Goal: Task Accomplishment & Management: Manage account settings

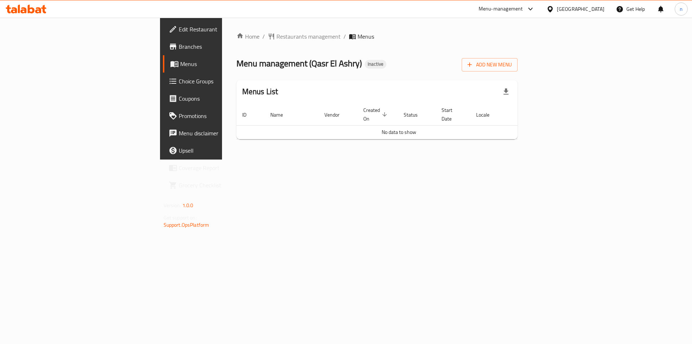
click at [179, 28] on span "Edit Restaurant" at bounding box center [224, 29] width 91 height 9
click at [429, 68] on div "Menu management ( Qasr El Ashry ) Inactive Add New Menu" at bounding box center [378, 63] width 282 height 16
click at [263, 159] on div "Home / Restaurants management / Menus Menu management ( Qasr El Ashry ) Inactiv…" at bounding box center [377, 89] width 310 height 142
click at [512, 60] on span "Add New Menu" at bounding box center [490, 64] width 44 height 9
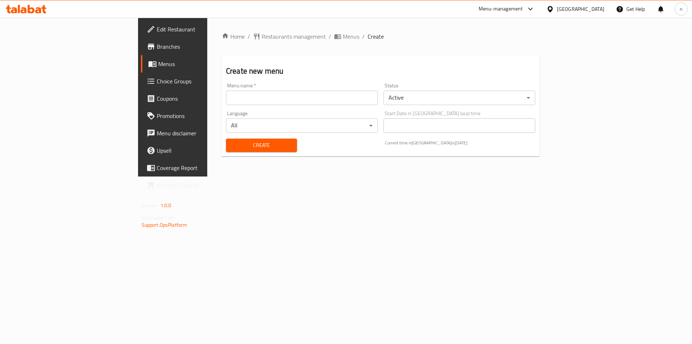
click at [292, 98] on input "text" at bounding box center [302, 98] width 152 height 14
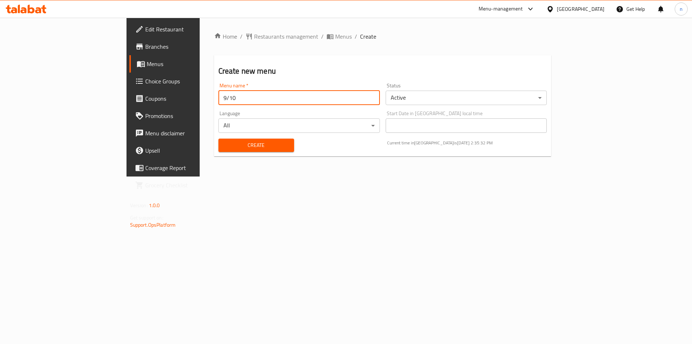
type input "9/10"
click at [219, 138] on button "Create" at bounding box center [257, 144] width 76 height 13
click at [327, 35] on icon "breadcrumb" at bounding box center [330, 36] width 6 height 5
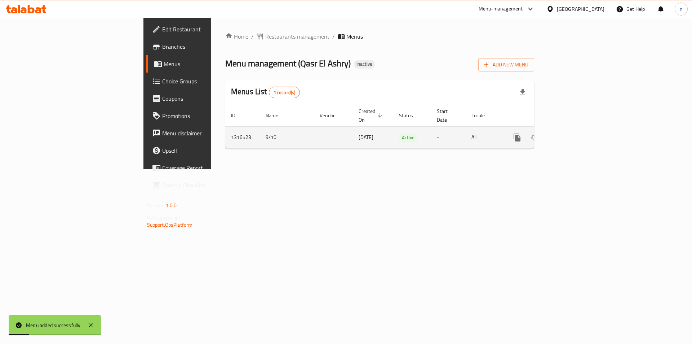
click at [574, 133] on icon "enhanced table" at bounding box center [569, 137] width 9 height 9
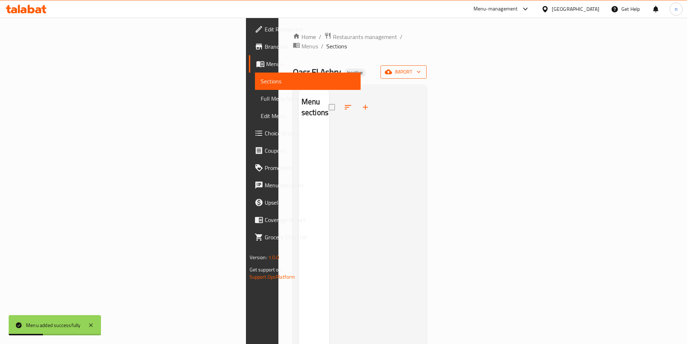
click at [421, 67] on span "import" at bounding box center [403, 71] width 35 height 9
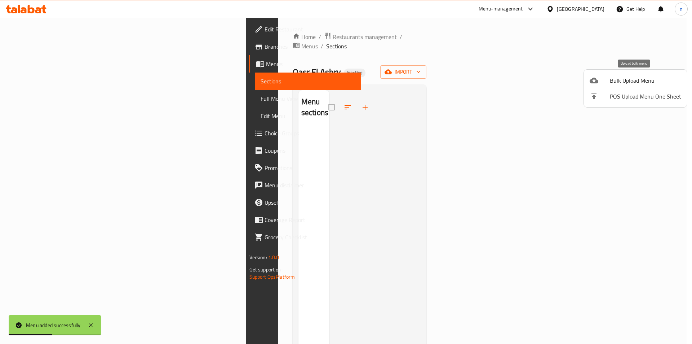
click at [599, 80] on div at bounding box center [600, 80] width 20 height 9
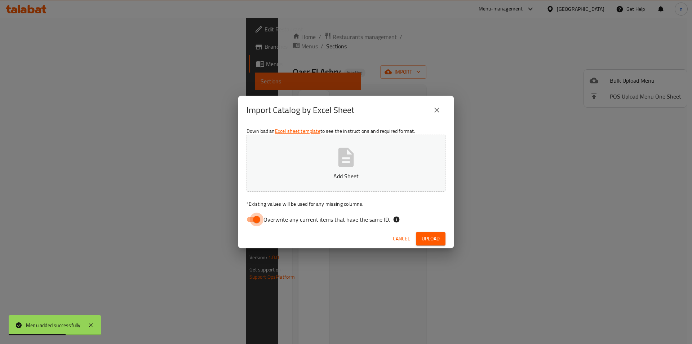
click at [257, 223] on input "Overwrite any current items that have the same ID." at bounding box center [256, 219] width 41 height 14
checkbox input "false"
click at [430, 231] on div "Cancel Upload" at bounding box center [346, 238] width 216 height 19
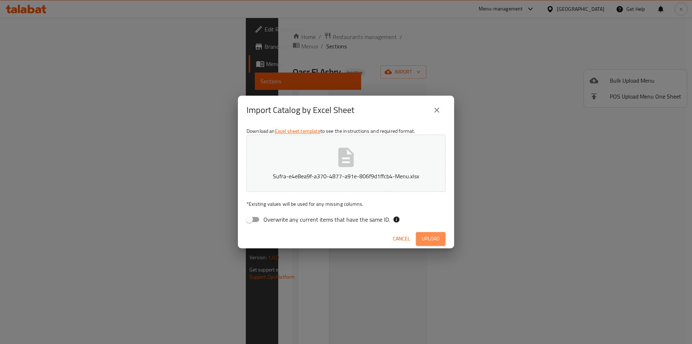
click at [431, 238] on span "Upload" at bounding box center [431, 238] width 18 height 9
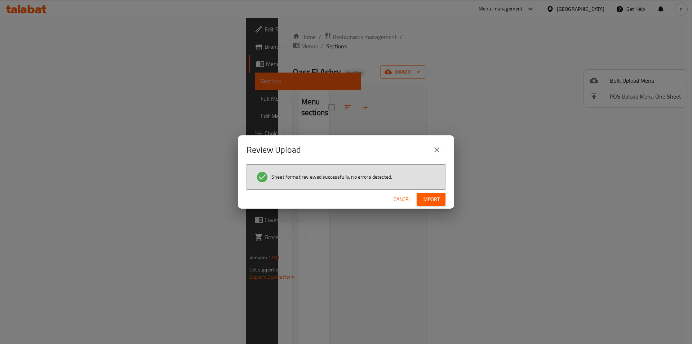
click at [437, 201] on span "Import" at bounding box center [431, 199] width 17 height 9
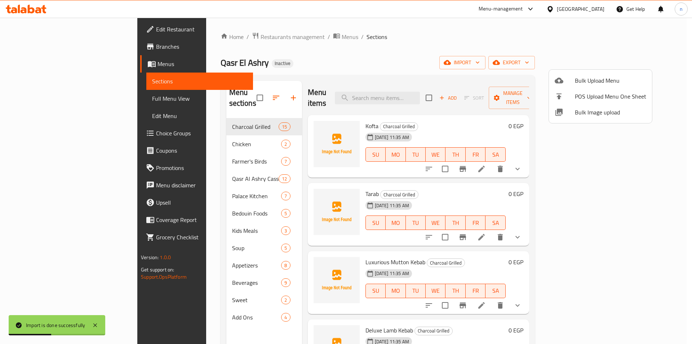
click at [445, 41] on div at bounding box center [346, 172] width 692 height 344
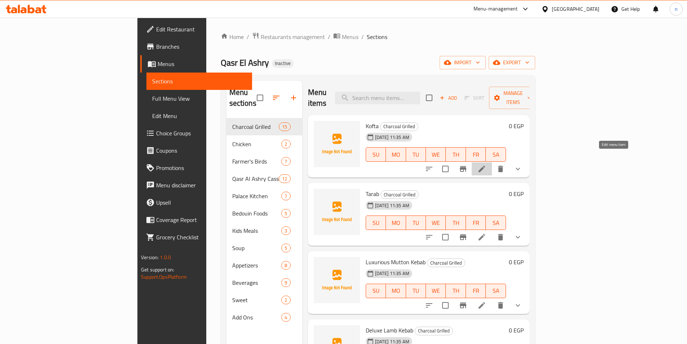
click at [485, 166] on icon at bounding box center [482, 169] width 6 height 6
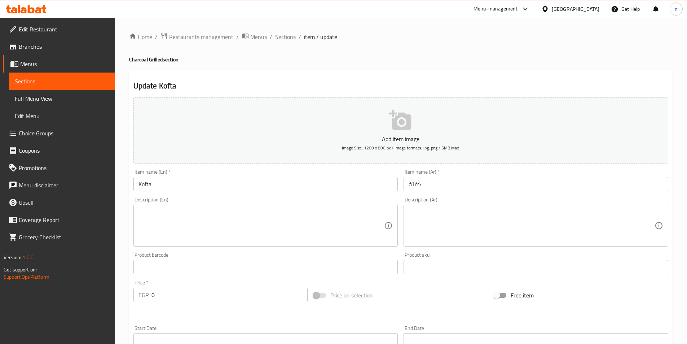
click at [289, 62] on h4 "Charcoal Grilled section" at bounding box center [400, 59] width 543 height 7
click at [408, 76] on div "Update Kofta Add item image Image Size: 1200 x 800 px / Image formats: jpg, png…" at bounding box center [400, 277] width 543 height 415
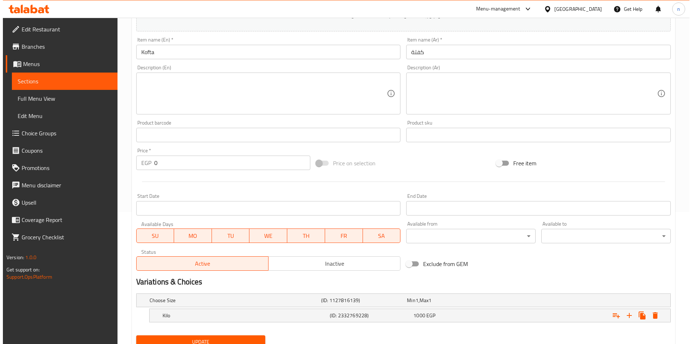
scroll to position [161, 0]
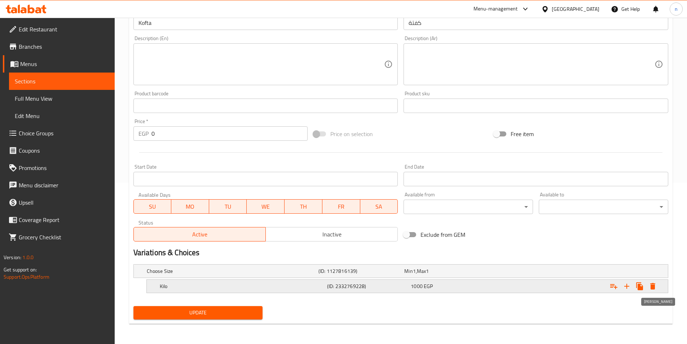
click at [652, 283] on icon "Expand" at bounding box center [652, 286] width 5 height 6
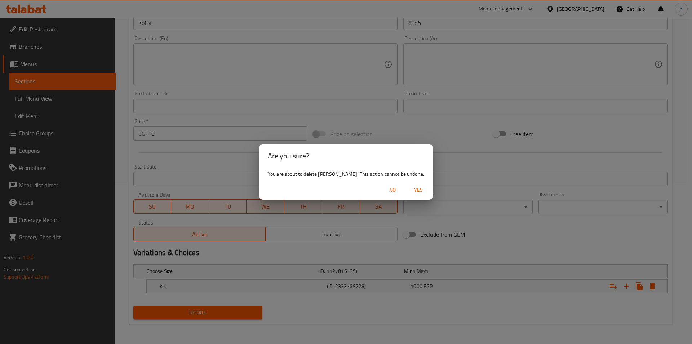
click at [410, 185] on span "Yes" at bounding box center [418, 189] width 17 height 9
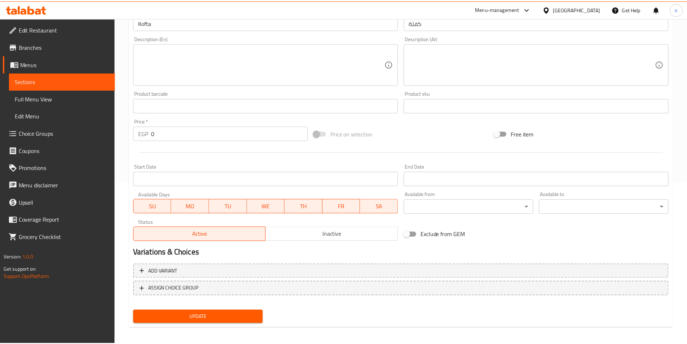
scroll to position [159, 0]
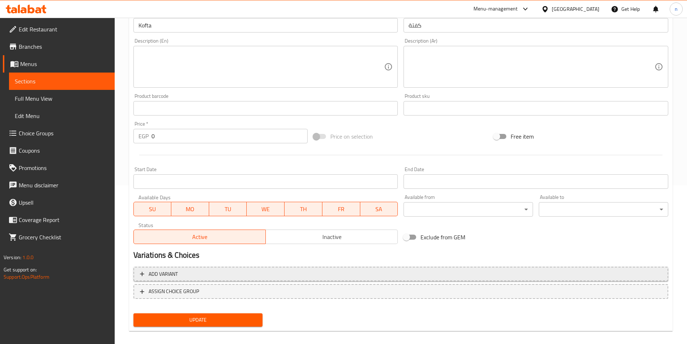
click at [241, 273] on span "Add variant" at bounding box center [401, 273] width 522 height 9
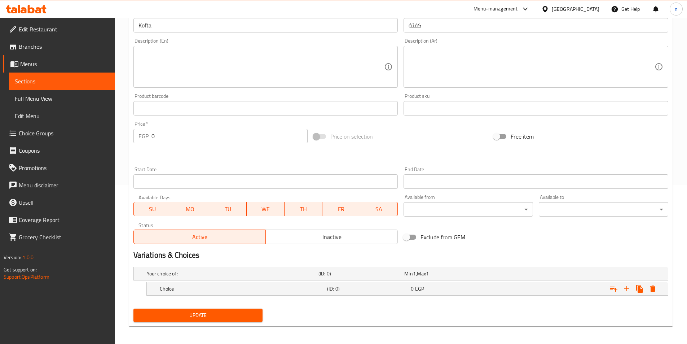
scroll to position [161, 0]
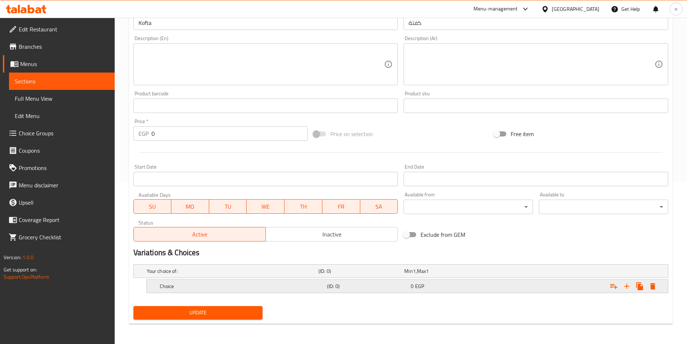
click at [359, 280] on div "Choice (ID: 0) 0 EGP" at bounding box center [409, 286] width 502 height 16
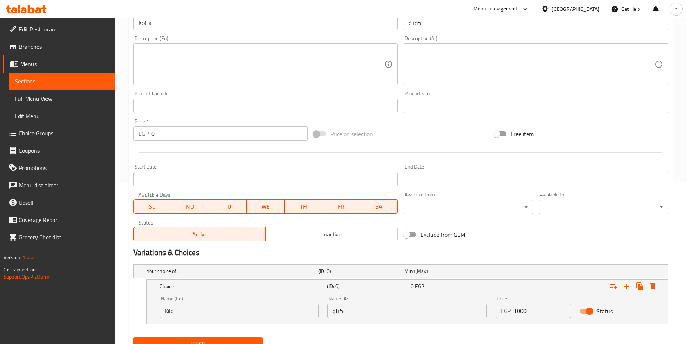
click at [445, 144] on div at bounding box center [401, 153] width 541 height 18
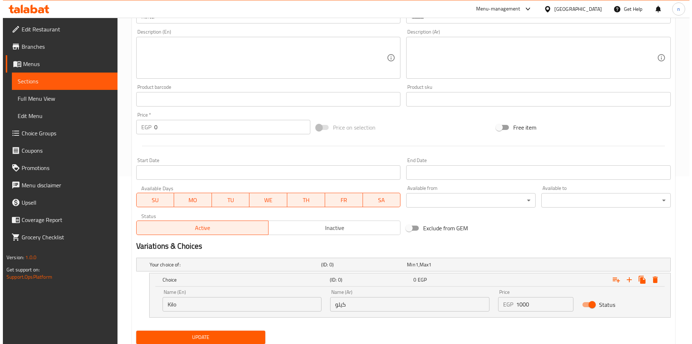
scroll to position [192, 0]
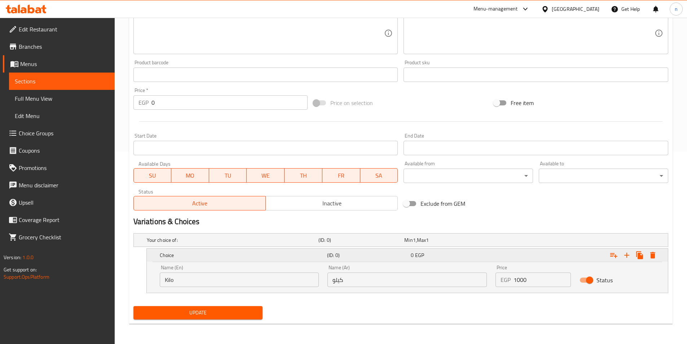
click at [654, 257] on icon "Expand" at bounding box center [652, 255] width 5 height 6
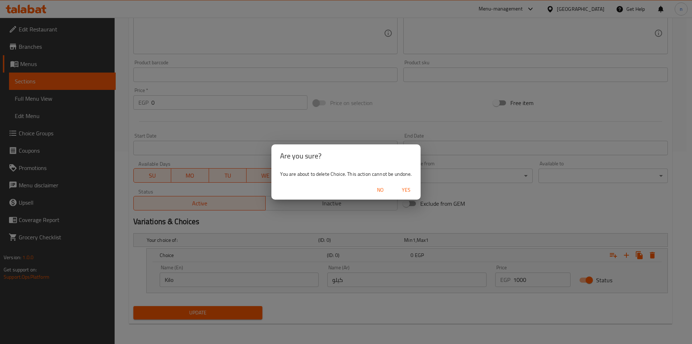
click at [414, 192] on span "Yes" at bounding box center [406, 189] width 17 height 9
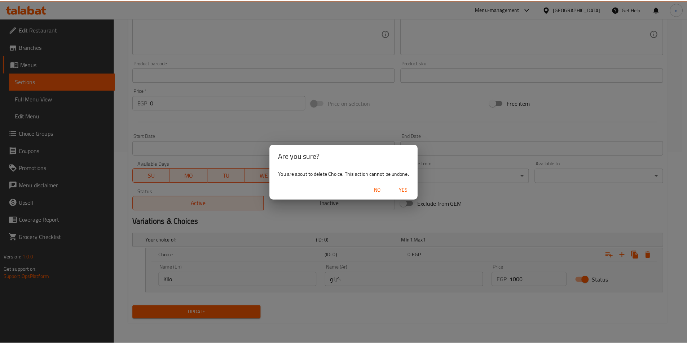
scroll to position [166, 0]
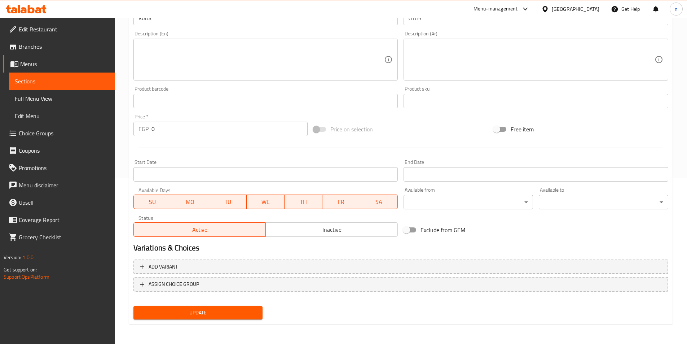
click at [559, 227] on div "Exclude from GEM" at bounding box center [491, 229] width 180 height 19
click at [264, 269] on span "Add variant" at bounding box center [401, 266] width 522 height 9
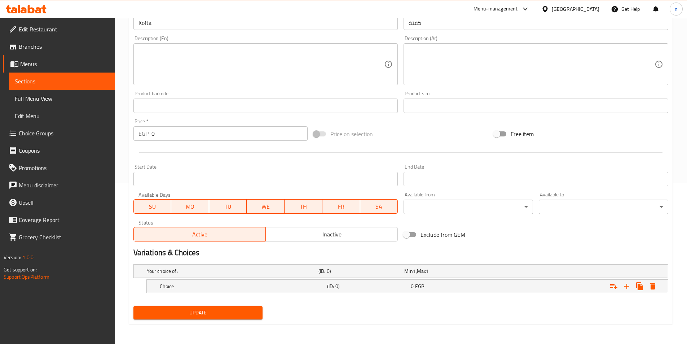
scroll to position [161, 0]
click at [310, 291] on div "Choice" at bounding box center [241, 286] width 167 height 10
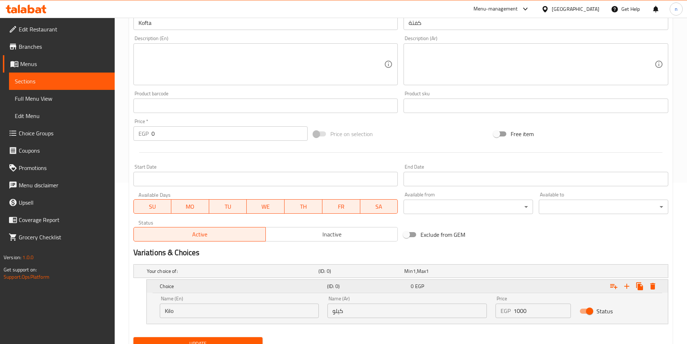
scroll to position [192, 0]
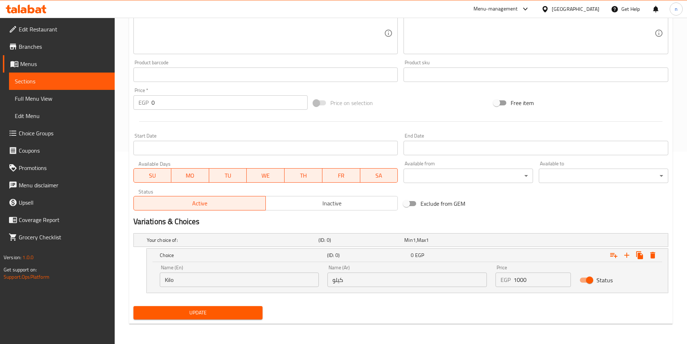
click at [301, 285] on input "Kilo" at bounding box center [239, 279] width 159 height 14
click at [268, 283] on input "text" at bounding box center [239, 279] width 159 height 14
type input "1/3"
click at [375, 280] on input "كيلو" at bounding box center [406, 279] width 159 height 14
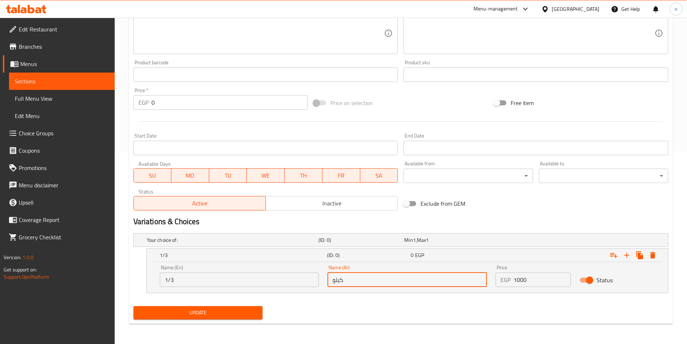
click at [375, 280] on input "كيلو" at bounding box center [406, 279] width 159 height 14
type input "1/3"
click at [345, 311] on div "Update" at bounding box center [401, 312] width 541 height 19
click at [525, 197] on div "Exclude from GEM" at bounding box center [491, 203] width 180 height 19
click at [563, 220] on h2 "Variations & Choices" at bounding box center [400, 221] width 535 height 11
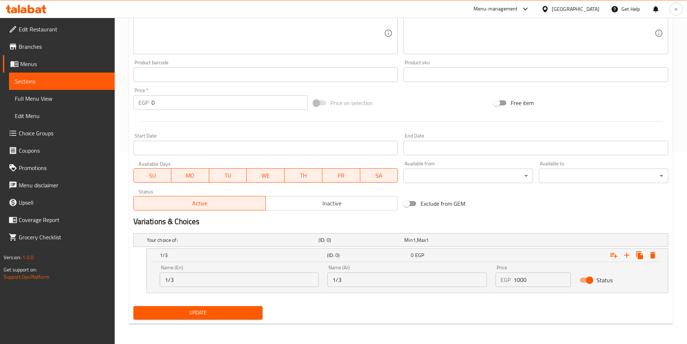
click at [529, 279] on input "1000" at bounding box center [541, 279] width 57 height 14
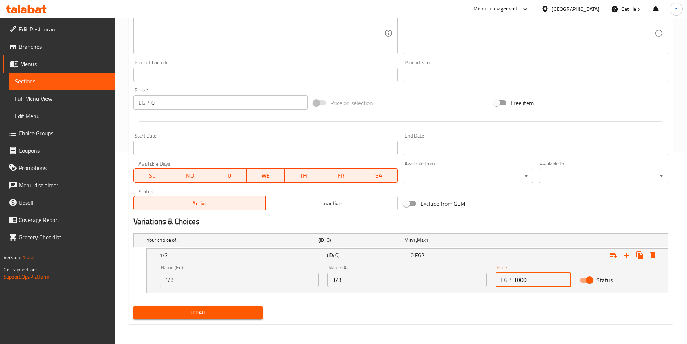
click at [520, 282] on input "1000" at bounding box center [541, 279] width 57 height 14
type input "375"
click at [524, 315] on div "Update" at bounding box center [401, 312] width 541 height 19
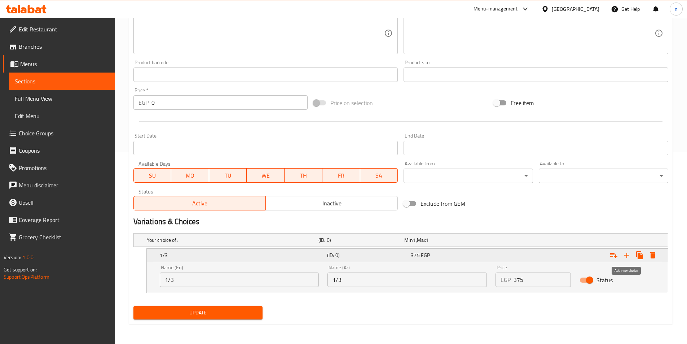
click at [627, 256] on icon "Expand" at bounding box center [626, 255] width 9 height 9
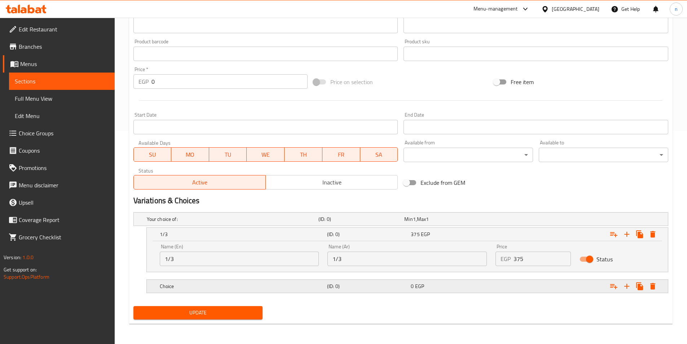
click at [396, 284] on h5 "(ID: 0)" at bounding box center [367, 285] width 81 height 7
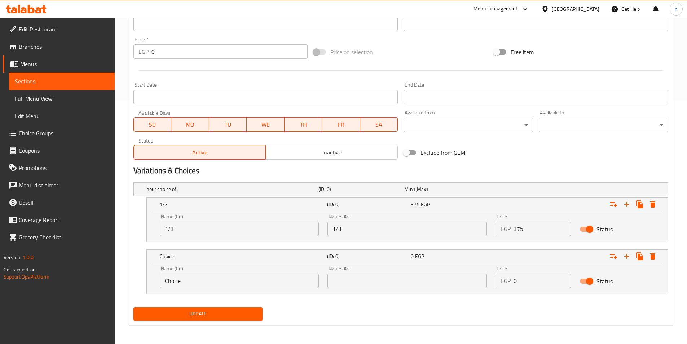
scroll to position [244, 0]
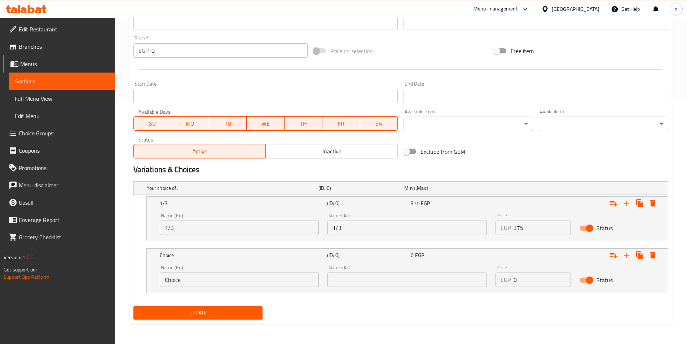
click at [292, 276] on input "Choice" at bounding box center [239, 279] width 159 height 14
type input "1/2"
click at [417, 286] on input "text" at bounding box center [406, 279] width 159 height 14
type input "1/2"
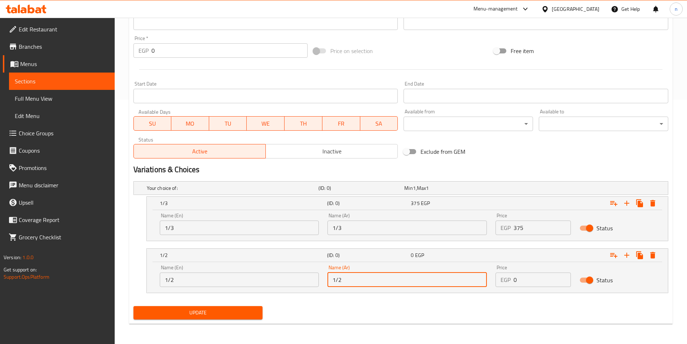
click at [527, 279] on input "0" at bounding box center [541, 279] width 57 height 14
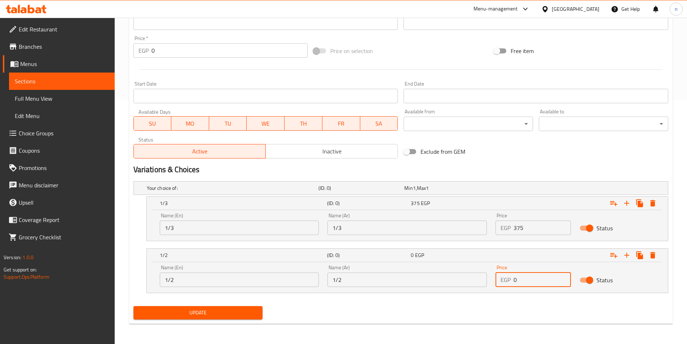
click at [527, 279] on input "0" at bounding box center [541, 279] width 57 height 14
type input "500"
click at [545, 309] on div "Update" at bounding box center [401, 312] width 541 height 19
click at [627, 254] on icon "Expand" at bounding box center [626, 254] width 5 height 5
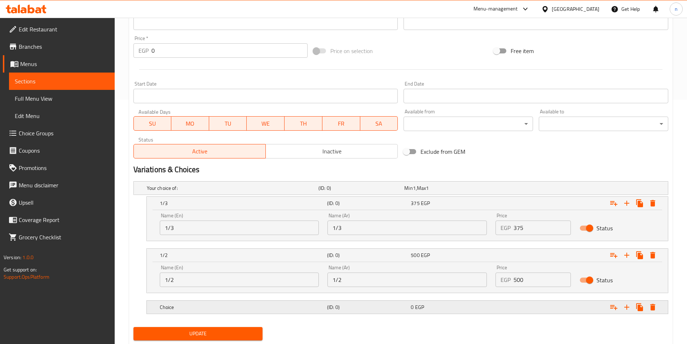
click at [308, 310] on h5 "Choice" at bounding box center [242, 306] width 164 height 7
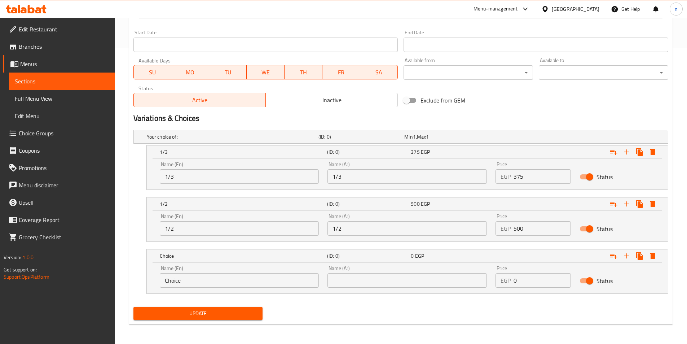
scroll to position [296, 0]
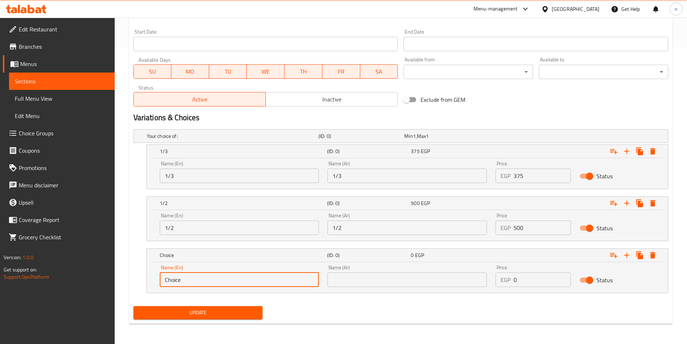
click at [270, 282] on input "Choice" at bounding box center [239, 279] width 159 height 14
type input "ك"
type input "kilo"
click at [351, 275] on input "text" at bounding box center [406, 279] width 159 height 14
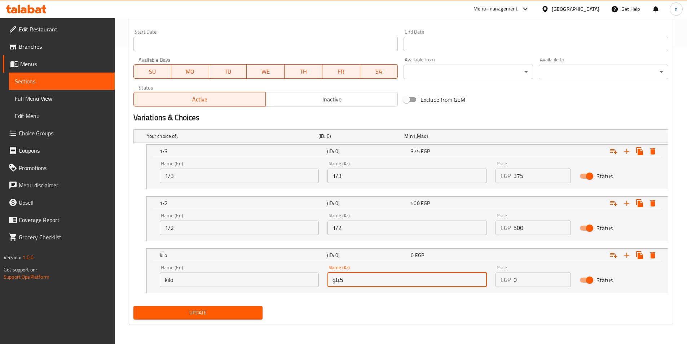
type input "كيلو"
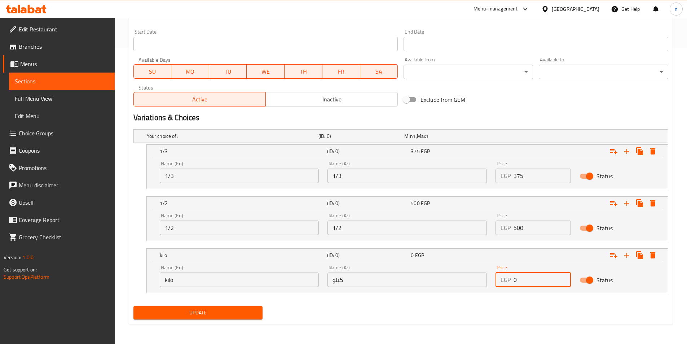
click at [534, 274] on input "0" at bounding box center [541, 279] width 57 height 14
type input "1000"
click at [456, 313] on div "Update" at bounding box center [401, 312] width 541 height 19
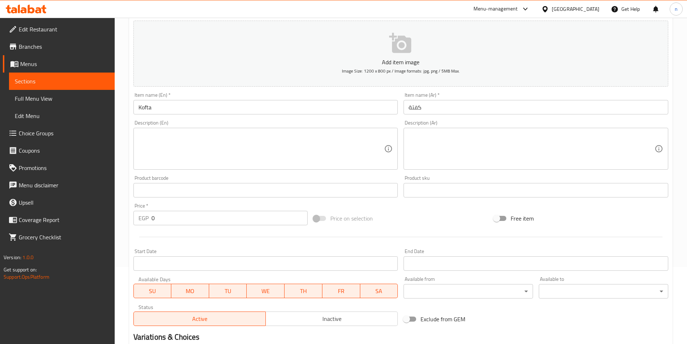
scroll to position [144, 0]
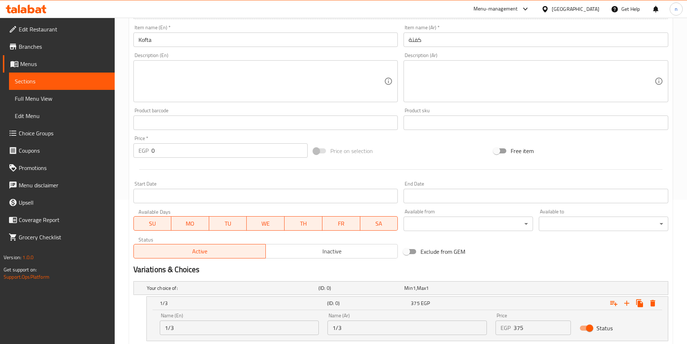
click at [515, 275] on h2 "Variations & Choices" at bounding box center [400, 269] width 535 height 11
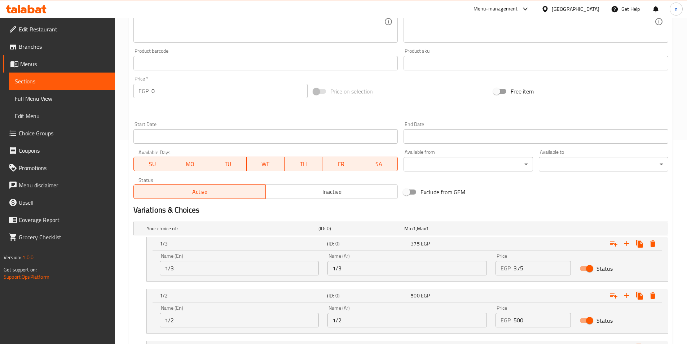
scroll to position [296, 0]
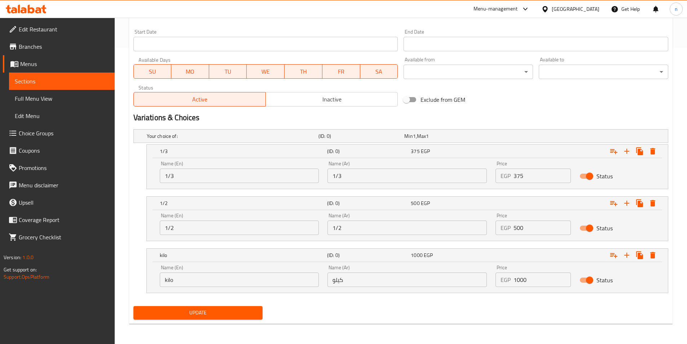
click at [175, 318] on button "Update" at bounding box center [197, 312] width 129 height 13
click at [510, 106] on div "Exclude from GEM" at bounding box center [491, 99] width 180 height 19
click at [228, 320] on div "Update" at bounding box center [198, 312] width 135 height 19
click at [229, 318] on button "Update" at bounding box center [197, 312] width 129 height 13
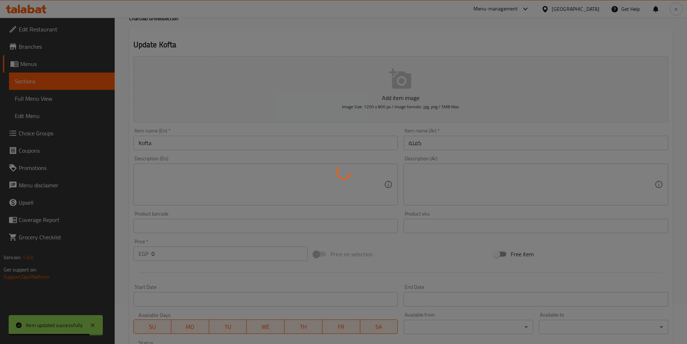
scroll to position [0, 0]
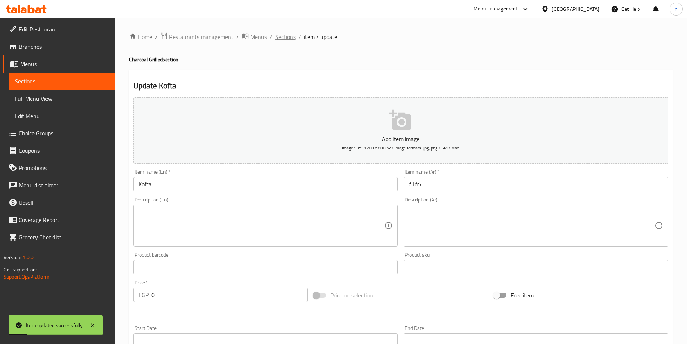
click at [286, 40] on span "Sections" at bounding box center [285, 36] width 21 height 9
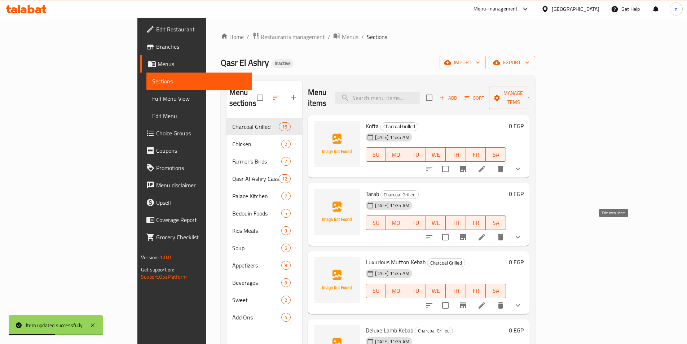
click at [486, 233] on icon at bounding box center [481, 237] width 9 height 9
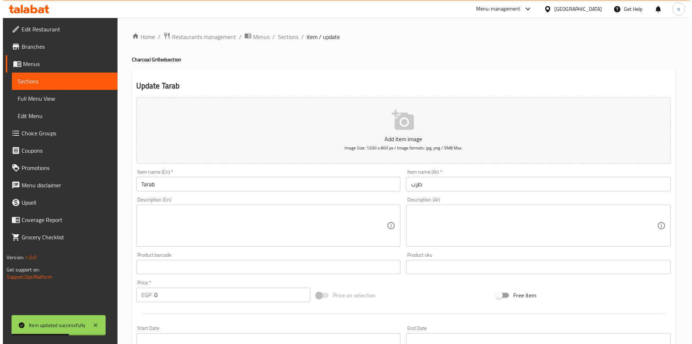
scroll to position [161, 0]
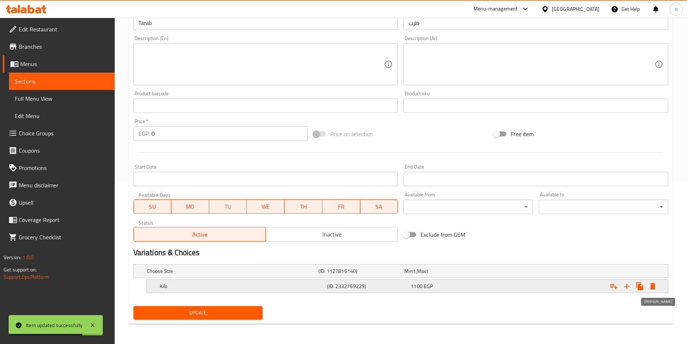
click at [654, 283] on icon "Expand" at bounding box center [652, 286] width 5 height 6
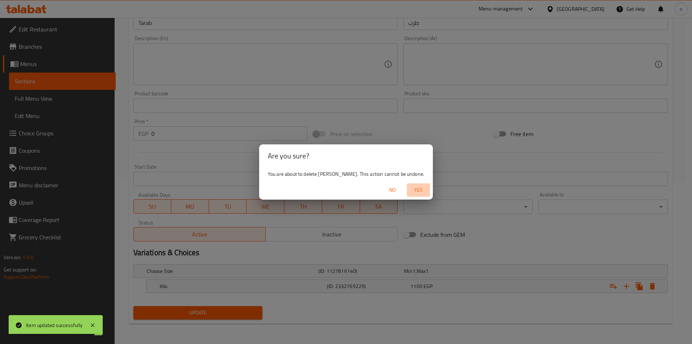
click at [410, 191] on span "Yes" at bounding box center [418, 189] width 17 height 9
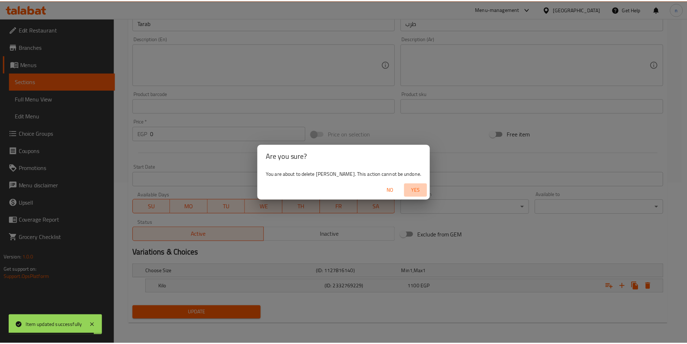
scroll to position [159, 0]
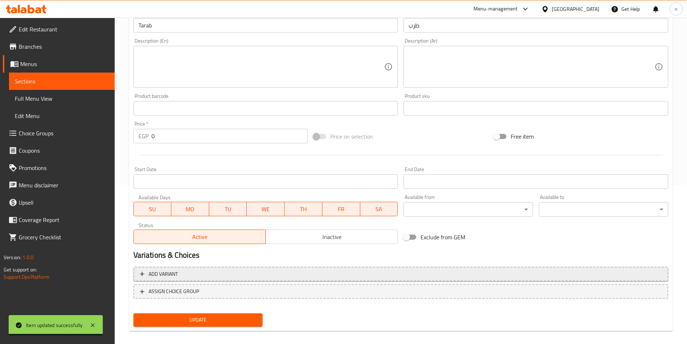
click at [385, 274] on span "Add variant" at bounding box center [401, 273] width 522 height 9
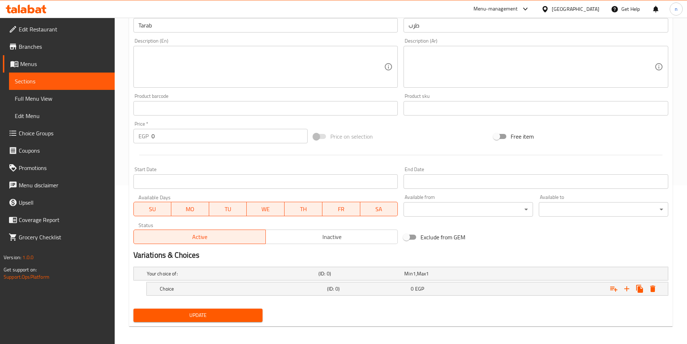
click at [385, 274] on h5 "(ID: 0)" at bounding box center [359, 273] width 83 height 7
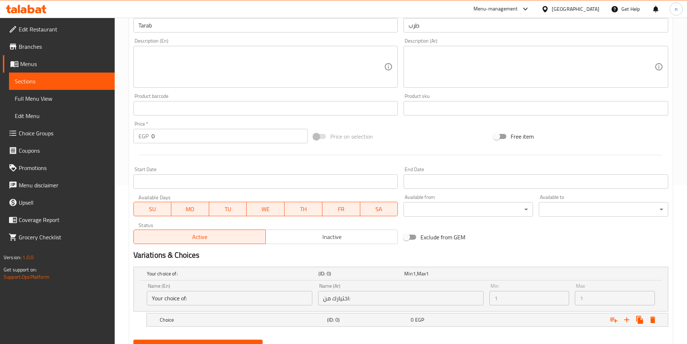
click at [512, 241] on div "Exclude from GEM" at bounding box center [491, 236] width 180 height 19
click at [249, 319] on h5 "Choice" at bounding box center [242, 319] width 164 height 7
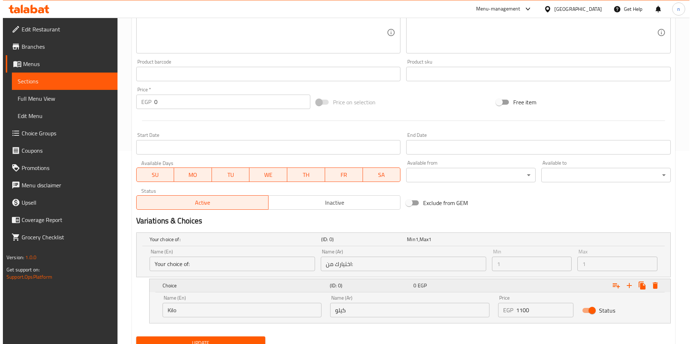
scroll to position [223, 0]
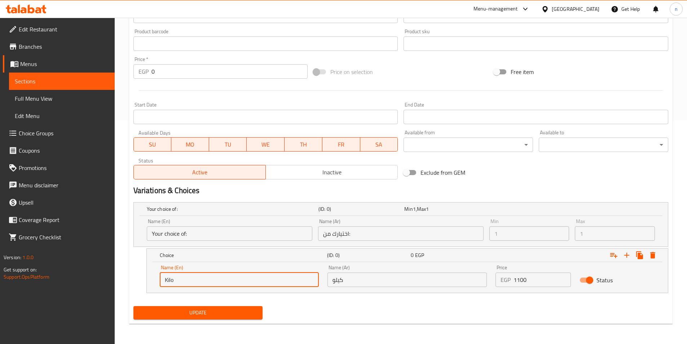
click at [243, 284] on input "Kilo" at bounding box center [239, 279] width 159 height 14
click at [656, 256] on icon "Expand" at bounding box center [652, 255] width 9 height 9
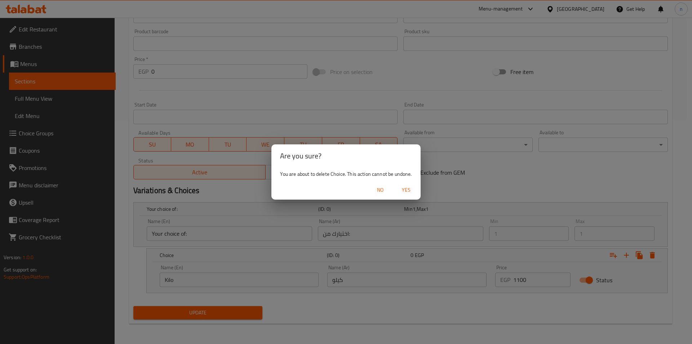
click at [410, 190] on span "Yes" at bounding box center [406, 189] width 17 height 9
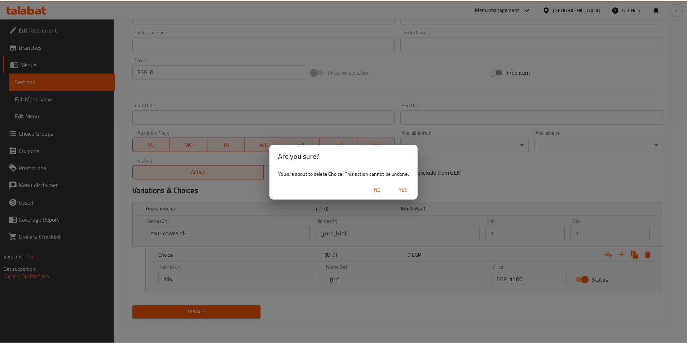
scroll to position [166, 0]
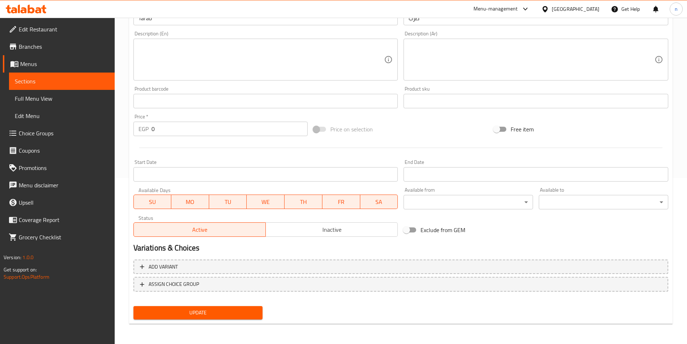
click at [565, 243] on h2 "Variations & Choices" at bounding box center [400, 247] width 535 height 11
click at [372, 270] on span "Add variant" at bounding box center [401, 266] width 522 height 9
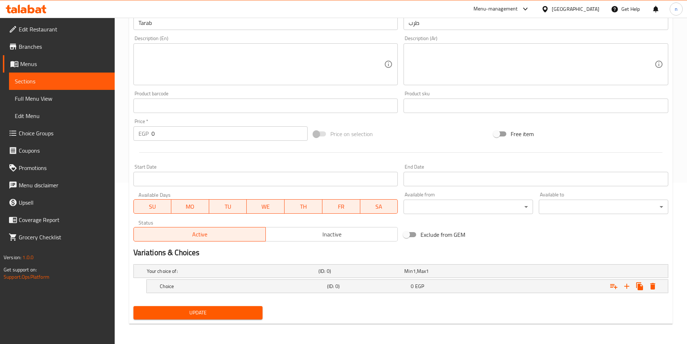
scroll to position [161, 0]
click at [306, 281] on div "Choice" at bounding box center [241, 286] width 167 height 10
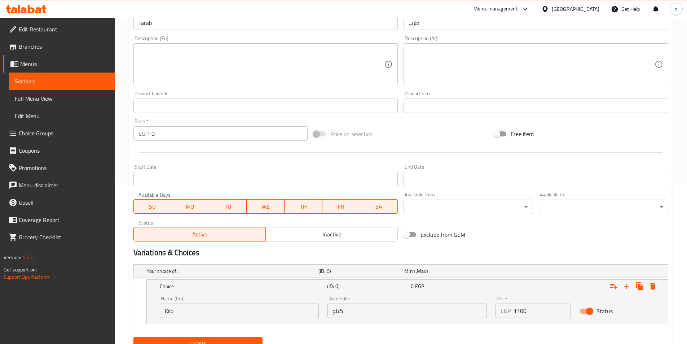
click at [235, 307] on input "Kilo" at bounding box center [239, 310] width 159 height 14
click at [359, 320] on div "Name (Ar) كيلو Name (Ar)" at bounding box center [407, 306] width 168 height 31
click at [360, 310] on input "كيلو" at bounding box center [406, 310] width 159 height 14
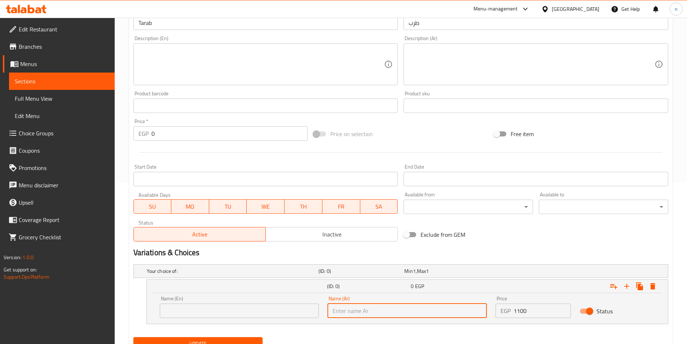
click at [541, 313] on input "1100" at bounding box center [541, 310] width 57 height 14
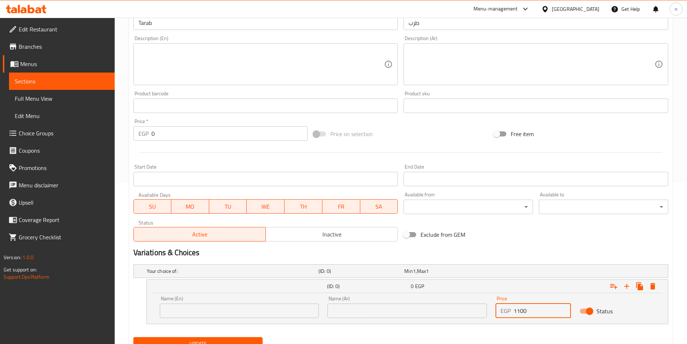
click at [541, 313] on input "1100" at bounding box center [541, 310] width 57 height 14
click at [288, 314] on input "text" at bounding box center [239, 310] width 159 height 14
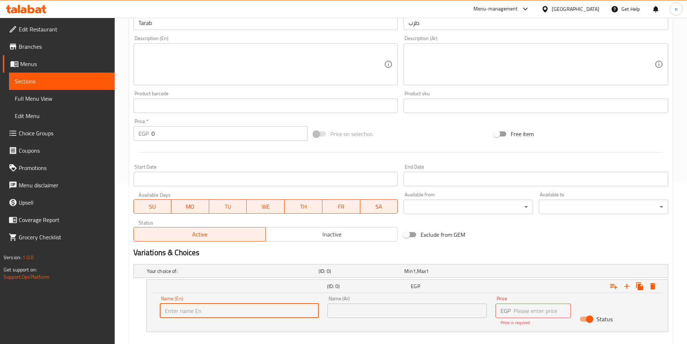
click at [265, 305] on input "text" at bounding box center [239, 310] width 159 height 14
type input "1/3"
click at [415, 310] on input "text" at bounding box center [406, 310] width 159 height 14
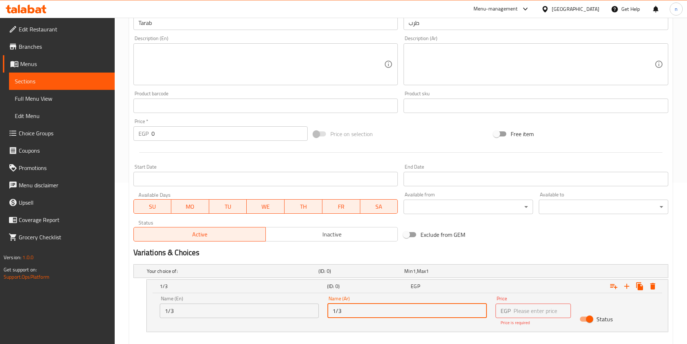
type input "1/3"
click at [525, 307] on input "number" at bounding box center [541, 310] width 57 height 14
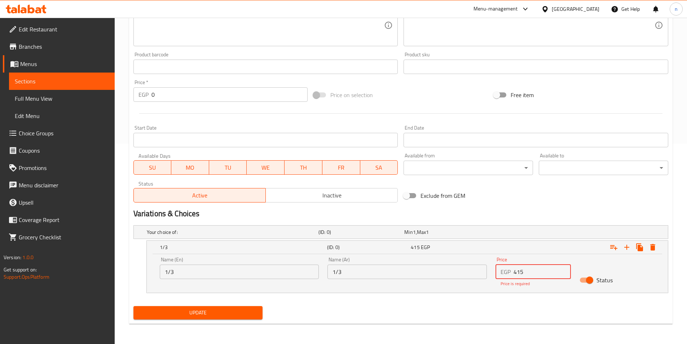
type input "415"
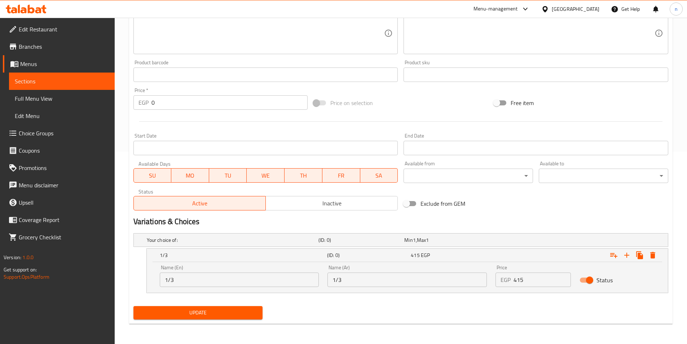
click at [557, 302] on div "Your choice of: (ID: 0) Min 1 , Max 1 Name (En) Your choice of: Name (En) Name …" at bounding box center [401, 266] width 541 height 73
click at [625, 257] on icon "Expand" at bounding box center [626, 255] width 9 height 9
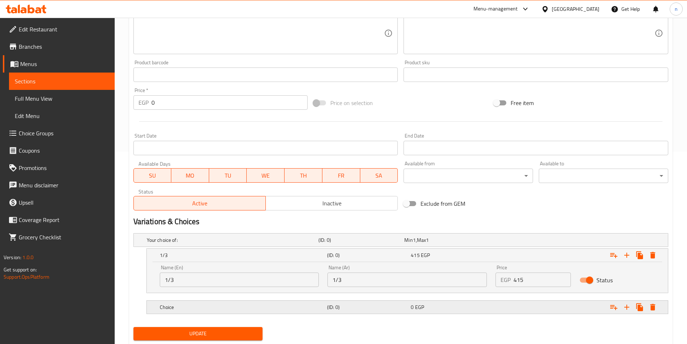
click at [504, 313] on div "Expand" at bounding box center [576, 307] width 167 height 16
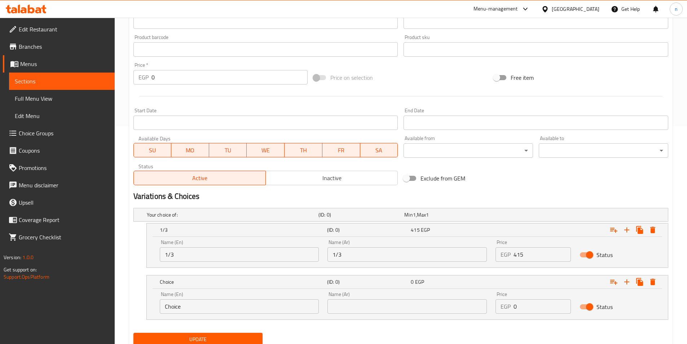
scroll to position [244, 0]
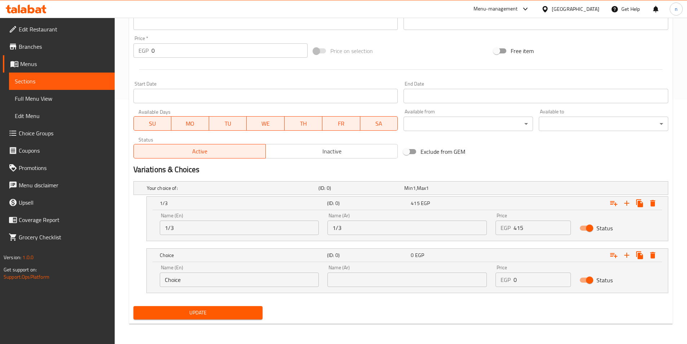
click at [304, 281] on input "Choice" at bounding box center [239, 279] width 159 height 14
click at [303, 282] on input "text" at bounding box center [239, 279] width 159 height 14
type input "1/2"
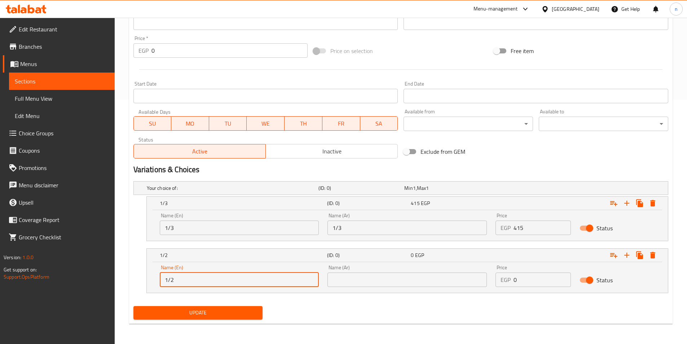
click at [380, 276] on input "text" at bounding box center [406, 279] width 159 height 14
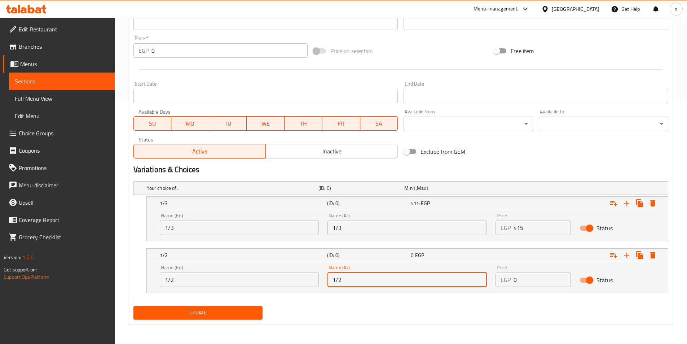
type input "1/2"
click at [536, 276] on input "0" at bounding box center [541, 279] width 57 height 14
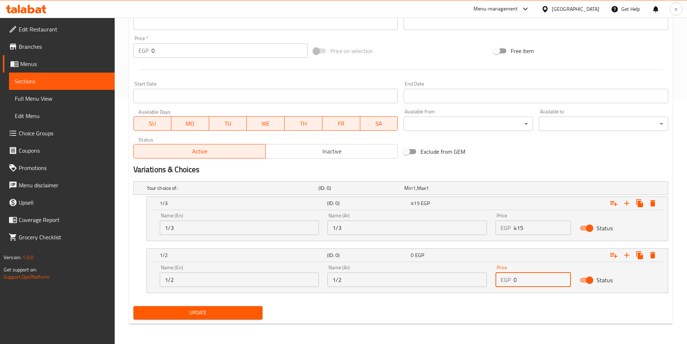
click at [539, 276] on input "0" at bounding box center [541, 279] width 57 height 14
type input "550"
click at [627, 261] on div "Expand" at bounding box center [576, 255] width 167 height 16
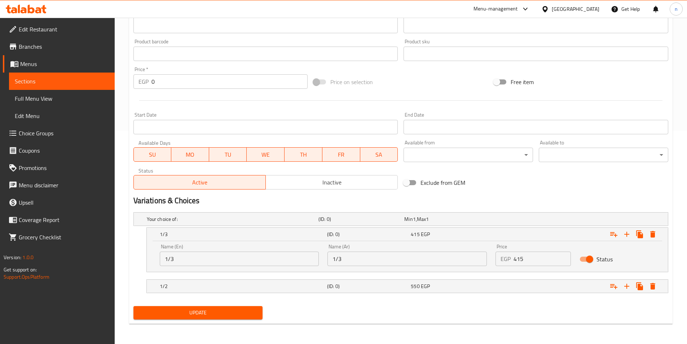
scroll to position [213, 0]
click at [549, 318] on div "Update" at bounding box center [401, 312] width 541 height 19
click at [558, 286] on div "Expand" at bounding box center [576, 286] width 167 height 16
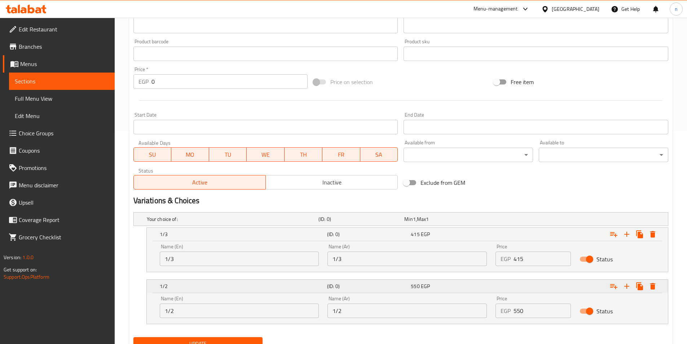
click at [630, 284] on icon "Expand" at bounding box center [626, 286] width 9 height 9
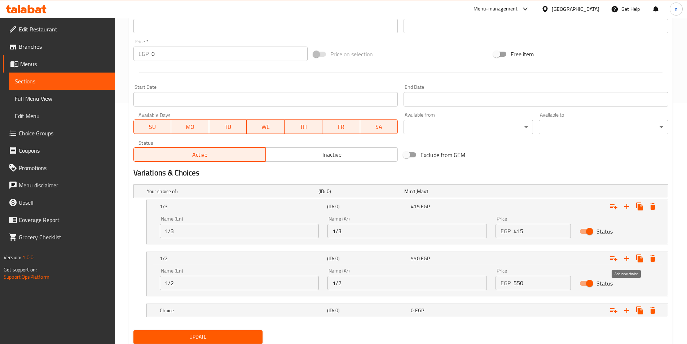
scroll to position [265, 0]
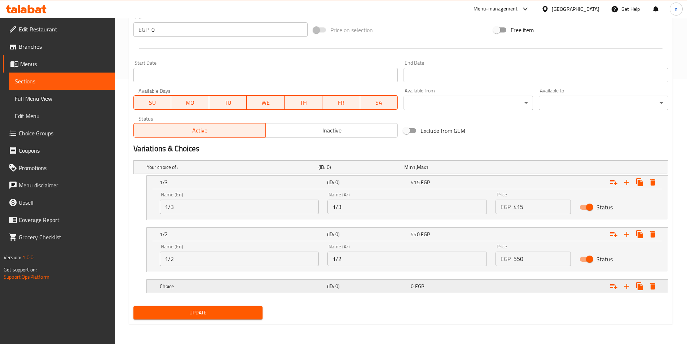
click at [493, 288] on div "Expand" at bounding box center [576, 286] width 167 height 16
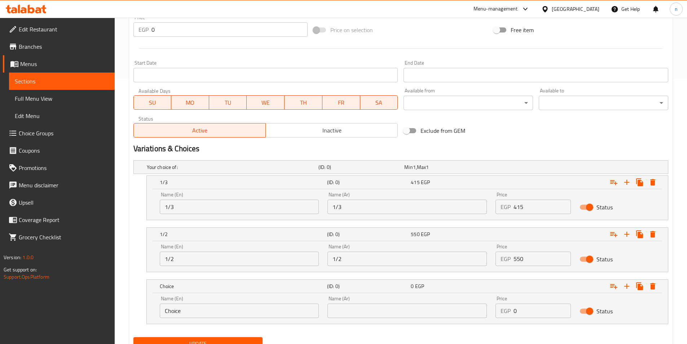
click at [227, 309] on input "Choice" at bounding box center [239, 310] width 159 height 14
click at [250, 312] on input "text" at bounding box center [239, 310] width 159 height 14
type input "ن"
type input "kilo"
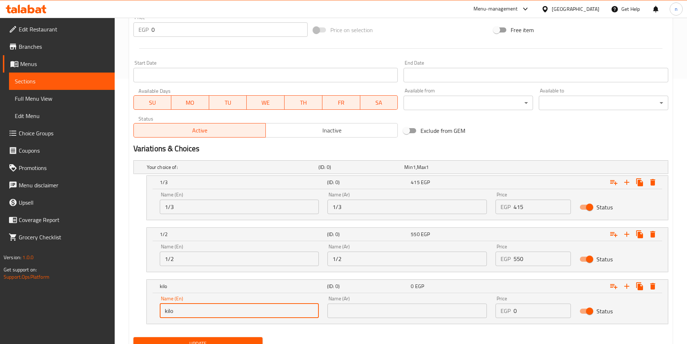
click at [362, 310] on input "text" at bounding box center [406, 310] width 159 height 14
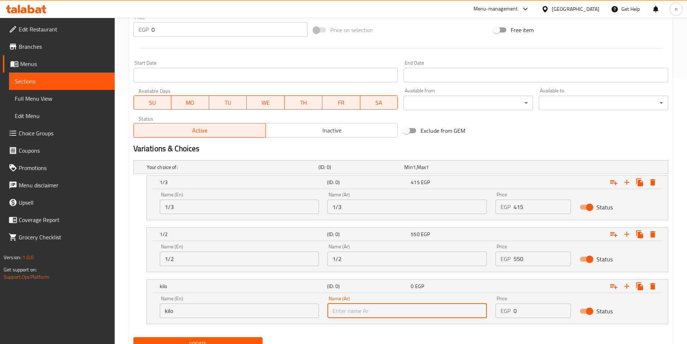
click at [362, 309] on input "text" at bounding box center [406, 310] width 159 height 14
type input ";"
type input "كيلو"
click at [522, 309] on input "0" at bounding box center [541, 310] width 57 height 14
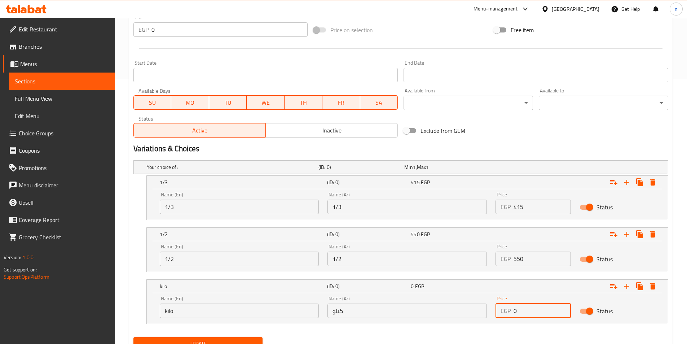
click at [522, 309] on input "0" at bounding box center [541, 310] width 57 height 14
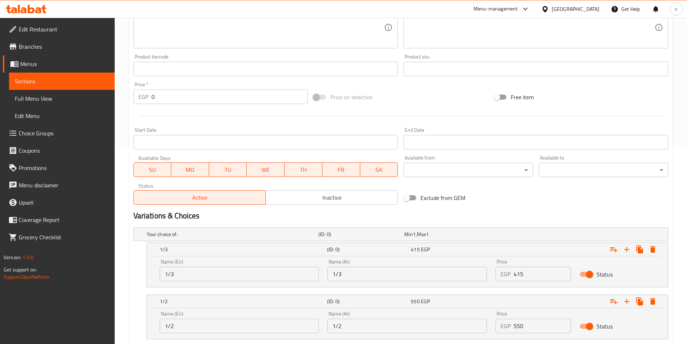
scroll to position [296, 0]
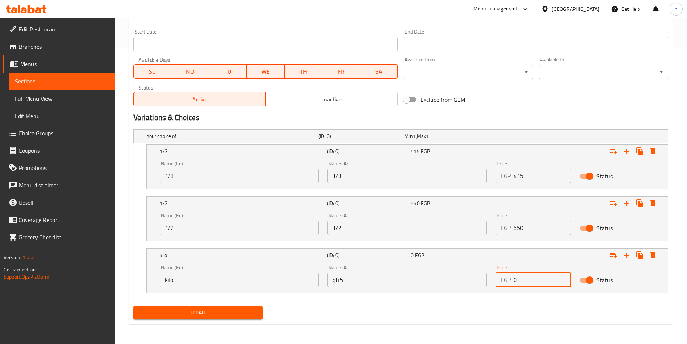
click at [528, 279] on input "0" at bounding box center [541, 279] width 57 height 14
type input "1100"
click at [534, 320] on div "Update" at bounding box center [401, 312] width 541 height 19
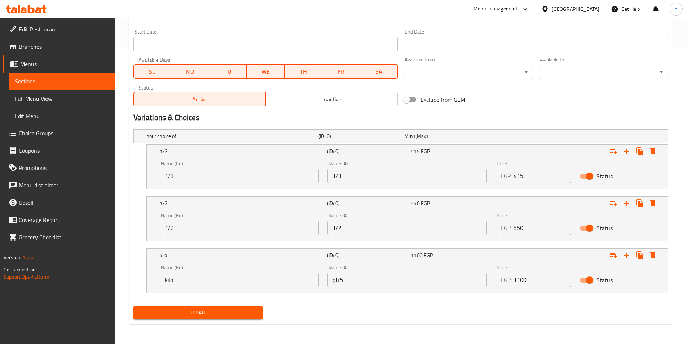
click at [220, 311] on span "Update" at bounding box center [198, 312] width 118 height 9
click at [309, 310] on div "Update" at bounding box center [401, 312] width 541 height 19
click at [221, 318] on button "Update" at bounding box center [197, 312] width 129 height 13
click at [444, 313] on div "Update" at bounding box center [401, 312] width 541 height 19
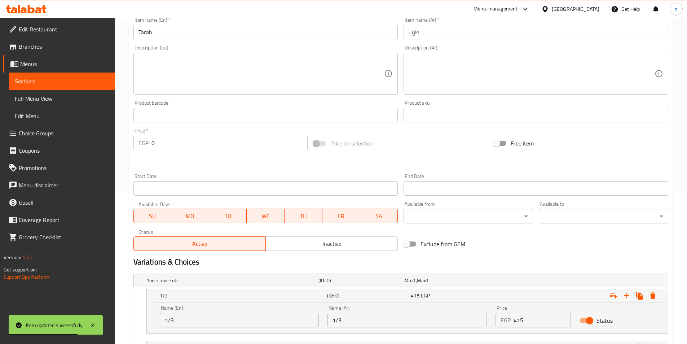
scroll to position [0, 0]
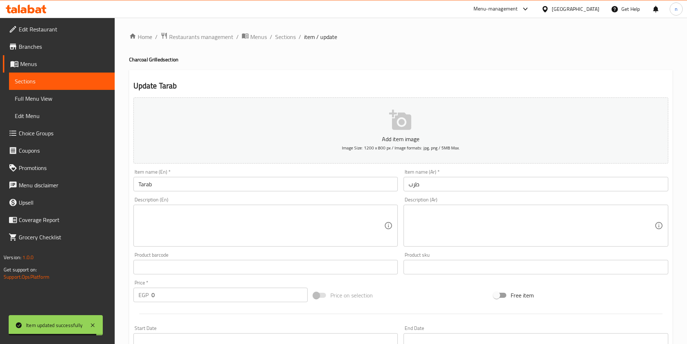
click at [440, 75] on div "Update Tarab Add item image Image Size: 1200 x 800 px / Image formats: jpg, png…" at bounding box center [400, 345] width 543 height 550
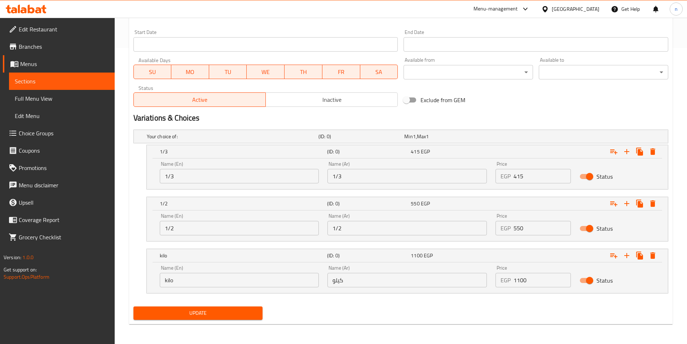
scroll to position [296, 0]
click at [485, 296] on nav at bounding box center [400, 297] width 535 height 6
click at [234, 313] on span "Update" at bounding box center [198, 312] width 118 height 9
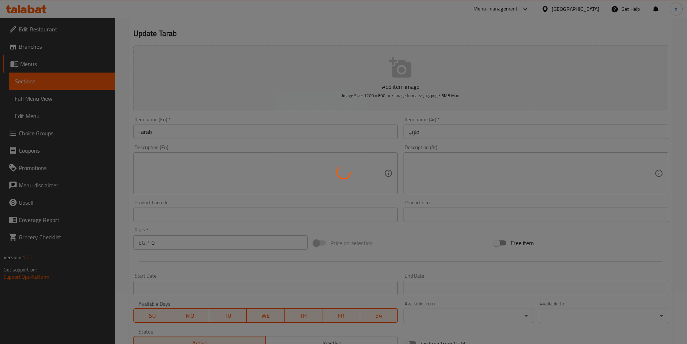
scroll to position [0, 0]
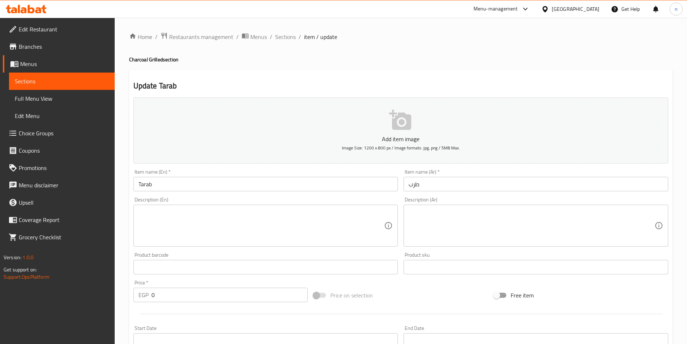
click at [453, 32] on ol "Home / Restaurants management / Menus / Sections / item / update" at bounding box center [400, 36] width 543 height 9
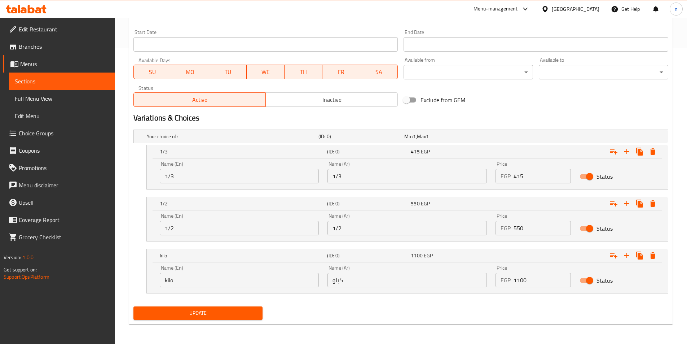
scroll to position [296, 0]
click at [349, 319] on div "Update" at bounding box center [401, 312] width 541 height 19
click at [355, 304] on div "Update" at bounding box center [401, 312] width 541 height 19
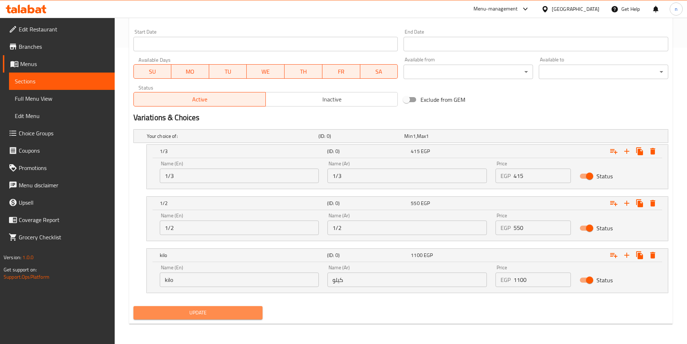
click at [210, 313] on span "Update" at bounding box center [198, 312] width 118 height 9
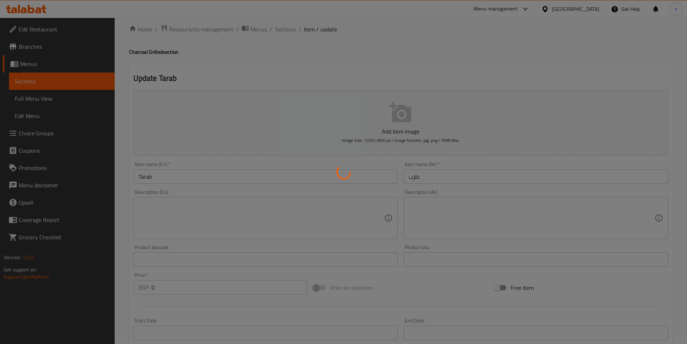
scroll to position [0, 0]
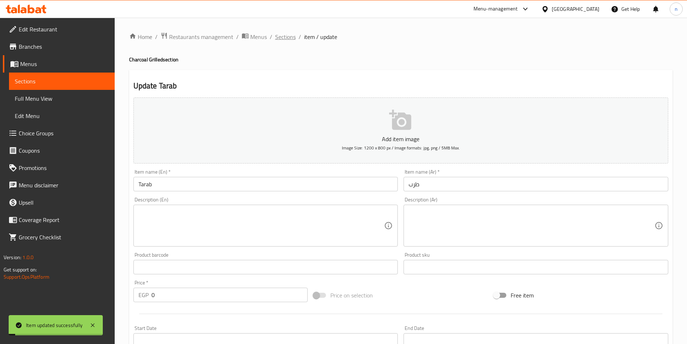
click at [279, 33] on span "Sections" at bounding box center [285, 36] width 21 height 9
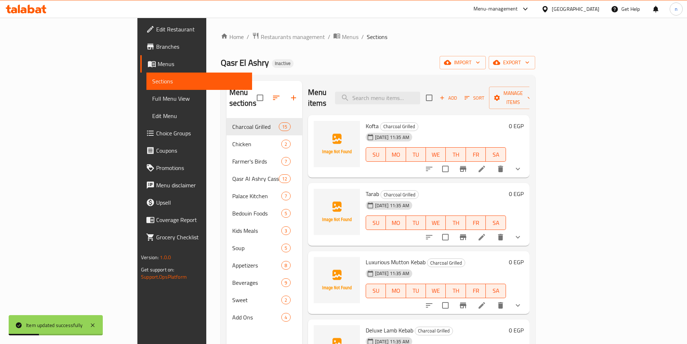
click at [411, 49] on div "Home / Restaurants management / Menus / Sections Qasr El Ashry Inactive import …" at bounding box center [378, 231] width 314 height 398
click at [381, 67] on div "Qasr El Ashry Inactive import export" at bounding box center [378, 62] width 314 height 13
click at [440, 52] on div "Home / Restaurants management / Menus / Sections Qasr El Ashry Inactive import …" at bounding box center [378, 231] width 314 height 398
click at [458, 49] on div "Home / Restaurants management / Menus / Sections Qasr El Ashry Inactive import …" at bounding box center [378, 231] width 314 height 398
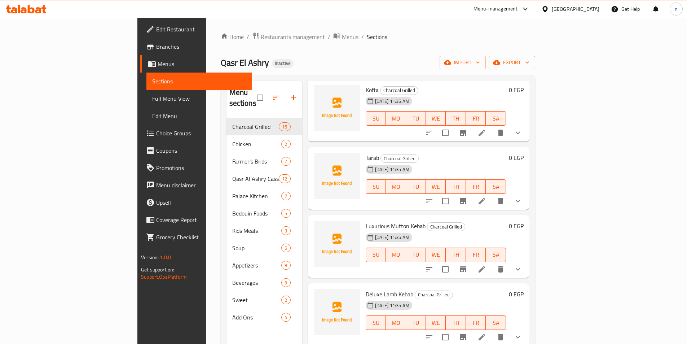
click at [492, 263] on li at bounding box center [482, 269] width 20 height 13
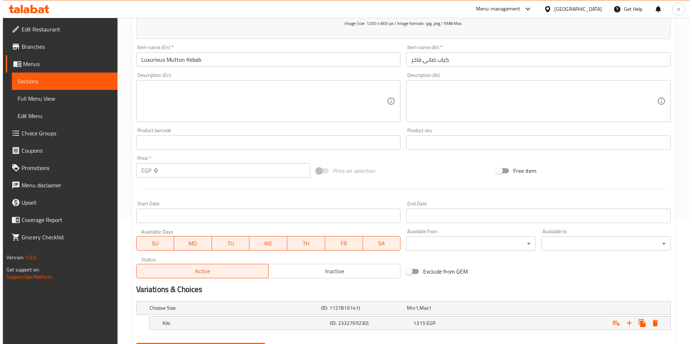
scroll to position [161, 0]
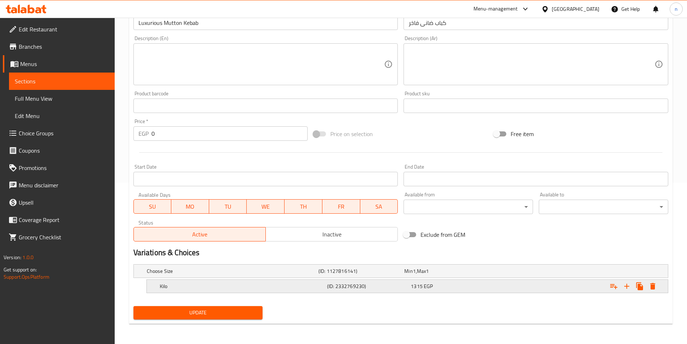
click at [657, 285] on button "Expand" at bounding box center [652, 285] width 13 height 13
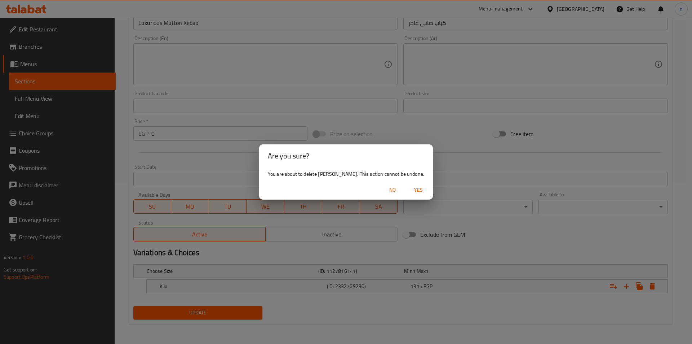
click at [410, 191] on span "Yes" at bounding box center [418, 189] width 17 height 9
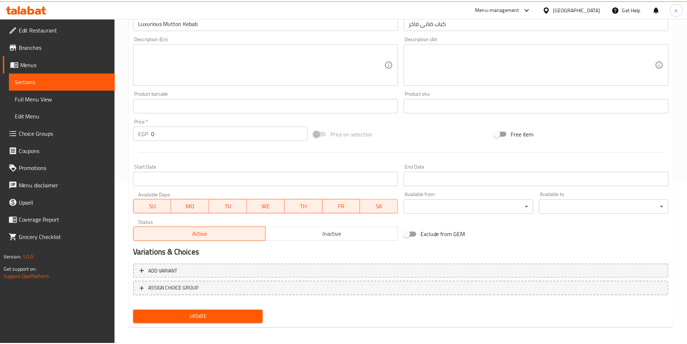
scroll to position [159, 0]
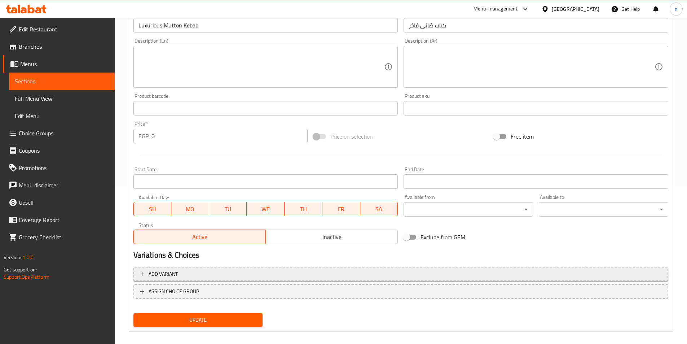
click at [251, 274] on span "Add variant" at bounding box center [401, 273] width 522 height 9
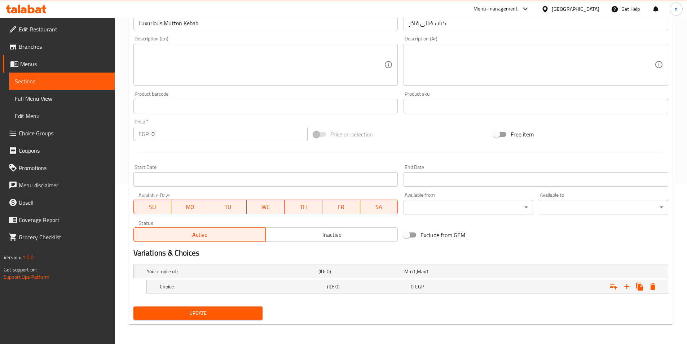
scroll to position [161, 0]
click at [257, 283] on h5 "Choice" at bounding box center [242, 285] width 164 height 7
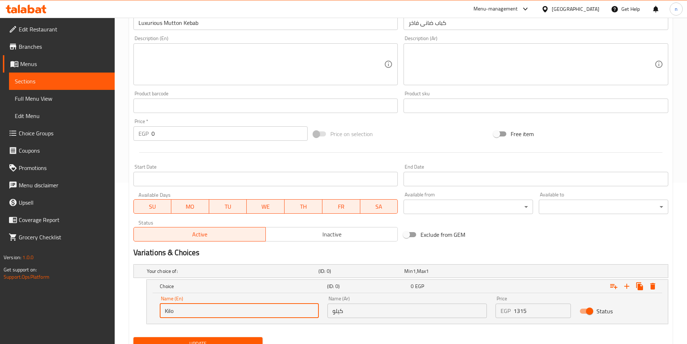
click at [256, 309] on input "Kilo" at bounding box center [239, 310] width 159 height 14
click at [256, 309] on input "text" at bounding box center [239, 310] width 159 height 14
type input "1/3"
click at [405, 317] on input "كيلو" at bounding box center [406, 310] width 159 height 14
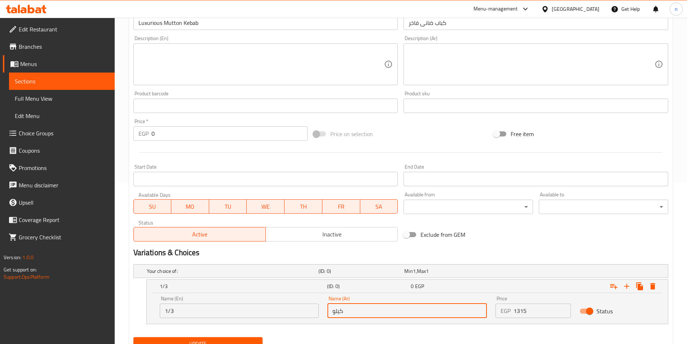
click at [405, 317] on input "كيلو" at bounding box center [406, 310] width 159 height 14
click at [405, 317] on input "text" at bounding box center [406, 310] width 159 height 14
click at [401, 309] on input "text" at bounding box center [406, 310] width 159 height 14
type input "1/3"
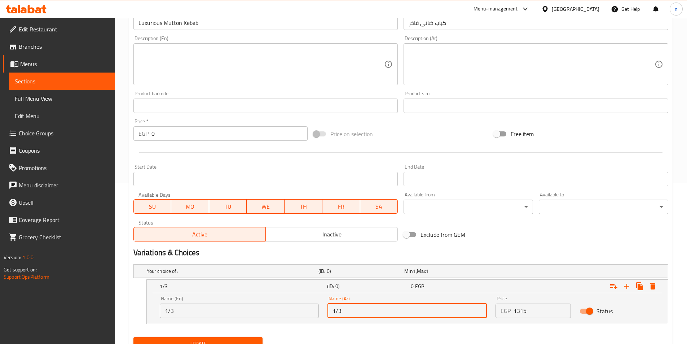
click at [543, 313] on input "1315" at bounding box center [541, 310] width 57 height 14
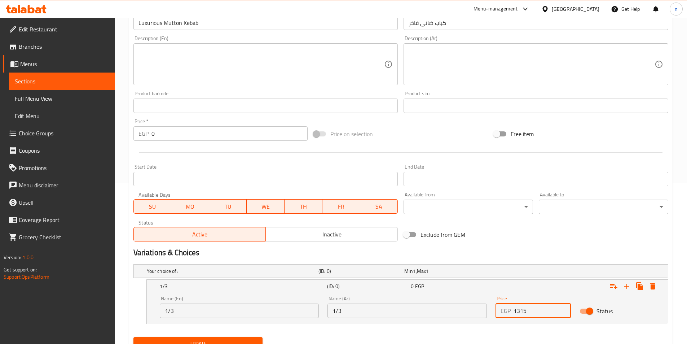
click at [543, 313] on input "1315" at bounding box center [541, 310] width 57 height 14
type input "470"
click at [628, 288] on icon "Expand" at bounding box center [626, 286] width 9 height 9
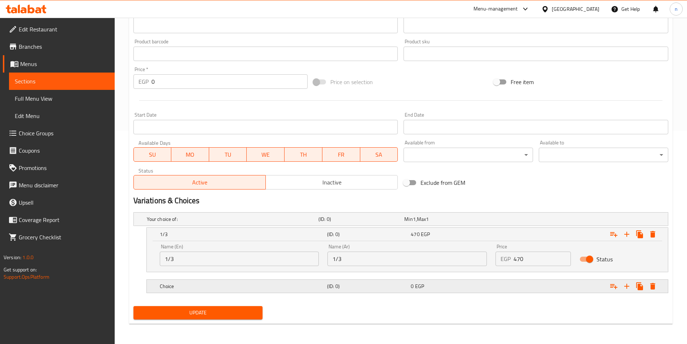
click at [466, 290] on div "0 EGP" at bounding box center [451, 286] width 84 height 10
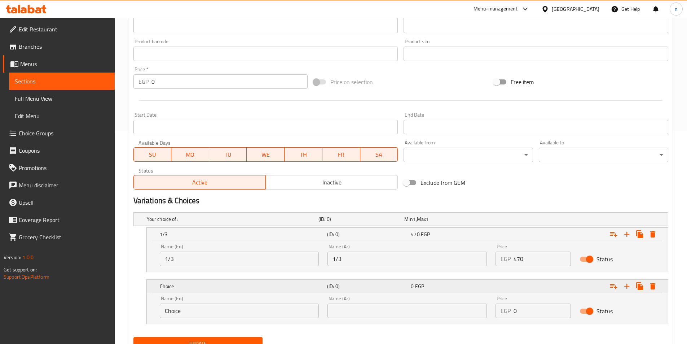
scroll to position [244, 0]
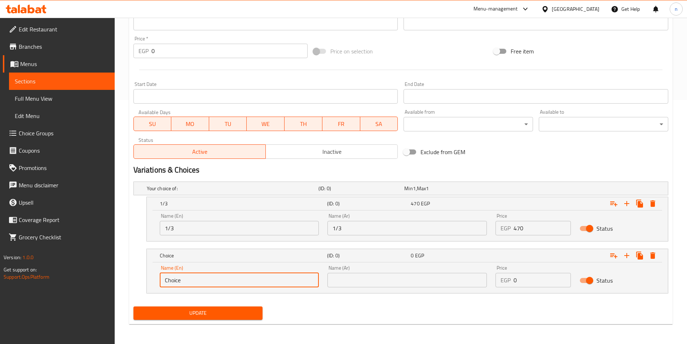
click at [288, 281] on input "Choice" at bounding box center [239, 280] width 159 height 14
type input "1/2"
click at [421, 282] on input "text" at bounding box center [406, 280] width 159 height 14
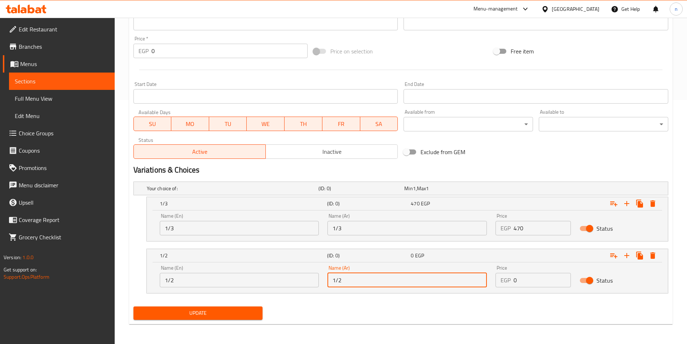
type input "1/2"
click at [525, 280] on input "0" at bounding box center [541, 280] width 57 height 14
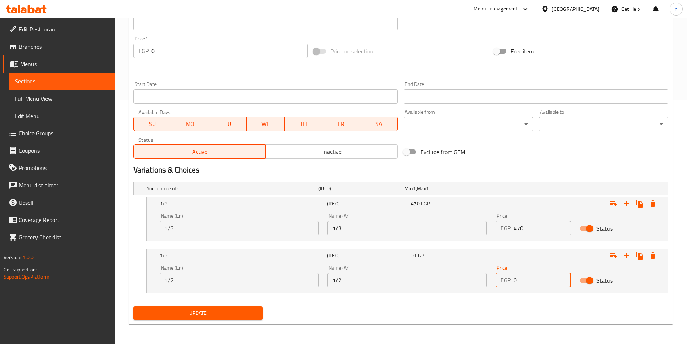
click at [525, 280] on input "0" at bounding box center [541, 280] width 57 height 14
click at [520, 275] on input "0" at bounding box center [541, 280] width 57 height 14
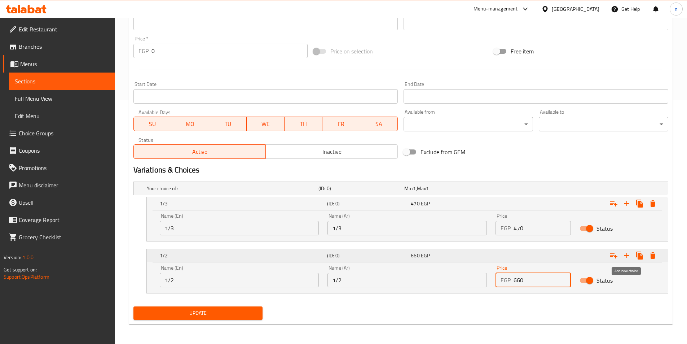
type input "660"
click at [629, 253] on icon "Expand" at bounding box center [626, 255] width 9 height 9
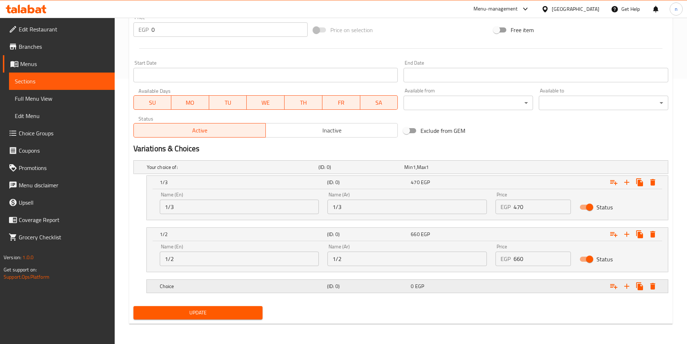
click at [494, 288] on div "Expand" at bounding box center [576, 286] width 167 height 16
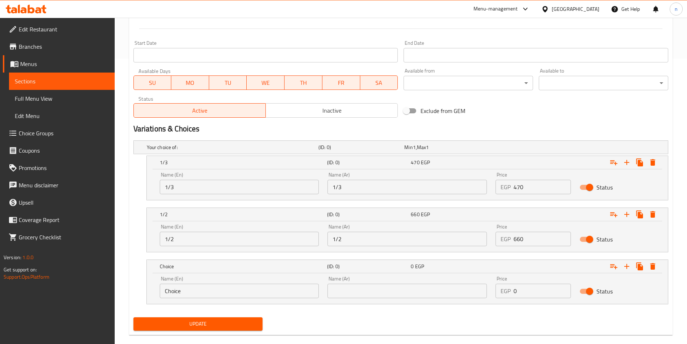
scroll to position [296, 0]
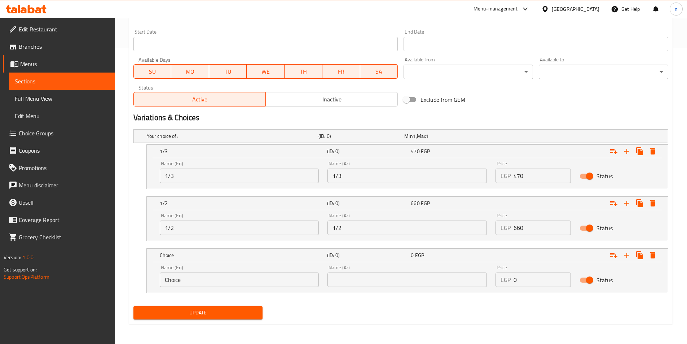
click at [299, 279] on input "Choice" at bounding box center [239, 279] width 159 height 14
type input "ن"
type input "kilo"
click at [393, 277] on input "text" at bounding box center [406, 279] width 159 height 14
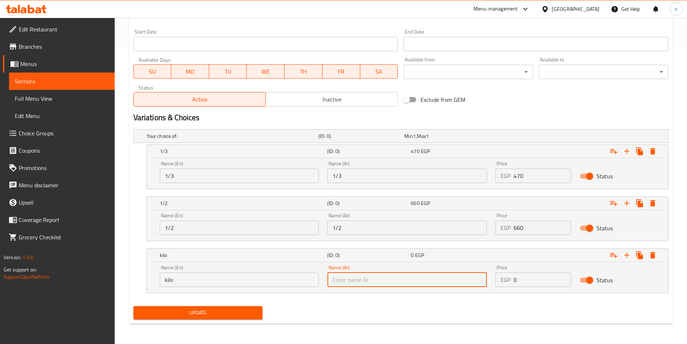
type input ";"
type input "كيلو"
click at [538, 276] on input "0" at bounding box center [541, 279] width 57 height 14
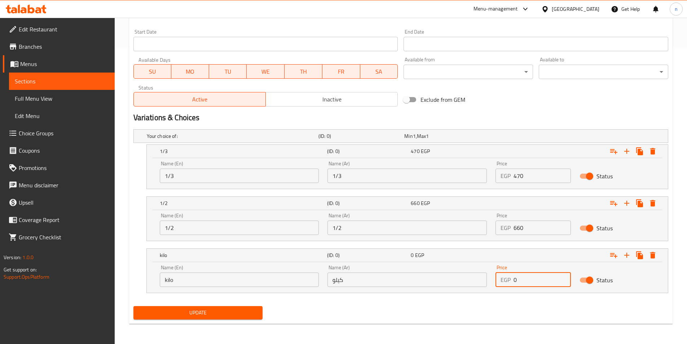
click at [538, 276] on input "0" at bounding box center [541, 279] width 57 height 14
click at [394, 195] on div "1/2 (ID: 0) 660 EGP" at bounding box center [409, 203] width 502 height 16
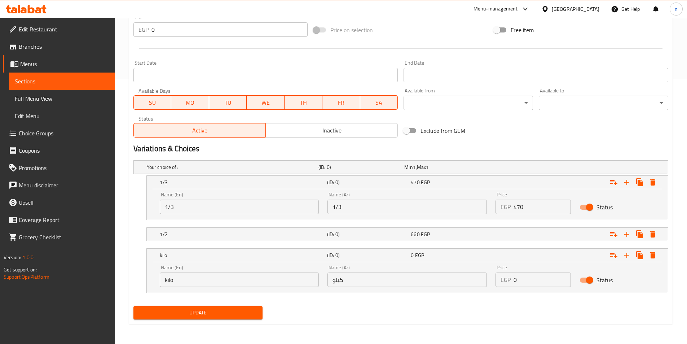
scroll to position [265, 0]
click at [389, 232] on h5 "(ID: 0)" at bounding box center [367, 233] width 81 height 7
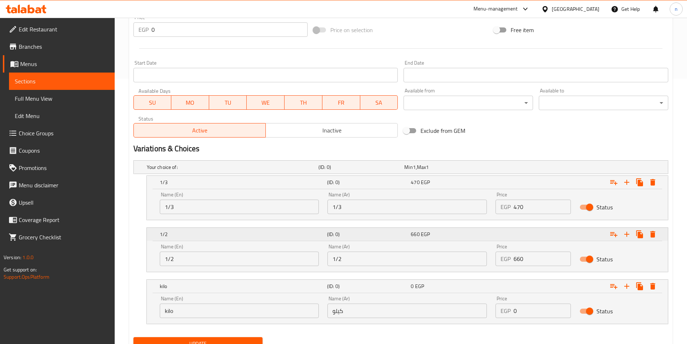
scroll to position [296, 0]
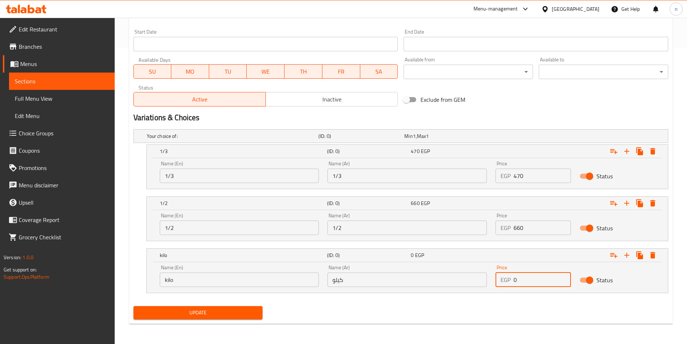
click at [523, 279] on input "0" at bounding box center [541, 279] width 57 height 14
click at [528, 285] on input "0" at bounding box center [541, 279] width 57 height 14
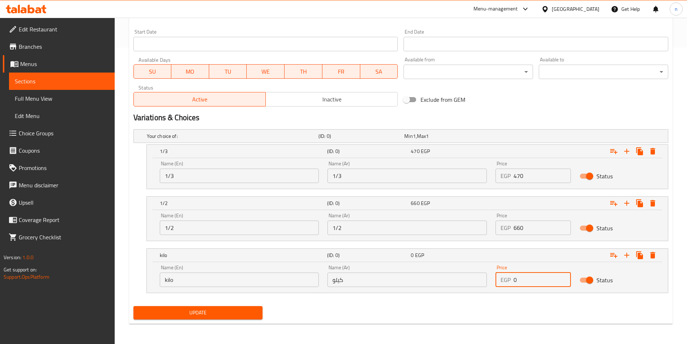
click at [528, 285] on input "0" at bounding box center [541, 279] width 57 height 14
type input "1315"
click at [211, 318] on button "Update" at bounding box center [197, 312] width 129 height 13
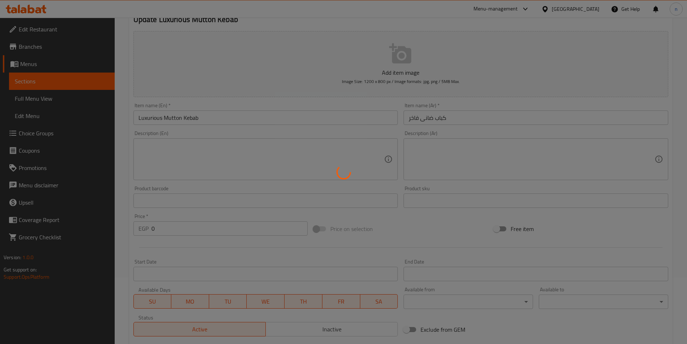
scroll to position [0, 0]
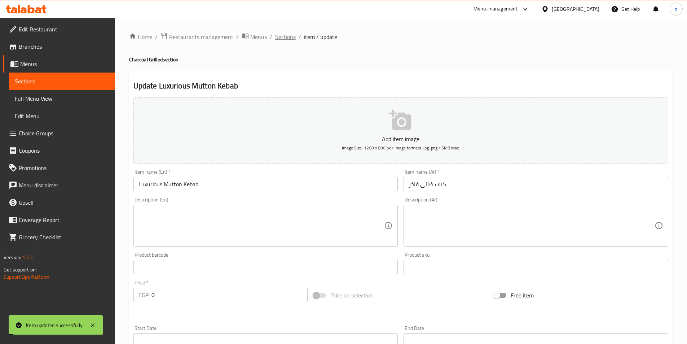
click at [287, 33] on span "Sections" at bounding box center [285, 36] width 21 height 9
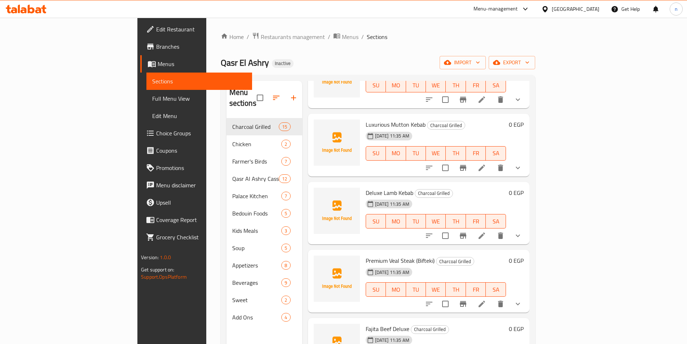
scroll to position [144, 0]
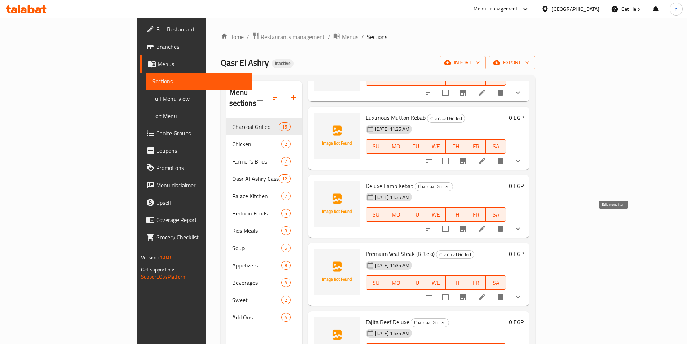
click at [485, 225] on icon at bounding box center [482, 228] width 6 height 6
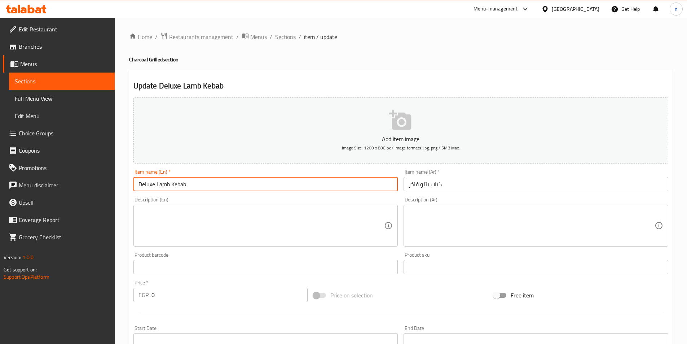
click at [149, 182] on input "Deluxe Lamb Kebab" at bounding box center [265, 184] width 265 height 14
click at [416, 136] on p "Add item image" at bounding box center [401, 139] width 512 height 9
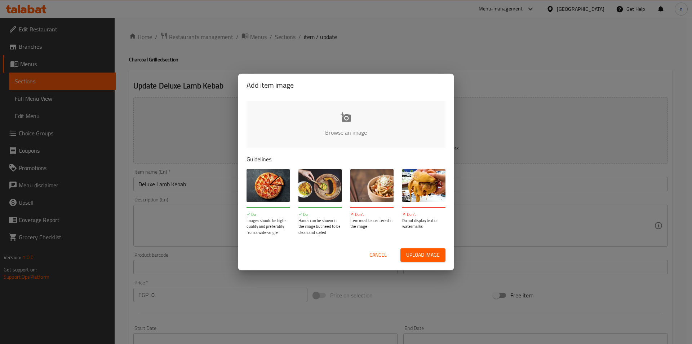
drag, startPoint x: 491, startPoint y: 244, endPoint x: 483, endPoint y: 244, distance: 8.3
click at [493, 244] on div "Add item image Browse an image Guidelines Do Images should be high-quality and …" at bounding box center [346, 172] width 692 height 344
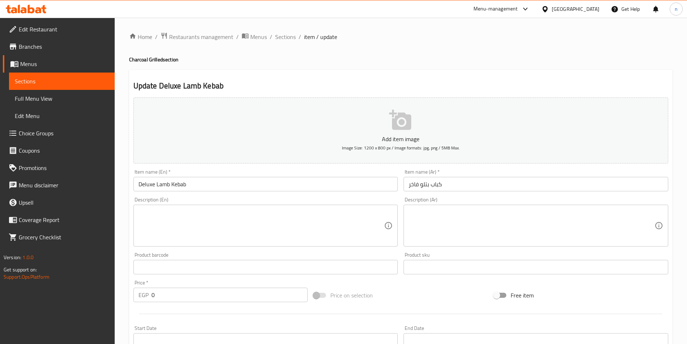
click at [426, 185] on input "كباب بتلو فاخر" at bounding box center [536, 184] width 265 height 14
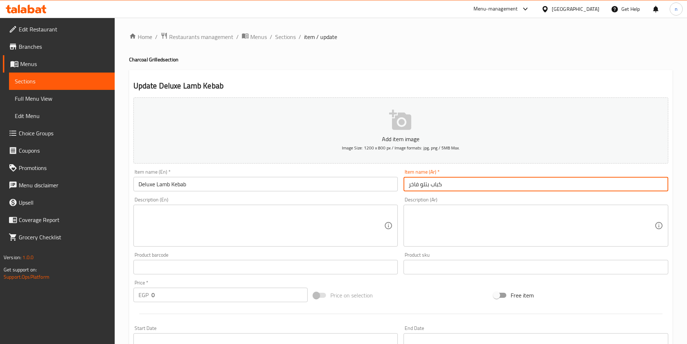
click at [426, 185] on input "كباب بتلو فاخر" at bounding box center [536, 184] width 265 height 14
click at [167, 183] on input "Deluxe Lamb Kebab" at bounding box center [265, 184] width 265 height 14
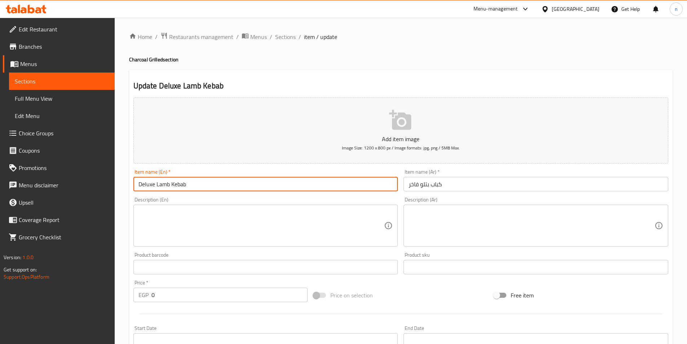
click at [167, 183] on input "Deluxe Lamb Kebab" at bounding box center [265, 184] width 265 height 14
paste input "Veal"
click at [149, 185] on input "Deluxe Veal Kebab" at bounding box center [265, 184] width 265 height 14
type input "Deluxe Veal Kebab"
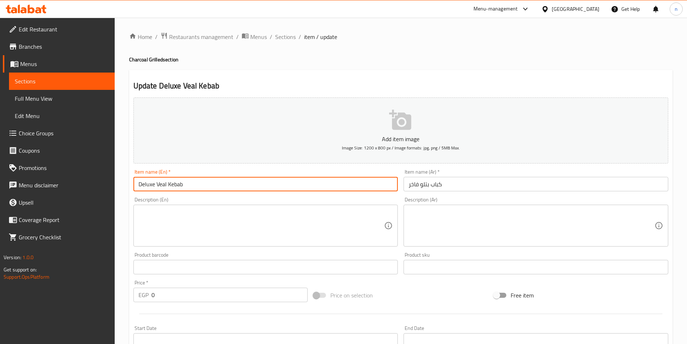
click at [411, 187] on input "كباب بتلو فاخر" at bounding box center [536, 184] width 265 height 14
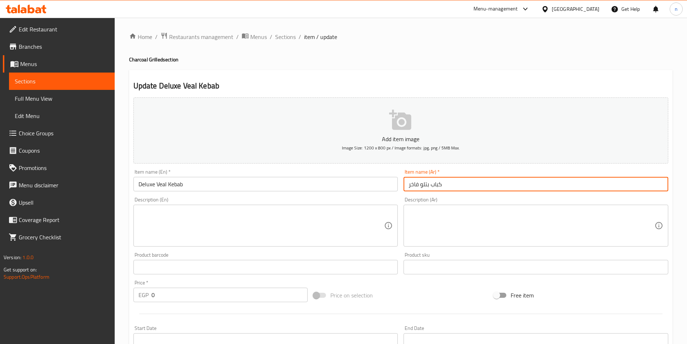
paste input "ديلوكس"
type input "كباب بتلو ديلوكس"
click at [413, 294] on div "Price on selection" at bounding box center [400, 294] width 180 height 19
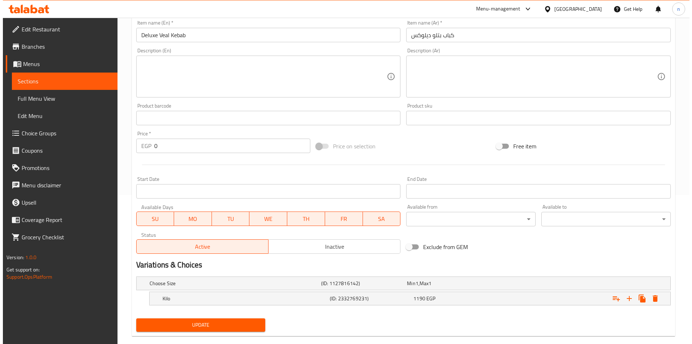
scroll to position [161, 0]
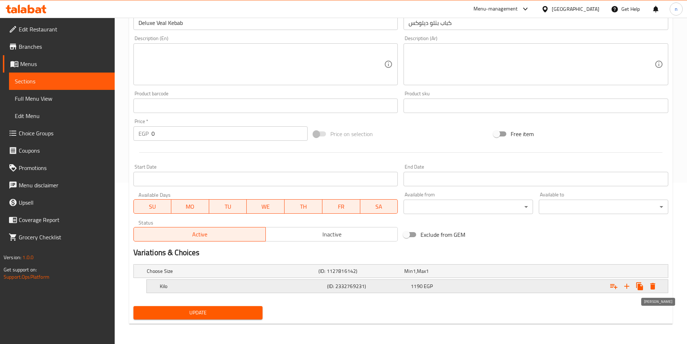
click at [653, 284] on icon "Expand" at bounding box center [652, 286] width 5 height 6
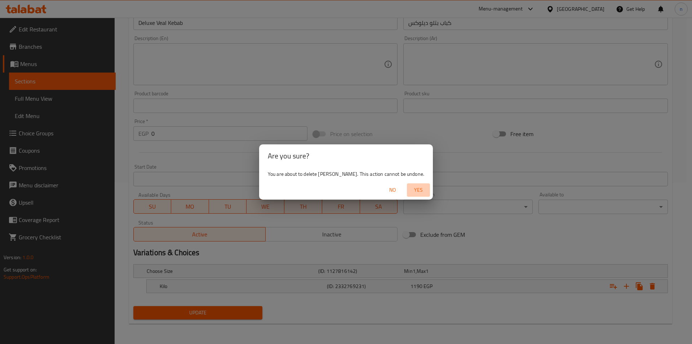
click at [410, 190] on span "Yes" at bounding box center [418, 189] width 17 height 9
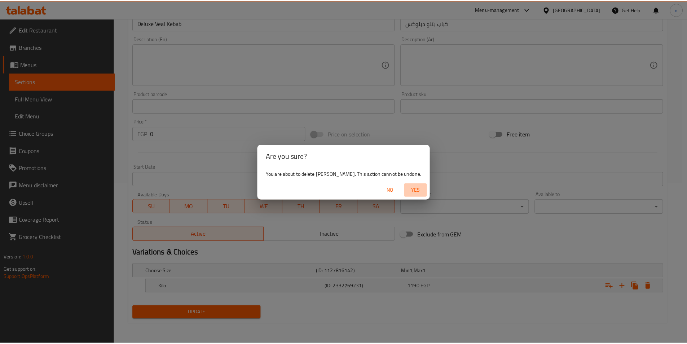
scroll to position [159, 0]
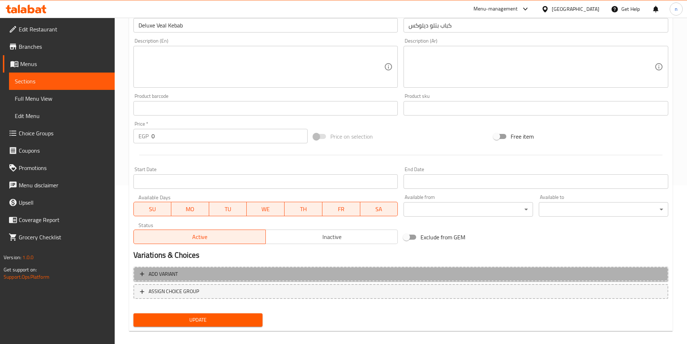
click at [352, 271] on span "Add variant" at bounding box center [401, 273] width 522 height 9
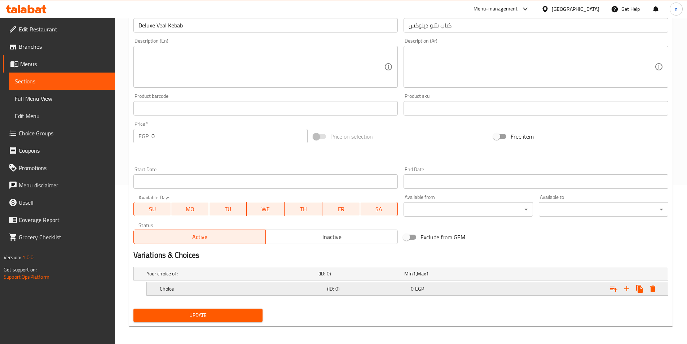
click at [361, 288] on h5 "(ID: 0)" at bounding box center [367, 288] width 81 height 7
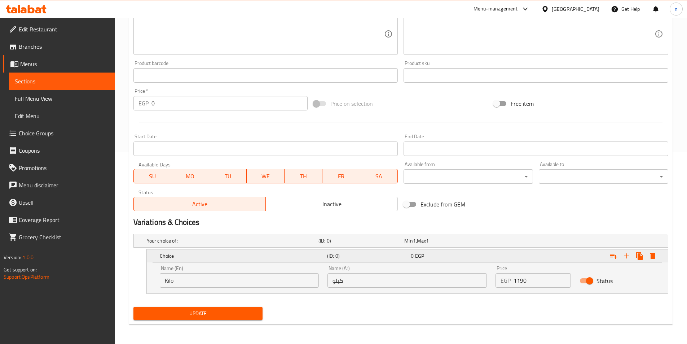
scroll to position [192, 0]
click at [242, 279] on input "Kilo" at bounding box center [239, 280] width 159 height 14
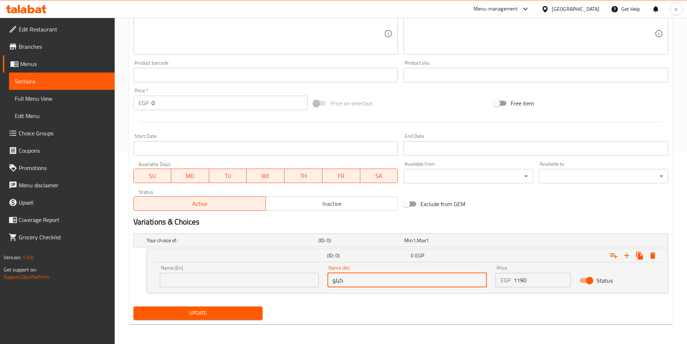
click at [369, 285] on input "كيلو" at bounding box center [406, 280] width 159 height 14
click at [527, 274] on input "1190" at bounding box center [541, 280] width 57 height 14
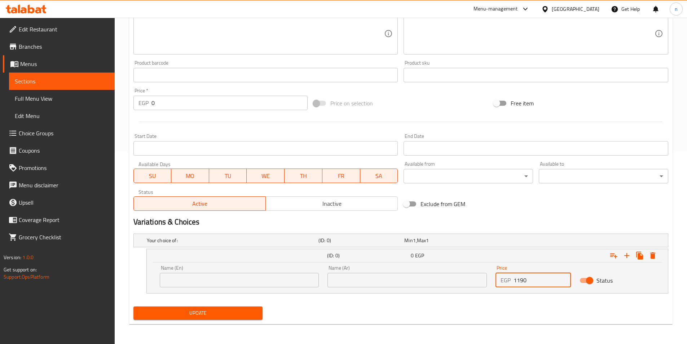
click at [528, 276] on input "1190" at bounding box center [541, 280] width 57 height 14
click at [531, 285] on input "1190" at bounding box center [541, 280] width 57 height 14
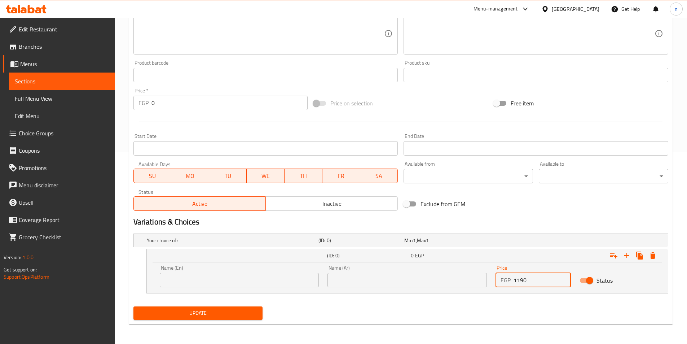
click at [531, 285] on input "1190" at bounding box center [541, 280] width 57 height 14
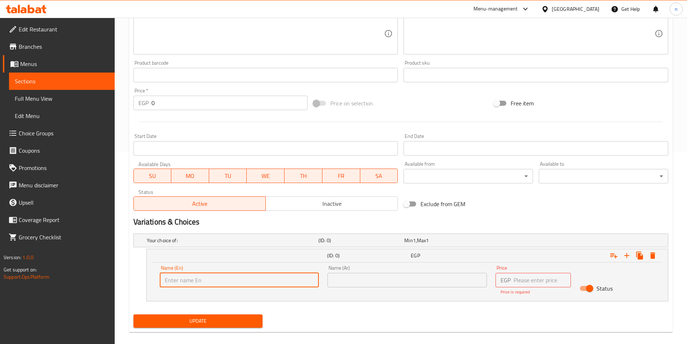
click at [228, 282] on input "text" at bounding box center [239, 280] width 159 height 14
type input "1/2"
click at [364, 285] on input "text" at bounding box center [406, 280] width 159 height 14
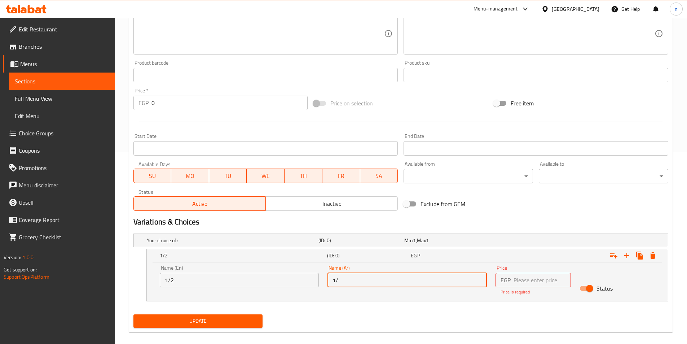
type input "1/"
click at [238, 279] on input "1/2" at bounding box center [239, 280] width 159 height 14
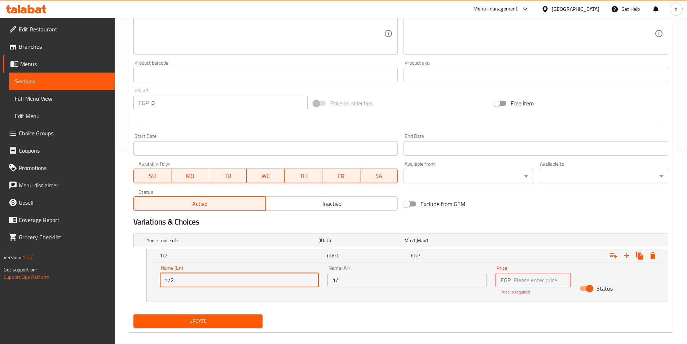
click at [238, 279] on input "1/2" at bounding box center [239, 280] width 159 height 14
click at [238, 279] on input "text" at bounding box center [239, 280] width 159 height 14
type input "1/3"
click at [371, 282] on input "1/" at bounding box center [406, 280] width 159 height 14
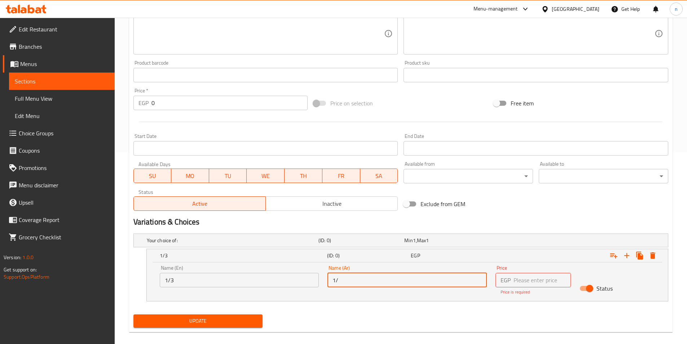
click at [371, 282] on input "1/" at bounding box center [406, 280] width 159 height 14
type input "1"
click at [371, 282] on input "1" at bounding box center [406, 280] width 159 height 14
click at [371, 282] on input "text" at bounding box center [406, 280] width 159 height 14
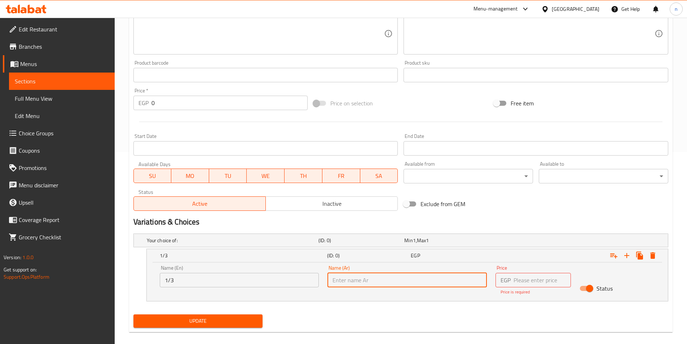
type input "1/3"
click at [543, 284] on input "number" at bounding box center [541, 280] width 57 height 14
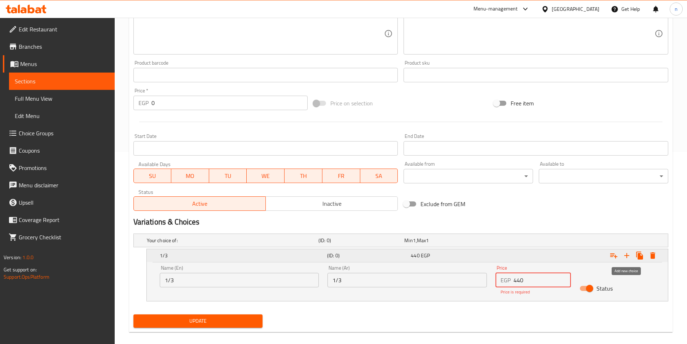
type input "440"
click at [623, 253] on icon "Expand" at bounding box center [626, 255] width 9 height 9
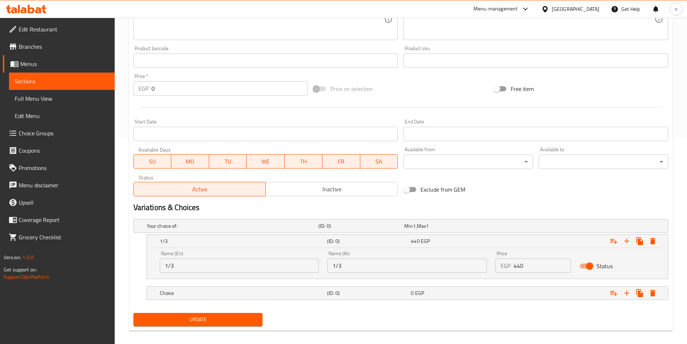
scroll to position [213, 0]
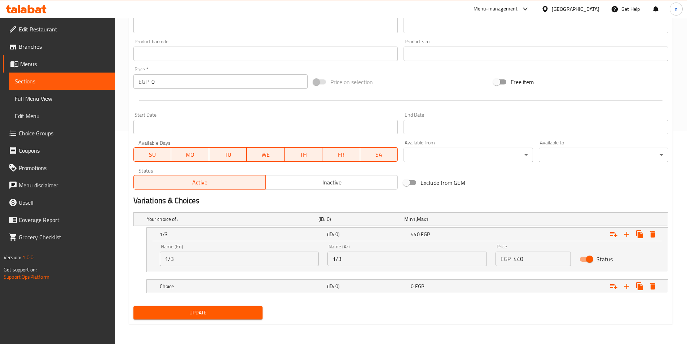
click at [437, 299] on nav at bounding box center [400, 297] width 535 height 6
click at [438, 292] on div "Choice (ID: 0) 0 EGP" at bounding box center [409, 286] width 502 height 16
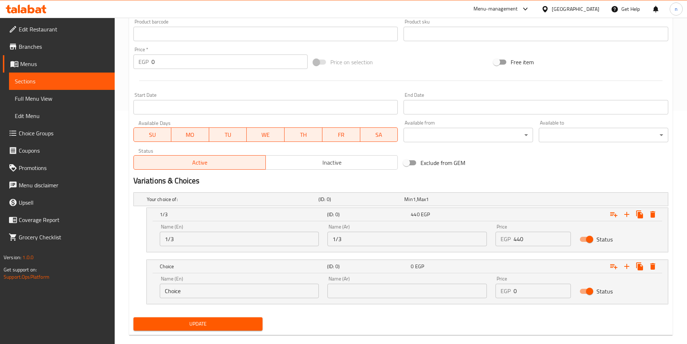
scroll to position [244, 0]
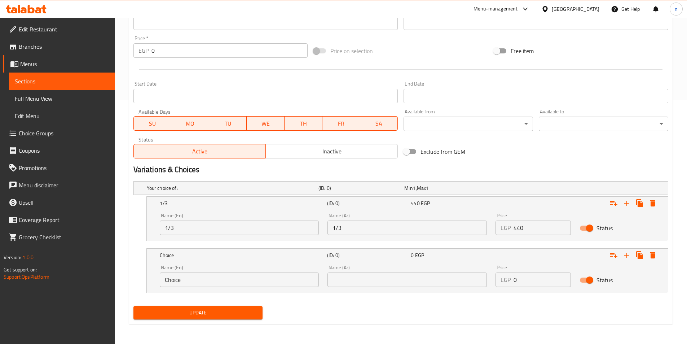
click at [267, 277] on input "Choice" at bounding box center [239, 279] width 159 height 14
click at [267, 277] on input "text" at bounding box center [239, 279] width 159 height 14
type input "1/2"
click at [404, 278] on input "text" at bounding box center [406, 279] width 159 height 14
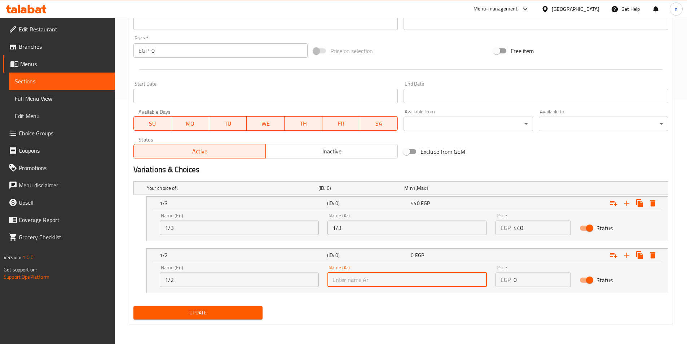
type input "1/2"
click at [525, 282] on input "0" at bounding box center [541, 279] width 57 height 14
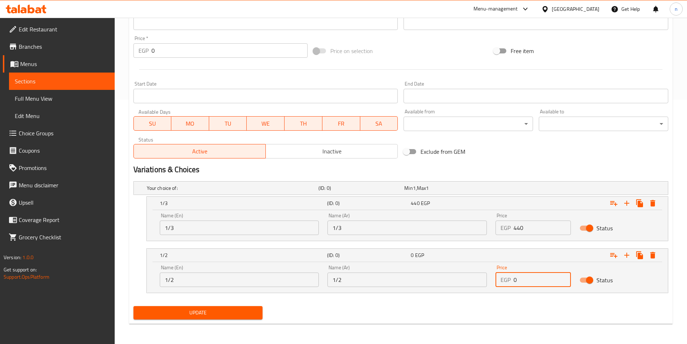
click at [525, 282] on input "0" at bounding box center [541, 279] width 57 height 14
type input "595"
click at [626, 258] on icon "Expand" at bounding box center [626, 255] width 9 height 9
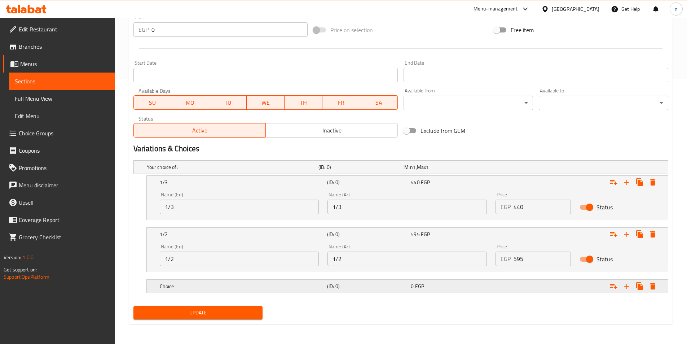
click at [468, 286] on div "0 EGP" at bounding box center [451, 285] width 81 height 7
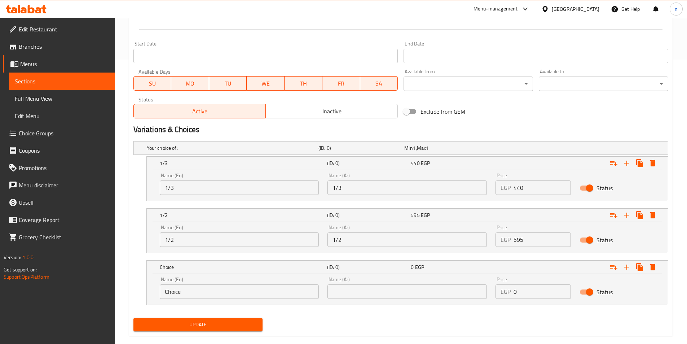
scroll to position [296, 0]
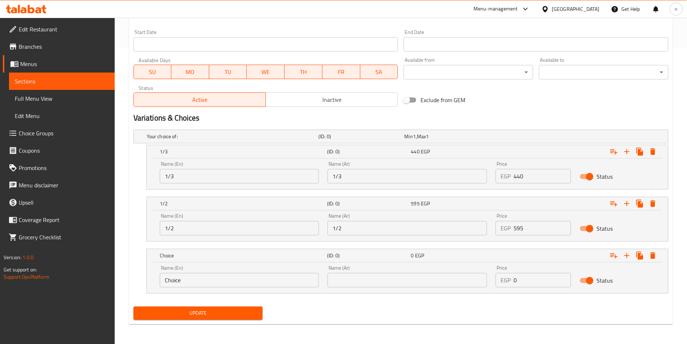
click at [274, 286] on input "Choice" at bounding box center [239, 280] width 159 height 14
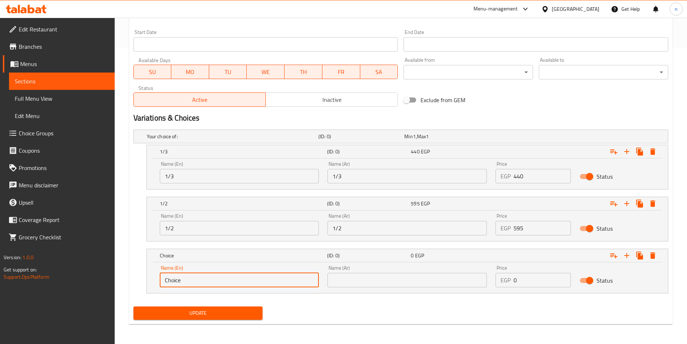
click at [274, 286] on input "Choice" at bounding box center [239, 280] width 159 height 14
click at [271, 282] on input "text" at bounding box center [239, 280] width 159 height 14
type input "kilo"
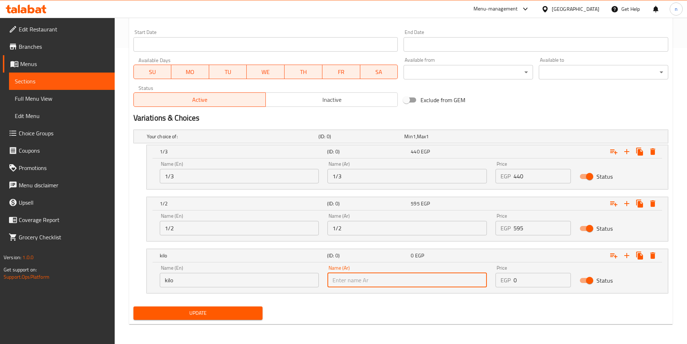
click at [444, 282] on input "text" at bounding box center [406, 280] width 159 height 14
click at [370, 281] on input "text" at bounding box center [406, 280] width 159 height 14
type input "ن"
type input "كوكاكولا"
click at [367, 283] on input "كوكاكولا" at bounding box center [406, 280] width 159 height 14
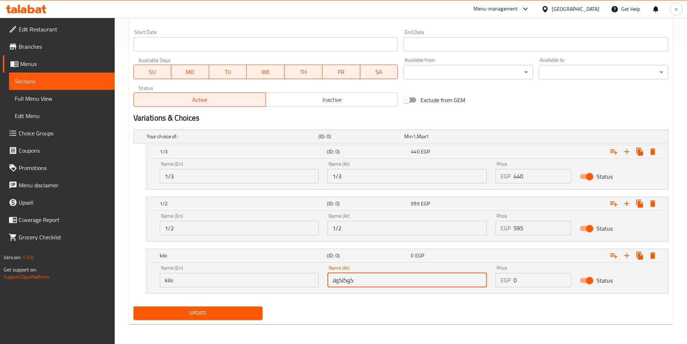
click at [367, 283] on input "كوكاكولا" at bounding box center [406, 280] width 159 height 14
click at [367, 283] on input "text" at bounding box center [406, 280] width 159 height 14
type input "كيلو"
click at [524, 280] on input "0" at bounding box center [541, 280] width 57 height 14
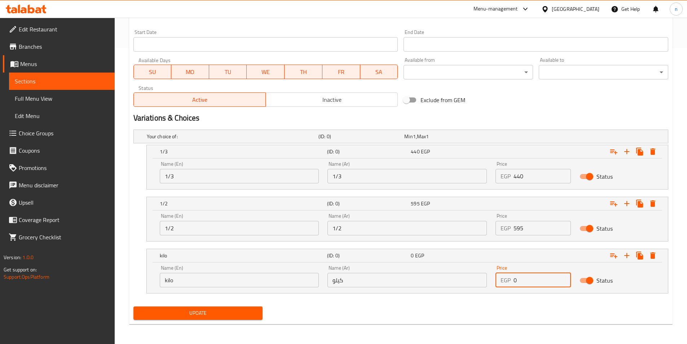
drag, startPoint x: 524, startPoint y: 280, endPoint x: 517, endPoint y: 275, distance: 7.9
click at [517, 275] on input "0" at bounding box center [541, 280] width 57 height 14
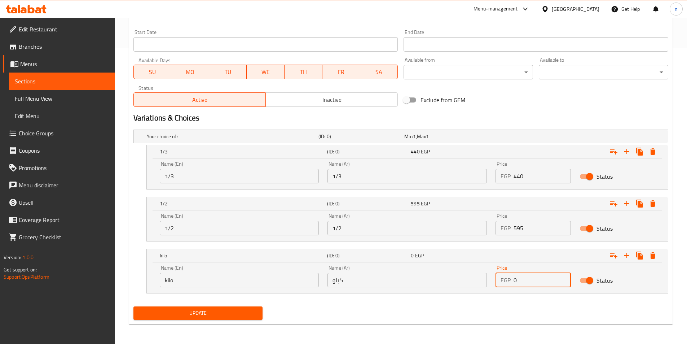
click at [517, 275] on input "0" at bounding box center [541, 280] width 57 height 14
type input "1190"
click at [234, 314] on span "Update" at bounding box center [198, 312] width 118 height 9
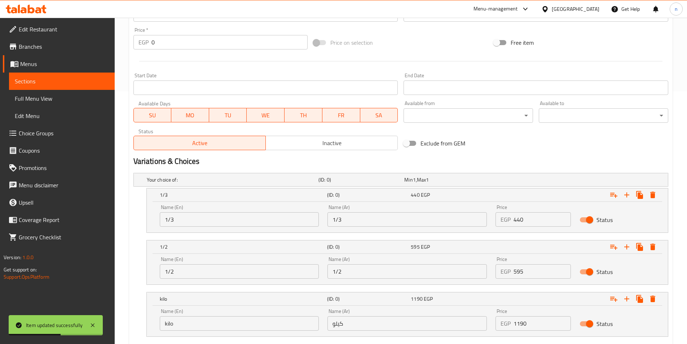
scroll to position [296, 0]
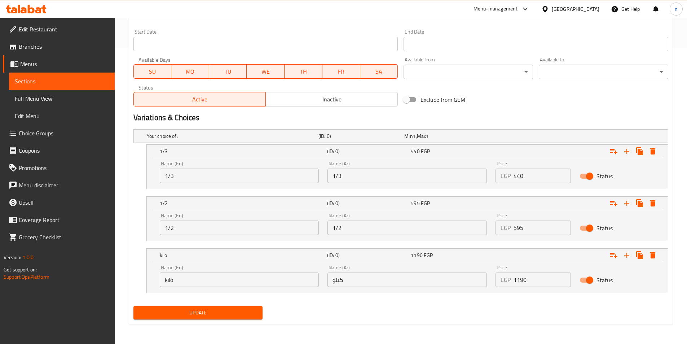
click at [365, 298] on nav at bounding box center [400, 297] width 535 height 6
click at [233, 314] on span "Update" at bounding box center [198, 312] width 118 height 9
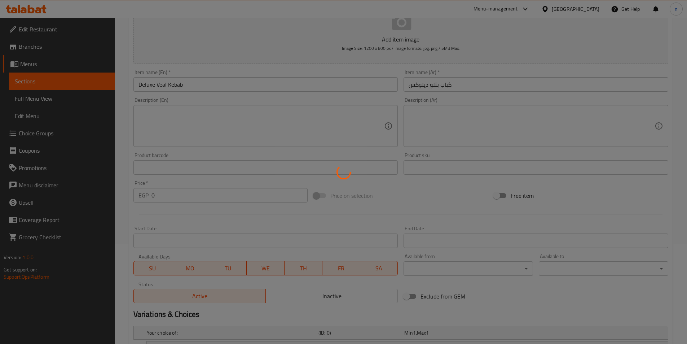
scroll to position [8, 0]
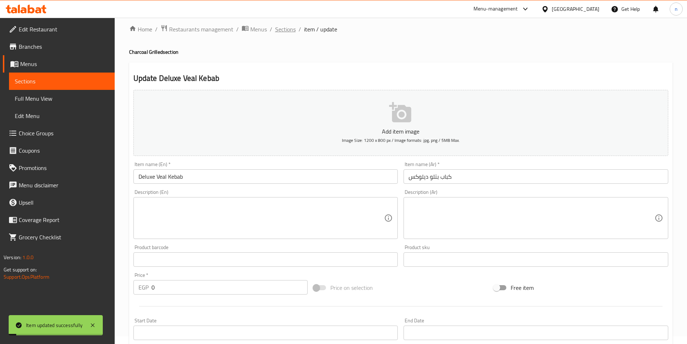
click at [277, 28] on span "Sections" at bounding box center [285, 29] width 21 height 9
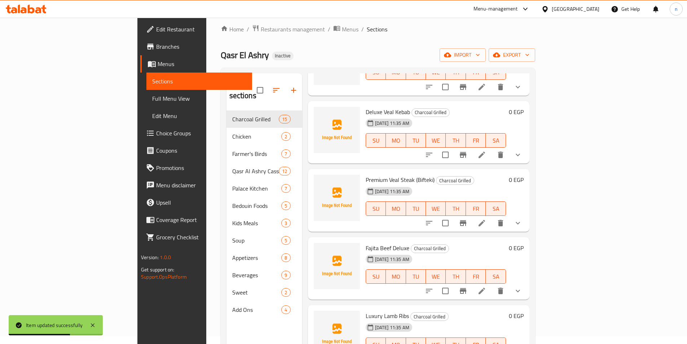
scroll to position [252, 0]
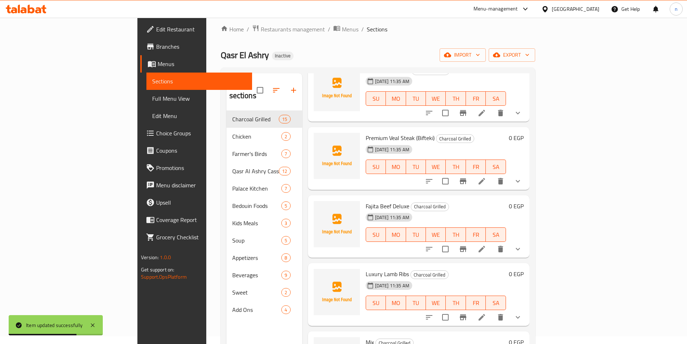
click at [485, 178] on icon at bounding box center [482, 181] width 6 height 6
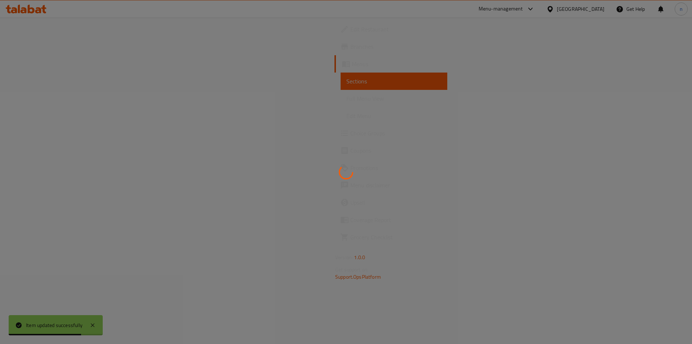
drag, startPoint x: 293, startPoint y: 177, endPoint x: 433, endPoint y: 144, distance: 143.8
click at [322, 166] on div at bounding box center [346, 172] width 692 height 344
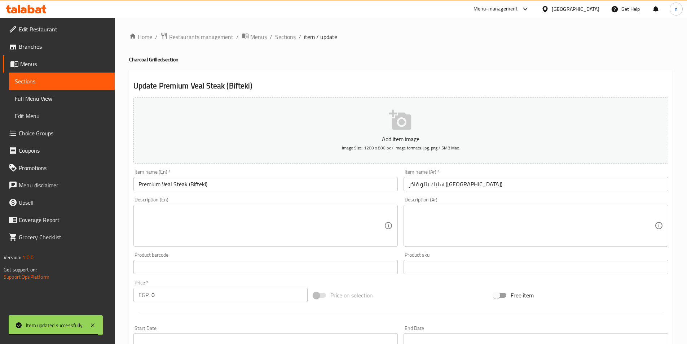
click at [463, 183] on input "ستيك بتلو فاخر (بوفتيك)" at bounding box center [536, 184] width 265 height 14
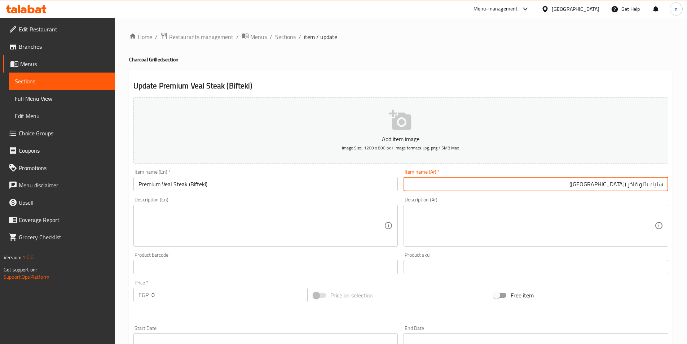
click at [588, 169] on div "Item name (Ar)   * ستيك بتلو فاخر (بوفتيك) Item name (Ar) *" at bounding box center [536, 180] width 265 height 22
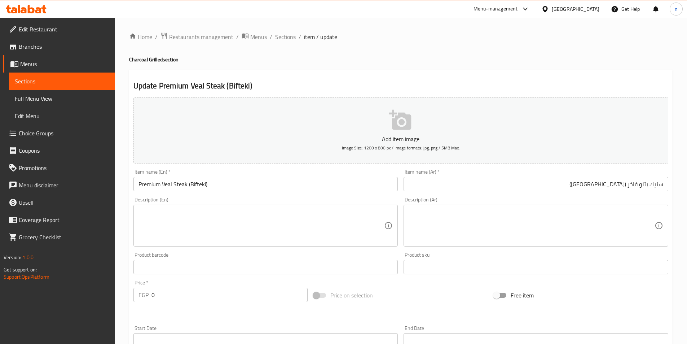
click at [594, 184] on input "ستيك بتلو فاخر (بوفتيك)" at bounding box center [536, 184] width 265 height 14
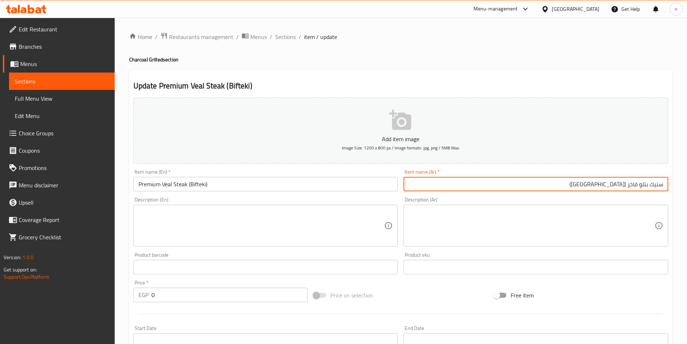
click at [149, 182] on input "Premium Veal Steak (Bifteki)" at bounding box center [265, 184] width 265 height 14
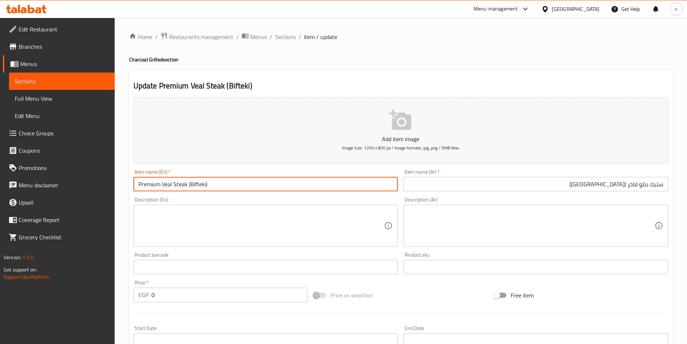
click at [149, 182] on input "Premium Veal Steak (Bifteki)" at bounding box center [265, 184] width 265 height 14
click at [634, 184] on input "ستيك بتلو فاخر (بوفتيك)" at bounding box center [536, 184] width 265 height 14
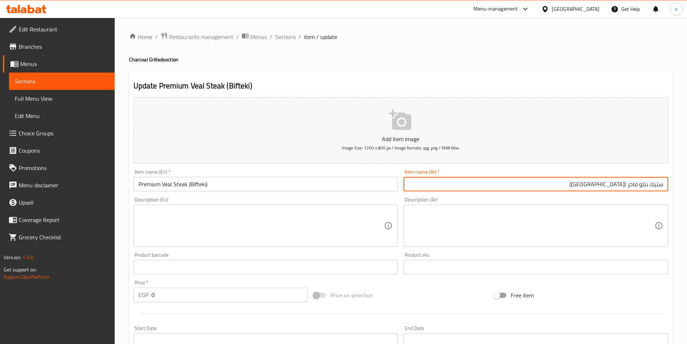
click at [634, 184] on input "ستيك بتلو فاخر (بوفتيك)" at bounding box center [536, 184] width 265 height 14
type input "ستيك بتلو بريميم ([GEOGRAPHIC_DATA])"
click at [200, 184] on input "Premium Veal Steak (Bifteki)" at bounding box center [265, 184] width 265 height 14
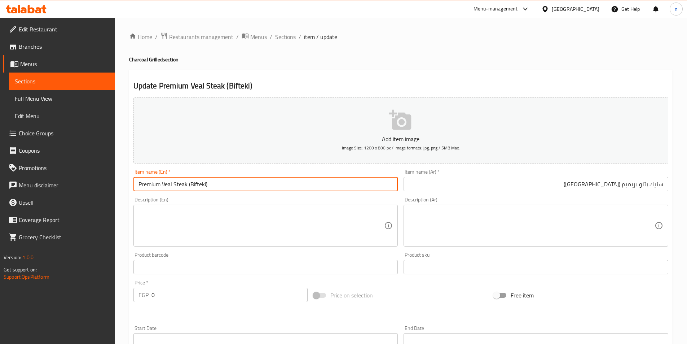
click at [200, 184] on input "Premium Veal Steak (Bifteki)" at bounding box center [265, 184] width 265 height 14
click at [611, 189] on input "ستيك بتلو بريميم ([GEOGRAPHIC_DATA])" at bounding box center [536, 184] width 265 height 14
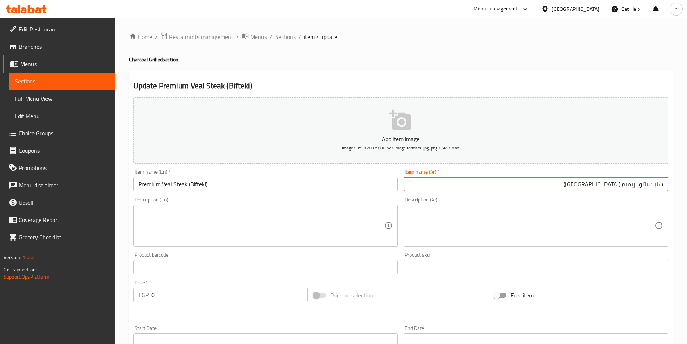
click at [611, 189] on input "ستيك بتلو بريميم ([GEOGRAPHIC_DATA])" at bounding box center [536, 184] width 265 height 14
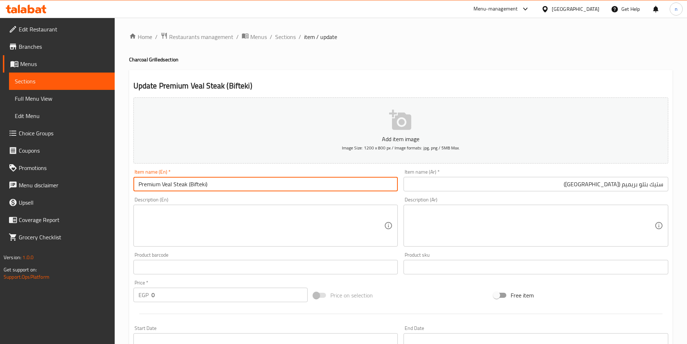
click at [201, 185] on input "Premium Veal Steak (Bifteki)" at bounding box center [265, 184] width 265 height 14
type input "Premium Veal Steak (boftik)"
click at [383, 47] on div "Home / Restaurants management / Menus / Sections / item / update Charcoal Grill…" at bounding box center [400, 261] width 543 height 458
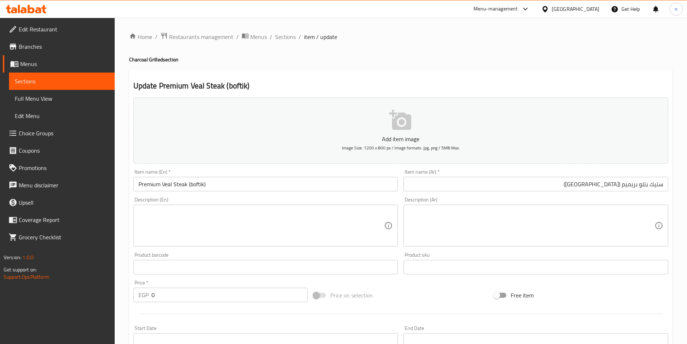
click at [400, 291] on div "Price on selection" at bounding box center [400, 294] width 180 height 19
click at [566, 261] on input "text" at bounding box center [536, 267] width 265 height 14
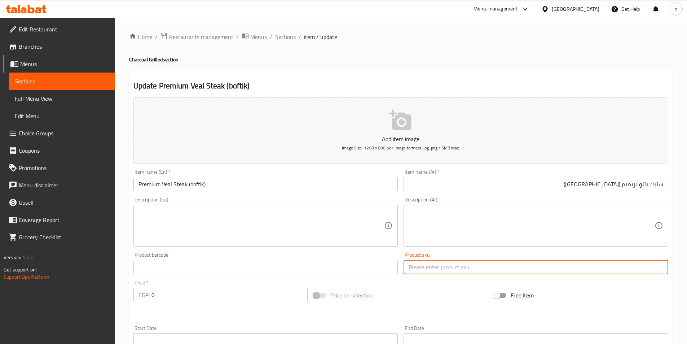
click at [458, 288] on div "Price on selection" at bounding box center [400, 294] width 180 height 19
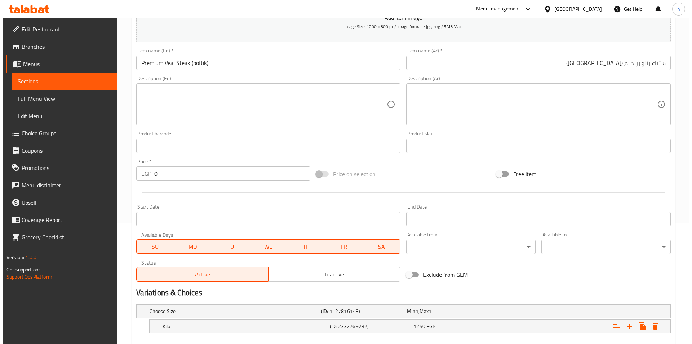
scroll to position [161, 0]
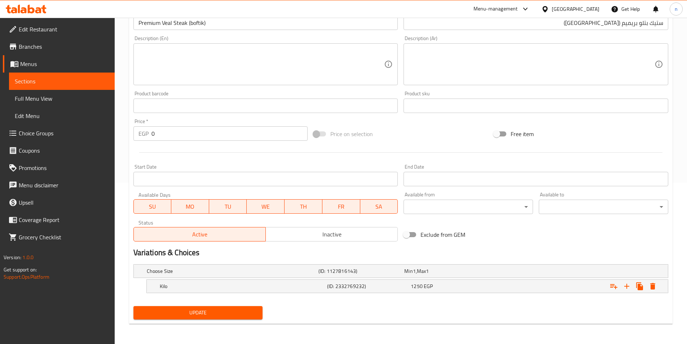
click at [493, 252] on h2 "Variations & Choices" at bounding box center [400, 252] width 535 height 11
click at [657, 286] on button "Expand" at bounding box center [652, 285] width 13 height 13
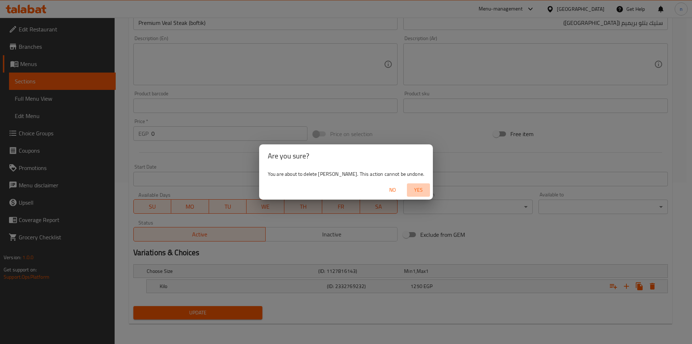
click at [412, 190] on button "Yes" at bounding box center [418, 189] width 23 height 13
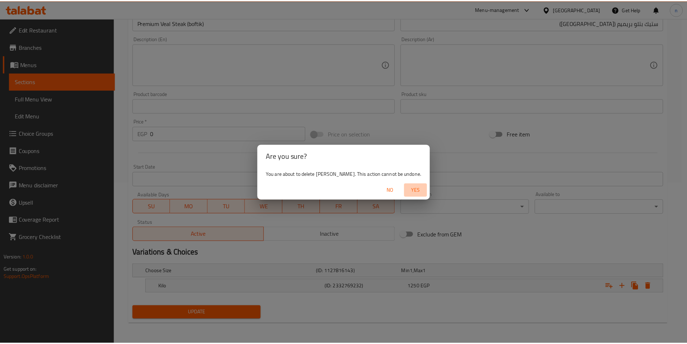
scroll to position [159, 0]
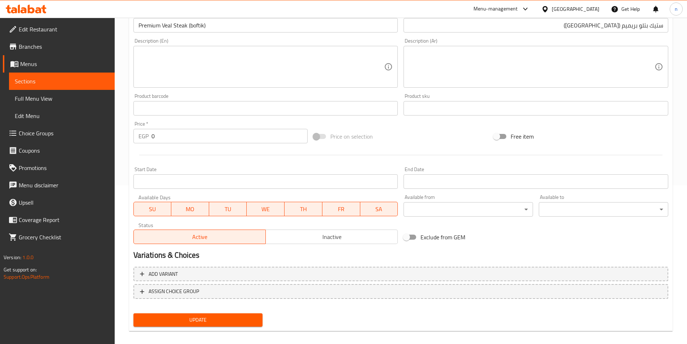
click at [534, 253] on h2 "Variations & Choices" at bounding box center [400, 255] width 535 height 11
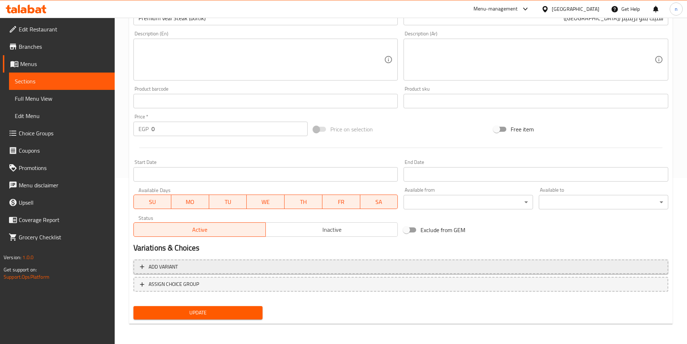
click at [499, 260] on button "Add variant" at bounding box center [400, 266] width 535 height 15
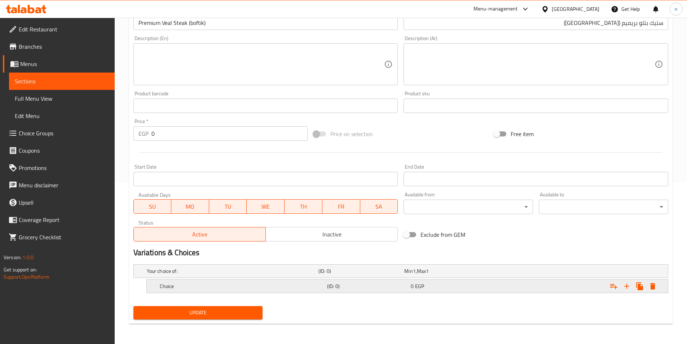
click at [529, 282] on div "Expand" at bounding box center [576, 286] width 167 height 16
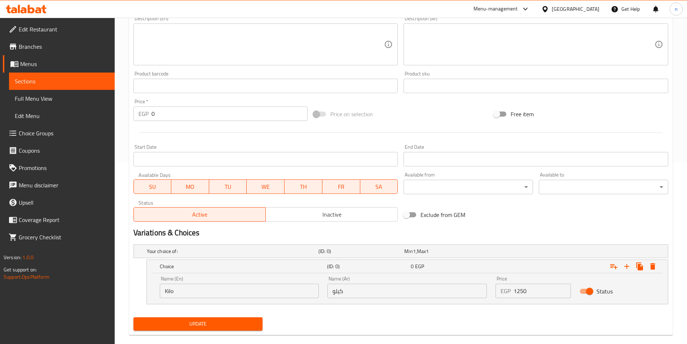
scroll to position [192, 0]
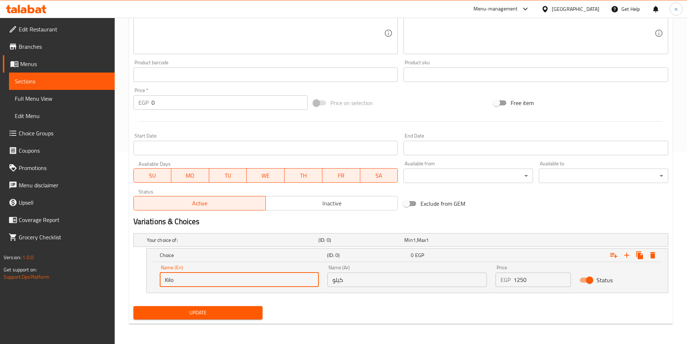
click at [244, 283] on input "Kilo" at bounding box center [239, 279] width 159 height 14
click at [255, 278] on input "text" at bounding box center [239, 279] width 159 height 14
type input "1/3"
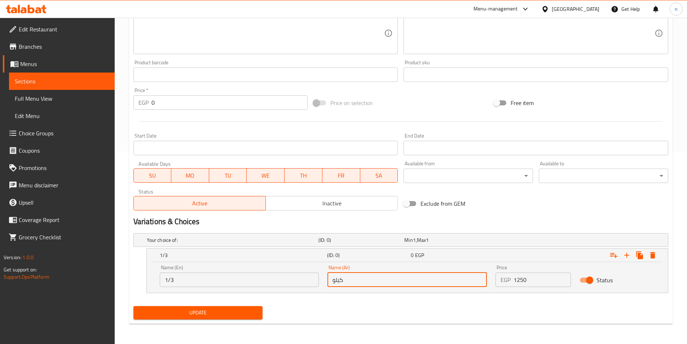
click at [390, 286] on input "كيلو" at bounding box center [406, 279] width 159 height 14
click at [390, 286] on input "text" at bounding box center [406, 279] width 159 height 14
type input "1/3"
click at [544, 283] on input "1250" at bounding box center [541, 279] width 57 height 14
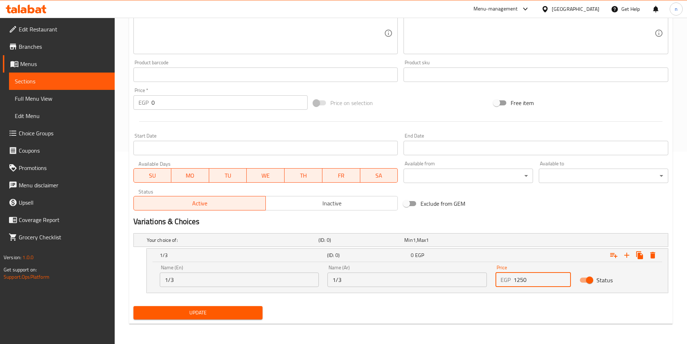
click at [544, 283] on input "1250" at bounding box center [541, 279] width 57 height 14
click at [534, 277] on input "1250" at bounding box center [541, 279] width 57 height 14
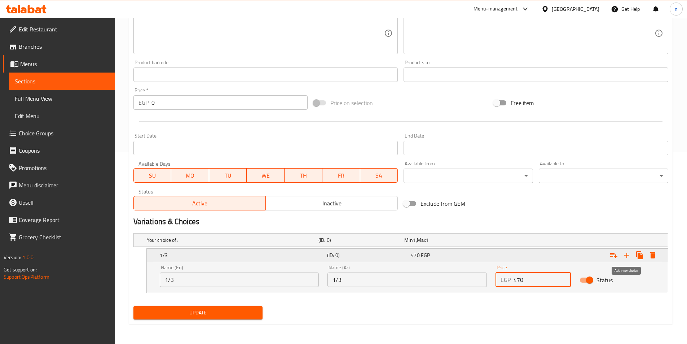
type input "470"
click at [626, 255] on icon "Expand" at bounding box center [626, 254] width 5 height 5
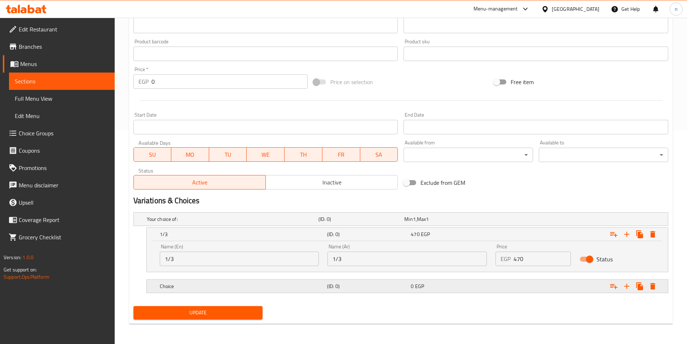
click at [494, 279] on div "Expand" at bounding box center [576, 286] width 167 height 16
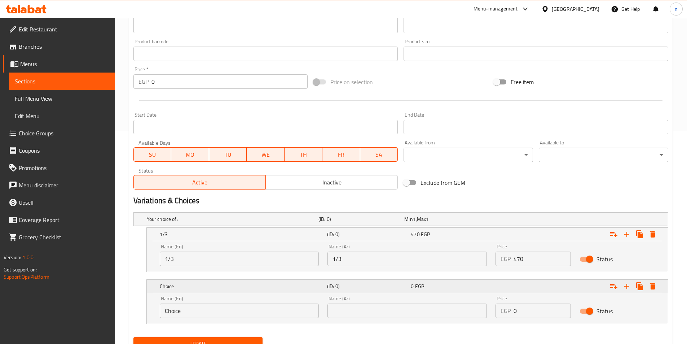
scroll to position [244, 0]
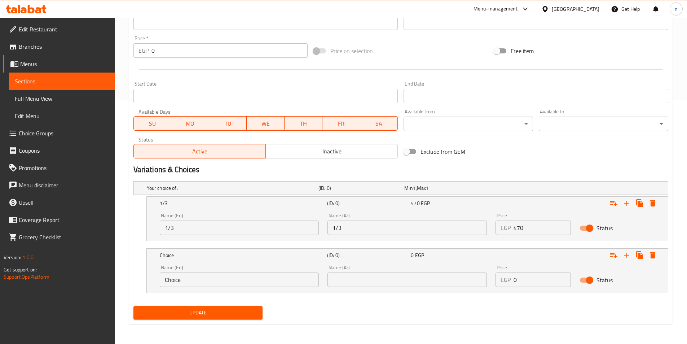
click at [235, 279] on input "Choice" at bounding box center [239, 279] width 159 height 14
click at [235, 279] on input "text" at bounding box center [239, 279] width 159 height 14
type input "1/2"
click at [379, 273] on input "text" at bounding box center [406, 279] width 159 height 14
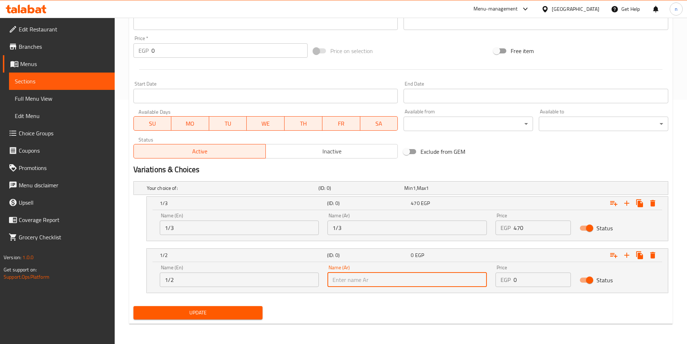
type input "1/2"
click at [529, 276] on input "0" at bounding box center [541, 279] width 57 height 14
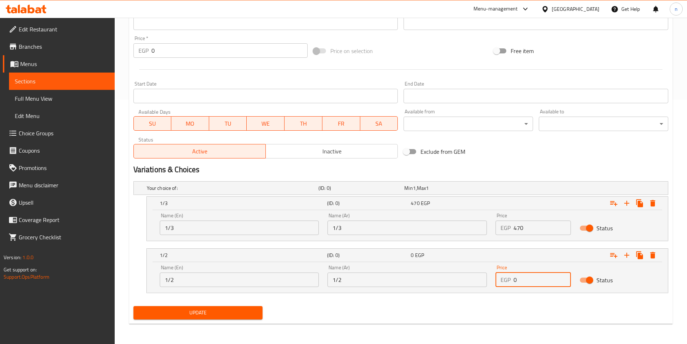
click at [529, 276] on input "0" at bounding box center [541, 279] width 57 height 14
type input "625"
click at [628, 259] on icon "Expand" at bounding box center [626, 255] width 9 height 9
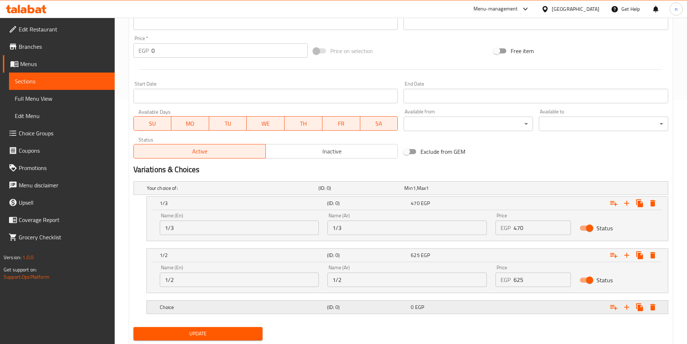
click at [454, 308] on div "0 EGP" at bounding box center [451, 306] width 81 height 7
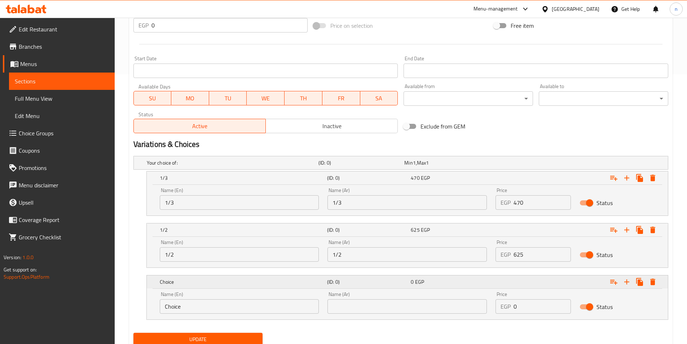
scroll to position [296, 0]
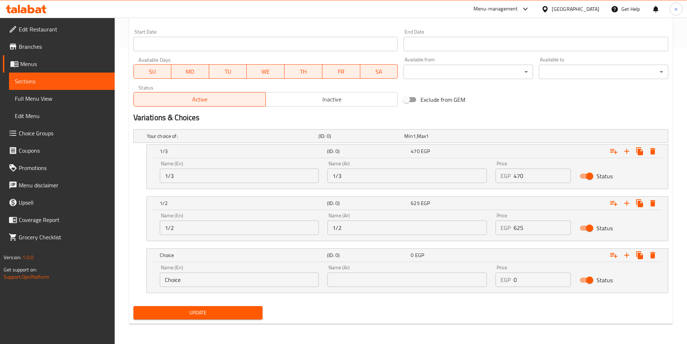
click at [283, 279] on input "Choice" at bounding box center [239, 279] width 159 height 14
click at [283, 279] on input "text" at bounding box center [239, 279] width 159 height 14
type input "Pestaccio"
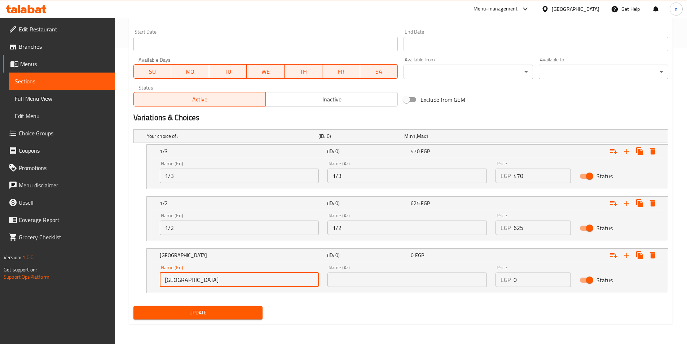
click at [218, 285] on input "Pestaccio" at bounding box center [239, 279] width 159 height 14
click at [218, 285] on input "text" at bounding box center [239, 279] width 159 height 14
type input "kilo"
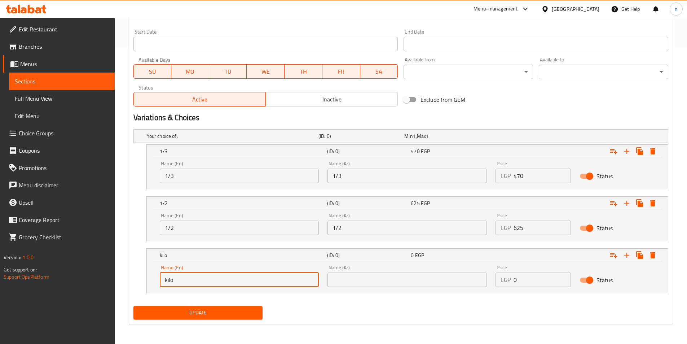
click at [395, 281] on input "text" at bounding box center [406, 279] width 159 height 14
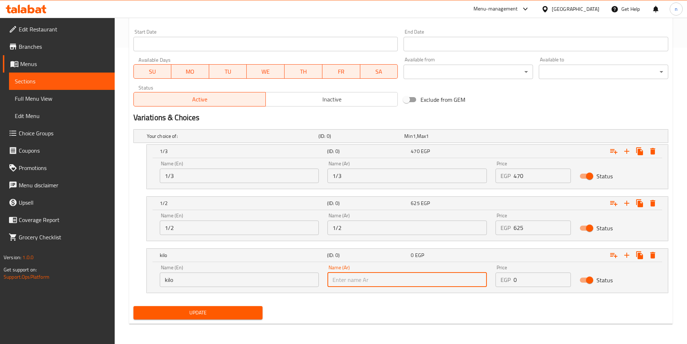
type input "كيلو"
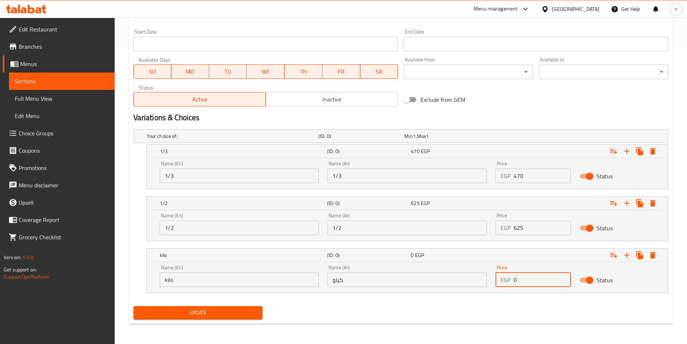
click at [534, 286] on input "0" at bounding box center [541, 279] width 57 height 14
type input "1250"
click at [468, 310] on div "Update" at bounding box center [401, 312] width 541 height 19
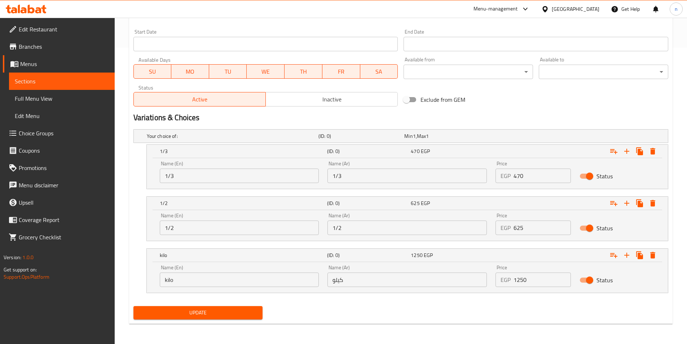
click at [489, 312] on div "Update" at bounding box center [401, 312] width 541 height 19
click at [214, 310] on span "Update" at bounding box center [198, 312] width 118 height 9
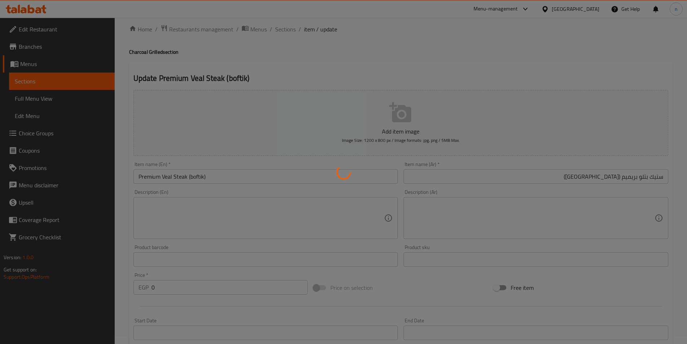
scroll to position [0, 0]
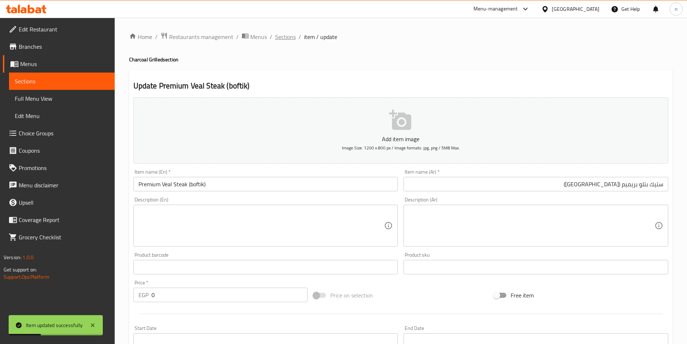
click at [283, 41] on span "Sections" at bounding box center [285, 36] width 21 height 9
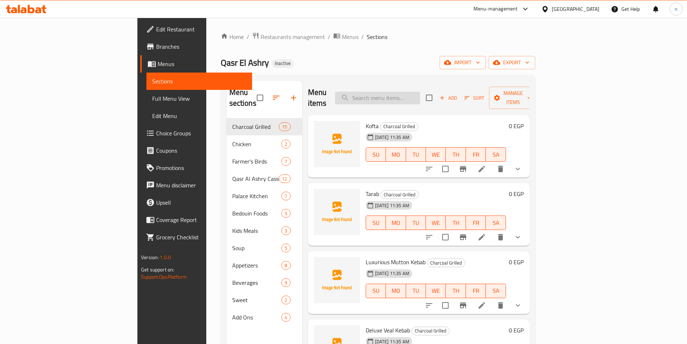
click at [412, 93] on input "search" at bounding box center [377, 98] width 85 height 13
paste input "فلتــو بتلـو فـاخر"
type input "فلتــو بتلـو فـاخر"
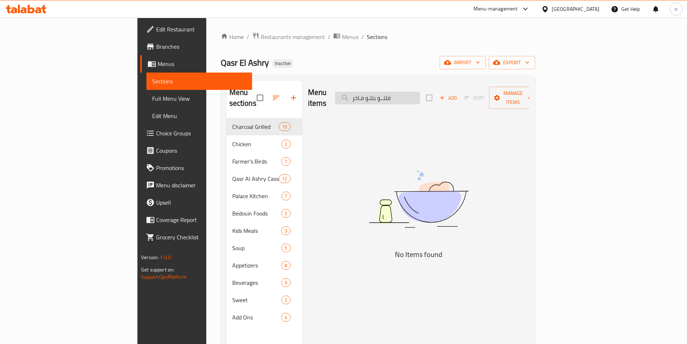
click at [412, 93] on input "فلتــو بتلـو فـاخر" at bounding box center [377, 98] width 85 height 13
click at [412, 93] on input "search" at bounding box center [377, 98] width 85 height 13
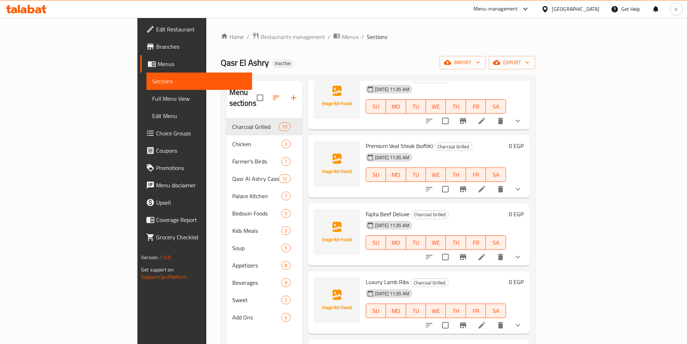
scroll to position [252, 0]
click at [486, 252] on icon at bounding box center [481, 256] width 9 height 9
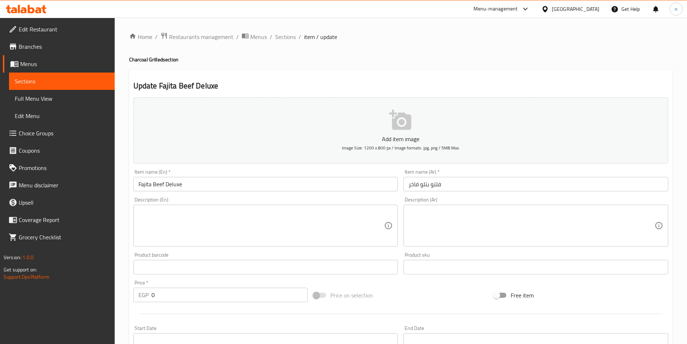
click at [418, 184] on input "فلتو بتلو فاخر" at bounding box center [536, 184] width 265 height 14
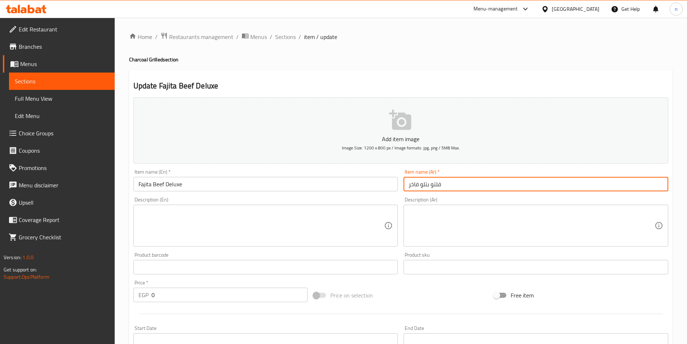
click at [418, 184] on input "فلتو بتلو فاخر" at bounding box center [536, 184] width 265 height 14
click at [202, 181] on input "Fajita Beef Deluxe" at bounding box center [265, 184] width 265 height 14
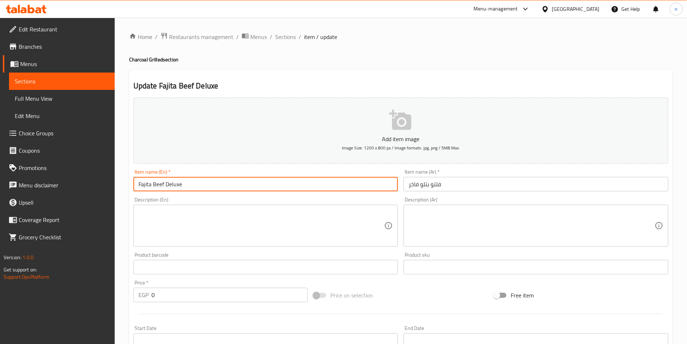
click at [202, 181] on input "Fajita Beef Deluxe" at bounding box center [265, 184] width 265 height 14
paste input "leto Betlo Luxury"
type input "Fleto Betlo Luxury"
click at [369, 286] on div "Price on selection" at bounding box center [400, 294] width 180 height 19
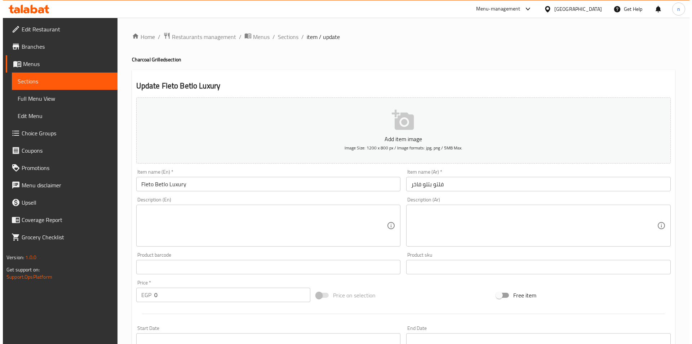
scroll to position [161, 0]
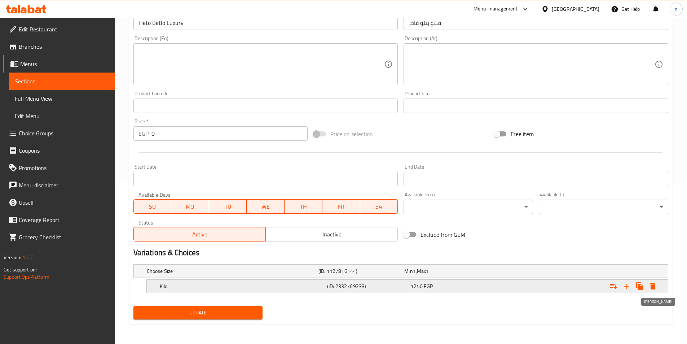
click at [657, 285] on button "Expand" at bounding box center [652, 285] width 13 height 13
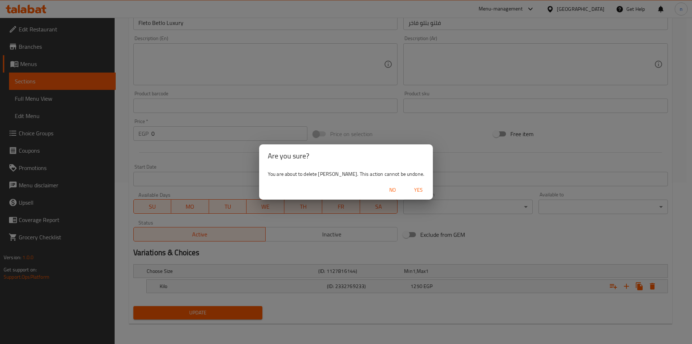
click at [410, 190] on span "Yes" at bounding box center [418, 189] width 17 height 9
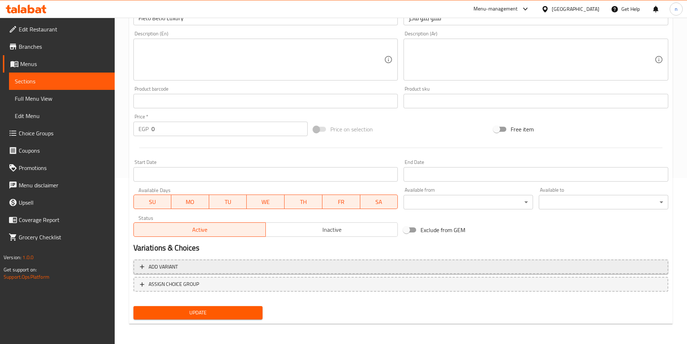
click at [347, 267] on span "Add variant" at bounding box center [401, 266] width 522 height 9
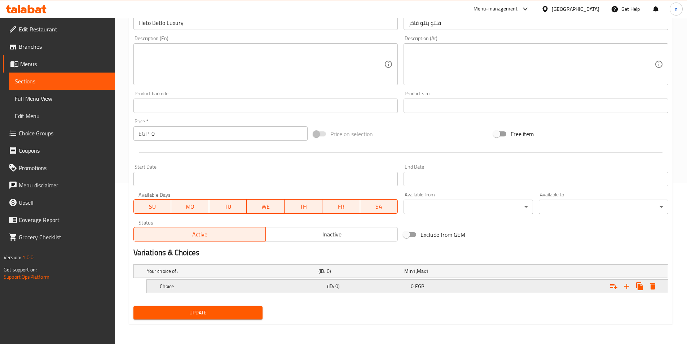
click at [339, 281] on div "(ID: 0)" at bounding box center [368, 286] width 84 height 10
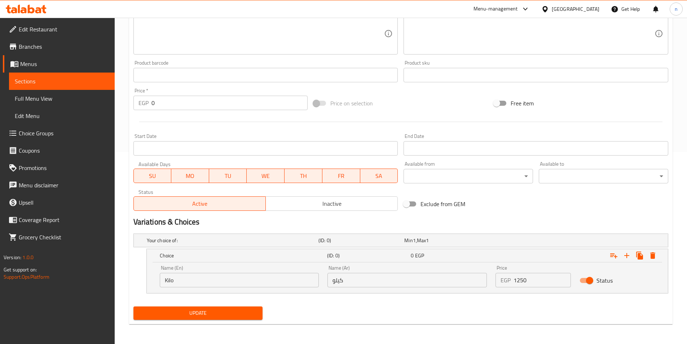
scroll to position [192, 0]
click at [285, 277] on input "Kilo" at bounding box center [239, 279] width 159 height 14
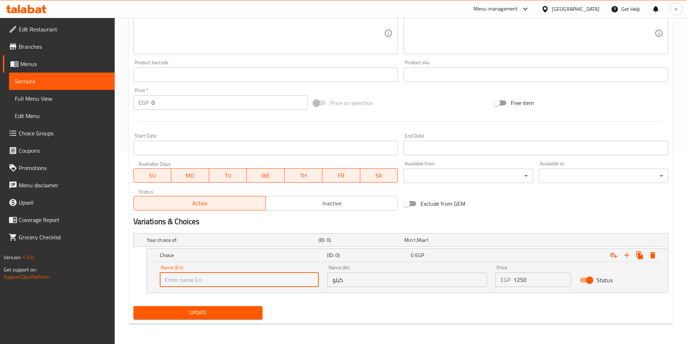
click at [285, 277] on input "text" at bounding box center [239, 279] width 159 height 14
type input "1/3"
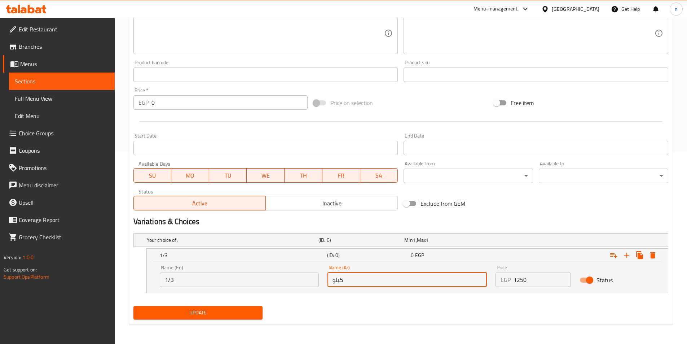
click at [370, 286] on input "كيلو" at bounding box center [406, 279] width 159 height 14
click at [370, 286] on input "text" at bounding box center [406, 279] width 159 height 14
type input "1/3"
click at [527, 277] on input "1250" at bounding box center [541, 279] width 57 height 14
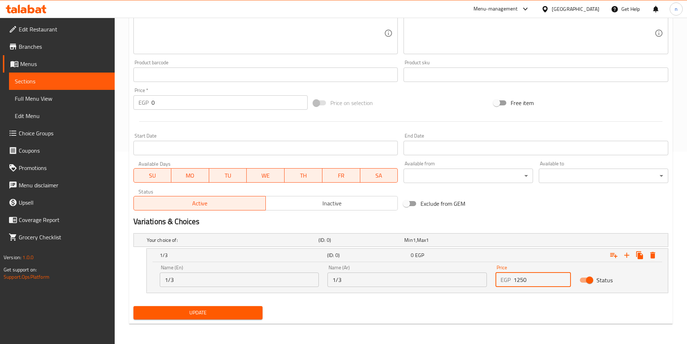
click at [527, 277] on input "1250" at bounding box center [541, 279] width 57 height 14
type input "470"
click at [628, 256] on icon "Expand" at bounding box center [626, 255] width 9 height 9
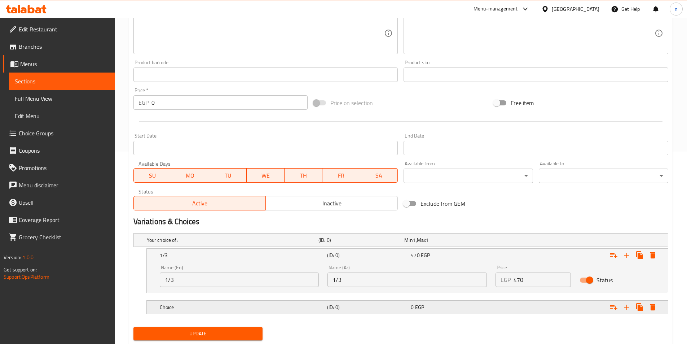
click at [410, 310] on div "0 EGP" at bounding box center [451, 307] width 84 height 10
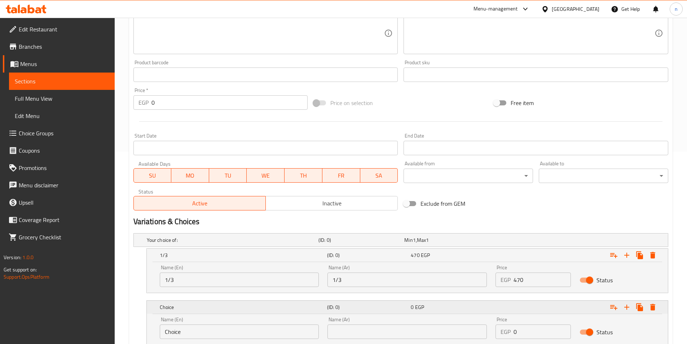
scroll to position [244, 0]
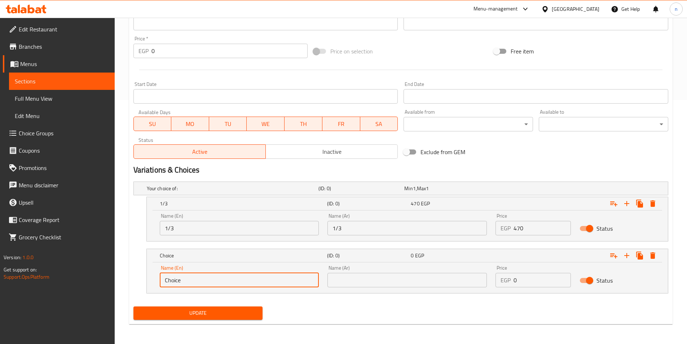
click at [262, 282] on input "Choice" at bounding box center [239, 280] width 159 height 14
click at [262, 282] on input "text" at bounding box center [239, 280] width 159 height 14
type input "1/2"
click at [400, 288] on div "Name (Ar) Name (Ar)" at bounding box center [407, 276] width 168 height 31
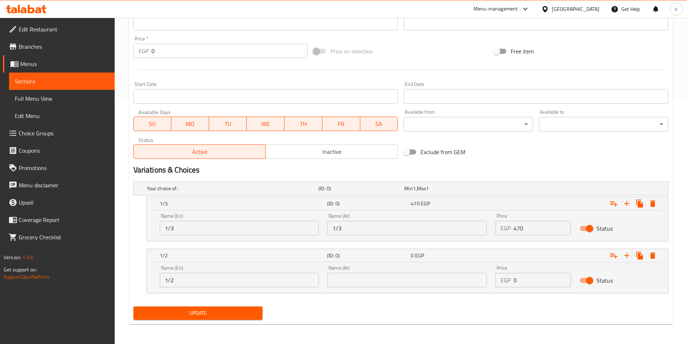
drag, startPoint x: 386, startPoint y: 281, endPoint x: 383, endPoint y: 272, distance: 9.0
click at [387, 281] on input "text" at bounding box center [406, 280] width 159 height 14
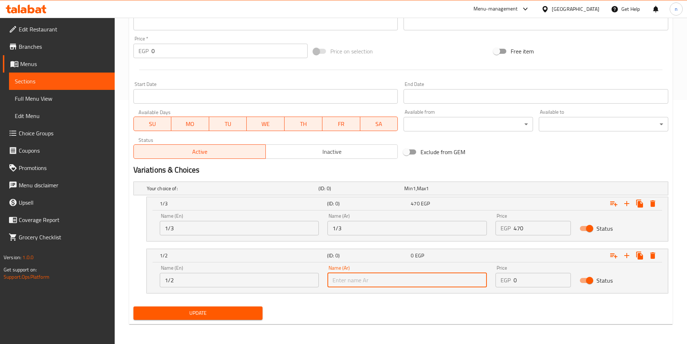
type input "1/2"
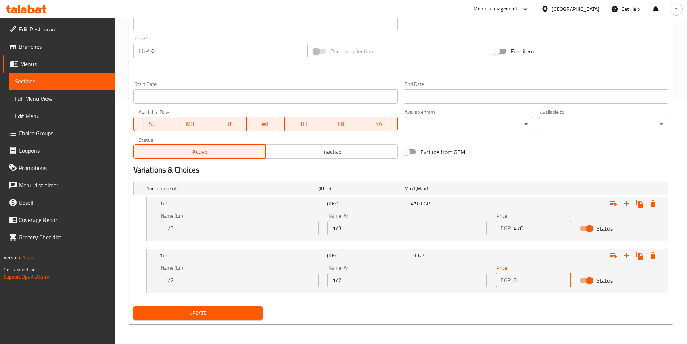
click at [528, 282] on input "0" at bounding box center [541, 280] width 57 height 14
type input "625"
click at [628, 260] on button "Expand" at bounding box center [626, 255] width 13 height 13
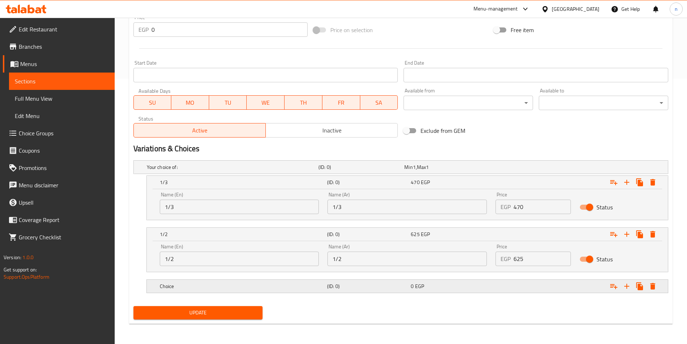
click at [447, 286] on div "0 EGP" at bounding box center [451, 285] width 81 height 7
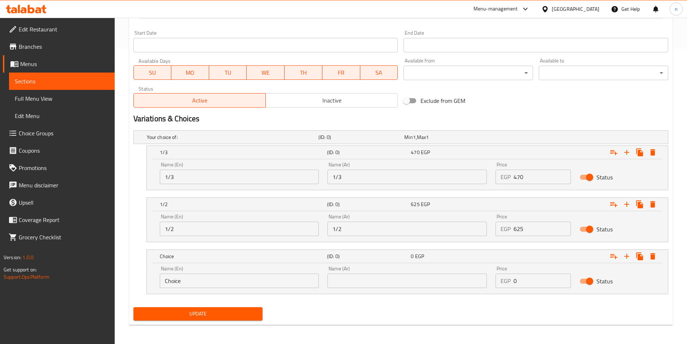
scroll to position [296, 0]
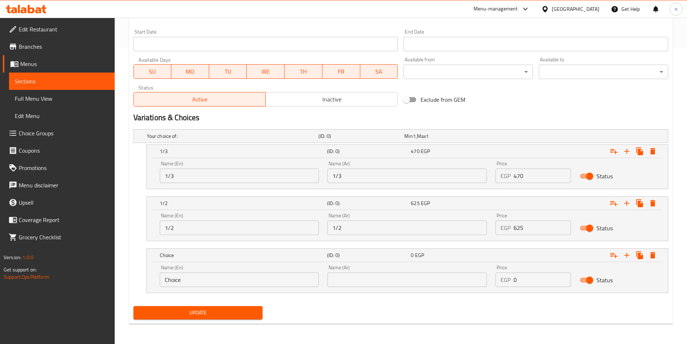
click at [272, 276] on input "Choice" at bounding box center [239, 279] width 159 height 14
click at [272, 276] on input "text" at bounding box center [239, 279] width 159 height 14
type input "kilo"
click at [376, 277] on input "text" at bounding box center [406, 279] width 159 height 14
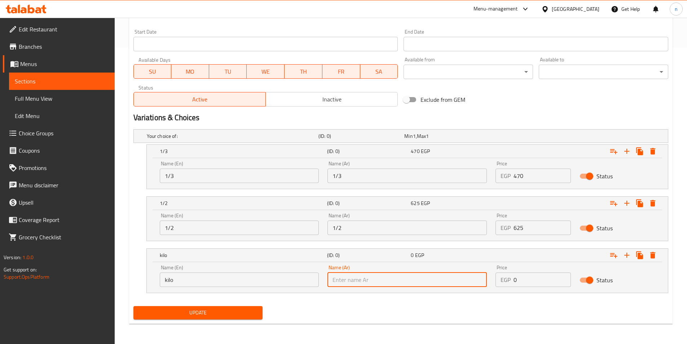
type input "كيلو"
click at [544, 275] on input "0" at bounding box center [541, 279] width 57 height 14
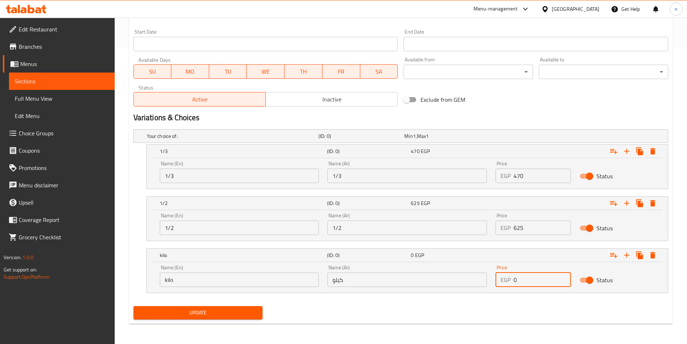
click at [544, 275] on input "0" at bounding box center [541, 279] width 57 height 14
type input "1250"
click at [219, 314] on span "Update" at bounding box center [198, 312] width 118 height 9
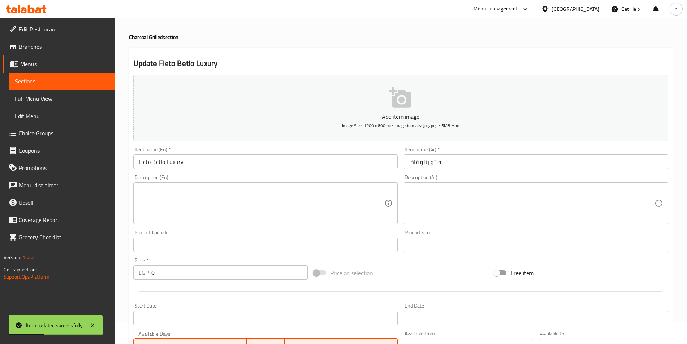
scroll to position [0, 0]
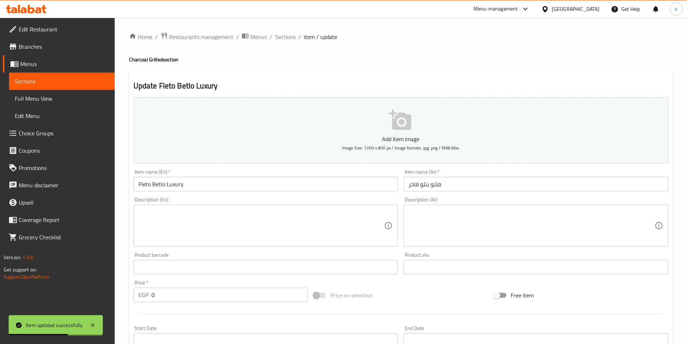
click at [284, 29] on div "Home / Restaurants management / Menus / Sections / item / update Charcoal Grill…" at bounding box center [401, 329] width 572 height 622
click at [283, 41] on span "Sections" at bounding box center [285, 36] width 21 height 9
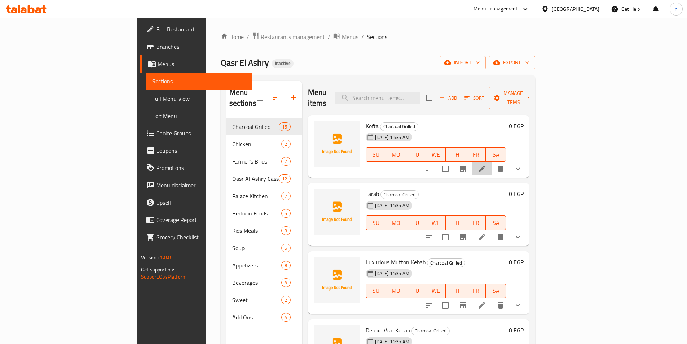
click at [492, 162] on li at bounding box center [482, 168] width 20 height 13
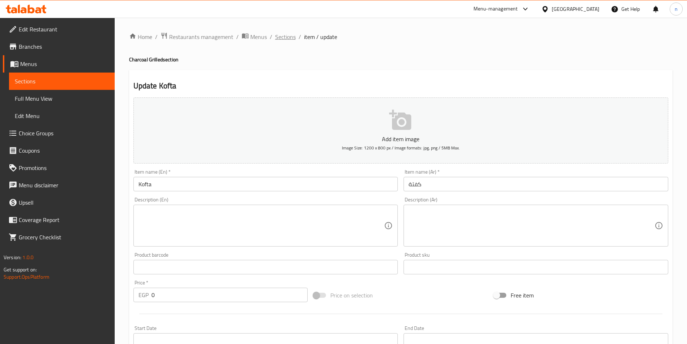
click at [288, 37] on span "Sections" at bounding box center [285, 36] width 21 height 9
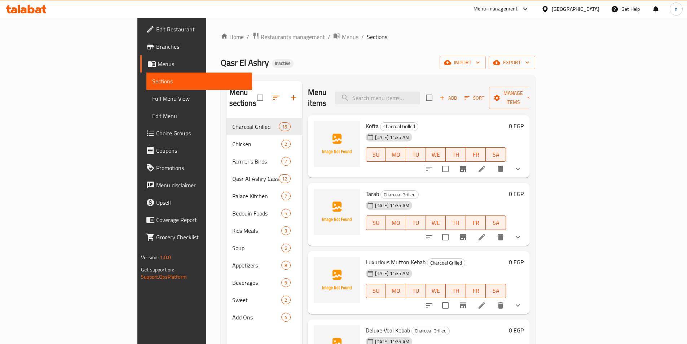
scroll to position [36, 0]
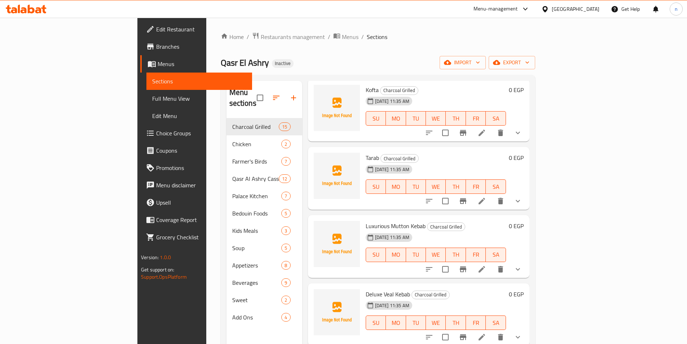
click at [492, 195] on li at bounding box center [482, 200] width 20 height 13
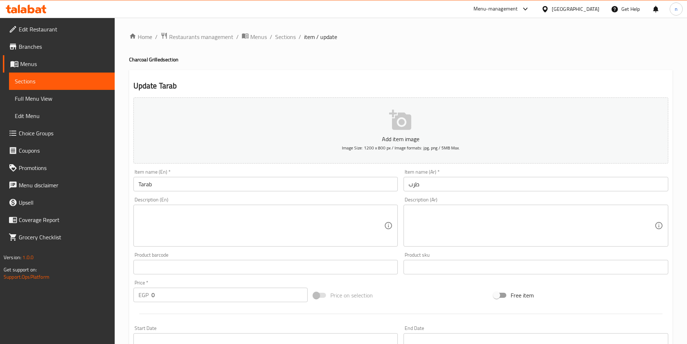
click at [612, 188] on input "طرب" at bounding box center [536, 184] width 265 height 14
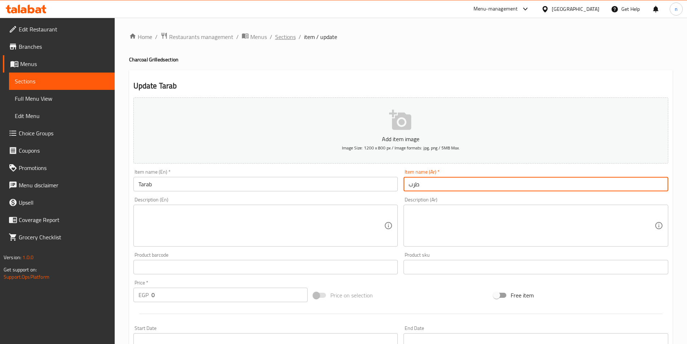
click at [280, 38] on span "Sections" at bounding box center [285, 36] width 21 height 9
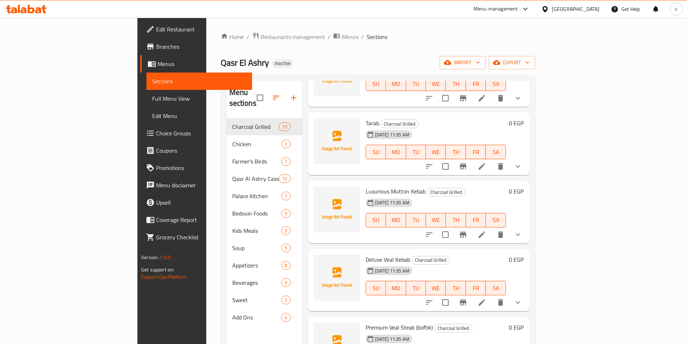
scroll to position [72, 0]
click at [526, 229] on div at bounding box center [473, 232] width 106 height 17
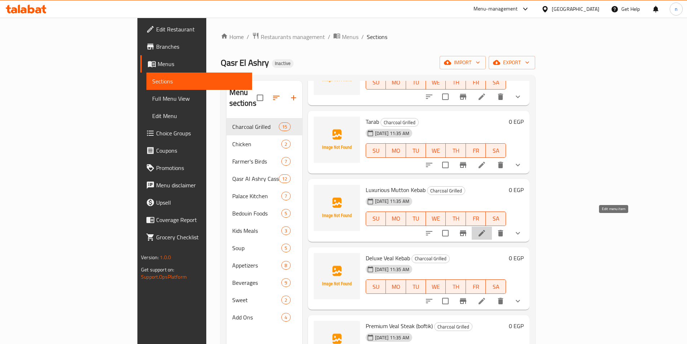
click at [485, 230] on icon at bounding box center [482, 233] width 6 height 6
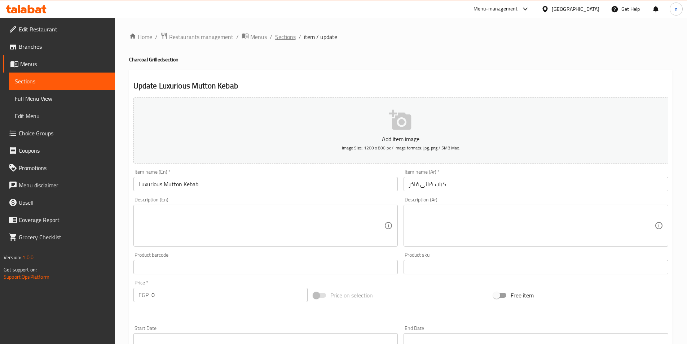
click at [283, 33] on span "Sections" at bounding box center [285, 36] width 21 height 9
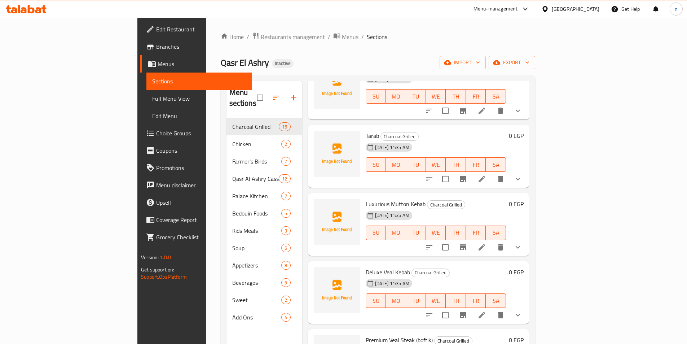
scroll to position [108, 0]
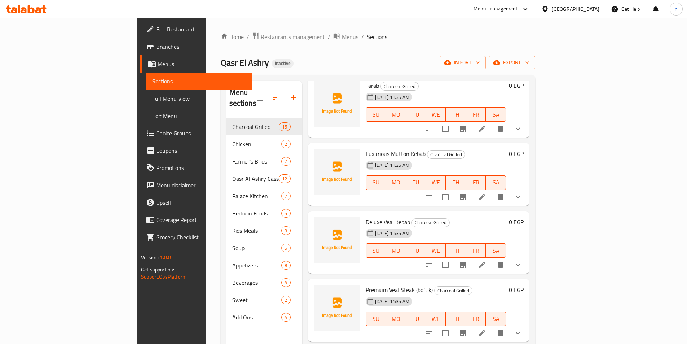
click at [526, 256] on div at bounding box center [473, 264] width 106 height 17
click at [492, 258] on li at bounding box center [482, 264] width 20 height 13
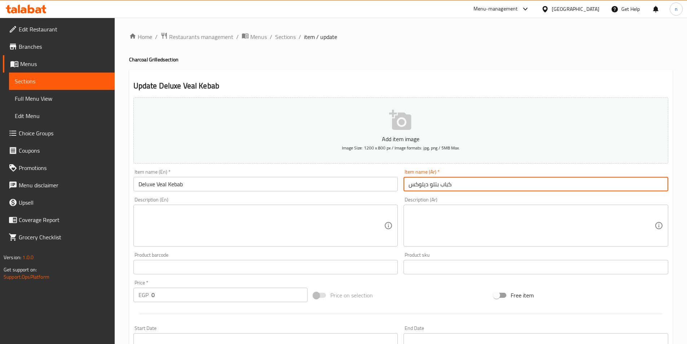
click at [438, 182] on input "كباب بتلو ديلوكس" at bounding box center [536, 184] width 265 height 14
click at [420, 184] on input "كباب بتلو ديلوكس" at bounding box center [536, 184] width 265 height 14
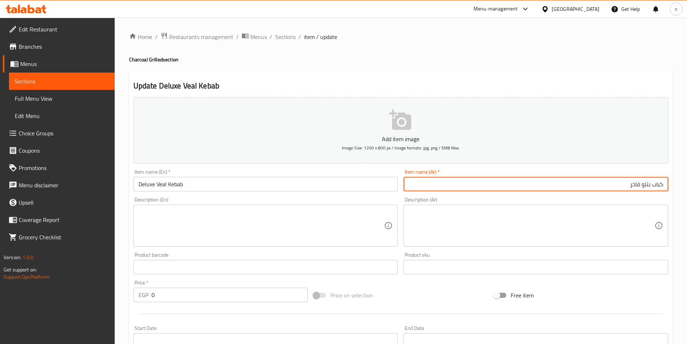
click at [637, 182] on input "كباب بتلو فاخر" at bounding box center [536, 184] width 265 height 14
type input "كباب بتلو فاخر"
click at [290, 184] on input "Deluxe Veal Kebab" at bounding box center [265, 184] width 265 height 14
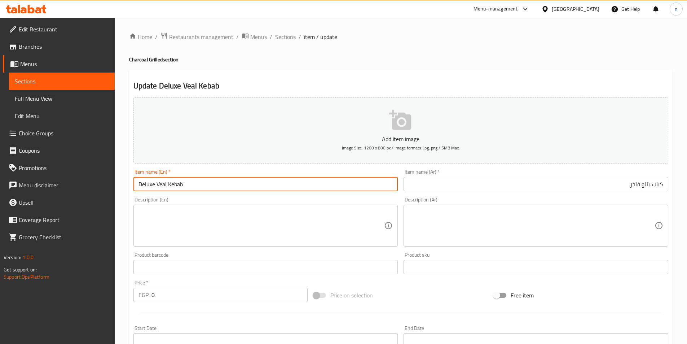
click at [290, 184] on input "Deluxe Veal Kebab" at bounding box center [265, 184] width 265 height 14
paste input "Luxurious Betlo kebab"
type input "Luxurious Betlo kebab"
click at [392, 295] on div "Price on selection" at bounding box center [400, 294] width 180 height 19
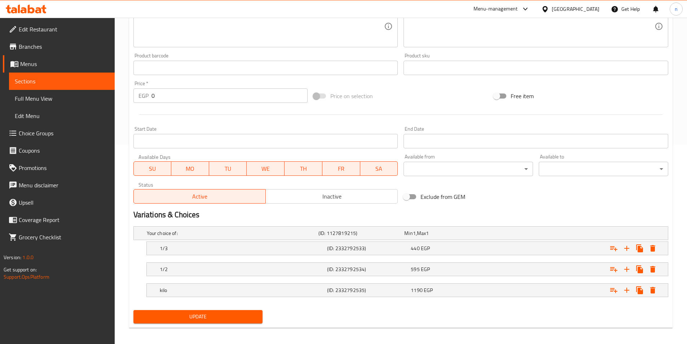
scroll to position [203, 0]
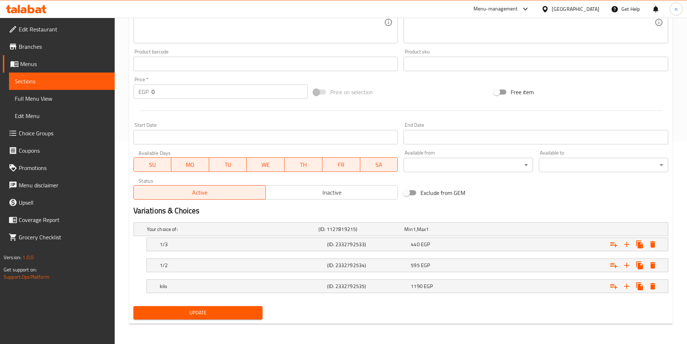
click at [240, 312] on span "Update" at bounding box center [198, 312] width 118 height 9
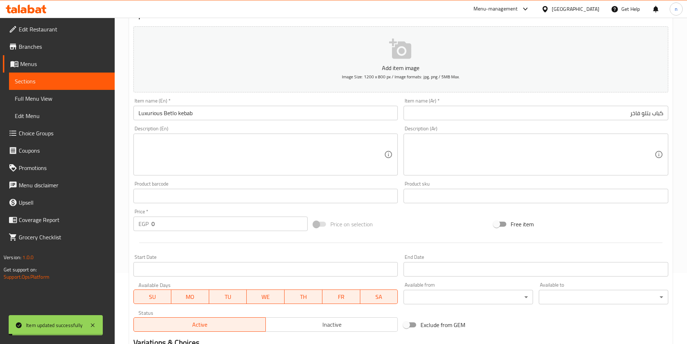
scroll to position [0, 0]
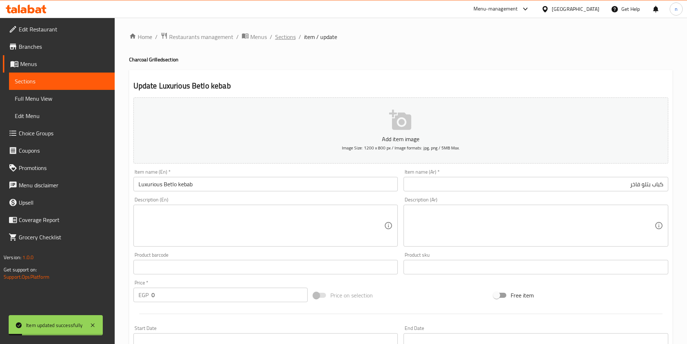
click at [282, 38] on span "Sections" at bounding box center [285, 36] width 21 height 9
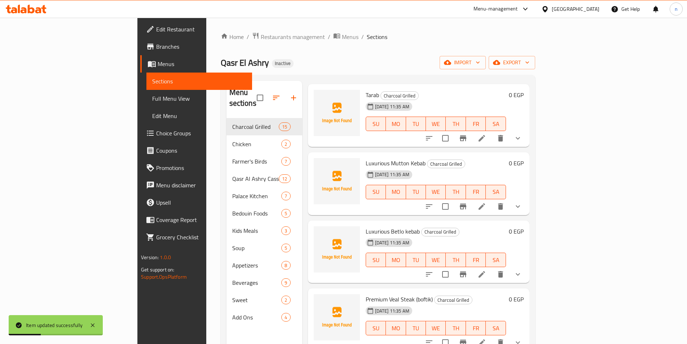
scroll to position [108, 0]
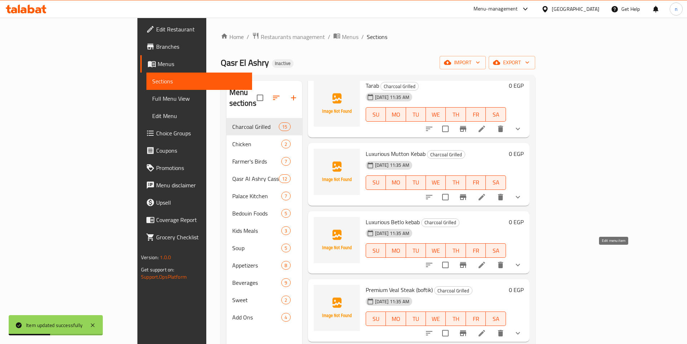
click at [486, 260] on icon at bounding box center [481, 264] width 9 height 9
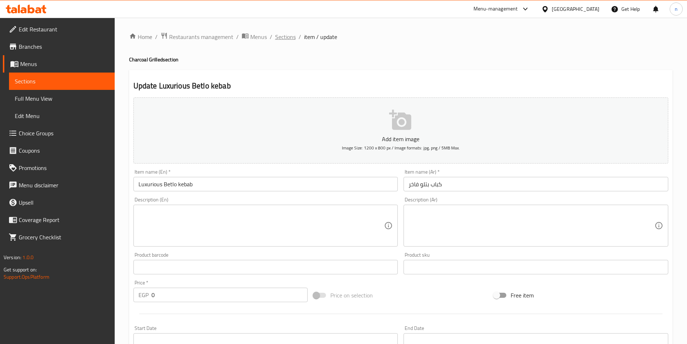
click at [286, 39] on span "Sections" at bounding box center [285, 36] width 21 height 9
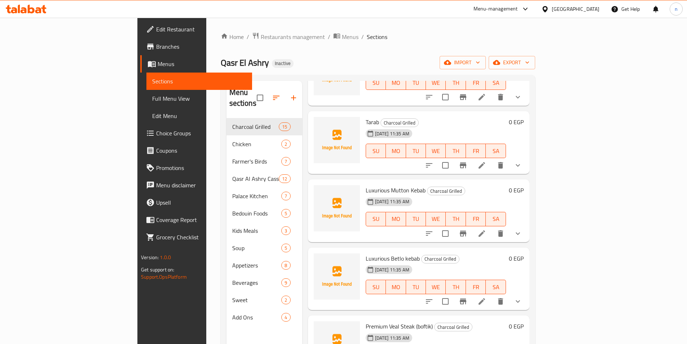
scroll to position [72, 0]
click at [492, 226] on li at bounding box center [482, 232] width 20 height 13
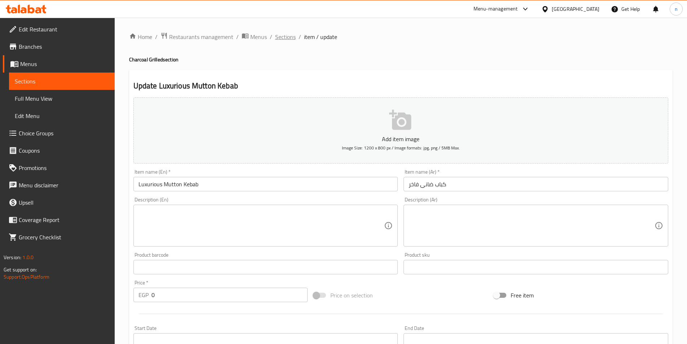
click at [287, 34] on span "Sections" at bounding box center [285, 36] width 21 height 9
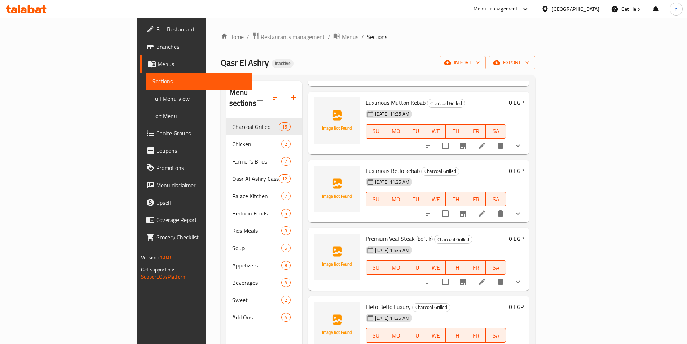
scroll to position [180, 0]
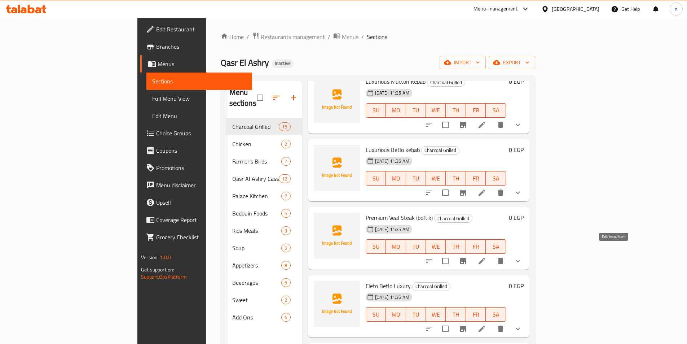
click at [486, 256] on icon at bounding box center [481, 260] width 9 height 9
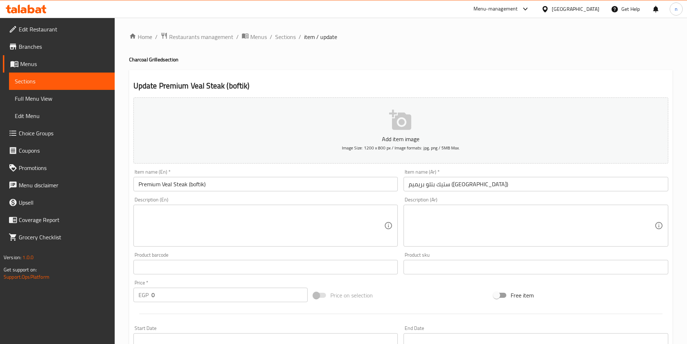
click at [168, 187] on input "Premium Veal Steak (boftik)" at bounding box center [265, 184] width 265 height 14
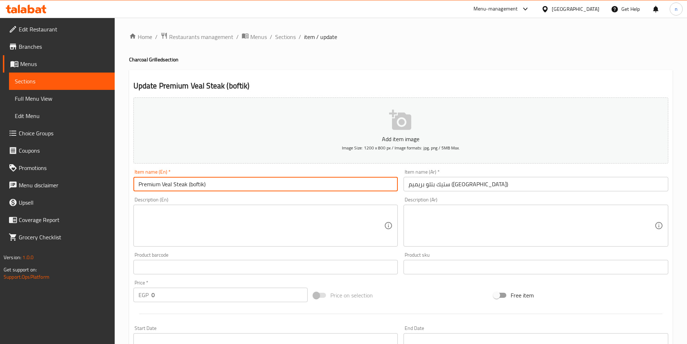
click at [168, 187] on input "Premium Veal Steak (boftik)" at bounding box center [265, 184] width 265 height 14
paste input "Betlo"
click at [367, 34] on ol "Home / Restaurants management / Menus / Sections / item / update" at bounding box center [400, 36] width 543 height 9
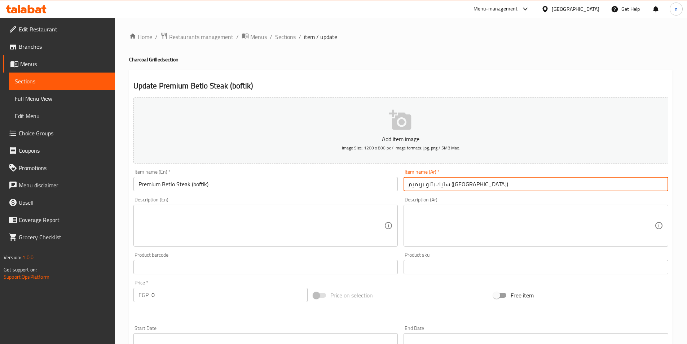
click at [418, 184] on input "ستيك بتلو بريميم ([GEOGRAPHIC_DATA])" at bounding box center [536, 184] width 265 height 14
click at [195, 185] on input "Premium Betlo Steak (boftik)" at bounding box center [265, 184] width 265 height 14
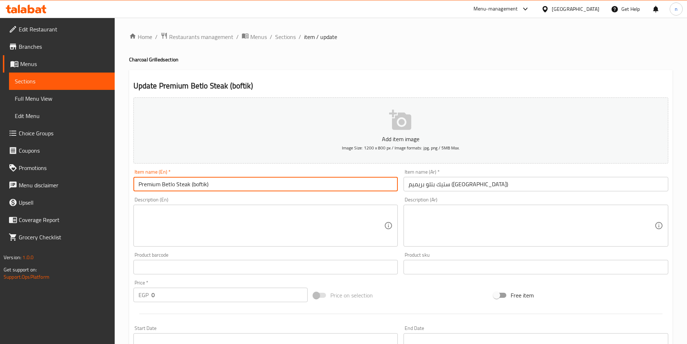
paste input "Bofte"
type input "Premium Betlo Steak (Boftek)"
click at [377, 296] on div "Price on selection" at bounding box center [400, 294] width 180 height 19
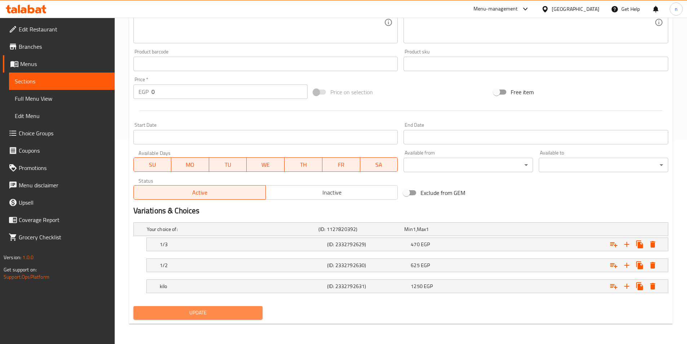
click at [215, 307] on button "Update" at bounding box center [197, 312] width 129 height 13
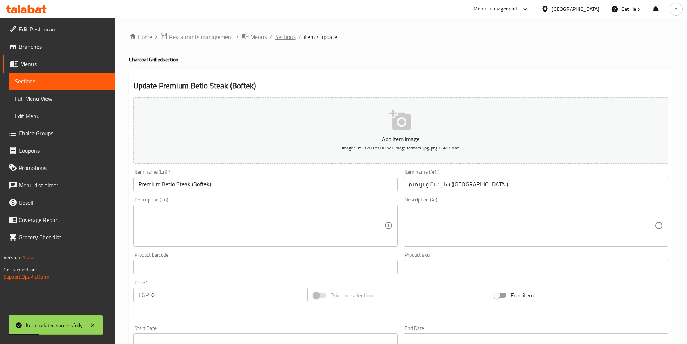
click at [286, 36] on span "Sections" at bounding box center [285, 36] width 21 height 9
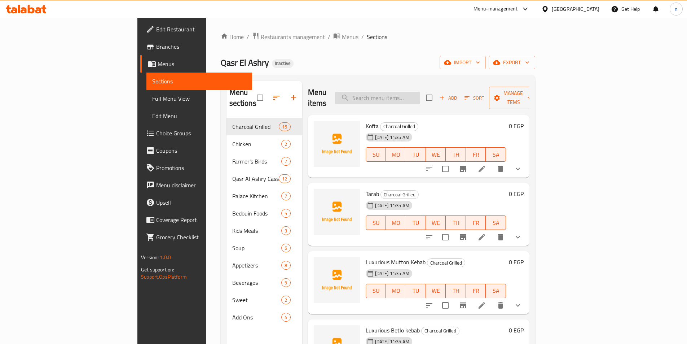
click at [407, 92] on input "search" at bounding box center [377, 98] width 85 height 13
paste input "Luxury Lamb Ribs"
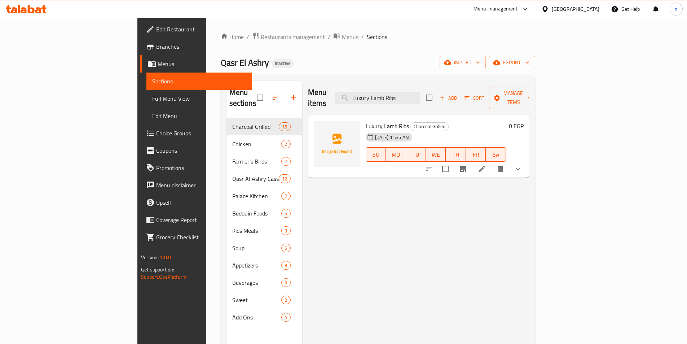
type input "Luxury Lamb Ribs"
click at [526, 166] on div at bounding box center [473, 168] width 106 height 17
click at [486, 164] on icon at bounding box center [481, 168] width 9 height 9
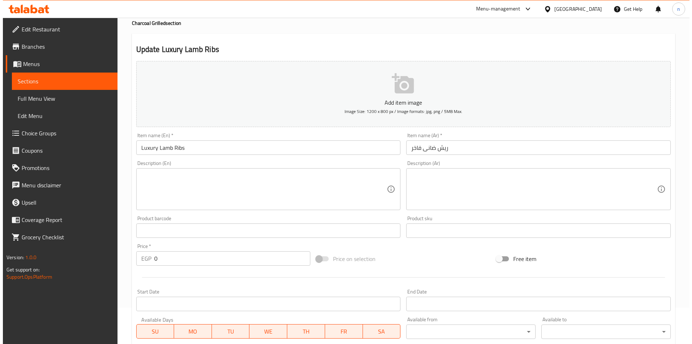
scroll to position [161, 0]
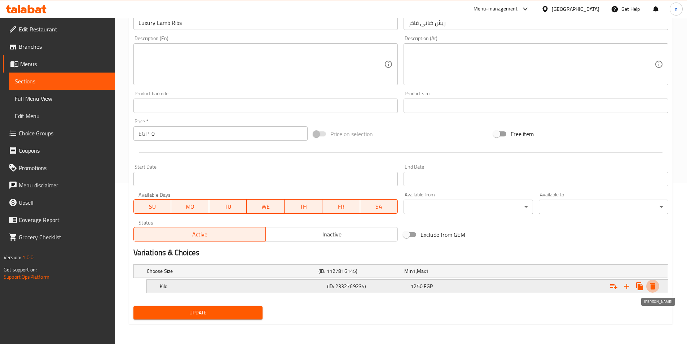
click at [653, 287] on icon "Expand" at bounding box center [652, 286] width 5 height 6
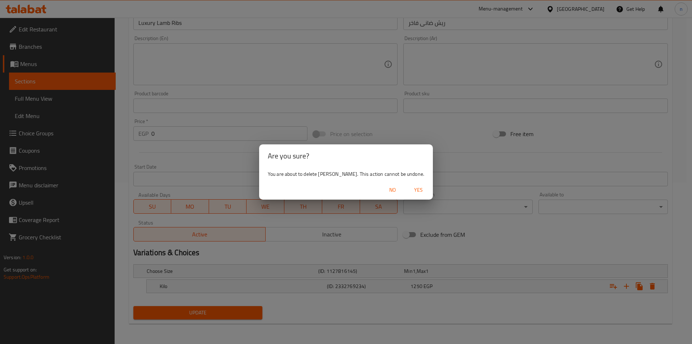
click at [410, 188] on span "Yes" at bounding box center [418, 189] width 17 height 9
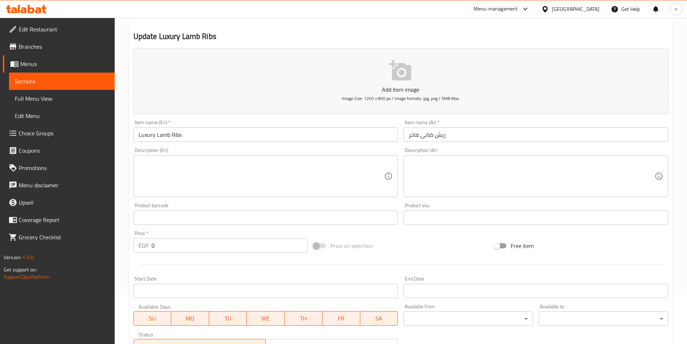
scroll to position [0, 0]
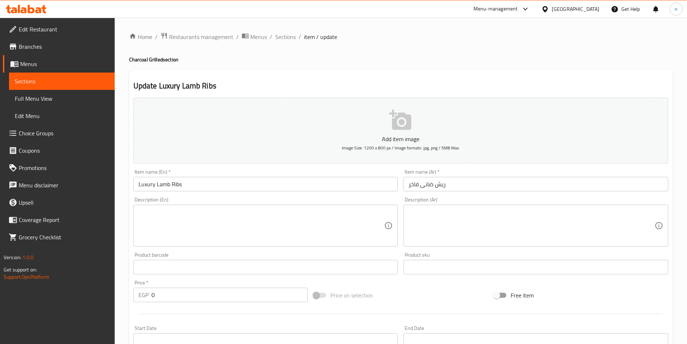
click at [440, 187] on input "ريش ضانى فاخر" at bounding box center [536, 184] width 265 height 14
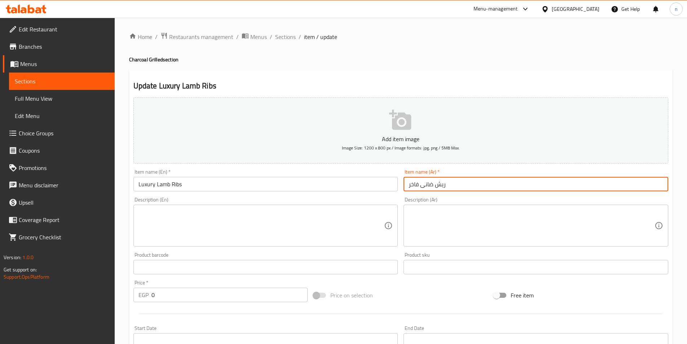
click at [440, 187] on input "ريش ضانى فاخر" at bounding box center [536, 184] width 265 height 14
click at [441, 183] on input "ريش ضانى فاخر" at bounding box center [536, 184] width 265 height 14
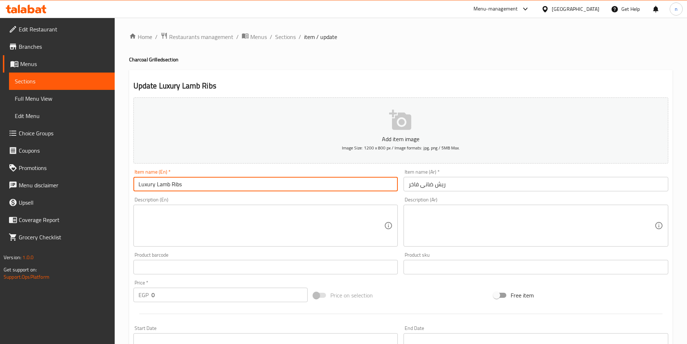
click at [179, 184] on input "Luxury Lamb Ribs" at bounding box center [265, 184] width 265 height 14
paste input "Chop"
type input "Luxury Lamb Chops"
click at [421, 296] on div "Price on selection" at bounding box center [400, 294] width 180 height 19
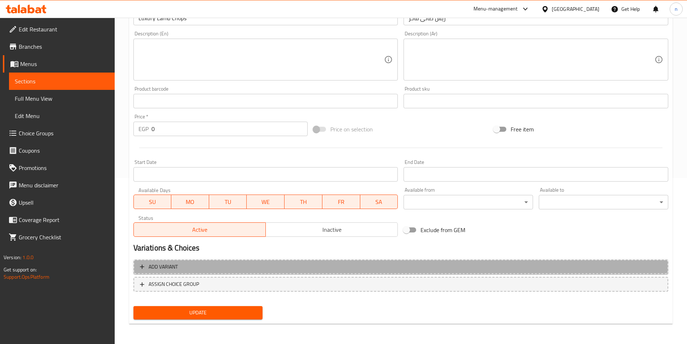
click at [308, 266] on span "Add variant" at bounding box center [401, 266] width 522 height 9
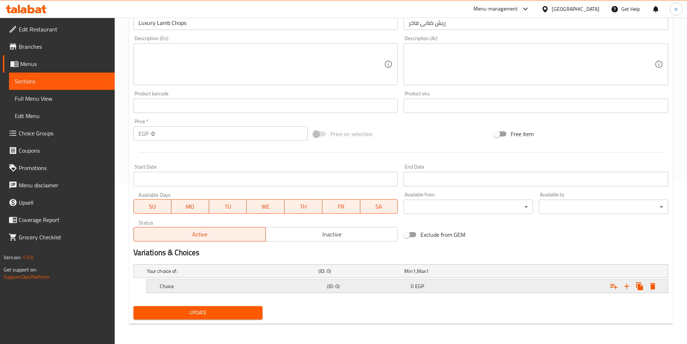
click at [275, 291] on div "Choice" at bounding box center [241, 286] width 167 height 10
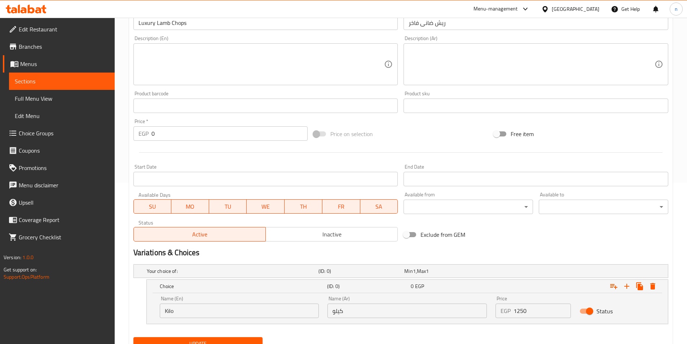
click at [249, 314] on input "Kilo" at bounding box center [239, 310] width 159 height 14
click at [249, 314] on input "text" at bounding box center [239, 310] width 159 height 14
type input "1/3"
click at [364, 313] on input "كيلو" at bounding box center [406, 310] width 159 height 14
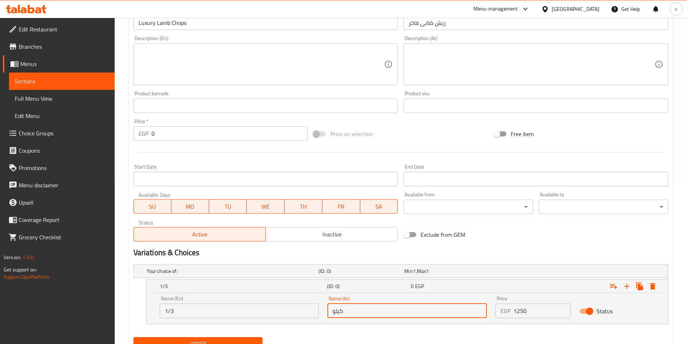
click at [364, 313] on input "كيلو" at bounding box center [406, 310] width 159 height 14
click at [364, 313] on input "text" at bounding box center [406, 310] width 159 height 14
type input "1/3"
click at [521, 312] on input "1250" at bounding box center [541, 310] width 57 height 14
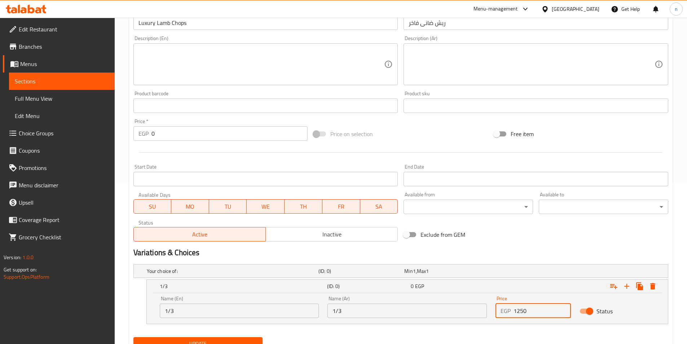
click at [521, 312] on input "1250" at bounding box center [541, 310] width 57 height 14
type input "470"
click at [628, 284] on icon "Expand" at bounding box center [626, 286] width 9 height 9
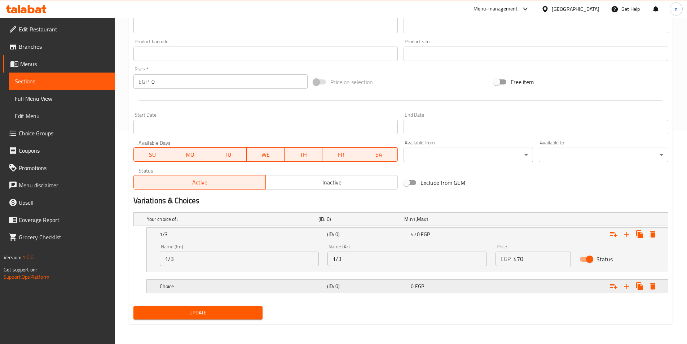
click at [381, 280] on div "Choice (ID: 0) 0 EGP" at bounding box center [409, 286] width 502 height 16
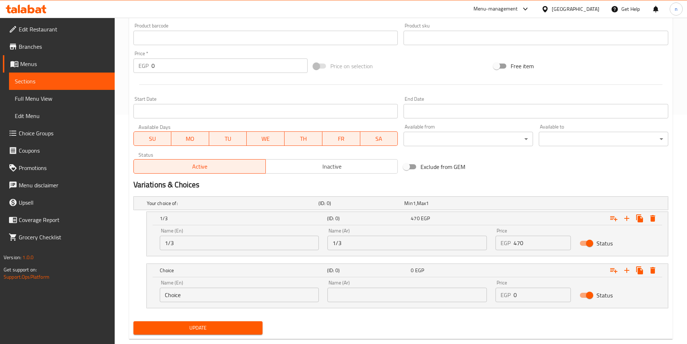
scroll to position [244, 0]
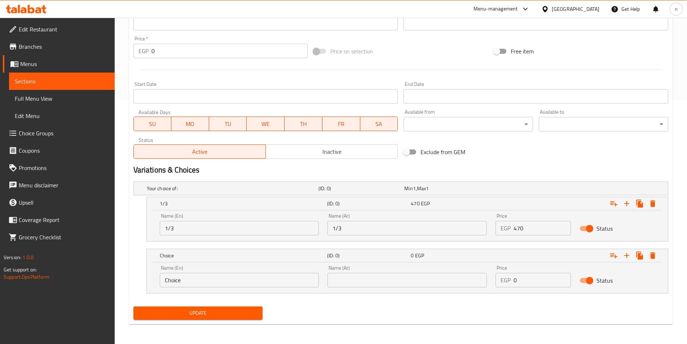
click at [242, 279] on input "Choice" at bounding box center [239, 280] width 159 height 14
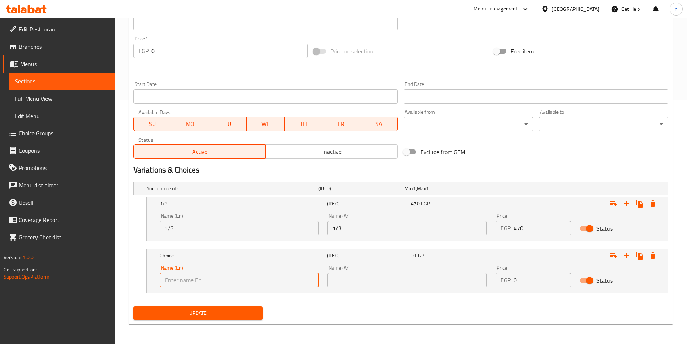
click at [242, 279] on input "text" at bounding box center [239, 280] width 159 height 14
type input "1/2"
click at [389, 275] on input "text" at bounding box center [406, 280] width 159 height 14
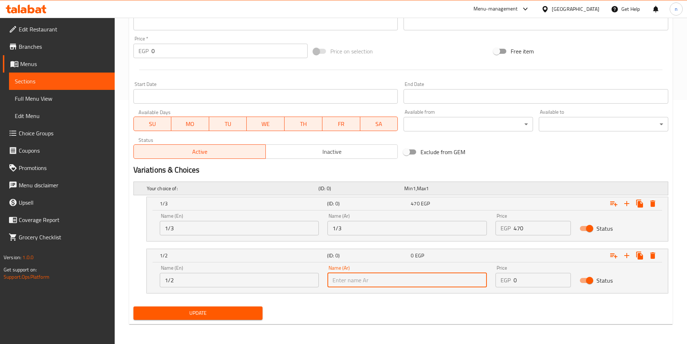
type input "1/2"
click at [542, 281] on input "0" at bounding box center [541, 280] width 57 height 14
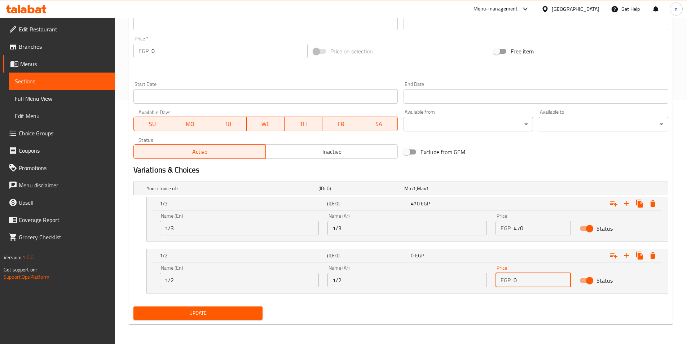
click at [542, 281] on input "0" at bounding box center [541, 280] width 57 height 14
type input "625"
click at [622, 255] on icon "Expand" at bounding box center [626, 255] width 9 height 9
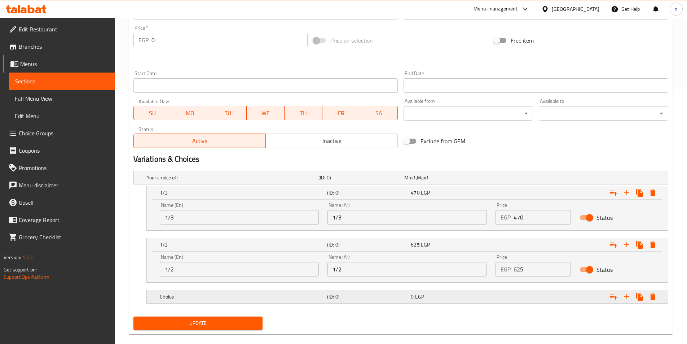
scroll to position [265, 0]
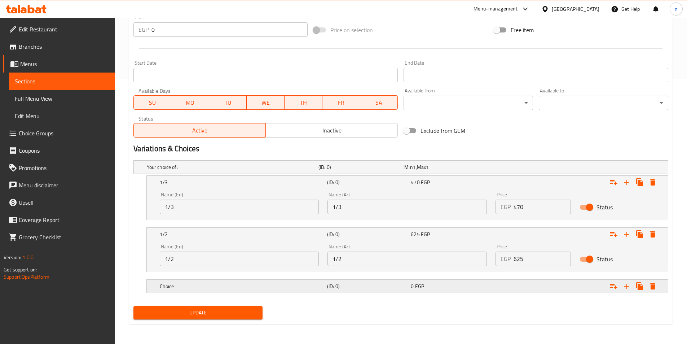
click at [362, 289] on h5 "(ID: 0)" at bounding box center [367, 285] width 81 height 7
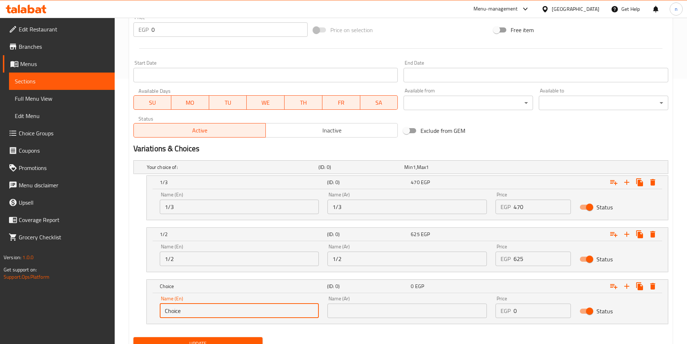
click at [190, 304] on input "Choice" at bounding box center [239, 310] width 159 height 14
click at [190, 304] on input "text" at bounding box center [239, 310] width 159 height 14
type input "kilo"
click at [340, 312] on input "text" at bounding box center [406, 310] width 159 height 14
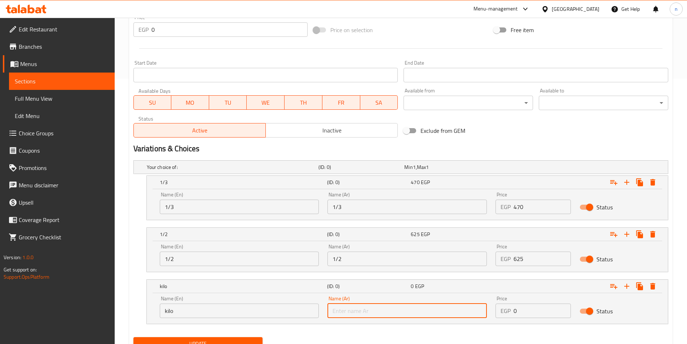
type input "كيلو"
click at [539, 311] on input "0" at bounding box center [541, 310] width 57 height 14
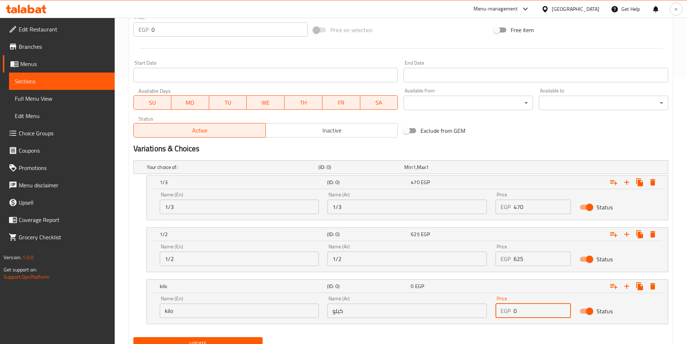
click at [539, 311] on input "0" at bounding box center [541, 310] width 57 height 14
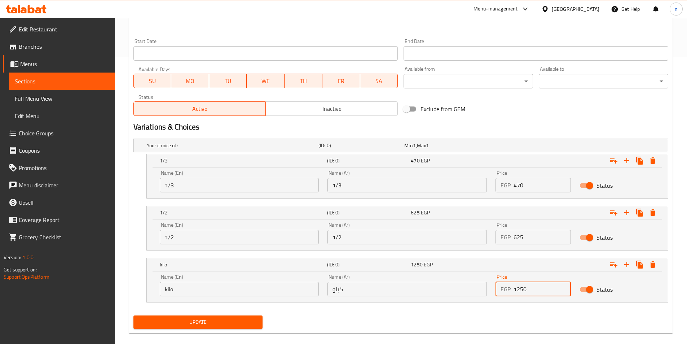
scroll to position [296, 0]
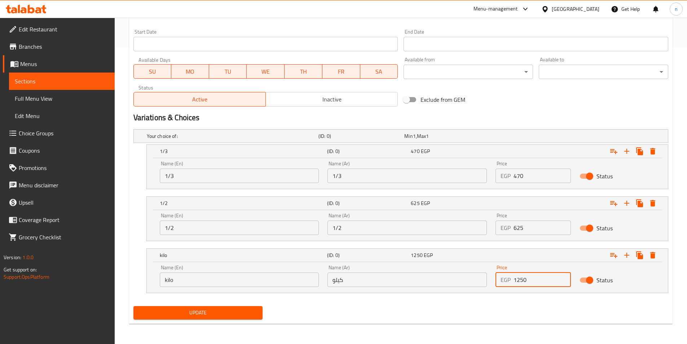
type input "1250"
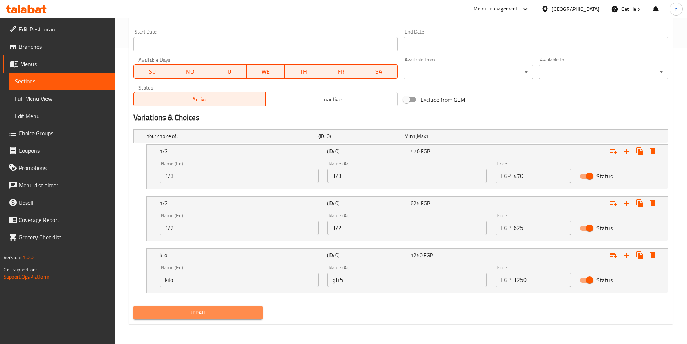
click at [244, 313] on span "Update" at bounding box center [198, 312] width 118 height 9
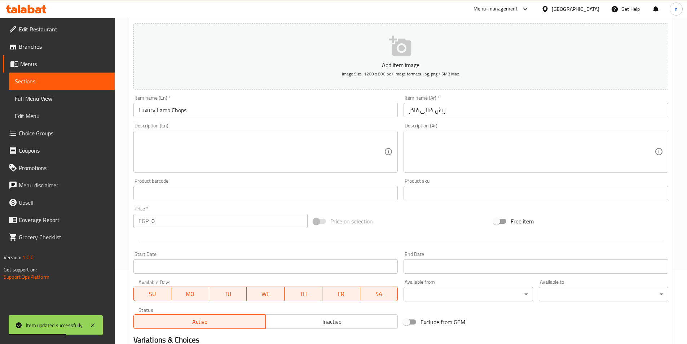
scroll to position [8, 0]
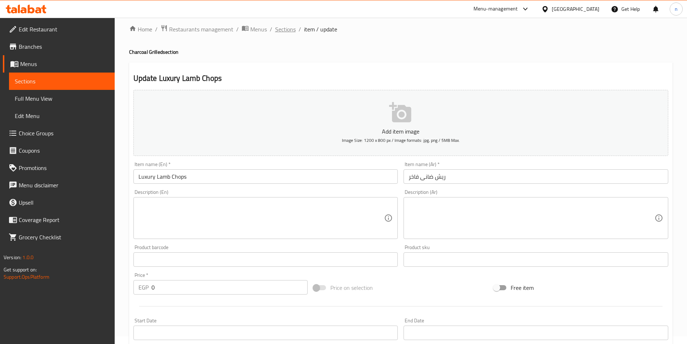
click at [275, 30] on span "Sections" at bounding box center [285, 29] width 21 height 9
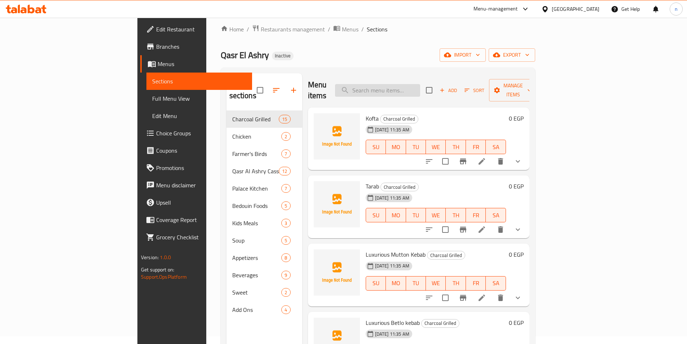
click at [420, 86] on input "search" at bounding box center [377, 90] width 85 height 13
paste input "Mix"
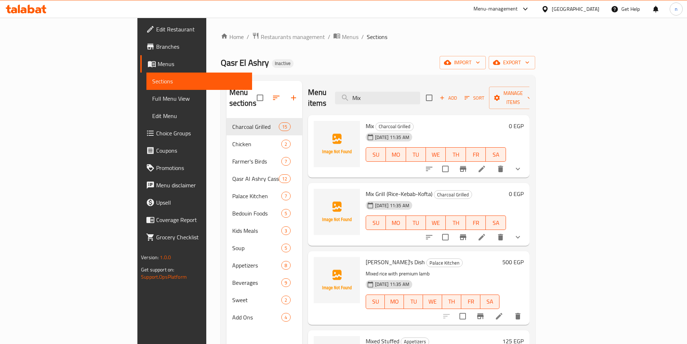
type input "Mix"
click at [492, 164] on li at bounding box center [482, 168] width 20 height 13
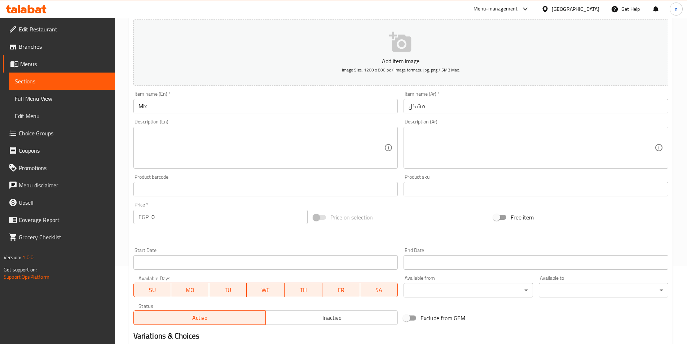
scroll to position [161, 0]
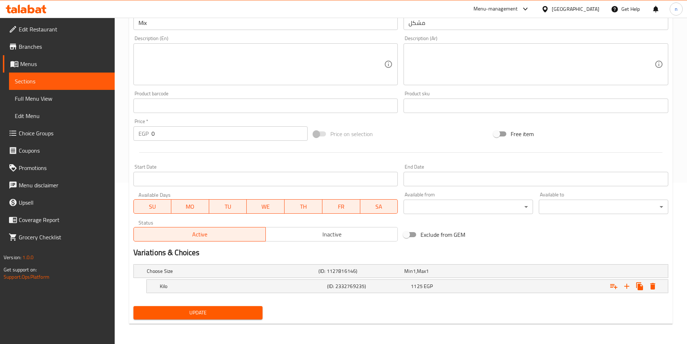
click at [467, 131] on div "Price on selection" at bounding box center [400, 133] width 180 height 19
click at [475, 139] on div "Price on selection" at bounding box center [400, 133] width 180 height 19
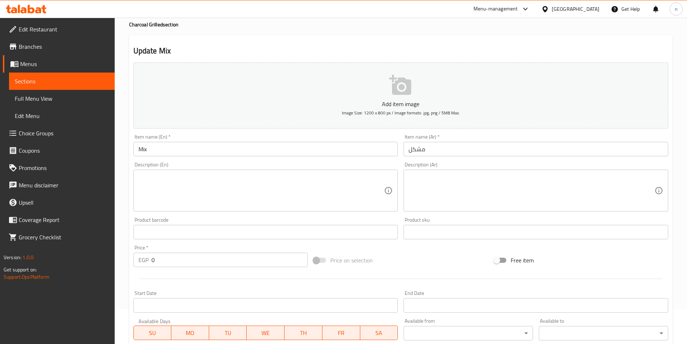
scroll to position [0, 0]
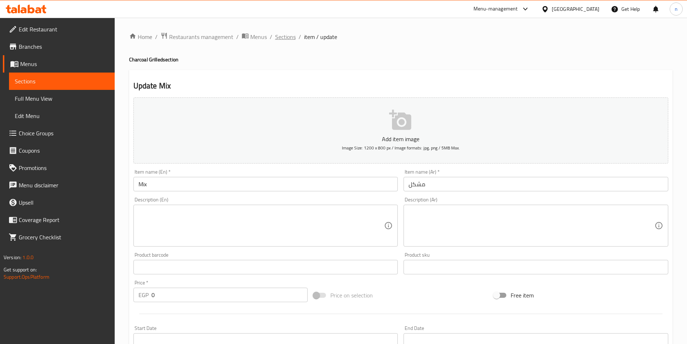
click at [286, 38] on span "Sections" at bounding box center [285, 36] width 21 height 9
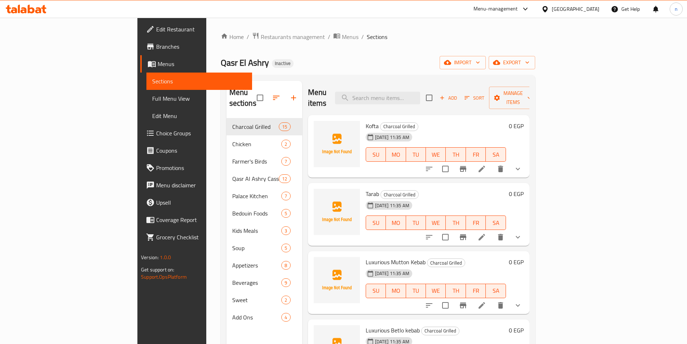
click at [512, 58] on div "Qasr El Ashry Inactive import export" at bounding box center [378, 62] width 314 height 13
click at [511, 53] on div "Home / Restaurants management / Menus / Sections Qasr El Ashry Inactive import …" at bounding box center [378, 231] width 314 height 398
click at [432, 47] on div "Home / Restaurants management / Menus / Sections Qasr El Ashry Inactive import …" at bounding box center [378, 231] width 314 height 398
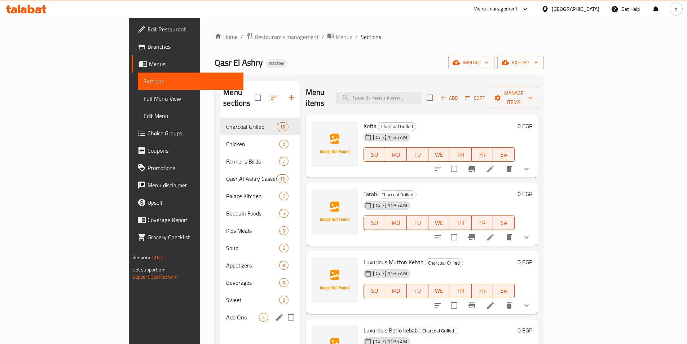
click at [283, 309] on input "Menu sections" at bounding box center [290, 316] width 15 height 15
checkbox input "true"
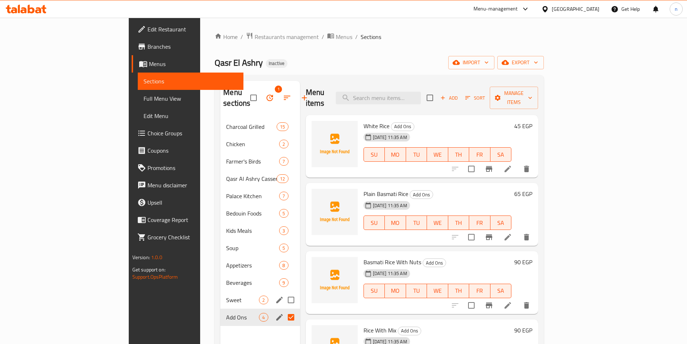
click at [283, 292] on input "Menu sections" at bounding box center [290, 299] width 15 height 15
checkbox input "true"
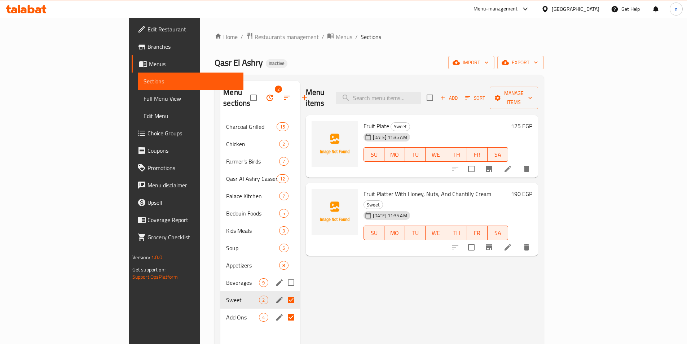
click at [283, 276] on input "Menu sections" at bounding box center [290, 282] width 15 height 15
checkbox input "true"
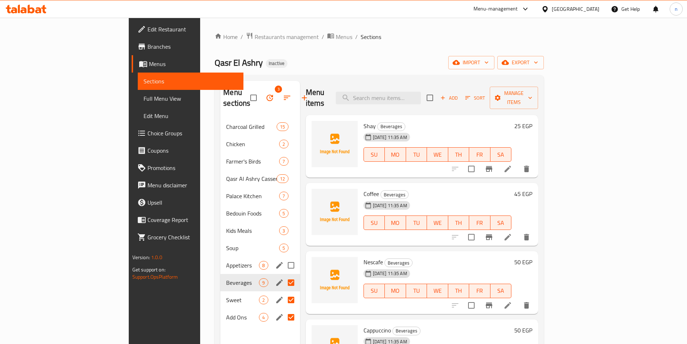
click at [283, 257] on input "Menu sections" at bounding box center [290, 264] width 15 height 15
checkbox input "true"
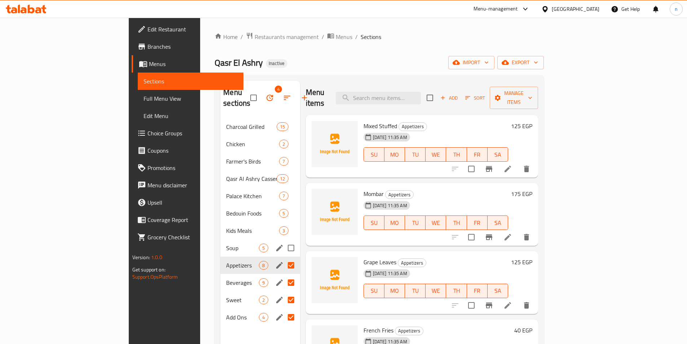
click at [283, 240] on input "Menu sections" at bounding box center [290, 247] width 15 height 15
checkbox input "true"
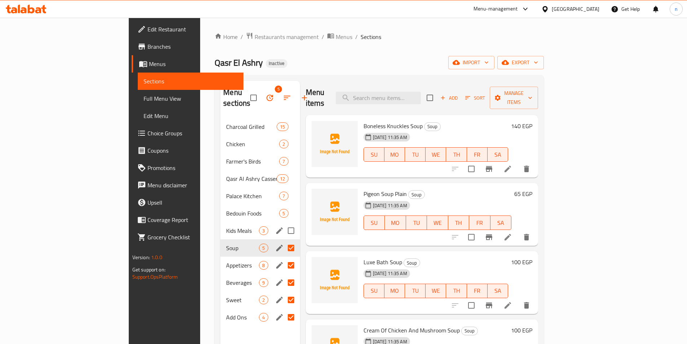
click at [283, 223] on input "Menu sections" at bounding box center [290, 230] width 15 height 15
checkbox input "true"
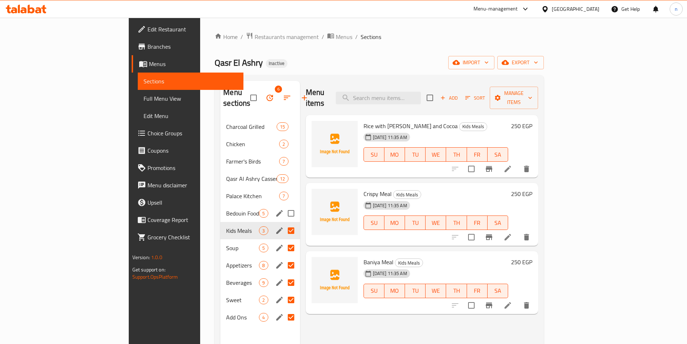
click at [283, 206] on input "Menu sections" at bounding box center [290, 213] width 15 height 15
checkbox input "true"
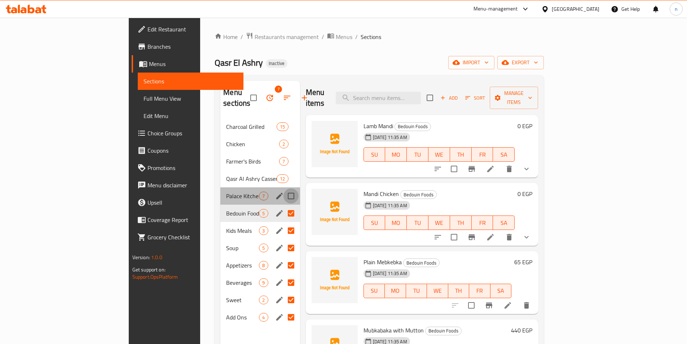
click at [283, 188] on input "Menu sections" at bounding box center [290, 195] width 15 height 15
checkbox input "true"
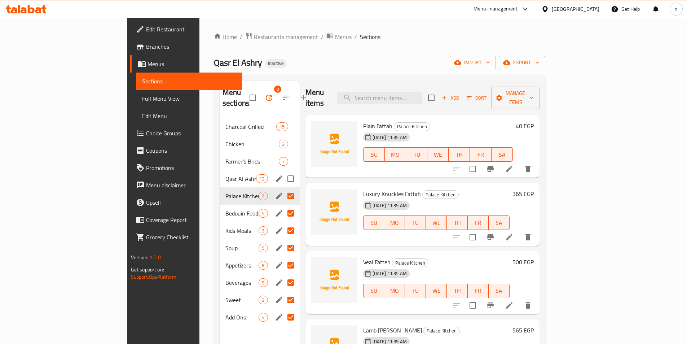
click at [283, 171] on input "Menu sections" at bounding box center [290, 178] width 15 height 15
checkbox input "true"
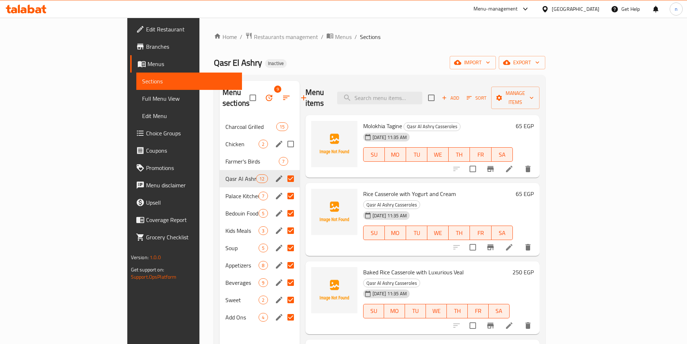
click at [283, 136] on input "Menu sections" at bounding box center [290, 143] width 15 height 15
checkbox input "true"
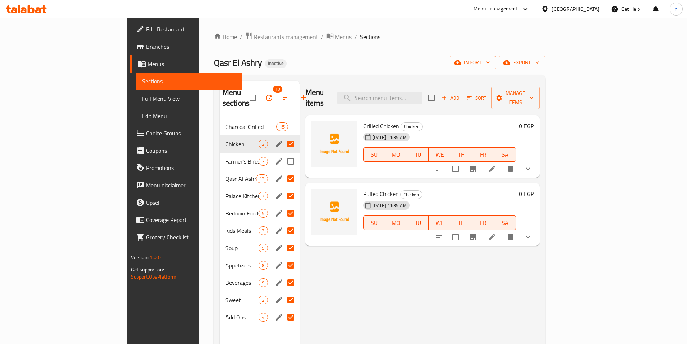
click at [283, 155] on input "Menu sections" at bounding box center [290, 161] width 15 height 15
checkbox input "true"
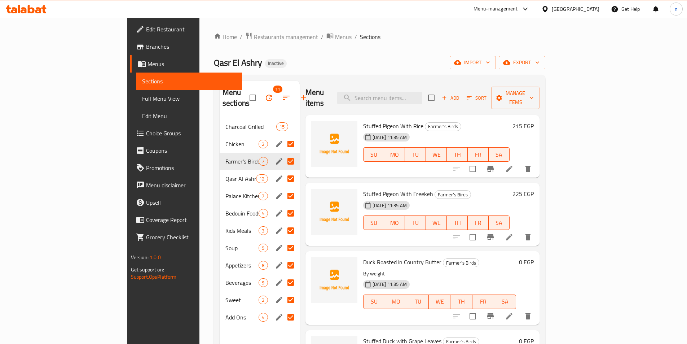
click at [255, 153] on div "Farmer's Birds 7" at bounding box center [260, 161] width 80 height 17
click at [283, 136] on input "Menu sections" at bounding box center [290, 143] width 15 height 15
checkbox input "false"
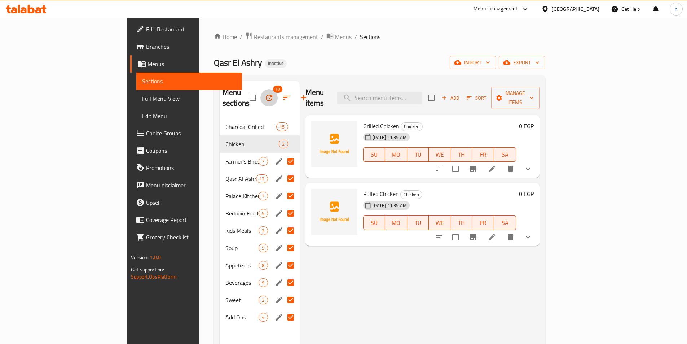
click at [265, 93] on icon "button" at bounding box center [269, 97] width 9 height 9
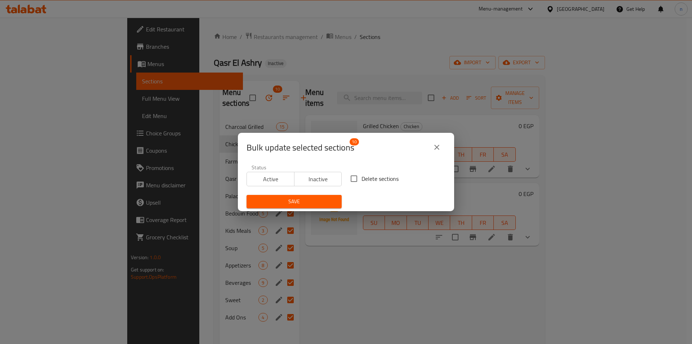
click at [355, 179] on input "Delete sections" at bounding box center [354, 178] width 15 height 15
checkbox input "true"
click at [310, 197] on span "Save" at bounding box center [294, 201] width 84 height 9
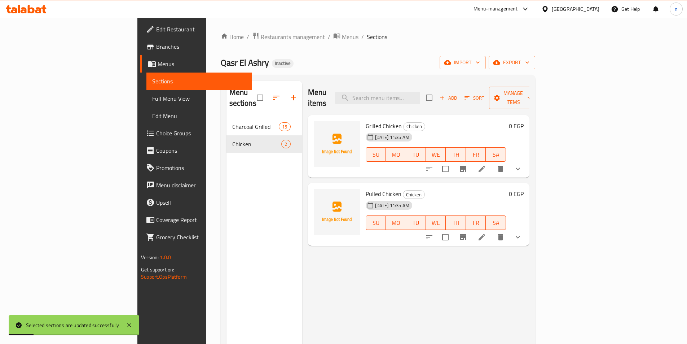
click at [392, 263] on div "Menu items Add Sort Manage items Grilled Chicken Chicken 09-10-2025 11:35 AM SU…" at bounding box center [415, 253] width 227 height 344
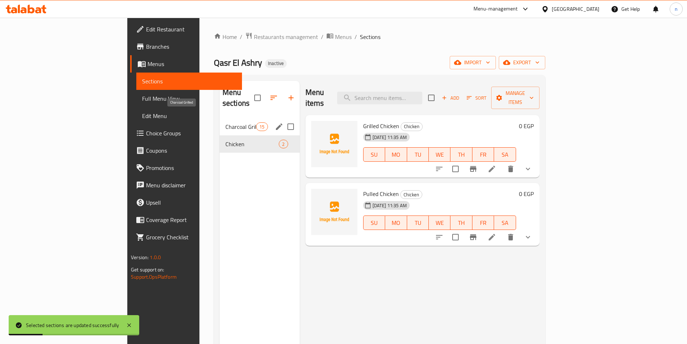
click at [225, 122] on span "Charcoal Grilled" at bounding box center [240, 126] width 31 height 9
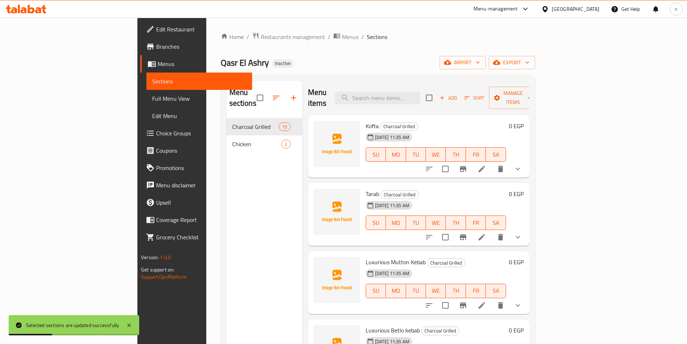
drag, startPoint x: 344, startPoint y: 62, endPoint x: 165, endPoint y: 103, distance: 183.2
click at [344, 61] on div "Qasr El Ashry Inactive import export" at bounding box center [378, 62] width 314 height 13
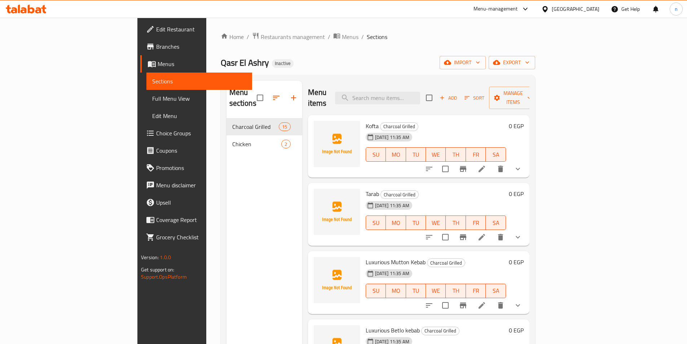
click at [486, 164] on icon at bounding box center [481, 168] width 9 height 9
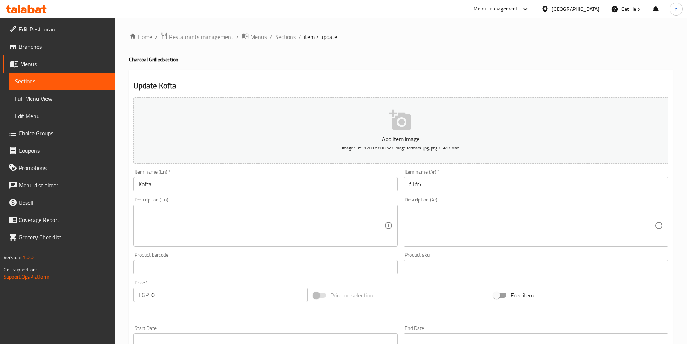
click at [310, 208] on textarea at bounding box center [261, 225] width 246 height 34
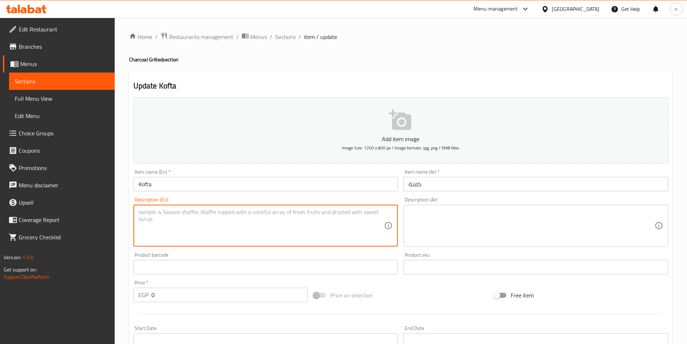
click at [566, 212] on textarea at bounding box center [532, 225] width 246 height 34
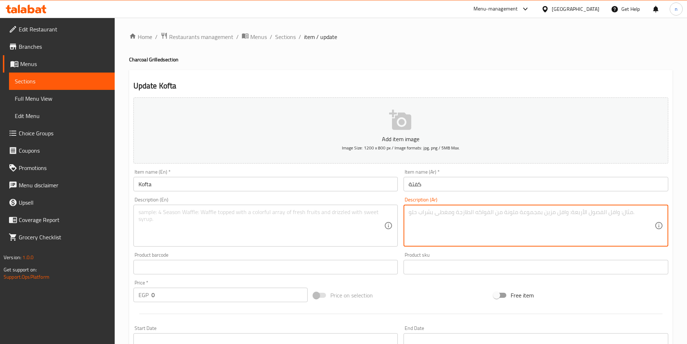
paste textarea "أصابع كفتة متبّلة بتوابل خاصة ومشوية على الفحم حتى الكمال، بطعم غني ورائحة شهية."
type textarea "أصابع كفتة متبّلة بتوابل خاصة ومشوية على الفحم حتى الكمال، بطعم غني ورائحة شهية."
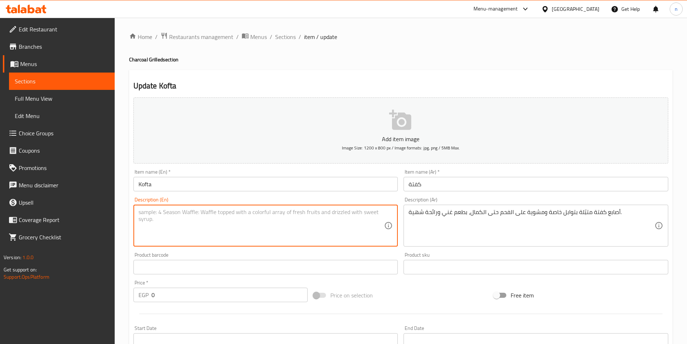
click at [286, 213] on textarea at bounding box center [261, 225] width 246 height 34
paste textarea "Kofta fingers seasoned with special spices and grilled over charcoal to perfect…"
click at [155, 212] on textarea "Kofta fingers seasoned with special spices and grilled over charcoal to perfect…" at bounding box center [261, 225] width 246 height 34
paste textarea "Sticks"
type textarea "Kofta Sticks seasoned with special spices and grilled over charcoal to perfecti…"
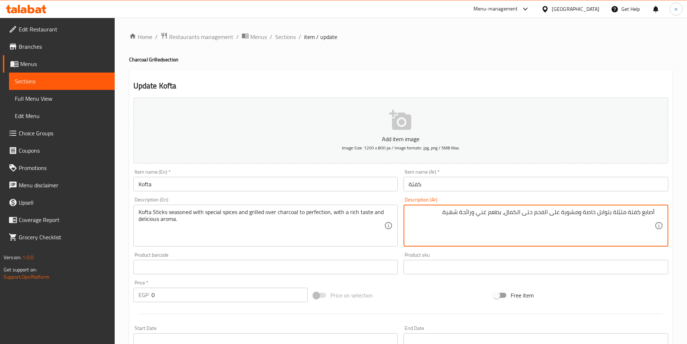
click at [495, 213] on textarea "أصابع كفتة متبّلة بتوابل خاصة ومشوية على الفحم حتى الكمال، بطعم غني ورائحة شهية." at bounding box center [532, 225] width 246 height 34
type textarea "أصابع كفتة متبّلة بتوابل خاصة ومشوية على الفحم حتى الكمال، تست غني ورائحة شهية."
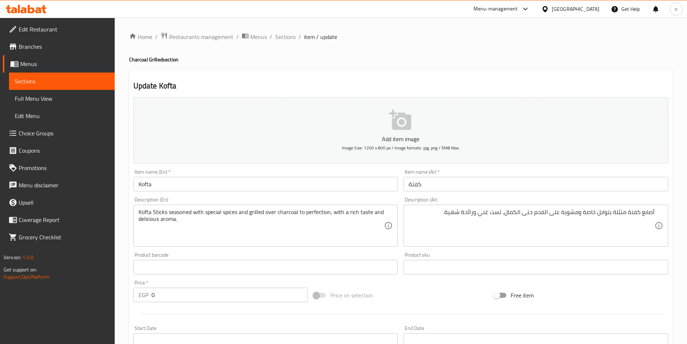
drag, startPoint x: 138, startPoint y: 222, endPoint x: 252, endPoint y: 225, distance: 114.7
click at [252, 225] on div "Kofta Sticks seasoned with special spices and grilled over charcoal to perfecti…" at bounding box center [265, 225] width 265 height 42
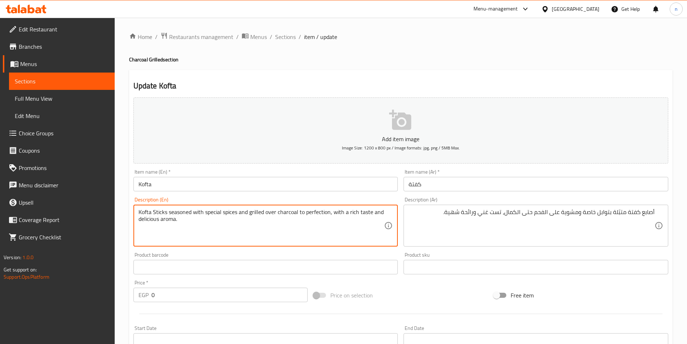
click at [288, 230] on textarea "Kofta Sticks seasoned with special spices and grilled over charcoal to perfecti…" at bounding box center [261, 225] width 246 height 34
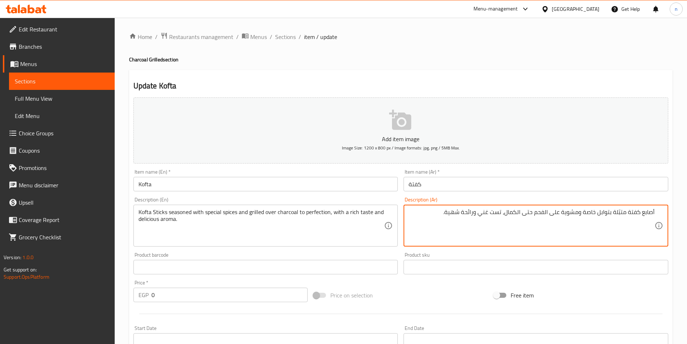
click at [450, 213] on textarea "أصابع كفتة متبّلة بتوابل خاصة ومشوية على الفحم حتى الكمال، تست غني ورائحة شهية." at bounding box center [532, 225] width 246 height 34
click at [474, 212] on textarea "أصابع كفتة متبّلة بتوابل خاصة ومشوية على الفحم حتى الكمال، تست غني ورائحة شهية." at bounding box center [532, 225] width 246 height 34
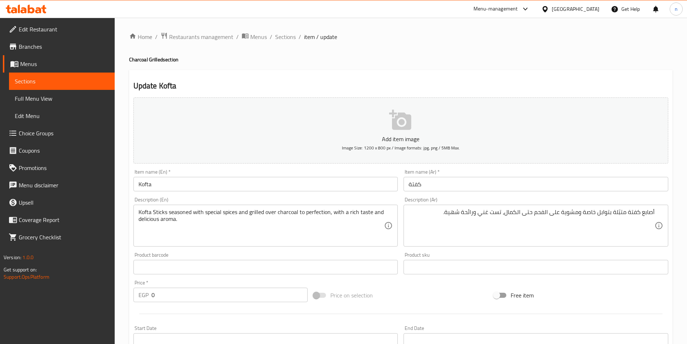
drag, startPoint x: 204, startPoint y: 190, endPoint x: 366, endPoint y: 84, distance: 193.2
click at [366, 84] on h2 "Update Kofta" at bounding box center [400, 85] width 535 height 11
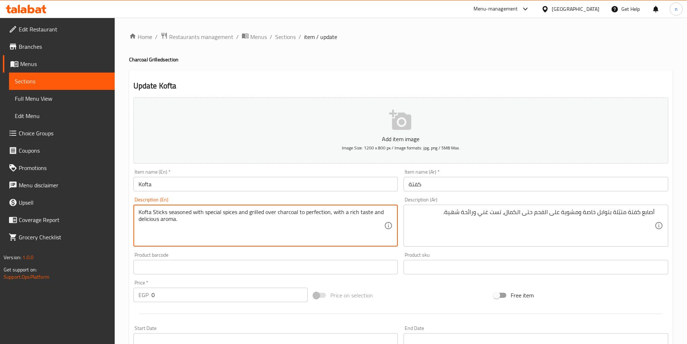
click at [402, 287] on div "Price on selection" at bounding box center [400, 294] width 180 height 19
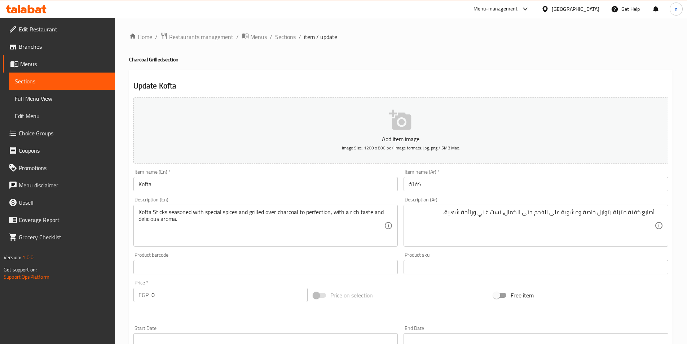
scroll to position [203, 0]
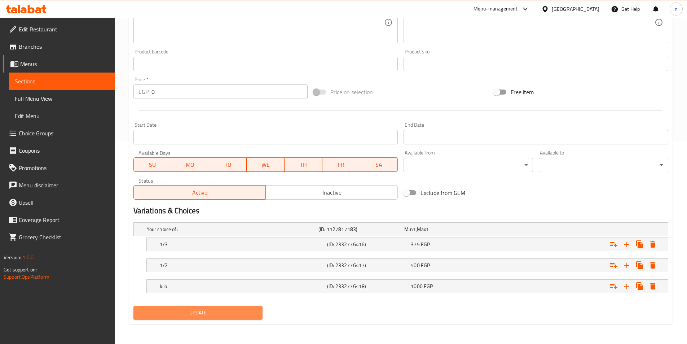
drag, startPoint x: 213, startPoint y: 314, endPoint x: 212, endPoint y: 309, distance: 5.2
click at [212, 310] on span "Update" at bounding box center [198, 312] width 118 height 9
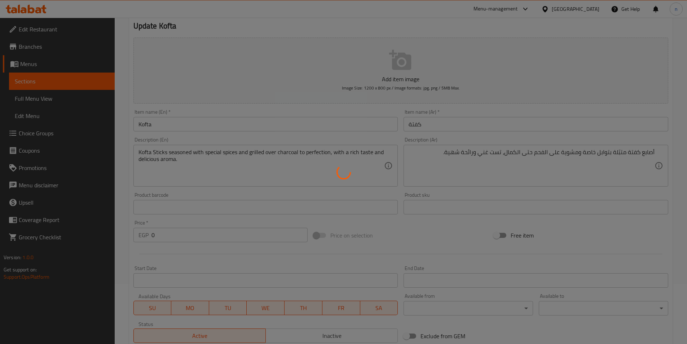
scroll to position [0, 0]
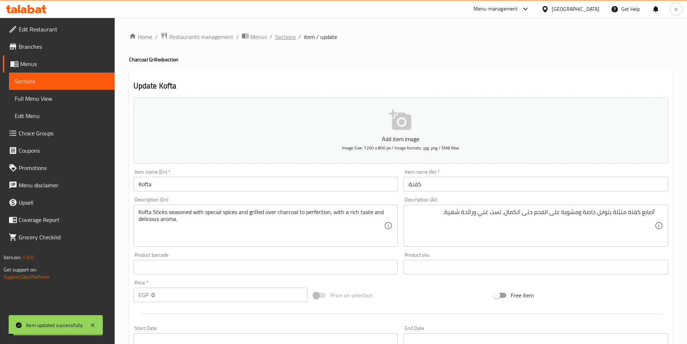
click at [288, 35] on span "Sections" at bounding box center [285, 36] width 21 height 9
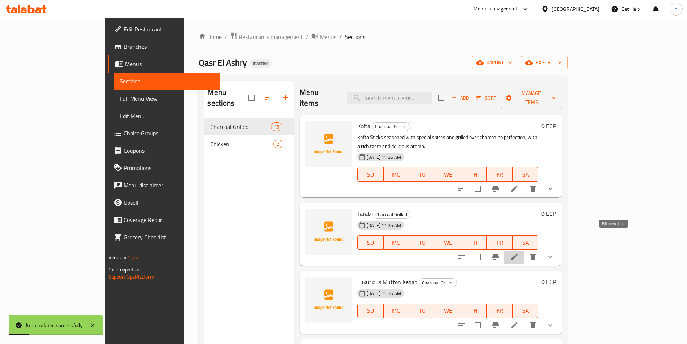
click at [519, 252] on icon at bounding box center [514, 256] width 9 height 9
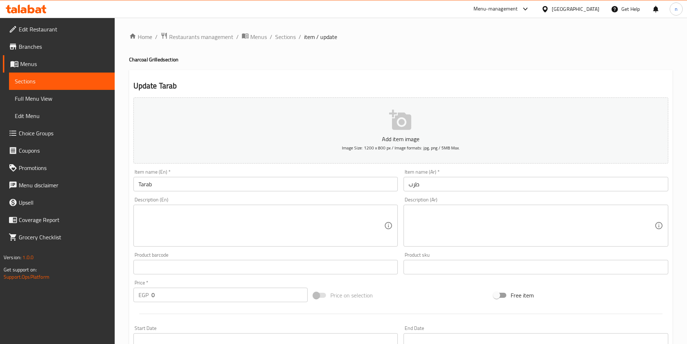
click at [516, 231] on textarea at bounding box center [532, 225] width 246 height 34
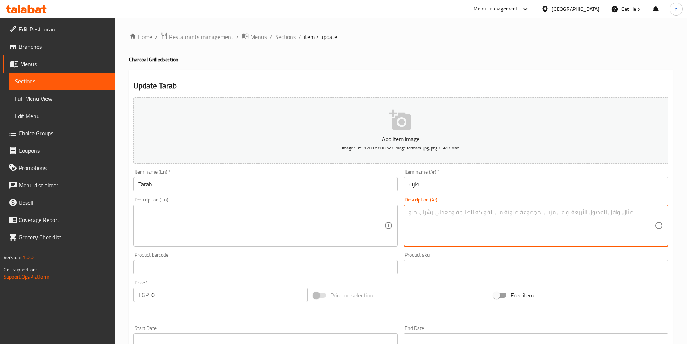
paste textarea "لحم مفروم محشو ومغلف بطبقة من الدهن ومشوي على الفحم، بطعم شرقي أصيل ودسم لا يُق…"
type textarea "لحم مفروم محشو ومغلف بطبقة من الدهن ومشوي على الفحم، بطعم شرقي أصيل ودسم لا يُق…"
click at [552, 222] on textarea "لحم مفروم محشو ومغلف بطبقة من الدهن ومشوي على الفحم، بطعم شرقي أصيل ودسم لا يُق…" at bounding box center [532, 225] width 246 height 34
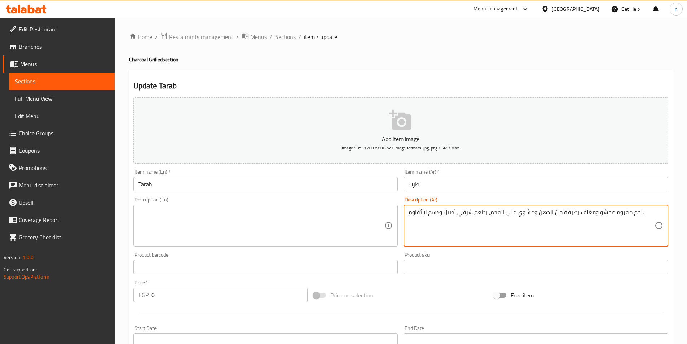
click at [284, 217] on textarea at bounding box center [261, 225] width 246 height 34
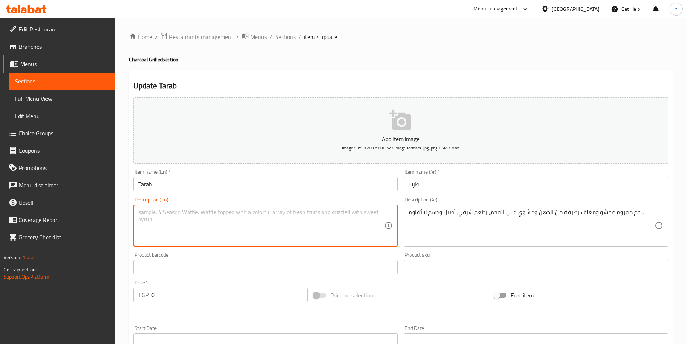
paste textarea "Minced meat stuffed, coated in a layer of fat, and grilled over charcoal, with …"
type textarea "Minced meat stuffed, coated in a layer of fat, and grilled over charcoal, with …"
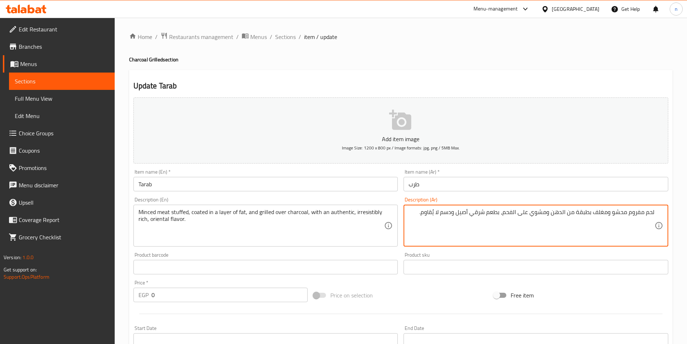
click at [425, 215] on textarea "لحم مفروم محشو ومغلف بطبقة من الدهن ومشوي على الفحم، بطعم شرقي أصيل ودسم لا يُق…" at bounding box center [532, 225] width 246 height 34
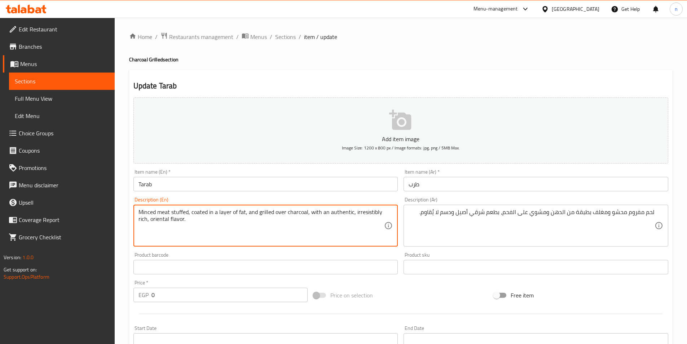
drag, startPoint x: 327, startPoint y: 213, endPoint x: 384, endPoint y: 214, distance: 57.3
click at [384, 214] on textarea "Minced meat stuffed, coated in a layer of fat, and grilled over charcoal, with …" at bounding box center [261, 225] width 246 height 34
drag, startPoint x: 310, startPoint y: 213, endPoint x: 332, endPoint y: 242, distance: 36.0
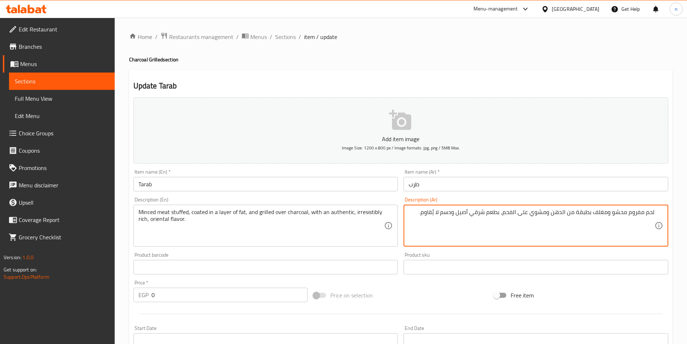
paste textarea "نكهة شرقية أصيلة وغنية بشكل لا ي"
drag, startPoint x: 501, startPoint y: 213, endPoint x: 405, endPoint y: 213, distance: 95.6
type textarea "لحم مفروم محشو ومغلف بطبقة من الدهن ومشوي على الفحم، بنكهة شرقية أصيلة وغنية بش…"
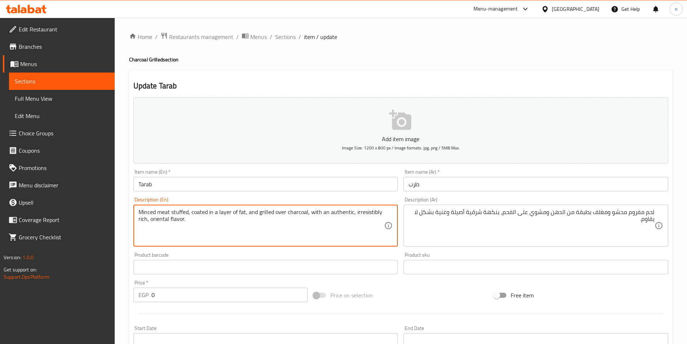
click at [332, 215] on textarea "Minced meat stuffed, coated in a layer of fat, and grilled over charcoal, with …" at bounding box center [261, 225] width 246 height 34
click at [373, 214] on textarea "Minced meat stuffed, coated in a layer of fat, and grilled over charcoal, with …" at bounding box center [261, 225] width 246 height 34
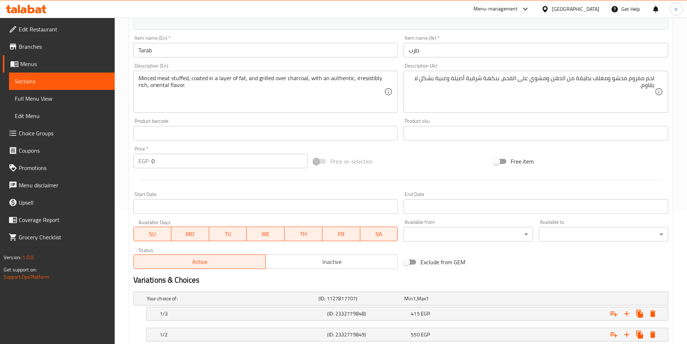
scroll to position [59, 0]
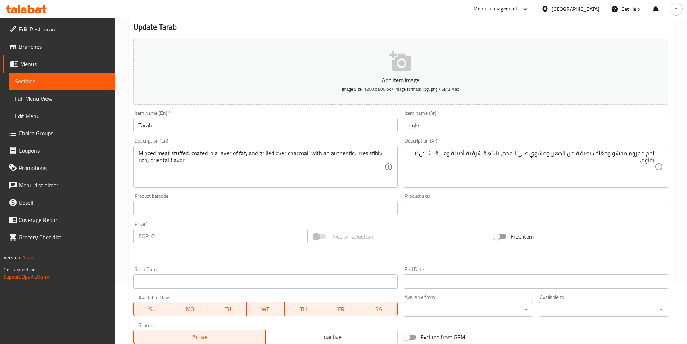
click at [455, 232] on div "Price on selection" at bounding box center [400, 235] width 180 height 19
click at [441, 242] on div "Price on selection" at bounding box center [400, 235] width 180 height 19
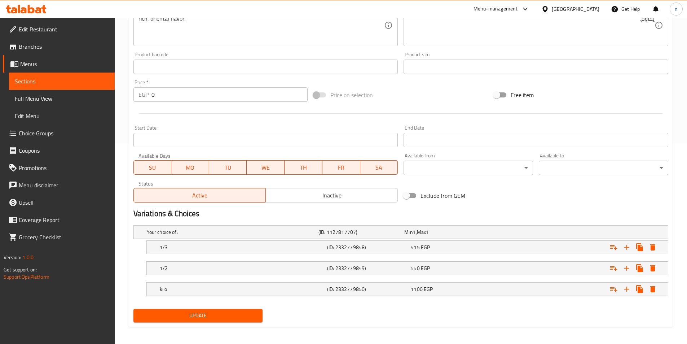
scroll to position [203, 0]
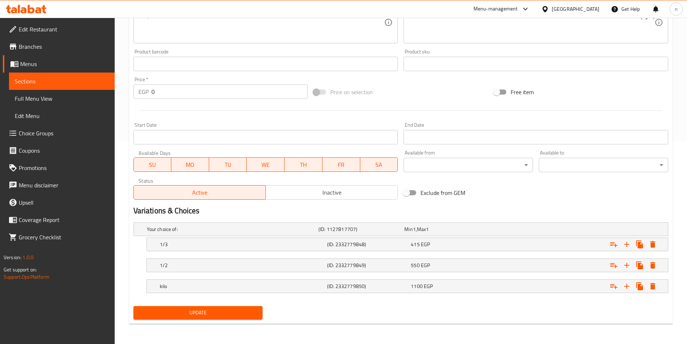
click at [231, 314] on span "Update" at bounding box center [198, 312] width 118 height 9
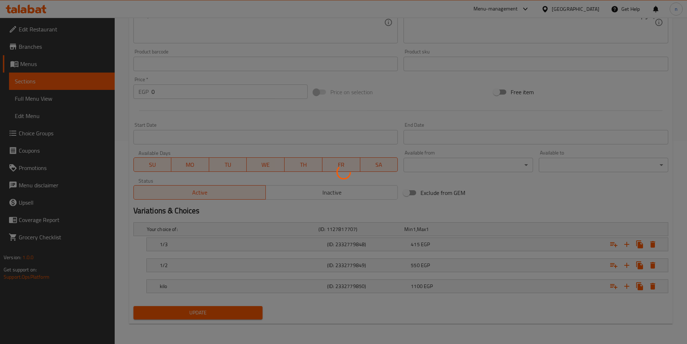
scroll to position [0, 0]
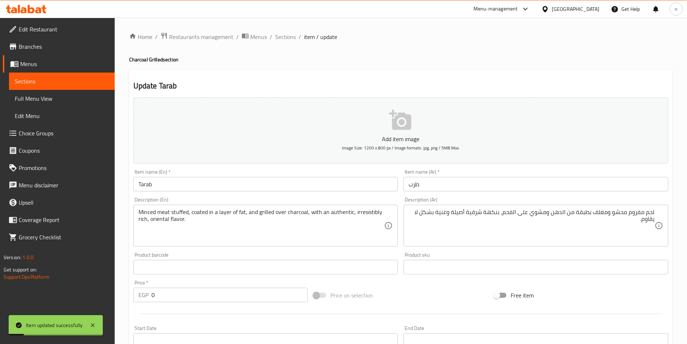
click at [435, 303] on div "Price on selection" at bounding box center [400, 294] width 180 height 19
click at [389, 287] on div "Price on selection" at bounding box center [400, 294] width 180 height 19
click at [435, 300] on div "Price on selection" at bounding box center [400, 294] width 180 height 19
click at [414, 290] on div "Price on selection" at bounding box center [400, 294] width 180 height 19
click at [458, 295] on div "Price on selection" at bounding box center [400, 294] width 180 height 19
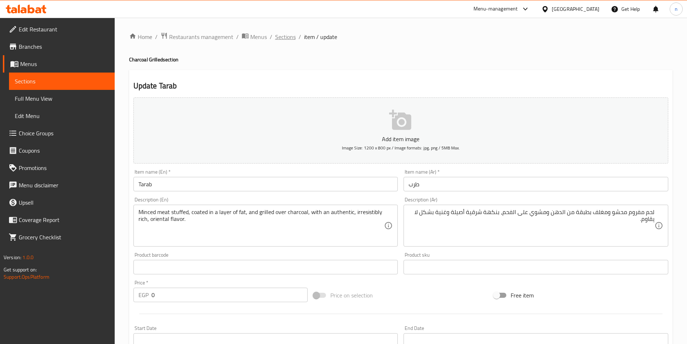
click at [288, 40] on span "Sections" at bounding box center [285, 36] width 21 height 9
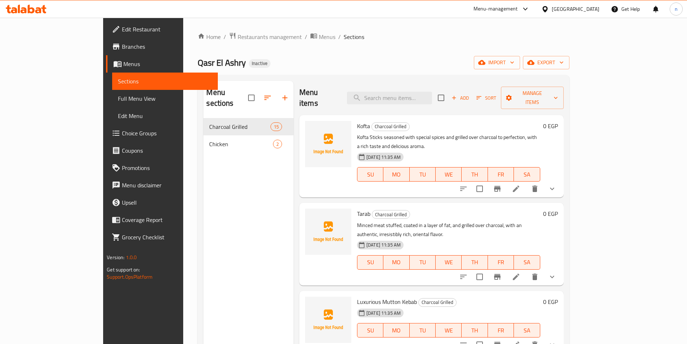
click at [376, 65] on div "Qasr El Ashry Inactive import export" at bounding box center [383, 62] width 371 height 13
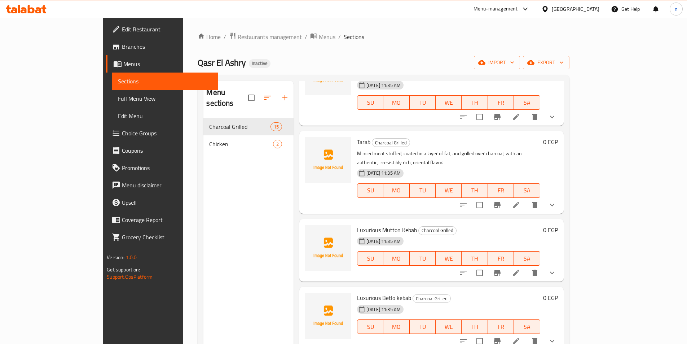
scroll to position [72, 0]
click at [540, 224] on h6 "Luxurious Mutton Kebab Charcoal Grilled" at bounding box center [448, 229] width 183 height 10
click at [203, 247] on div "Menu sections Charcoal Grilled 15 Chicken 2" at bounding box center [248, 253] width 90 height 344
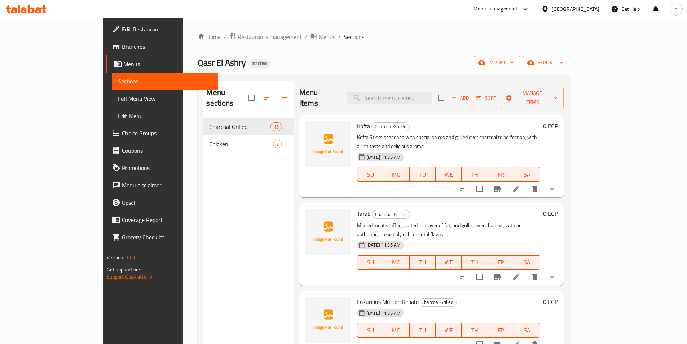
scroll to position [108, 0]
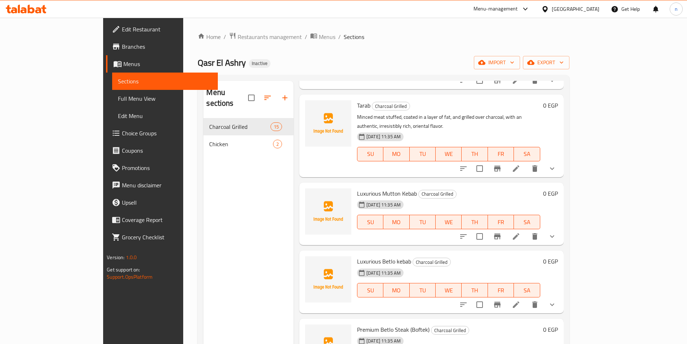
click at [526, 230] on li at bounding box center [516, 236] width 20 height 13
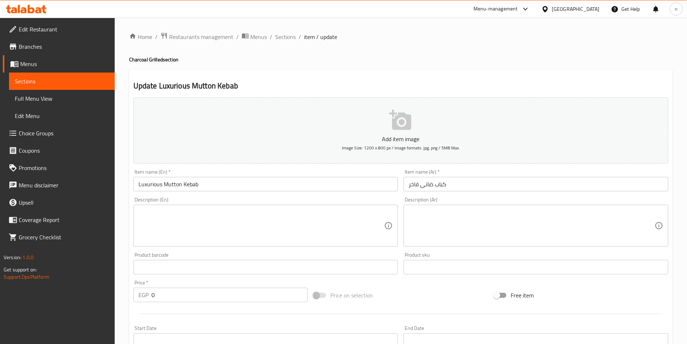
click at [536, 234] on textarea at bounding box center [532, 225] width 246 height 34
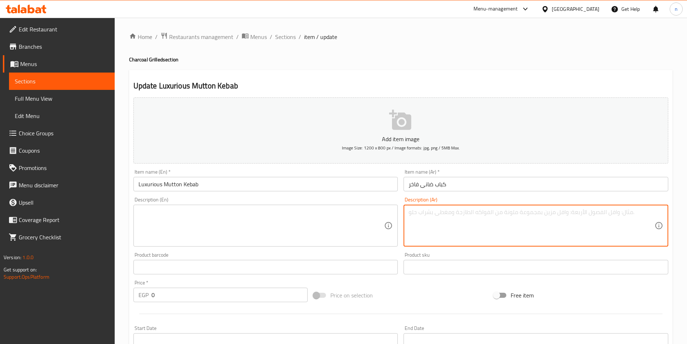
paste textarea "مكعبات لحم ضأن طريّة متبّلة ومشوية بعناية، بطعم فاخر يذوب في الفم."
type textarea "مكعبات لحم ضأن طريّة متبّلة ومشوية بعناية، بطعم فاخر يذوب في الفم."
click at [295, 226] on textarea at bounding box center [261, 225] width 246 height 34
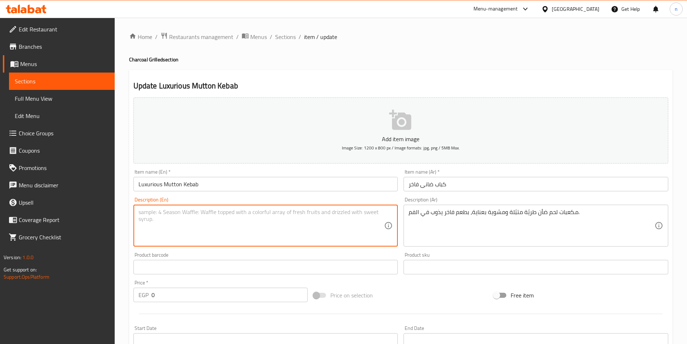
paste textarea "Soft, seasoned and carefully grilled lamb cubes, with a luxurious taste that me…"
type textarea "Soft, seasoned and carefully grilled lamb cubes, with a luxurious taste that me…"
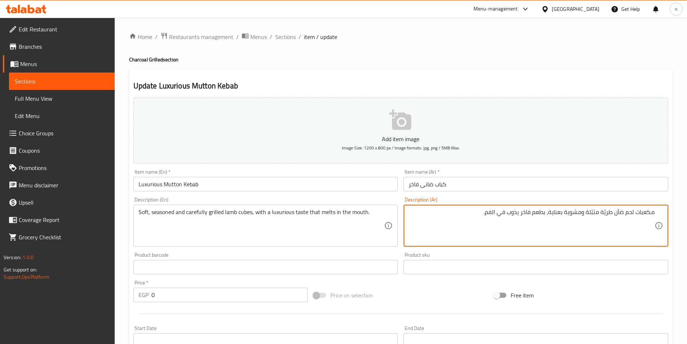
click at [541, 210] on textarea "مكعبات لحم ضأن طريّة متبّلة ومشوية بعناية، بطعم فاخر يذوب في الفم." at bounding box center [532, 225] width 246 height 34
type textarea "مكعبات لحم ضأن طريّة متبّلة ومشوية بعناية، تست فاخر يذوب في الفم."
click at [463, 293] on div "Price on selection" at bounding box center [400, 294] width 180 height 19
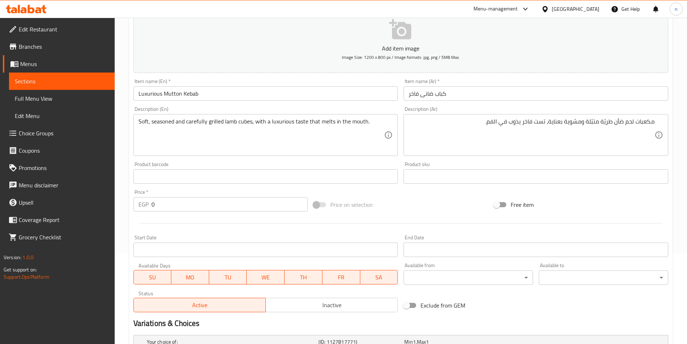
scroll to position [203, 0]
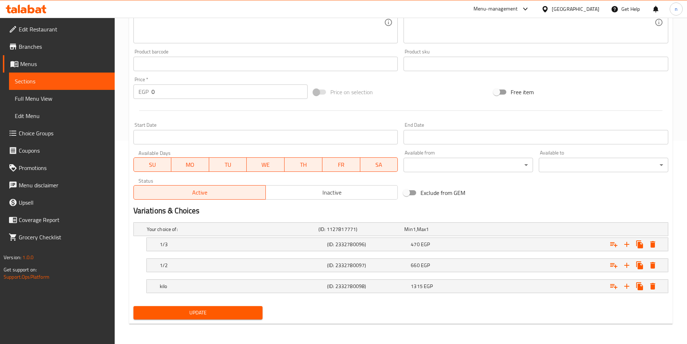
click at [476, 191] on div "Exclude from GEM" at bounding box center [491, 192] width 180 height 19
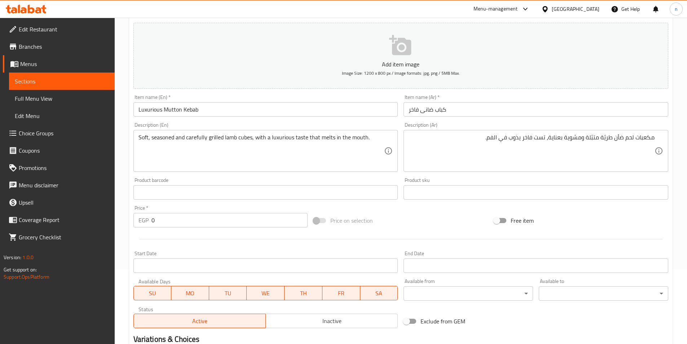
scroll to position [0, 0]
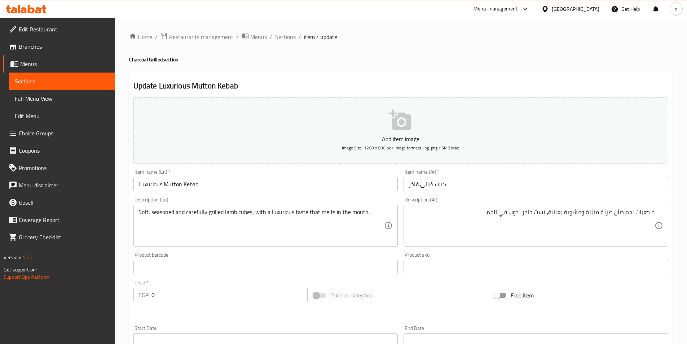
click at [446, 281] on div "Add item image Image Size: 1200 x 800 px / Image formats: jpg, png / 5MB Max. I…" at bounding box center [401, 249] width 541 height 311
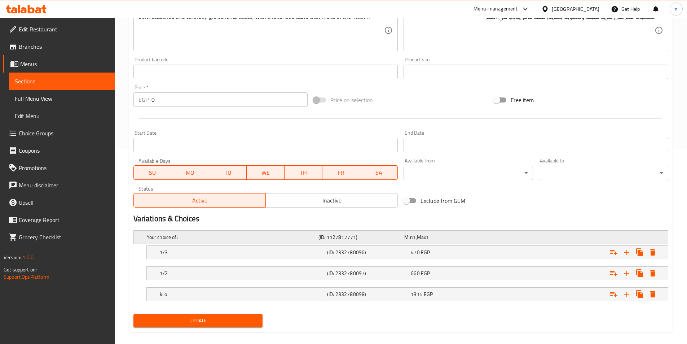
scroll to position [203, 0]
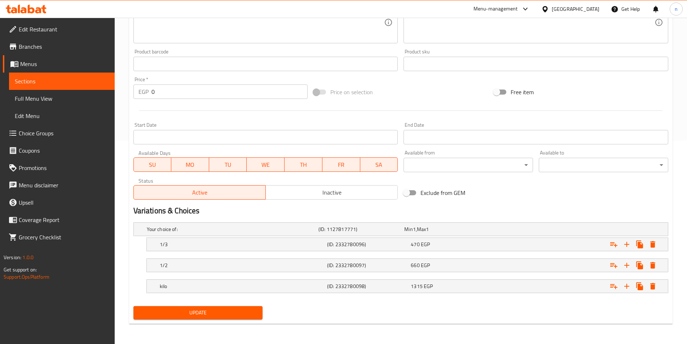
click at [491, 308] on div "Update" at bounding box center [401, 312] width 541 height 19
click at [366, 304] on div "Update" at bounding box center [401, 312] width 541 height 19
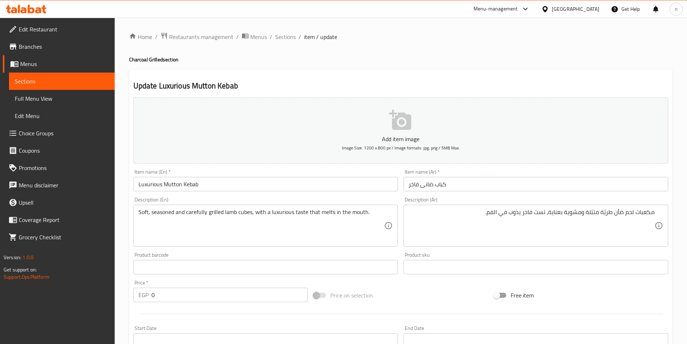
click at [448, 289] on div "Price on selection" at bounding box center [400, 294] width 180 height 19
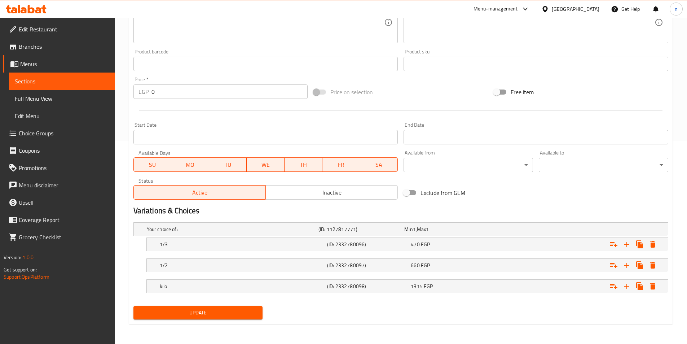
click at [206, 315] on span "Update" at bounding box center [198, 312] width 118 height 9
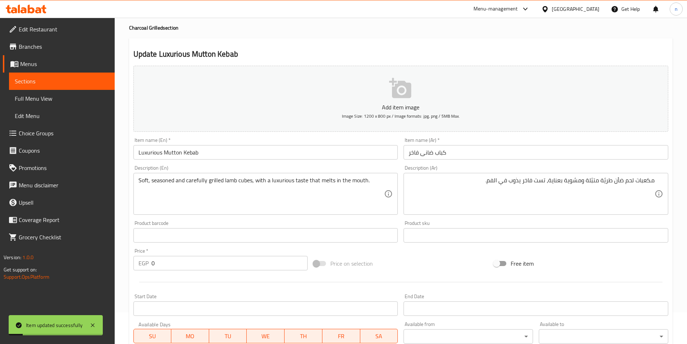
scroll to position [0, 0]
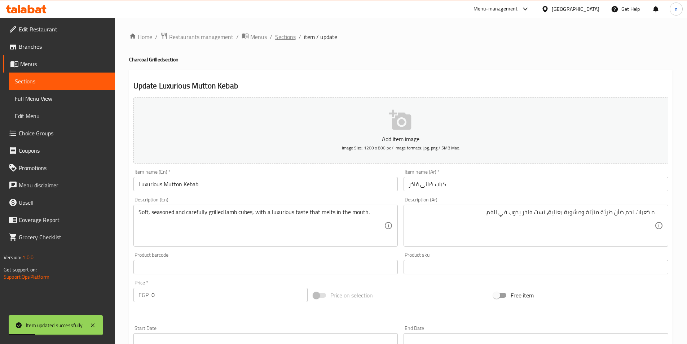
click at [282, 37] on span "Sections" at bounding box center [285, 36] width 21 height 9
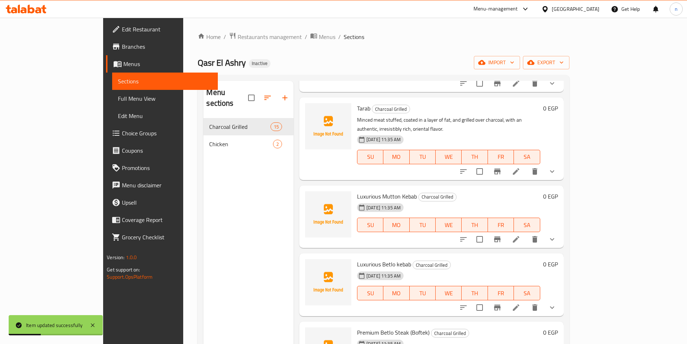
scroll to position [108, 0]
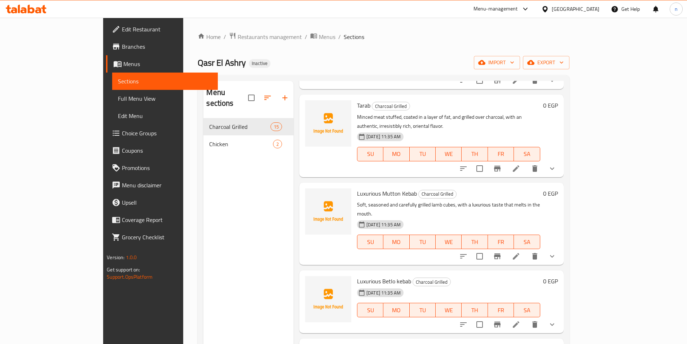
click at [459, 54] on div "Home / Restaurants management / Menus / Sections Qasr El Ashry Inactive import …" at bounding box center [383, 231] width 371 height 398
click at [485, 42] on div "Home / Restaurants management / Menus / Sections Qasr El Ashry Inactive import …" at bounding box center [383, 231] width 371 height 398
click at [540, 188] on h6 "Luxurious Mutton Kebab Charcoal Grilled" at bounding box center [448, 193] width 183 height 10
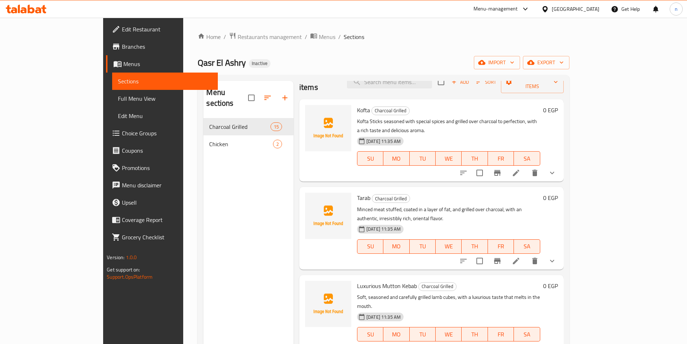
scroll to position [0, 0]
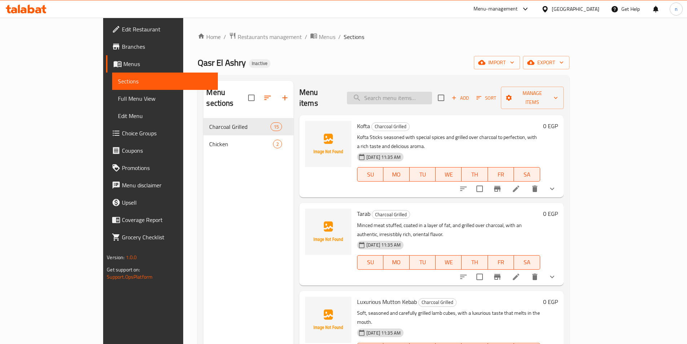
click at [419, 92] on input "search" at bounding box center [389, 98] width 85 height 13
paste input "Luxurious Betlo kebab"
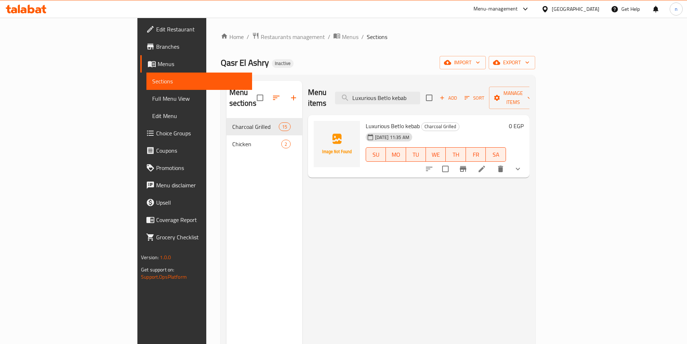
type input "Luxurious Betlo kebab"
click at [492, 162] on li at bounding box center [482, 168] width 20 height 13
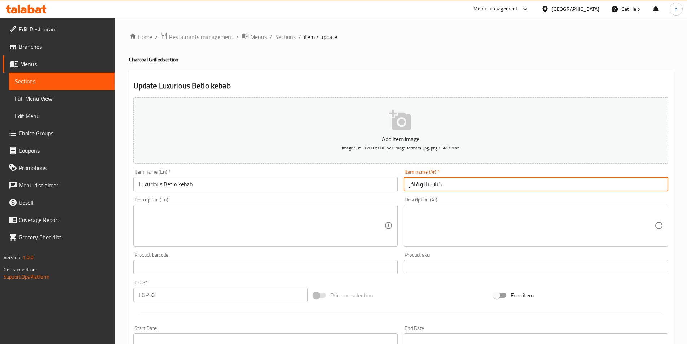
click at [464, 178] on input "كباب بتلو فاخر" at bounding box center [536, 184] width 265 height 14
drag, startPoint x: 467, startPoint y: 190, endPoint x: 586, endPoint y: 213, distance: 121.0
click at [586, 213] on textarea at bounding box center [532, 225] width 246 height 34
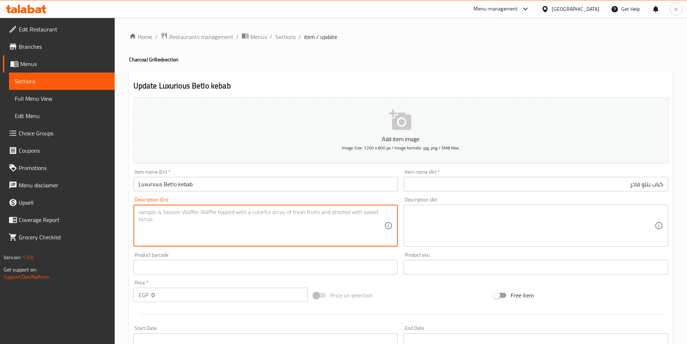
click at [330, 224] on textarea at bounding box center [261, 225] width 246 height 34
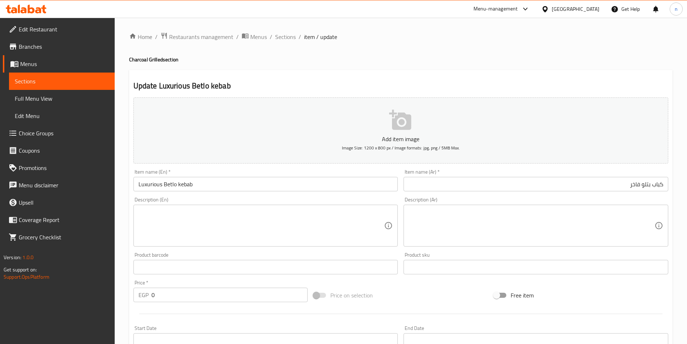
click at [632, 229] on textarea at bounding box center [532, 225] width 246 height 34
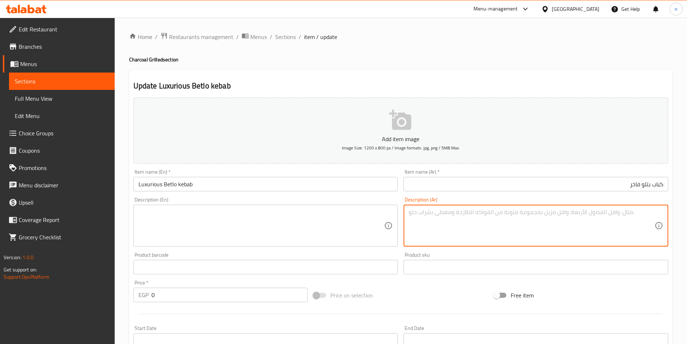
paste textarea "لحم بتلو طازج مشوي على الفحم، قوام ناعم ونكهة غنية تُرضي عشّاق المشاوي."
type textarea "لحم بتلو طازج مشوي على الفحم، قوام ناعم ونكهة غنية تُرضي عشّاق المشاوي."
click at [515, 219] on textarea "لحم بتلو طازج مشوي على الفحم، قوام ناعم ونكهة غنية تُرضي عشّاق المشاوي." at bounding box center [532, 225] width 246 height 34
click at [556, 212] on textarea "لحم بتلو طازج مشوي على الفحم، قوام ناعم ونكهة غنية تُرضي عشّاق المشاوي." at bounding box center [532, 225] width 246 height 34
click at [556, 211] on textarea "لحم بتلو طازج مشوي على الفحم، قوام ناعم ونكهة غنية تُرضي عشّاق المشاوي." at bounding box center [532, 225] width 246 height 34
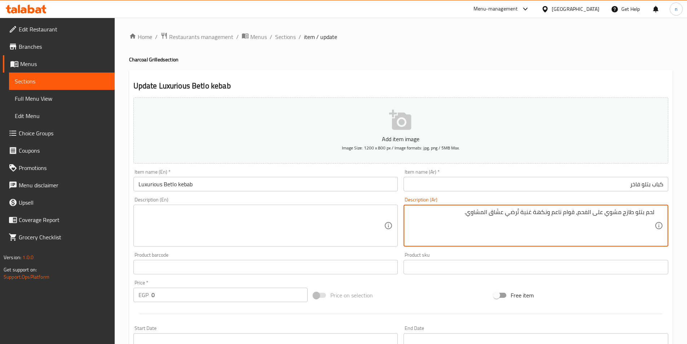
click at [556, 211] on textarea "لحم بتلو طازج مشوي على الفحم، قوام ناعم ونكهة غنية تُرضي عشّاق المشاوي." at bounding box center [532, 225] width 246 height 34
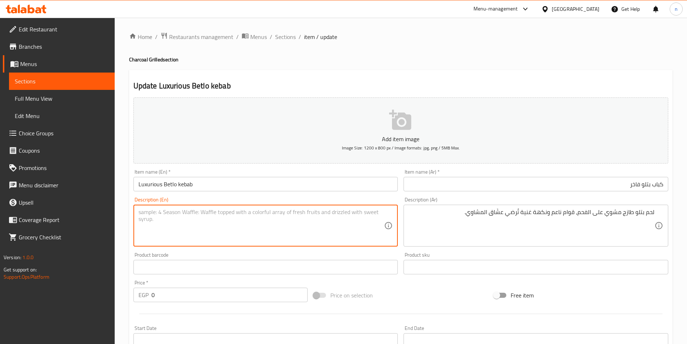
click at [323, 225] on textarea at bounding box center [261, 225] width 246 height 34
paste textarea "Fresh veal grilled over charcoal, with a smooth texture and rich flavor that wi…"
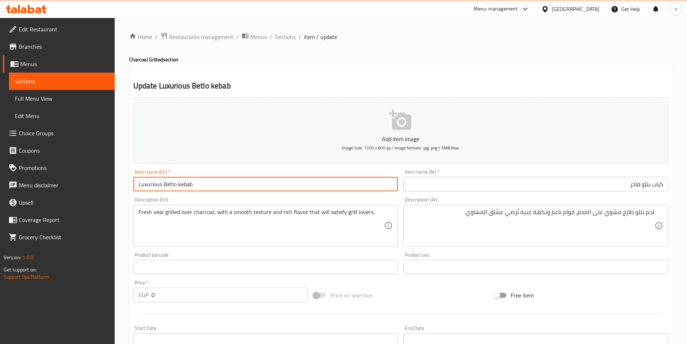
click at [168, 188] on input "Luxurious Betlo kebab" at bounding box center [265, 184] width 265 height 14
click at [182, 213] on textarea "Fresh veal grilled over charcoal, with a smooth texture and rich flavor that wi…" at bounding box center [261, 225] width 246 height 34
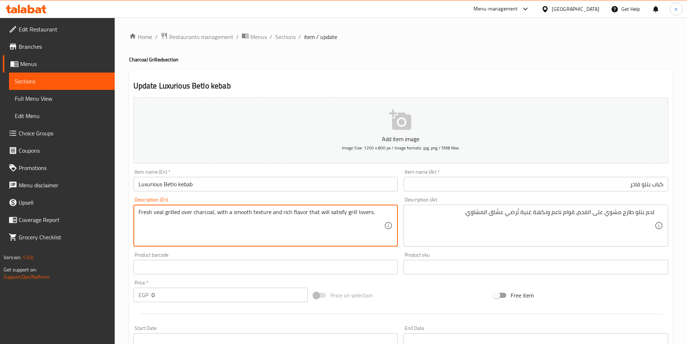
paste textarea "Betlo"
click at [161, 215] on textarea "Fresh veal grilled Betlo charcoal, with a smooth texture and rich flavor that w…" at bounding box center [261, 225] width 246 height 34
click at [173, 224] on textarea "Fresh veal grilled Betlo charcoal, with a smooth texture and rich flavor that w…" at bounding box center [261, 225] width 246 height 34
click at [155, 213] on textarea "Fresh veal grilled over charcoal, with a smooth texture and rich flavor that wi…" at bounding box center [261, 225] width 246 height 34
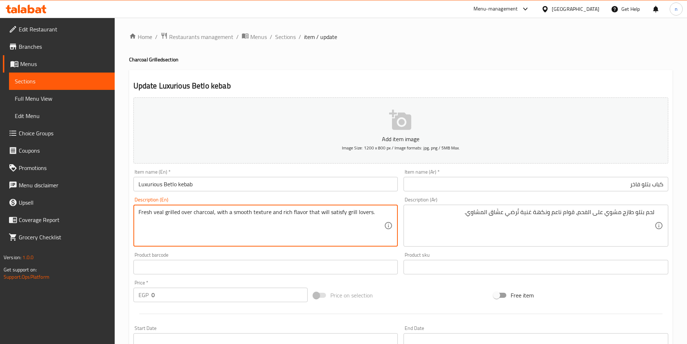
click at [155, 213] on textarea "Fresh veal grilled over charcoal, with a smooth texture and rich flavor that wi…" at bounding box center [261, 225] width 246 height 34
paste textarea "Betlo"
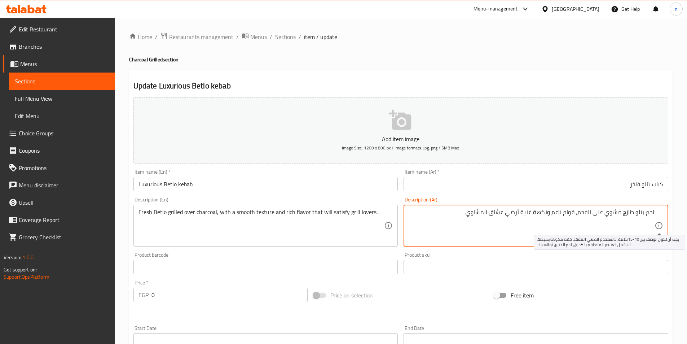
drag, startPoint x: 635, startPoint y: 213, endPoint x: 656, endPoint y: 223, distance: 22.9
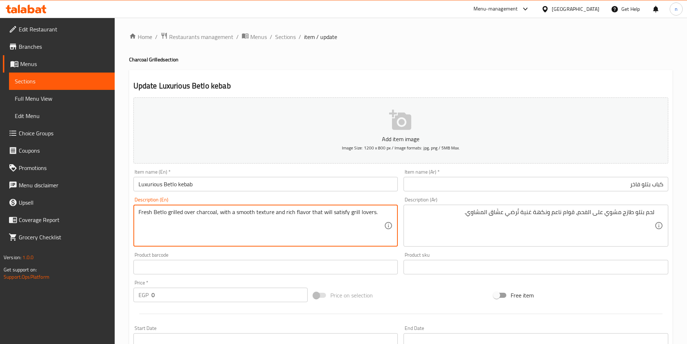
click at [158, 211] on textarea "Fresh Betlo grilled over charcoal, with a smooth texture and rich flavor that w…" at bounding box center [261, 225] width 246 height 34
paste textarea "Veal"
type textarea "Fresh Veal grilled over charcoal, with a smooth texture and rich flavor that wi…"
click at [450, 295] on div "Price on selection" at bounding box center [400, 294] width 180 height 19
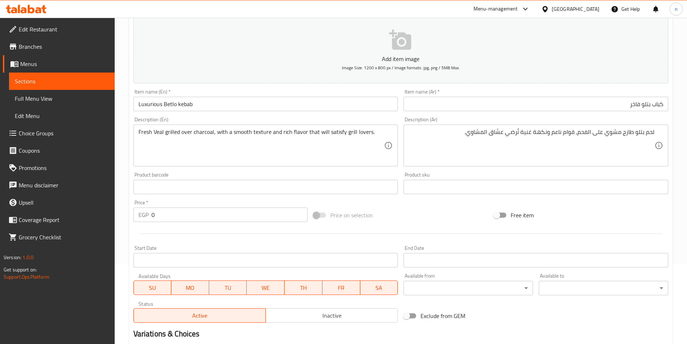
scroll to position [203, 0]
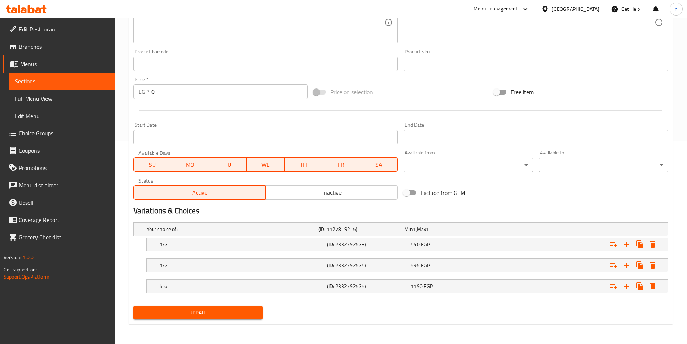
click at [297, 308] on div "Update" at bounding box center [401, 312] width 541 height 19
click at [206, 308] on span "Update" at bounding box center [198, 312] width 118 height 9
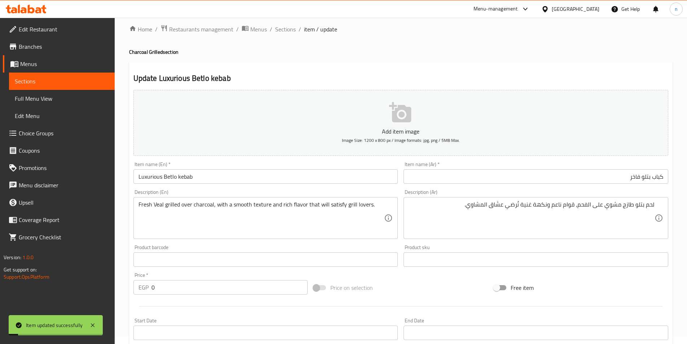
scroll to position [0, 0]
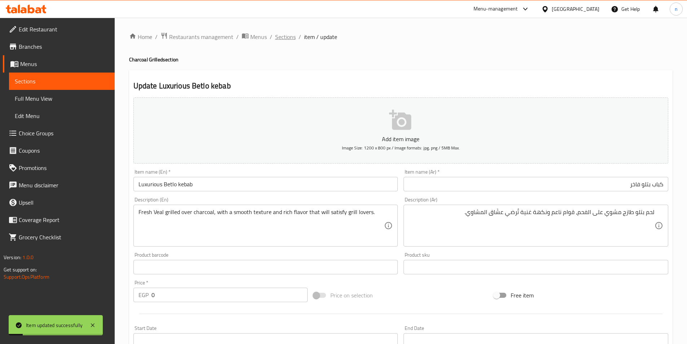
click at [289, 39] on span "Sections" at bounding box center [285, 36] width 21 height 9
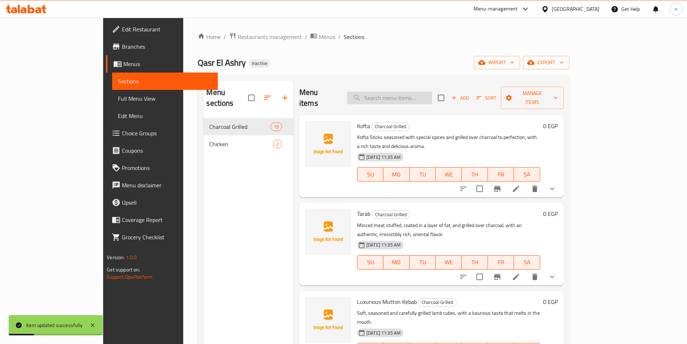
click at [432, 92] on input "search" at bounding box center [389, 98] width 85 height 13
paste input "Premium Betlo Steak (Boftek)"
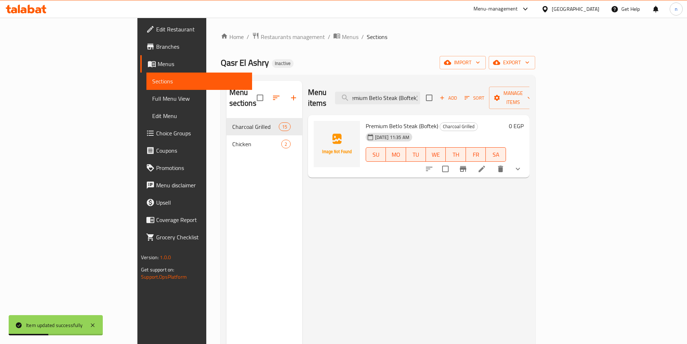
type input "Premium Betlo Steak (Boftek)"
click at [526, 160] on div at bounding box center [473, 168] width 106 height 17
click at [492, 162] on li at bounding box center [482, 168] width 20 height 13
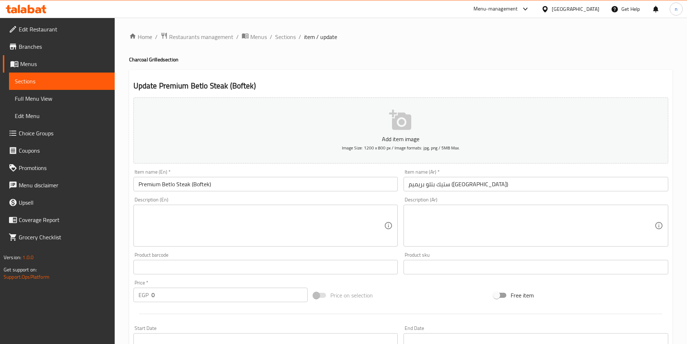
click at [357, 220] on textarea at bounding box center [261, 225] width 246 height 34
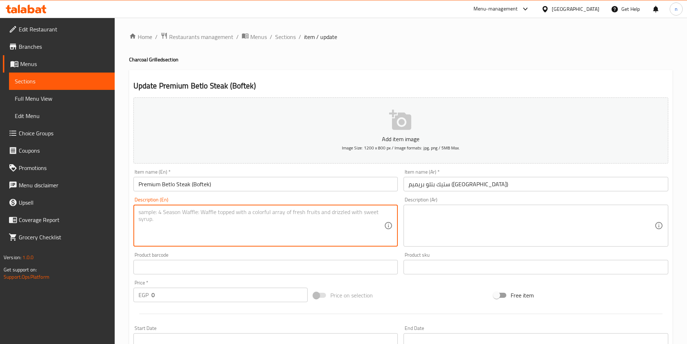
paste textarea "شرائح لحم بتلو طرية مطهية بإتقان، تقدم بنكهة غنية وقوام طري ولذيذ."
type textarea "شرائح لحم بتلو طرية مطهية بإتقان، تقدم بنكهة غنية وقوام طري ولذيذ."
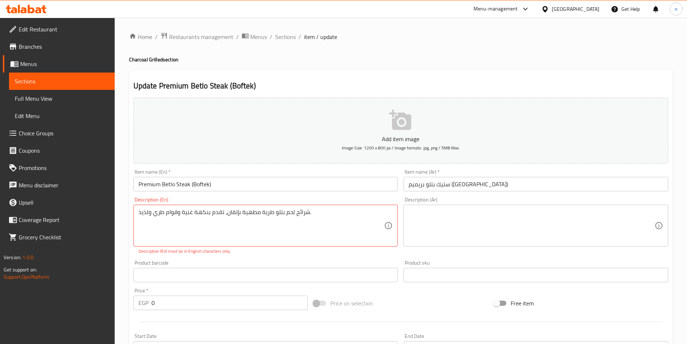
click at [526, 255] on div "Add item image Image Size: 1200 x 800 px / Image formats: jpg, png / 5MB Max. I…" at bounding box center [401, 253] width 541 height 319
click at [526, 243] on div "Description (Ar)" at bounding box center [536, 225] width 265 height 42
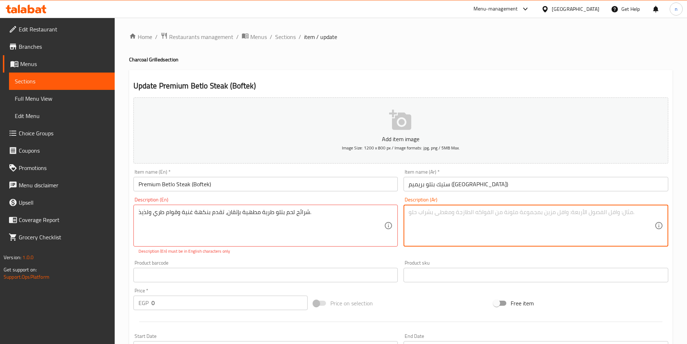
paste textarea "شرائح لحم بتلو طرية مطهية بإتقان، تقدم بنكهة غنية وقوام طري ولذيذ."
type textarea "شرائح لحم بتلو طرية مطهية بإتقان، تقدم بنكهة غنية وقوام طري ولذيذ."
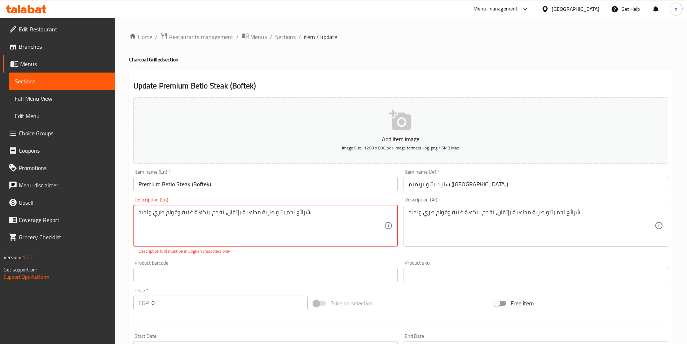
click at [332, 220] on textarea "شرائح لحم بتلو طرية مطهية بإتقان، تقدم بنكهة غنية وقوام طري ولذيذ." at bounding box center [261, 225] width 246 height 34
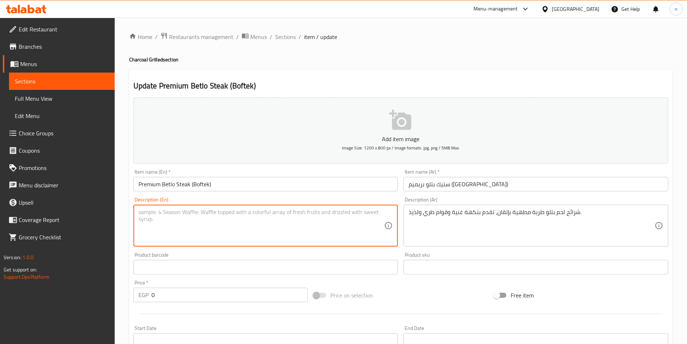
click at [362, 208] on div "Description (En)" at bounding box center [265, 225] width 265 height 42
paste textarea "Delicately cooked tender veal steaks, served with a rich flavour and a tender a…"
type textarea "Delicately cooked tender veal steaks, served with a rich flavour and a tender a…"
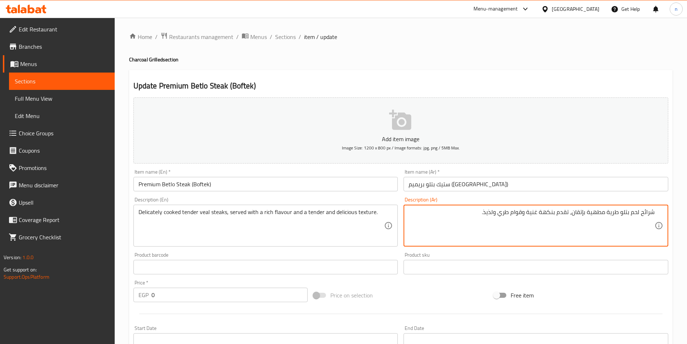
click at [650, 217] on textarea "شرائح لحم بتلو طرية مطهية بإتقان، تقدم بنكهة غنية وقوام طري ولذيذ." at bounding box center [532, 225] width 246 height 34
click at [580, 215] on textarea "ستيك لحم بتلو طرية مطهية بإتقان، تقدم بنكهة غنية وقوام طري ولذيذ." at bounding box center [532, 225] width 246 height 34
click at [581, 213] on textarea "ستيك لحم بتلو طرية مطهية ديلاكت، تقدم بنكهة غنية وقوام طري ولذيذ." at bounding box center [532, 225] width 246 height 34
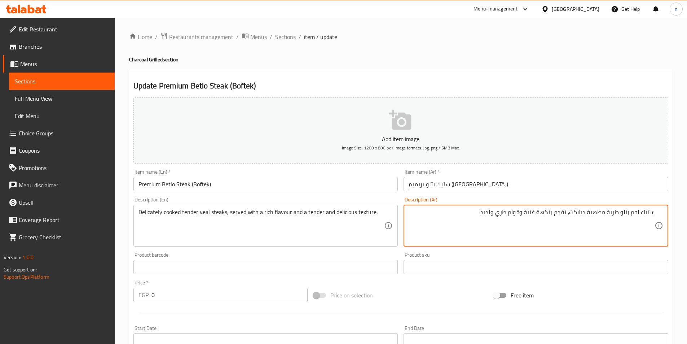
click at [581, 213] on textarea "ستيك لحم بتلو طرية مطهية ديلاكت، تقدم بنكهة غنية وقوام طري ولذيذ." at bounding box center [532, 225] width 246 height 34
click at [581, 213] on textarea "ستيك لحم بتلو طرية مطهية ديليكاتلي، تقدم بنكهة غنية وقوام طري ولذيذ." at bounding box center [532, 225] width 246 height 34
type textarea "ستيك لحم بتلو طرية مطهية ديليكاتلي، تقدم بنكهة غنية وقوام طري ولذيذ."
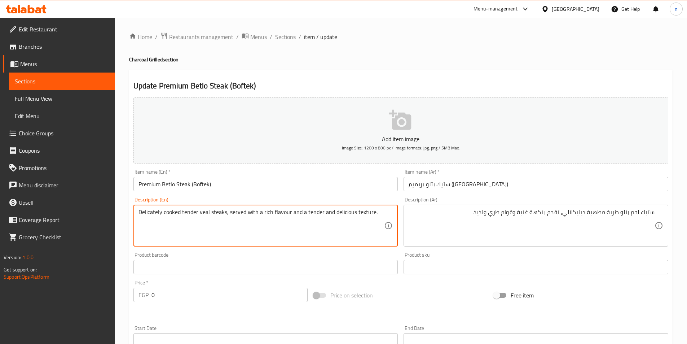
click at [152, 215] on textarea "Delicately cooked tender veal steaks, served with a rich flavour and a tender a…" at bounding box center [261, 225] width 246 height 34
click at [285, 215] on textarea "Delicately cooked tender veal steaks, served with a rich flavour and a tender a…" at bounding box center [261, 225] width 246 height 34
click at [277, 213] on textarea "Delicately cooked tender veal steaks, served with a rich flavor and a tender an…" at bounding box center [261, 225] width 246 height 34
type textarea "Delicately cooked tender veal steaks, served with a rich flavor and a tender an…"
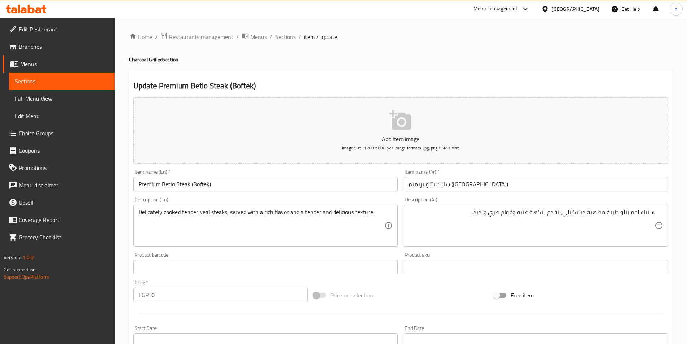
click at [427, 307] on div at bounding box center [401, 314] width 541 height 18
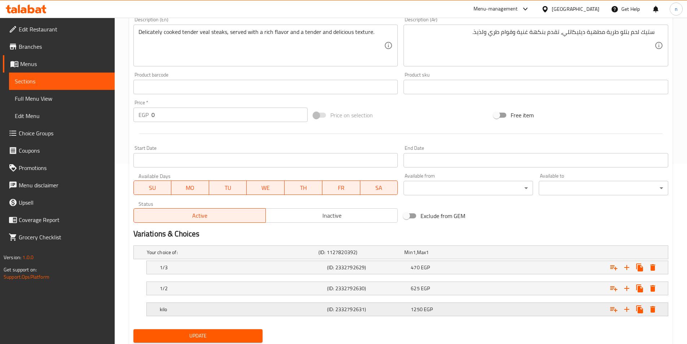
scroll to position [203, 0]
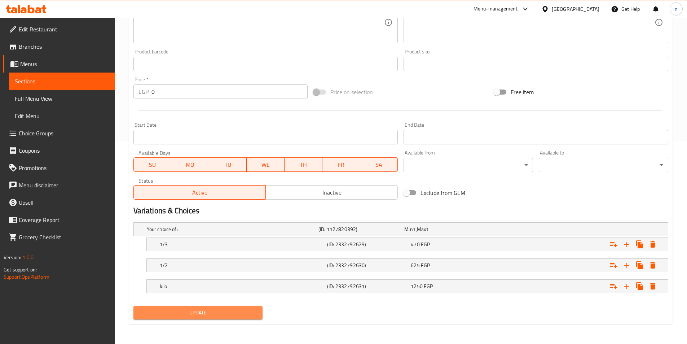
click at [209, 310] on span "Update" at bounding box center [198, 312] width 118 height 9
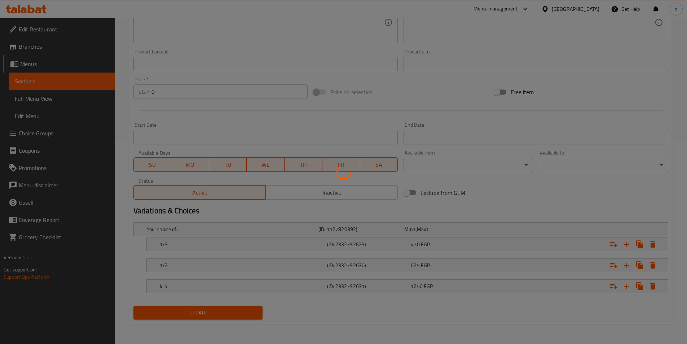
scroll to position [0, 0]
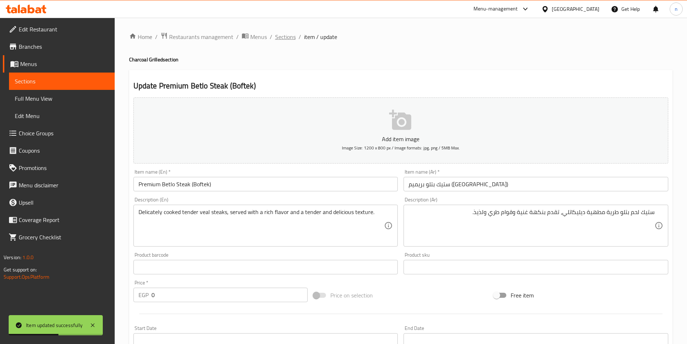
click at [287, 35] on span "Sections" at bounding box center [285, 36] width 21 height 9
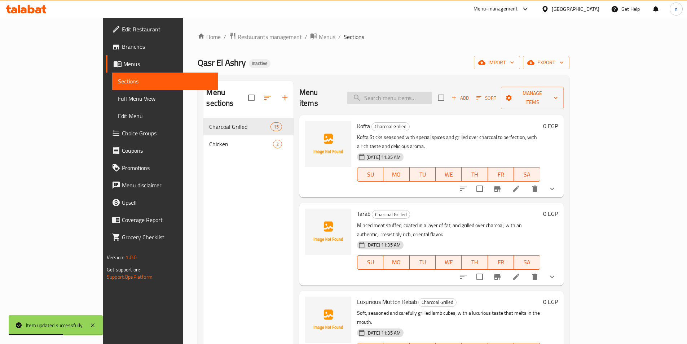
click at [430, 92] on input "search" at bounding box center [389, 98] width 85 height 13
paste input "Fleto Betlo Luxury"
type input "Fleto Betlo Luxury"
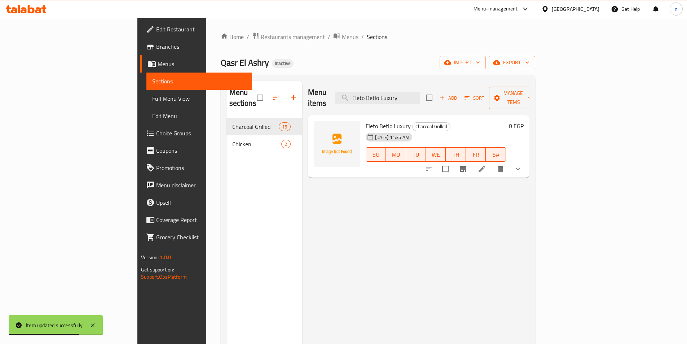
click at [486, 164] on icon at bounding box center [481, 168] width 9 height 9
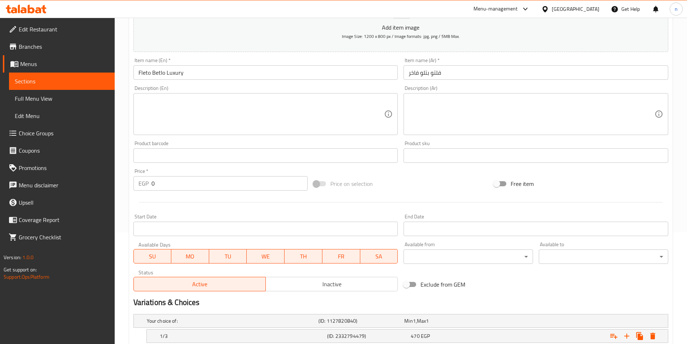
scroll to position [36, 0]
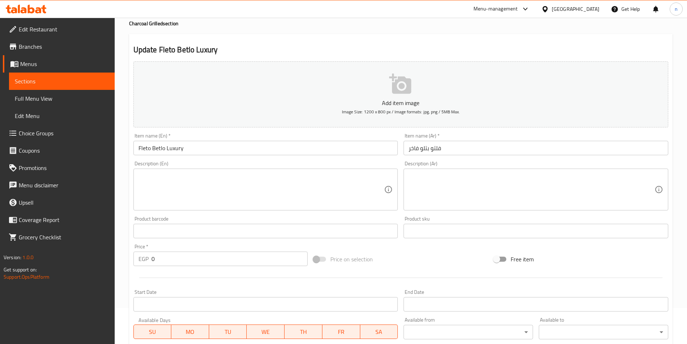
click at [471, 196] on textarea at bounding box center [532, 189] width 246 height 34
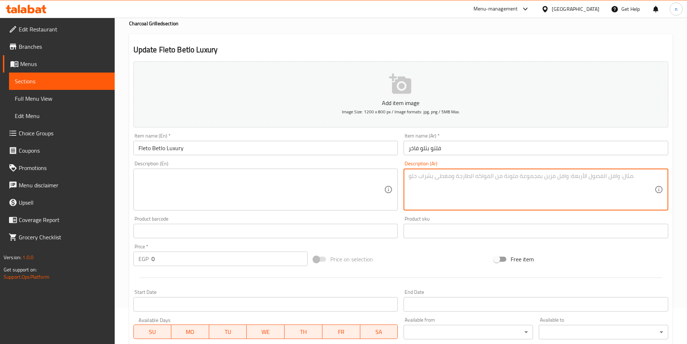
paste textarea "قطعة فلتو بتلو ناعمة متبّلة بالأعشاب ومشوية بخفة، مذاق راقٍ وفاخر"
type textarea "قطعة فلتو بتلو ناعمة متبّلة بالأعشاب ومشوية بخفة، مذاق راقٍ وفاخر"
click at [323, 177] on textarea at bounding box center [261, 189] width 246 height 34
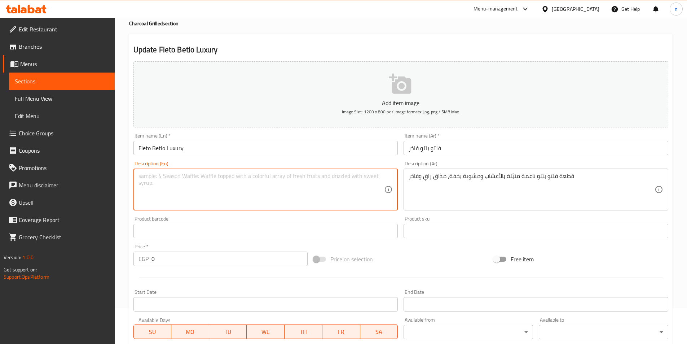
paste textarea "A soft, herb-marinated, lightly grilled piece of filto petlo, with a sophistica…"
type textarea "A soft, herb-marinated, lightly grilled piece of filto petlo, with a sophistica…"
click at [299, 179] on textarea "A soft, herb-marinated, lightly grilled piece of filto petlo, with a sophistica…" at bounding box center [261, 189] width 246 height 34
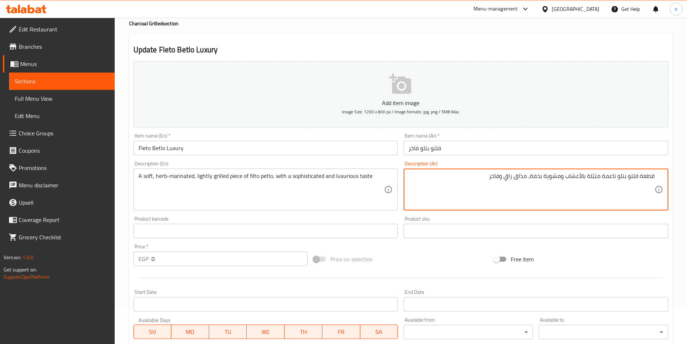
click at [509, 179] on textarea "قطعة فلتو بتلو ناعمة متبّلة بالأعشاب ومشوية بخفة، مذاق راقٍ وفاخر" at bounding box center [532, 189] width 246 height 34
click at [522, 181] on textarea "قطعة فلتو بتلو ناعمة متبّلة بالأعشاب ومشوية بخفة، مذاق سوفيستكيد وفاخر" at bounding box center [532, 189] width 246 height 34
click at [481, 178] on textarea "قطعة فلتو بتلو ناعمة متبّلة بالأعشاب ومشوية بخفة، تست سوفيستكيد وفاخر" at bounding box center [532, 189] width 246 height 34
type textarea "قطعة فلتو بتلو ناعمة متبّلة بالأعشاب ومشوية بخفة، تست سوفيستكيد فاخر"
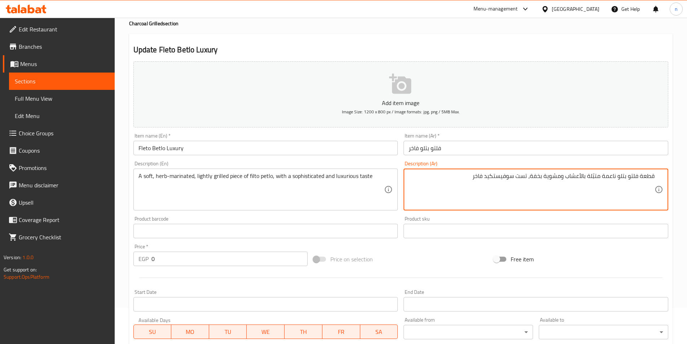
click at [446, 267] on div "Price on selection" at bounding box center [400, 258] width 180 height 19
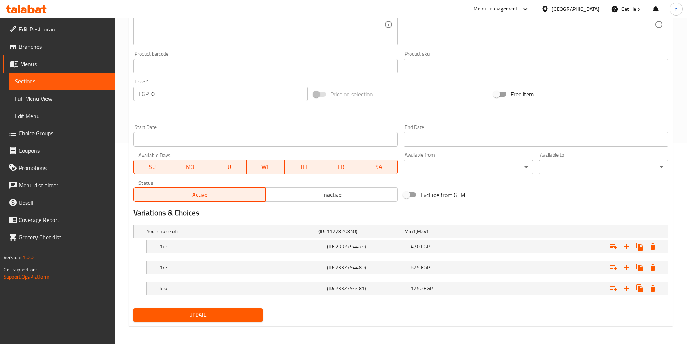
scroll to position [203, 0]
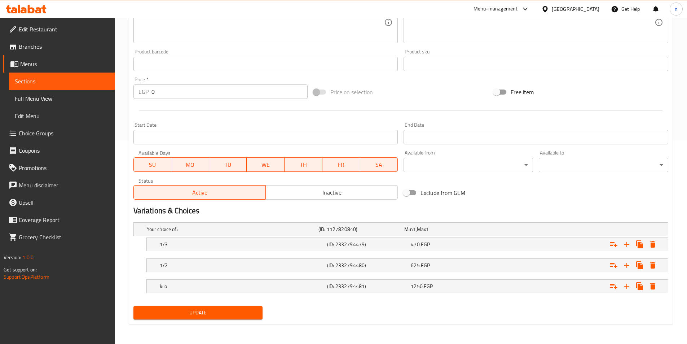
click at [210, 312] on span "Update" at bounding box center [198, 312] width 118 height 9
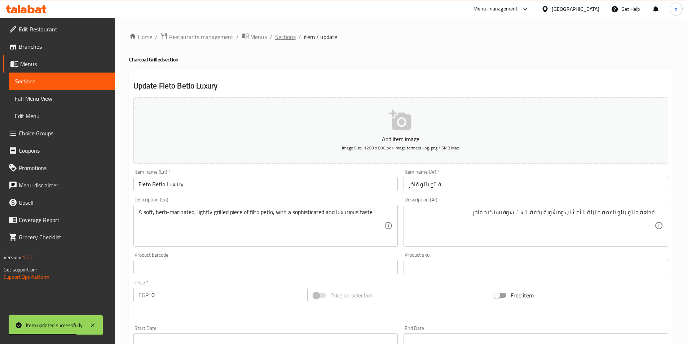
click at [286, 37] on span "Sections" at bounding box center [285, 36] width 21 height 9
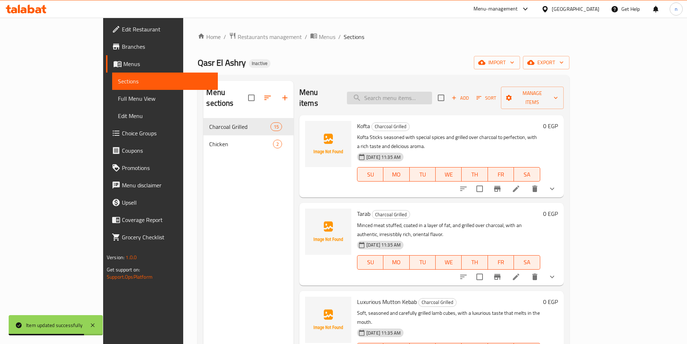
click at [432, 92] on input "search" at bounding box center [389, 98] width 85 height 13
paste input "Luxury Lamb Chops"
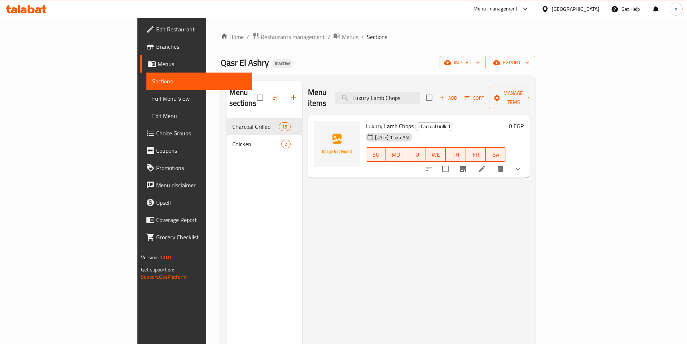
type input "Luxury Lamb Chops"
click at [486, 164] on icon at bounding box center [481, 168] width 9 height 9
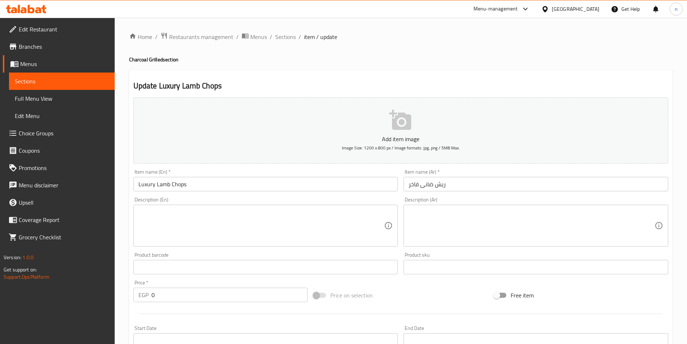
click at [199, 243] on div "Description (En)" at bounding box center [265, 225] width 265 height 42
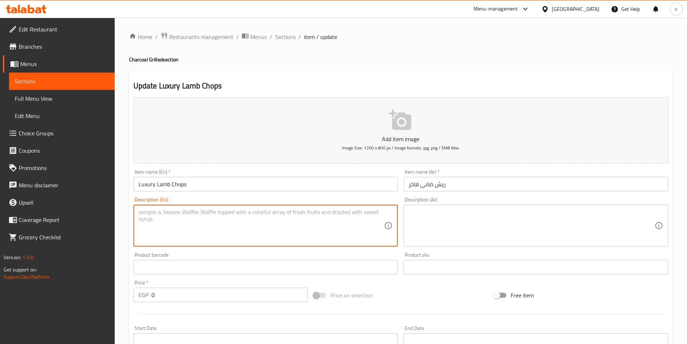
click at [544, 228] on textarea at bounding box center [532, 225] width 246 height 34
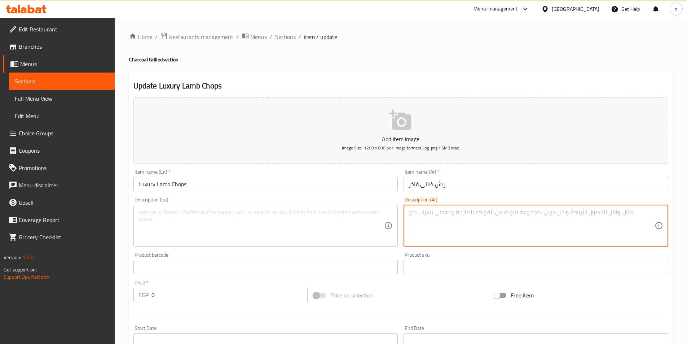
paste textarea "ريش ضاني مشوية على الفحم حتى النضج، بطعم دسم ورائحة تفتح الشهية."
type textarea "ريش ضاني مشوية على الفحم حتى النضج، بطعم دسم ورائحة تفتح الشهية."
click at [271, 211] on textarea at bounding box center [261, 225] width 246 height 34
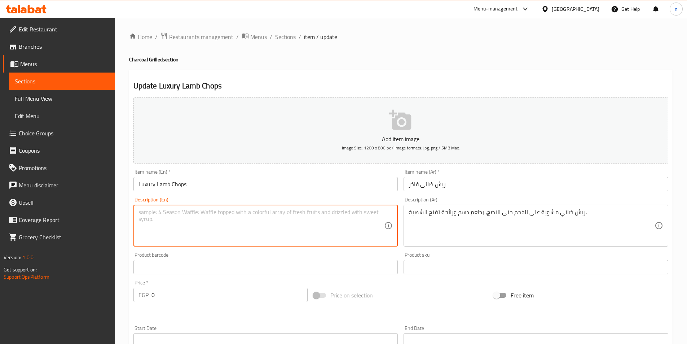
paste textarea "Charcoal-grilled lamb feathers until tender, with a hearty taste and an appetit…"
click at [200, 213] on textarea "Charcoal-grilled lamb feathers until tender, with a hearty taste and an appetit…" at bounding box center [261, 225] width 246 height 34
paste textarea "Chops"
click at [151, 212] on textarea "Charcoal-grilled lamb Chops until tender, with a hearty taste and an appetite-s…" at bounding box center [261, 225] width 246 height 34
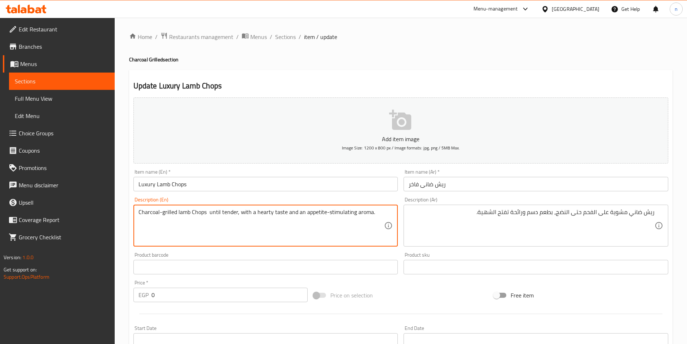
click at [186, 213] on textarea "Charcoal-grilled lamb Chops until tender, with a hearty taste and an appetite-s…" at bounding box center [261, 225] width 246 height 34
click at [191, 213] on textarea "Charcoal-grilled lamb Chops until tender, with a hearty taste and an appetite-s…" at bounding box center [261, 225] width 246 height 34
paste textarea "arcoalCh"
click at [162, 214] on textarea "Charcoal-grilled lamb Charcoal Chops until tender, with a hearty taste and an a…" at bounding box center [261, 225] width 246 height 34
click at [162, 212] on textarea "grilled lamb Charcoal Chops until tender, with a hearty taste and an appetite-s…" at bounding box center [261, 225] width 246 height 34
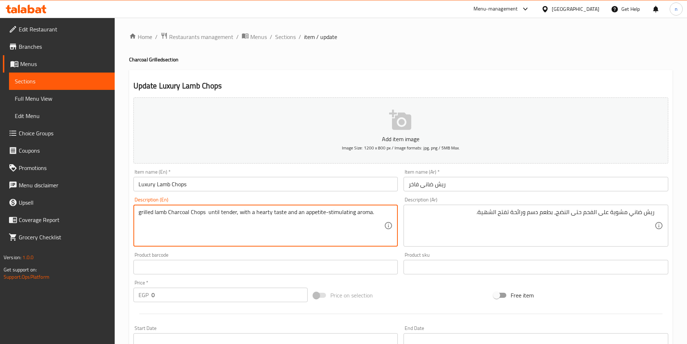
click at [162, 212] on textarea "grilled lamb Charcoal Chops until tender, with a hearty taste and an appetite-s…" at bounding box center [261, 225] width 246 height 34
click at [162, 213] on textarea "grilled lamb Charcoal Chops until tender, with a hearty taste and an appetite-s…" at bounding box center [261, 225] width 246 height 34
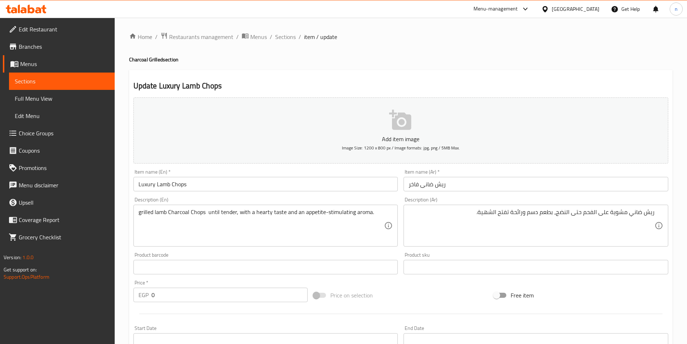
click at [136, 215] on div "grilled lamb Charcoal Chops until tender, with a hearty taste and an appetite-s…" at bounding box center [265, 225] width 265 height 42
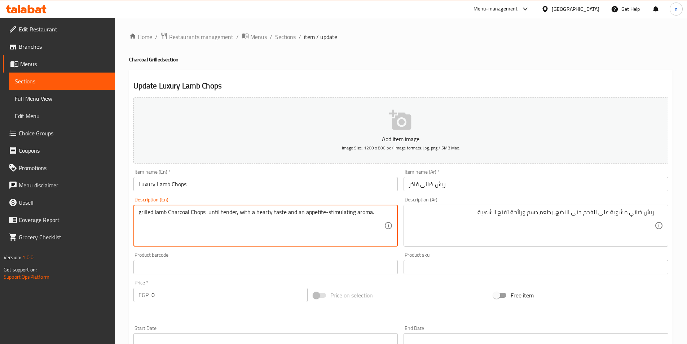
click at [138, 211] on textarea "grilled lamb Charcoal Chops until tender, with a hearty taste and an appetite-s…" at bounding box center [261, 225] width 246 height 34
paste textarea "lamb"
click at [209, 213] on textarea "lamb grilled lamb Charcoal Chops until tender, with a hearty taste and an appet…" at bounding box center [261, 225] width 246 height 34
click at [208, 213] on textarea "lamb grilled lamb Charcoal Chops until tender, with a hearty taste and an appet…" at bounding box center [261, 225] width 246 height 34
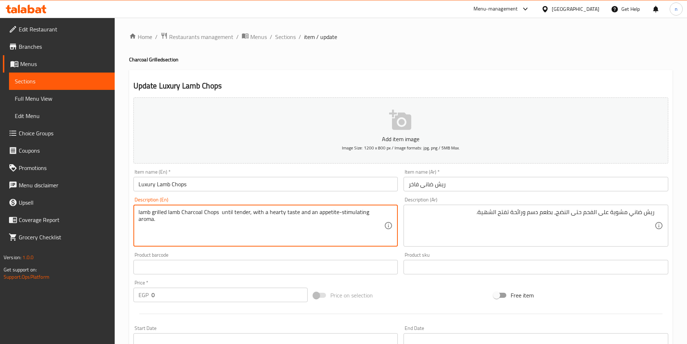
click at [208, 213] on textarea "lamb grilled lamb Charcoal Chops until tender, with a hearty taste and an appet…" at bounding box center [261, 225] width 246 height 34
click at [150, 211] on textarea "lamb grilled lamb Charcoal Chops until tender, with a hearty taste and an appet…" at bounding box center [261, 225] width 246 height 34
paste textarea "Chops"
click at [222, 213] on textarea "lamb Chops grilled lamb Charcoal Chops until tender, with a hearty taste and an…" at bounding box center [261, 225] width 246 height 34
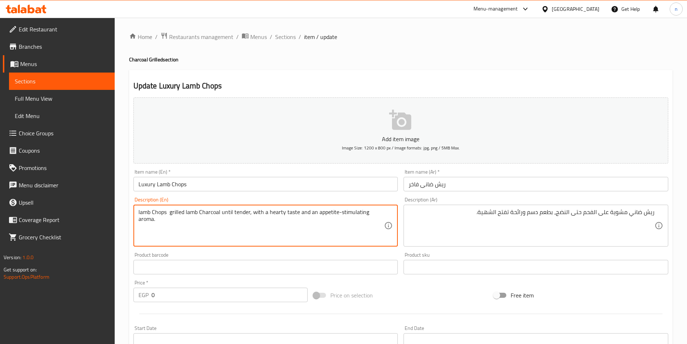
click at [187, 213] on textarea "lamb Chops grilled lamb Charcoal until tender, with a hearty taste and an appet…" at bounding box center [261, 225] width 246 height 34
click at [170, 214] on textarea "lamb Chops grilled on Charcoal until tender, with a hearty taste and an appetit…" at bounding box center [261, 225] width 246 height 34
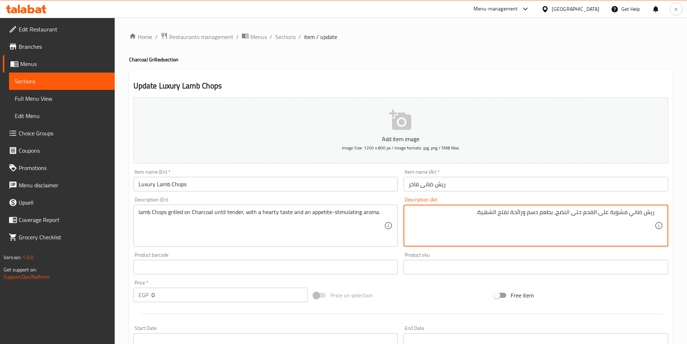
drag, startPoint x: 627, startPoint y: 212, endPoint x: 558, endPoint y: 220, distance: 69.7
click at [570, 227] on textarea "ريش ضاني مشوية على الفحم حتى النضج، بطعم دسم ورائحة تفتح الشهية." at bounding box center [532, 225] width 246 height 34
drag, startPoint x: 558, startPoint y: 213, endPoint x: 582, endPoint y: 219, distance: 24.2
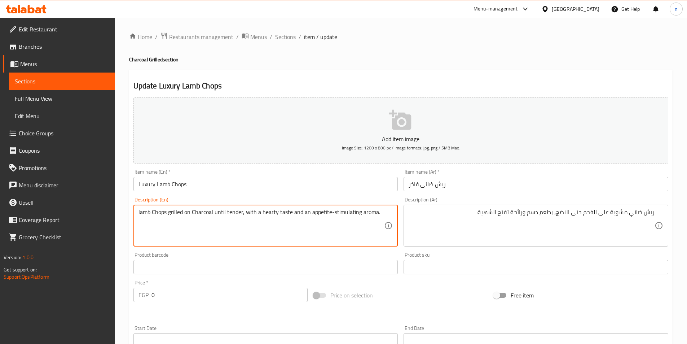
drag, startPoint x: 212, startPoint y: 213, endPoint x: 242, endPoint y: 216, distance: 29.4
paste textarea "until ripe"
click at [213, 213] on textarea "lamb Chops grilled on Charcoaluntil ripe, with a hearty taste and an appetite-s…" at bounding box center [261, 225] width 246 height 34
type textarea "lamb Chops grilled on Charcoal until ripe, with a hearty taste and an appetite-…"
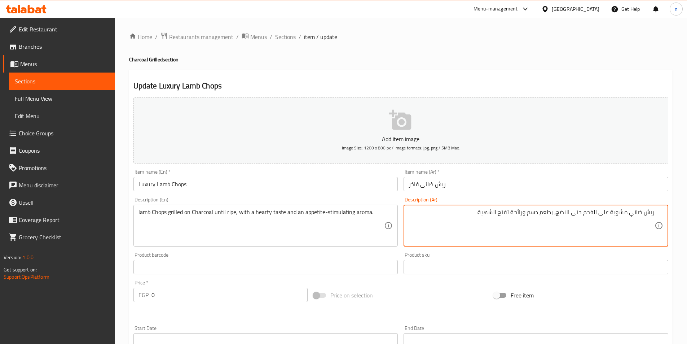
click at [548, 212] on textarea "ريش ضاني مشوية على الفحم حتى النضج، بطعم دسم ورائحة تفتح الشهية." at bounding box center [532, 225] width 246 height 34
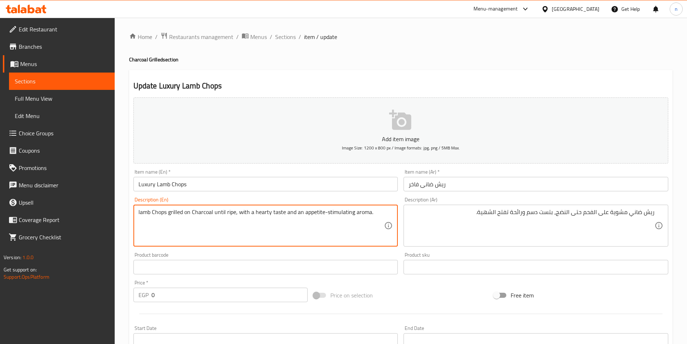
drag, startPoint x: 301, startPoint y: 213, endPoint x: 376, endPoint y: 225, distance: 76.7
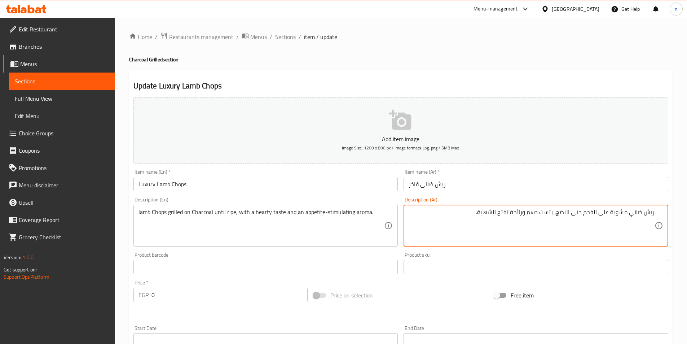
click at [422, 213] on textarea "ريش ضاني مشوية على الفحم حتى النضج، بتست دسم ورائحة تفتح الشهية." at bounding box center [532, 225] width 246 height 34
click at [440, 218] on textarea "ريش ضاني مشوية على الفحم حتى النضج، بتست دسم ورائحة تفتح الشهية." at bounding box center [532, 225] width 246 height 34
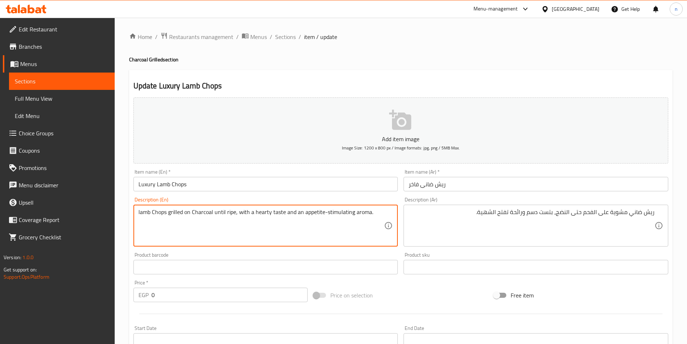
drag, startPoint x: 301, startPoint y: 211, endPoint x: 377, endPoint y: 222, distance: 76.2
click at [314, 215] on textarea "lamb Chops grilled on Charcoal until ripe, with a hearty taste and an appetite-…" at bounding box center [261, 225] width 246 height 34
drag, startPoint x: 325, startPoint y: 213, endPoint x: 370, endPoint y: 222, distance: 45.5
click at [370, 222] on textarea "lamb Chops grilled on Charcoal until ripe, with a hearty taste and an appetite-…" at bounding box center [261, 225] width 246 height 34
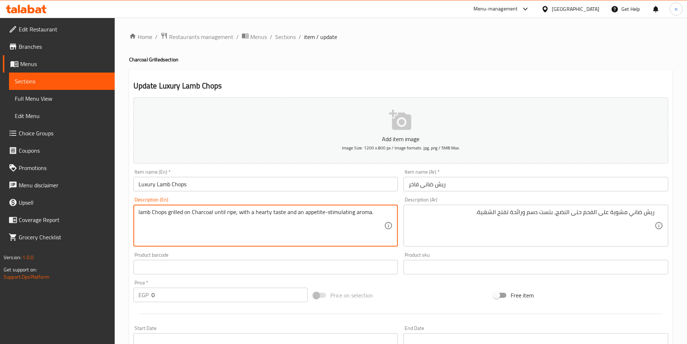
drag, startPoint x: 364, startPoint y: 214, endPoint x: 382, endPoint y: 214, distance: 18.4
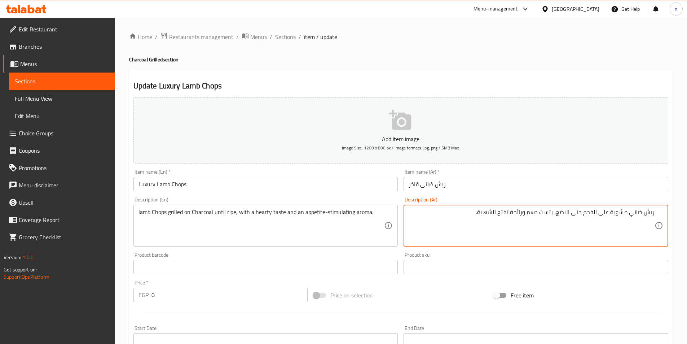
drag, startPoint x: 568, startPoint y: 229, endPoint x: 524, endPoint y: 216, distance: 45.0
drag, startPoint x: 528, startPoint y: 214, endPoint x: 435, endPoint y: 214, distance: 93.0
click at [435, 214] on textarea "ريش ضاني مشوية على الفحم حتى النضج، بتست دسم ورائحة تفتح الشهية." at bounding box center [532, 225] width 246 height 34
paste textarea "رائحة تحفز"
type textarea "ريش ضاني مشوية على الفحم حتى النضج، بتست دسم رائحة تحفز الشهية."
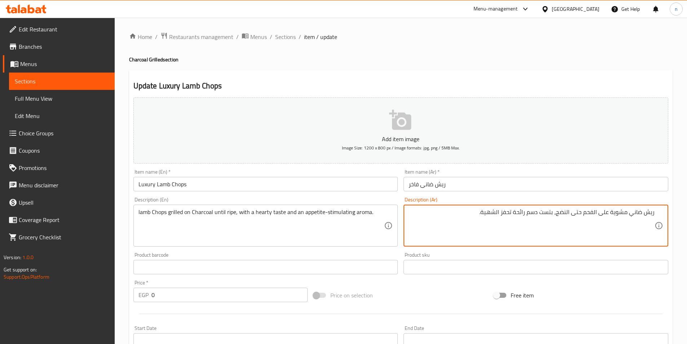
drag, startPoint x: 423, startPoint y: 290, endPoint x: 419, endPoint y: 287, distance: 4.7
click at [422, 288] on div "Price on selection" at bounding box center [400, 294] width 180 height 19
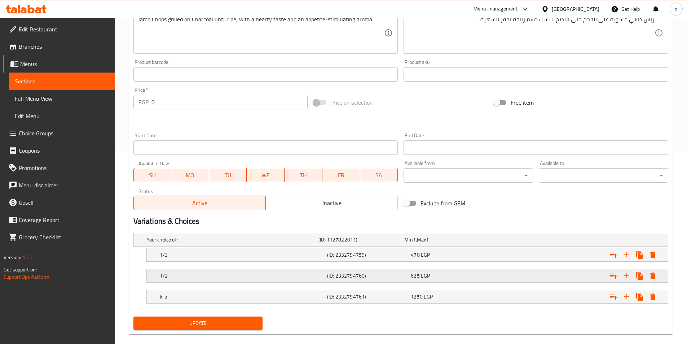
scroll to position [203, 0]
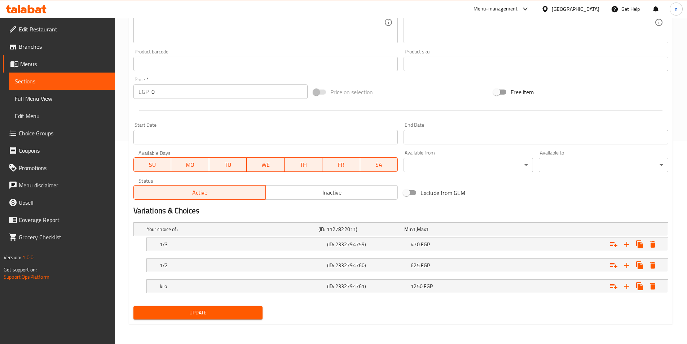
click at [248, 309] on span "Update" at bounding box center [198, 312] width 118 height 9
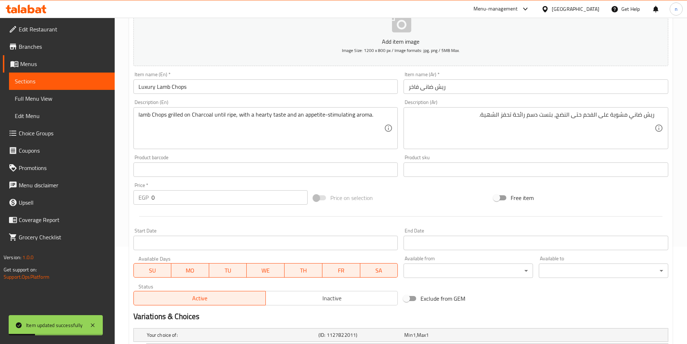
scroll to position [0, 0]
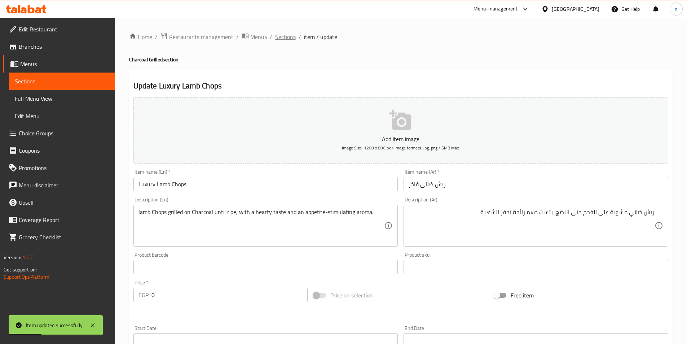
click at [280, 38] on span "Sections" at bounding box center [285, 36] width 21 height 9
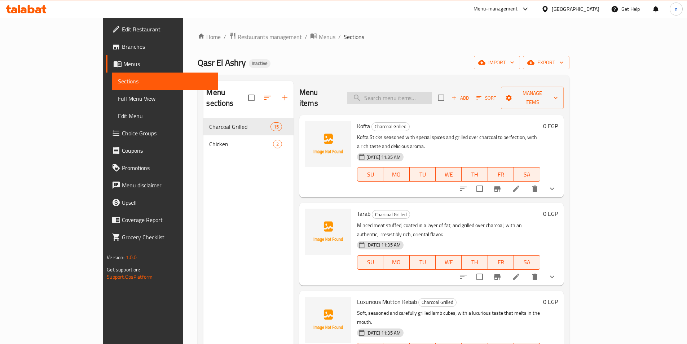
click at [405, 93] on input "search" at bounding box center [389, 98] width 85 height 13
paste input "Mix"
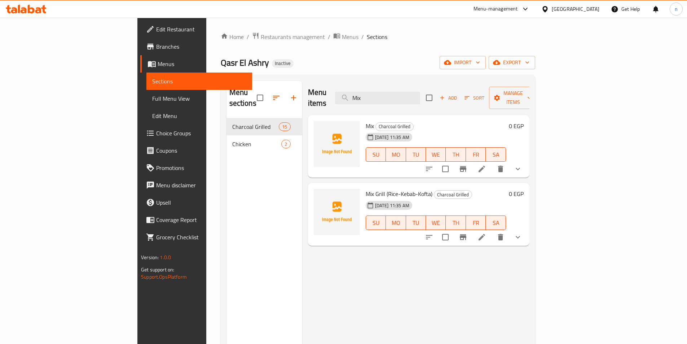
type input "Mix"
click at [486, 164] on icon at bounding box center [481, 168] width 9 height 9
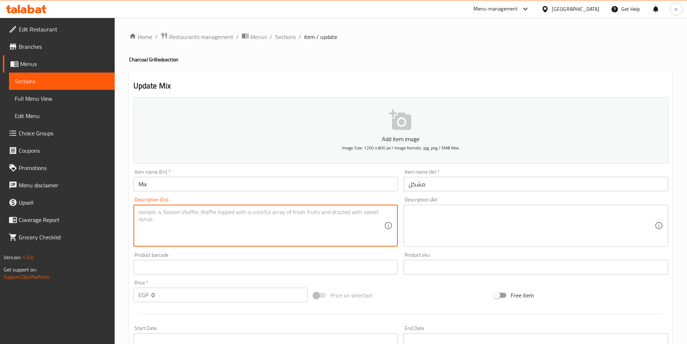
click at [264, 222] on textarea at bounding box center [261, 225] width 246 height 34
paste textarea "توليفة مشاوي متنوعة من الكباب والكفتة والريش والشيش، لعشّاق النكهات المتعددة."
type textarea "توليفة مشاوي متنوعة من الكباب والكفتة والريش والشيش، لعشّاق النكهات المتعددة."
click at [444, 222] on textarea at bounding box center [532, 225] width 246 height 34
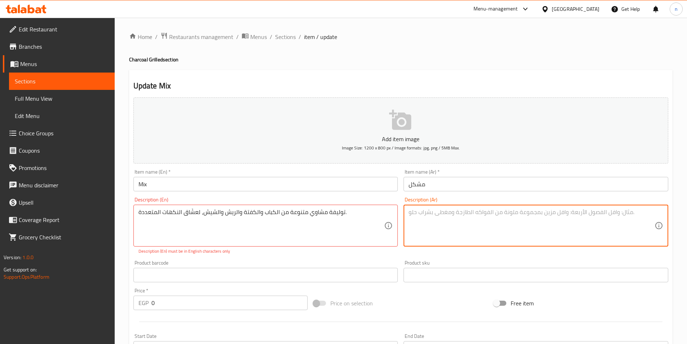
paste textarea "توليفة مشاوي متنوعة من الكباب والكفتة والريش والشيش، لعشّاق النكهات المتعددة."
type textarea "توليفة مشاوي متنوعة من الكباب والكفتة والريش والشيش، لعشّاق النكهات المتعددة."
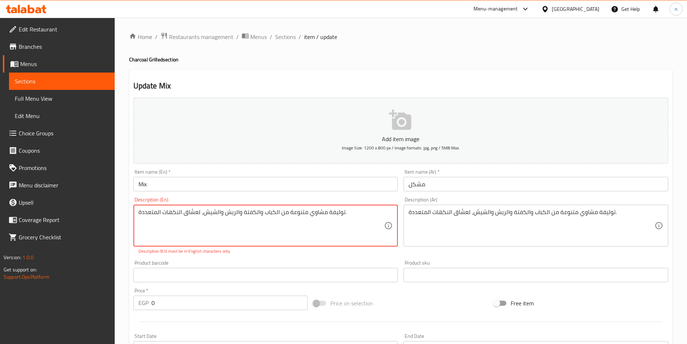
click at [336, 217] on textarea "توليفة مشاوي متنوعة من الكباب والكفتة والريش والشيش، لعشّاق النكهات المتعددة." at bounding box center [261, 225] width 246 height 34
click at [336, 218] on textarea "توليفة مشاوي متنوعة من الكباب والكفتة والريش والشيش، لعشّاق النكهات المتعددة." at bounding box center [261, 225] width 246 height 34
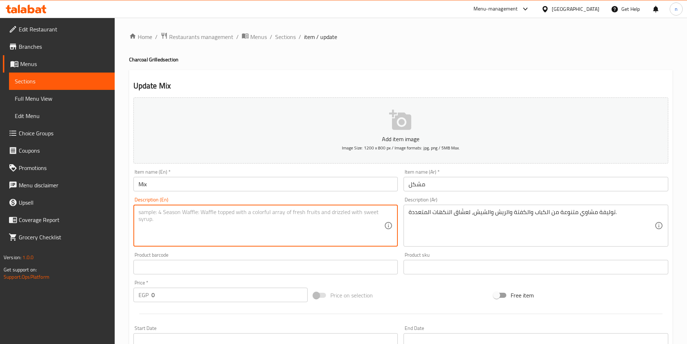
click at [368, 223] on textarea at bounding box center [261, 225] width 246 height 34
paste textarea "A diverse selection of grilled meats, including kebabs, kofta, lamb chops, and …"
drag, startPoint x: 142, startPoint y: 213, endPoint x: 185, endPoint y: 212, distance: 42.9
click at [190, 219] on textarea "A diverse selection of grilled meats, including kebabs, kofta, lamb chops, and …" at bounding box center [261, 225] width 246 height 34
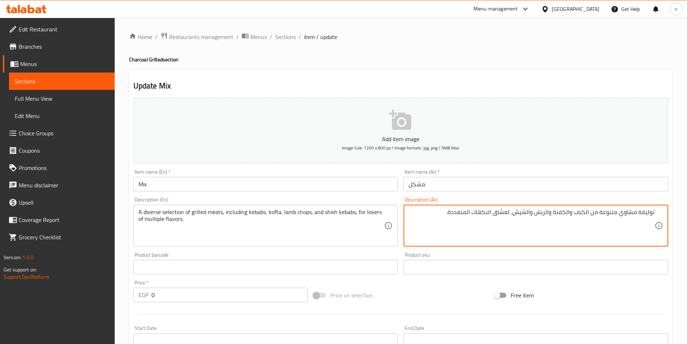
click at [647, 209] on textarea "توليفة مشاوي متنوعة من الكباب والكفتة والريش والشيش، لعشّاق النكهات المتعددة." at bounding box center [532, 225] width 246 height 34
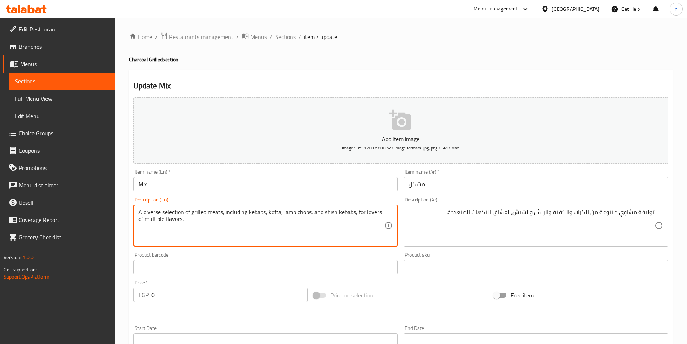
drag, startPoint x: 185, startPoint y: 212, endPoint x: 115, endPoint y: 211, distance: 69.6
paste textarea "assorted"
click at [167, 214] on textarea "assorted tawlifa of grilled meats, including kebabs, kofta, lamb chops, and shi…" at bounding box center [261, 225] width 246 height 34
type textarea "assorted tawlifa of grilled meats, including kebabs, kofta, lamb chops, and shi…"
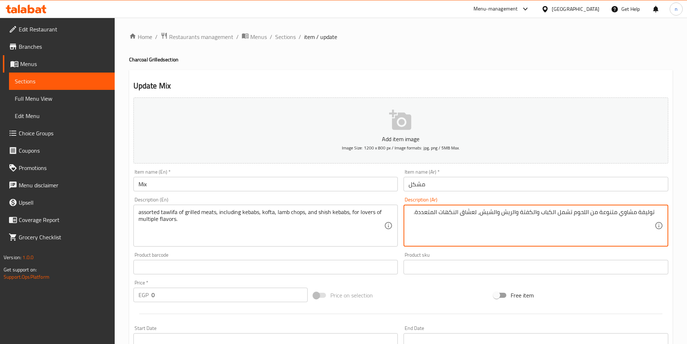
drag, startPoint x: 520, startPoint y: 215, endPoint x: 486, endPoint y: 220, distance: 35.0
click at [486, 220] on textarea "توليفة مشاوي متنوعة من اللحوم تشمل الكباب والكفتة والريش والشيش، لعشّاق النكهات…" at bounding box center [532, 225] width 246 height 34
type textarea "توليفة مشاوي متنوعة من اللحوم تشمل الكباب والكفتة والريش والشيش، لعشّاق النكهات…"
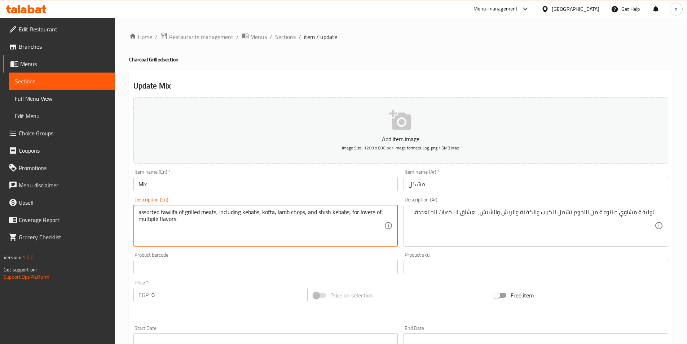
click at [348, 216] on textarea "assorted tawlifa of grilled meats, including kebabs, kofta, lamb chops, and shi…" at bounding box center [261, 225] width 246 height 34
click at [348, 223] on textarea "assorted tawlifa of grilled meats, including kebabs, kofta, lamb chops, and shi…" at bounding box center [261, 225] width 246 height 34
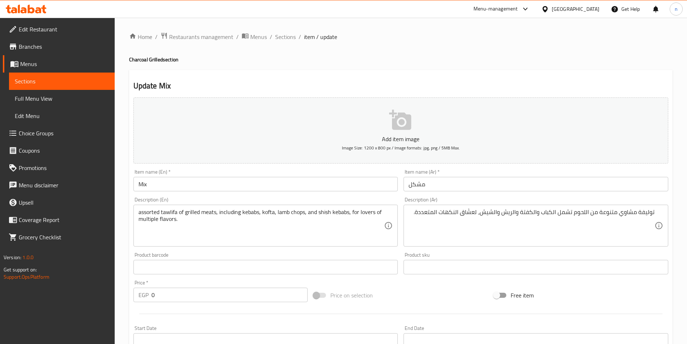
click at [300, 208] on div "assorted tawlifa of grilled meats, including kebabs, kofta, lamb chops, and shi…" at bounding box center [265, 225] width 265 height 42
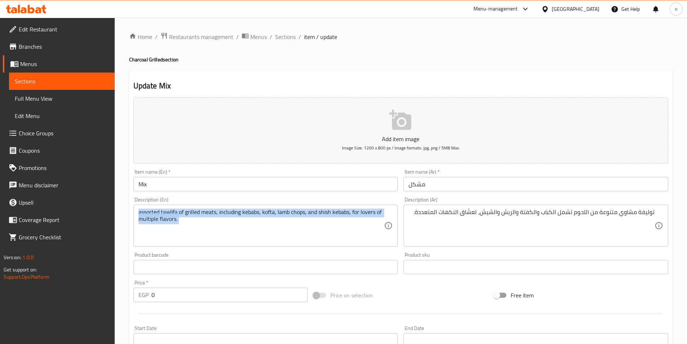
click at [300, 208] on div "assorted tawlifa of grilled meats, including kebabs, kofta, lamb chops, and shi…" at bounding box center [265, 225] width 265 height 42
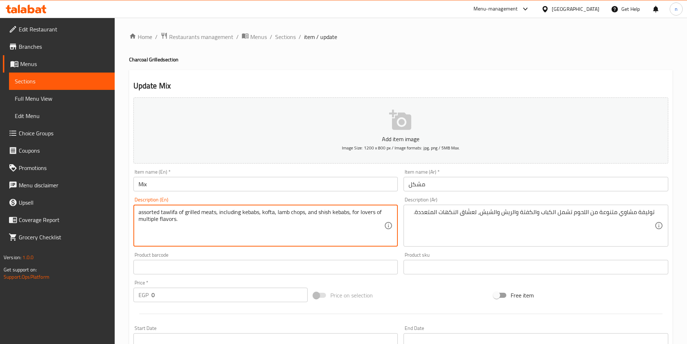
click at [300, 210] on textarea "assorted tawlifa of grilled meats, including kebabs, kofta, lamb chops, and shi…" at bounding box center [261, 225] width 246 height 34
click at [301, 215] on textarea "assorted tawlifa of grilled meats, including kebabs, kofta, lamb chops, and shi…" at bounding box center [261, 225] width 246 height 34
paste textarea "Rib"
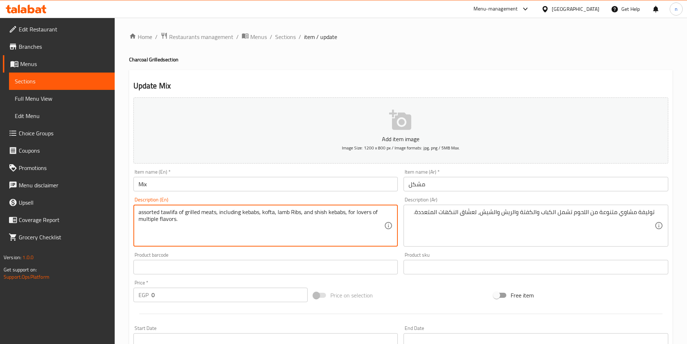
type textarea "assorted tawlifa of grilled meats, including kebabs, kofta, lamb Ribs, and shis…"
click at [497, 213] on textarea "توليفة مشاوي متنوعة من اللحوم تشمل الكباب والكفتة والريش والشيش، لعشّاق النكهات…" at bounding box center [532, 225] width 246 height 34
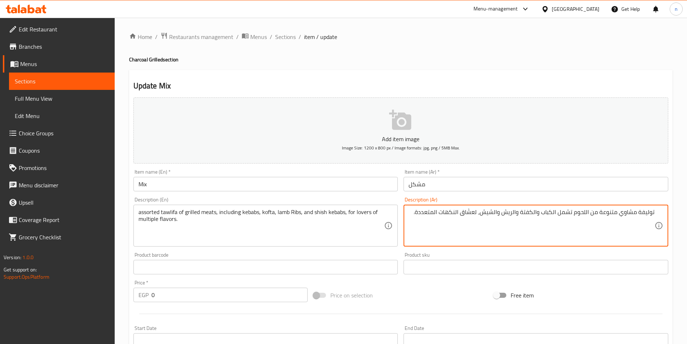
click at [399, 300] on div "Price on selection" at bounding box center [400, 294] width 180 height 19
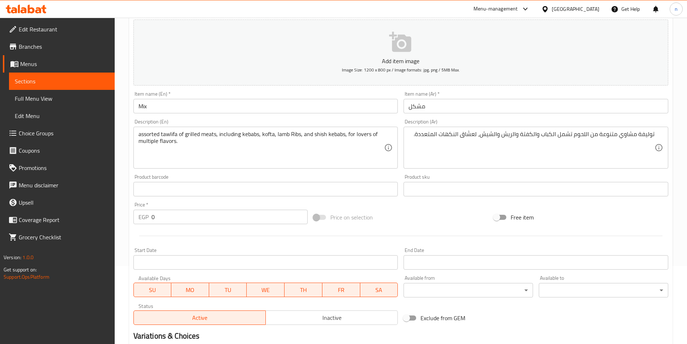
scroll to position [161, 0]
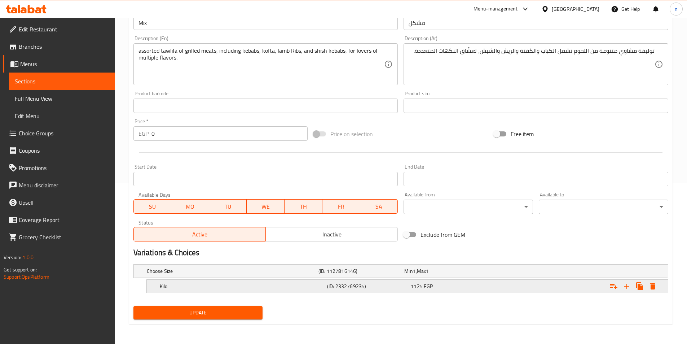
click at [472, 285] on div "1125 EGP" at bounding box center [451, 285] width 81 height 7
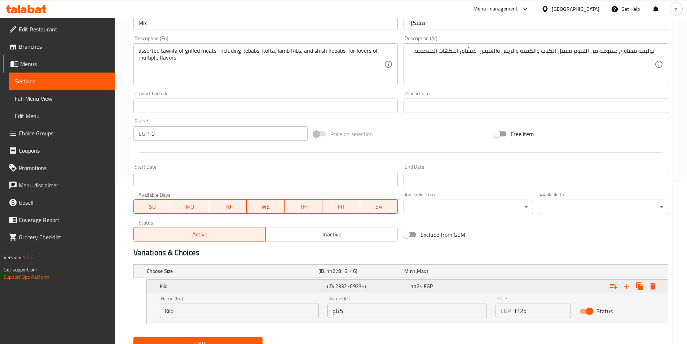
scroll to position [192, 0]
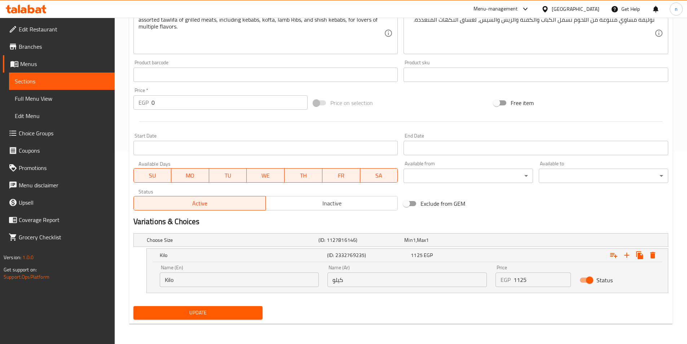
click at [270, 269] on div "Name (En) Kilo Name (En)" at bounding box center [239, 276] width 159 height 22
click at [265, 272] on input "Kilo" at bounding box center [239, 279] width 159 height 14
click at [265, 272] on input "text" at bounding box center [239, 279] width 159 height 14
type input "1/3"
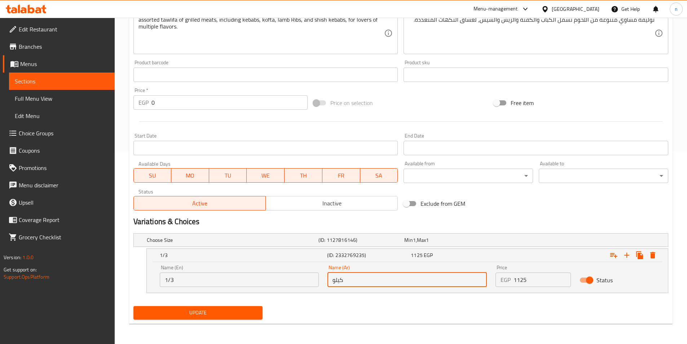
click at [392, 273] on input "كيلو" at bounding box center [406, 279] width 159 height 14
click at [392, 273] on input "text" at bounding box center [406, 279] width 159 height 14
type input "1/3"
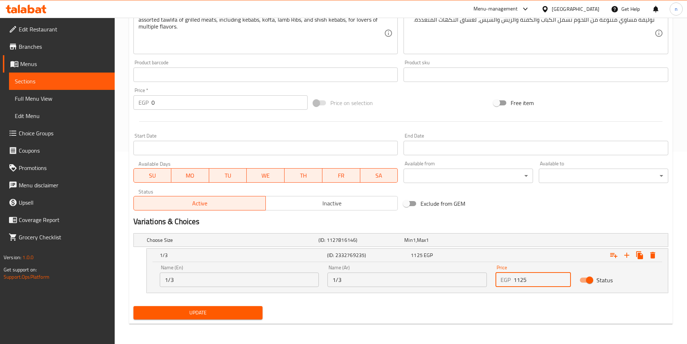
click at [546, 278] on input "1125" at bounding box center [541, 279] width 57 height 14
type input "415"
click at [625, 253] on icon "Expand" at bounding box center [626, 255] width 9 height 9
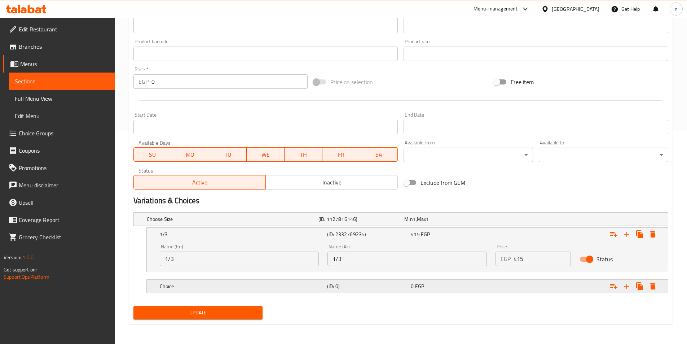
click at [337, 286] on h5 "(ID: 0)" at bounding box center [367, 285] width 81 height 7
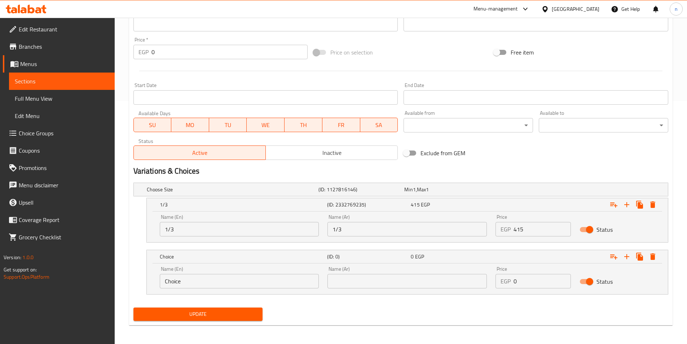
scroll to position [243, 0]
click at [255, 274] on input "Choice" at bounding box center [239, 280] width 159 height 14
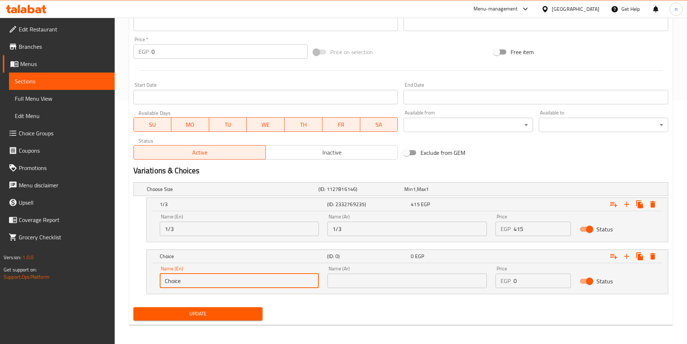
click at [255, 274] on input "Choice" at bounding box center [239, 280] width 159 height 14
click at [255, 274] on input "text" at bounding box center [239, 280] width 159 height 14
click at [252, 277] on input "text" at bounding box center [239, 280] width 159 height 14
type input "1/2"
click at [381, 282] on input "text" at bounding box center [406, 280] width 159 height 14
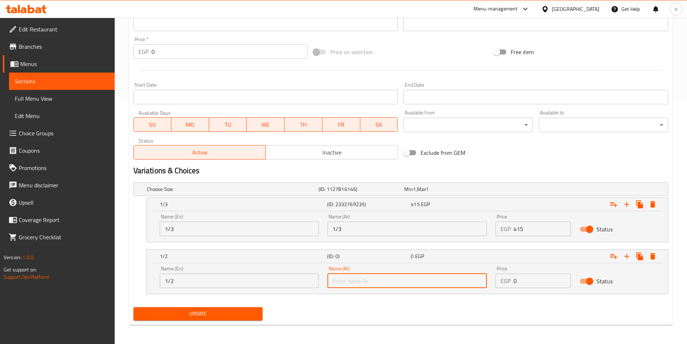
type input "1/2"
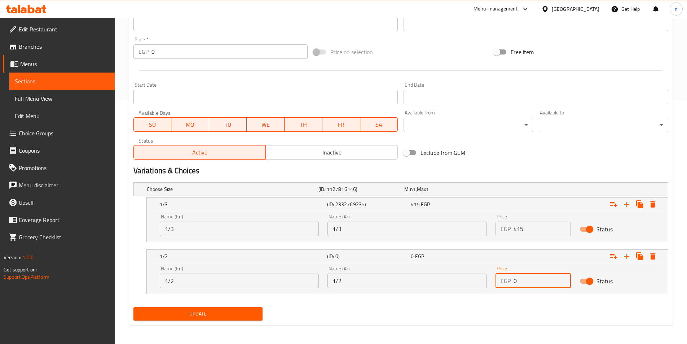
click at [535, 283] on input "0" at bounding box center [541, 280] width 57 height 14
type input "6"
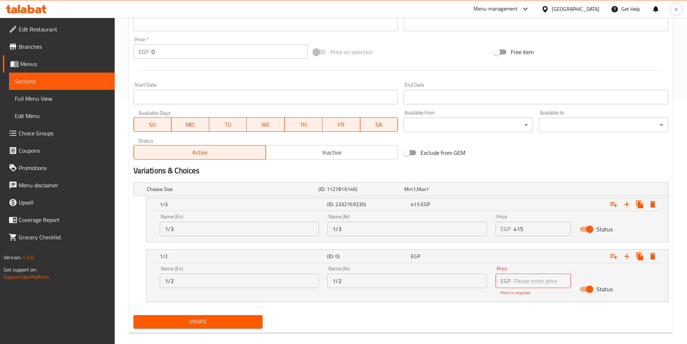
click at [544, 281] on input "number" at bounding box center [541, 280] width 57 height 14
type input "565"
click at [630, 257] on icon "Expand" at bounding box center [626, 256] width 9 height 9
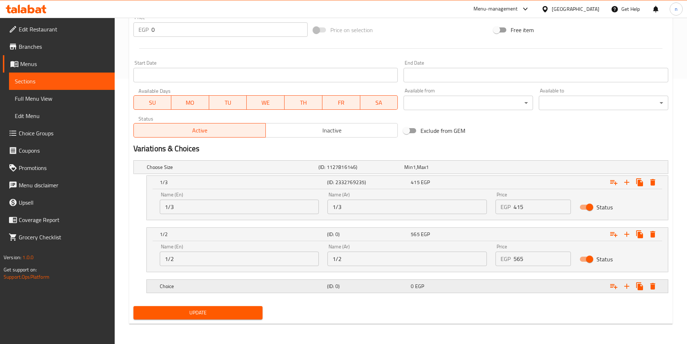
click at [396, 284] on h5 "(ID: 0)" at bounding box center [367, 285] width 81 height 7
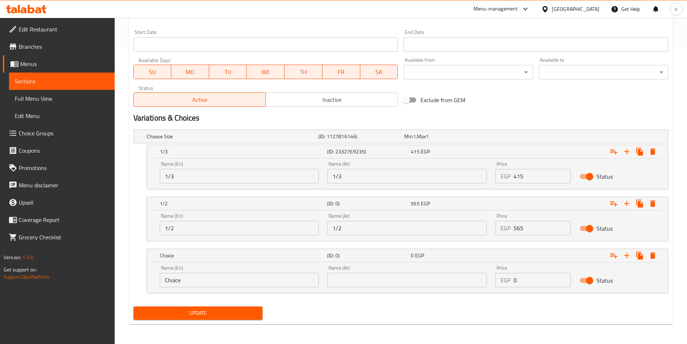
scroll to position [296, 0]
click at [292, 283] on input "Choice" at bounding box center [239, 279] width 159 height 14
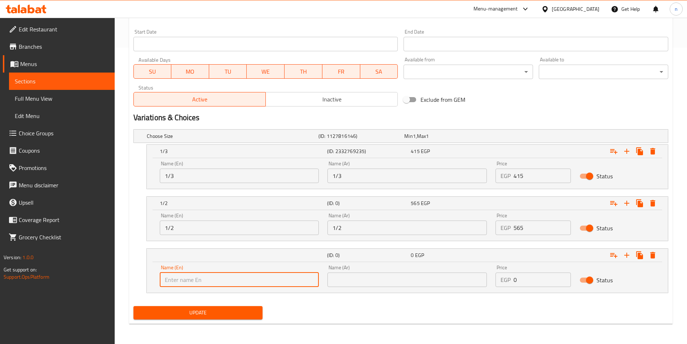
click at [292, 283] on input "text" at bounding box center [239, 279] width 159 height 14
type input "kilo"
click at [362, 286] on input "text" at bounding box center [406, 279] width 159 height 14
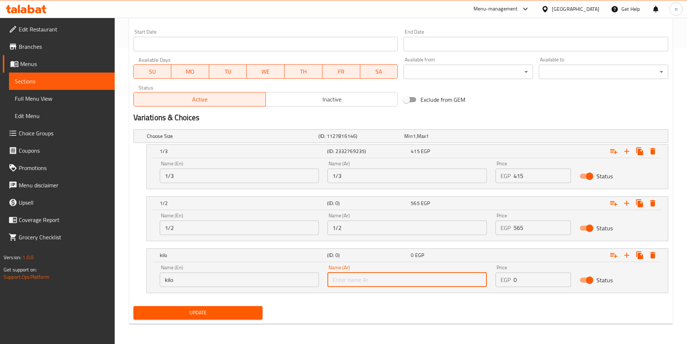
type input "كيلو"
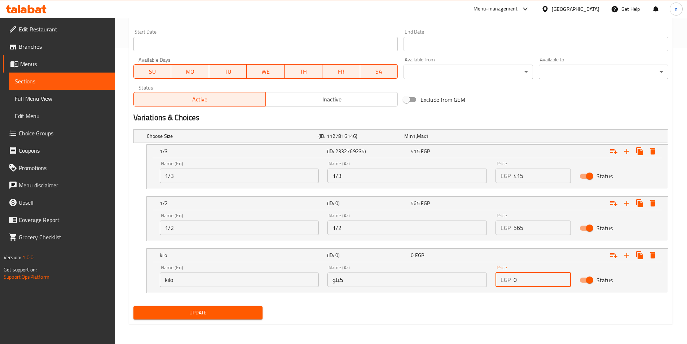
click at [553, 279] on input "0" at bounding box center [541, 279] width 57 height 14
type input "1125"
click at [219, 306] on button "Update" at bounding box center [197, 312] width 129 height 13
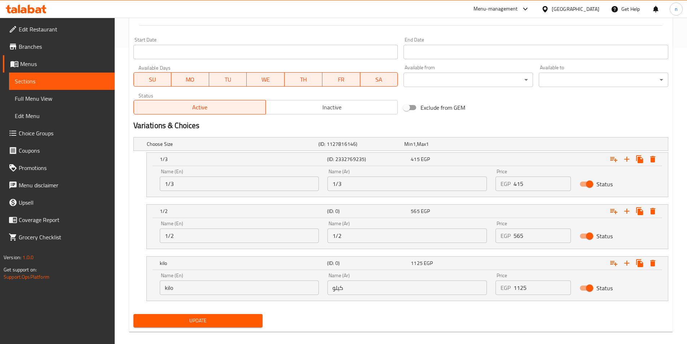
scroll to position [12, 0]
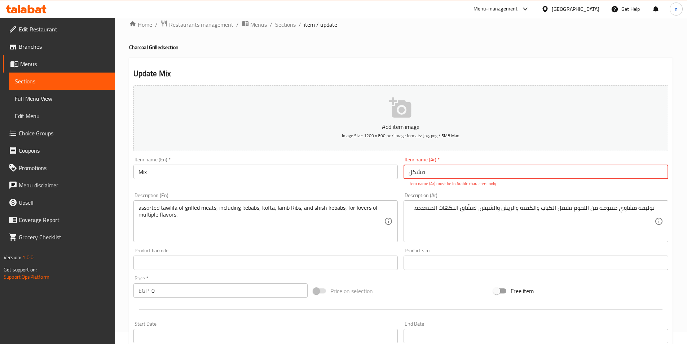
click at [499, 178] on input "مشکل" at bounding box center [536, 171] width 265 height 14
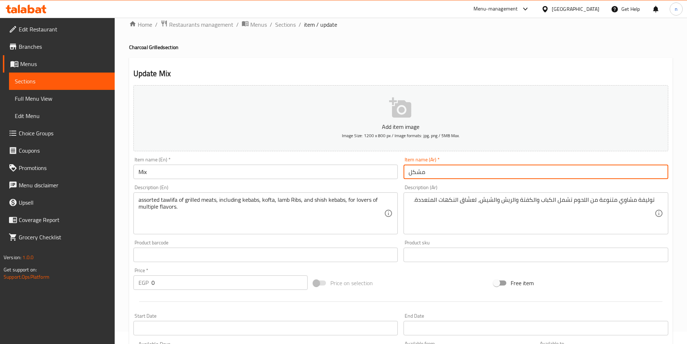
type input "مشكل"
click at [430, 277] on div "Price on selection" at bounding box center [400, 282] width 180 height 19
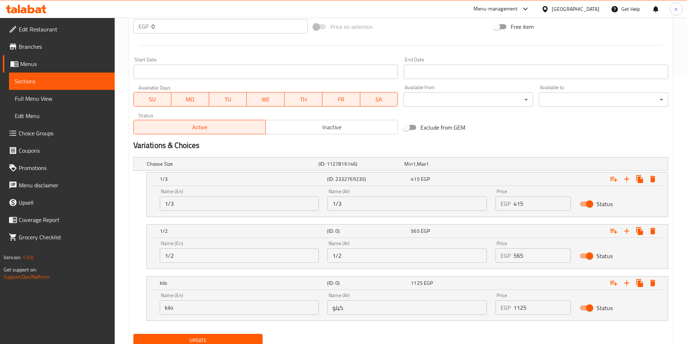
scroll to position [296, 0]
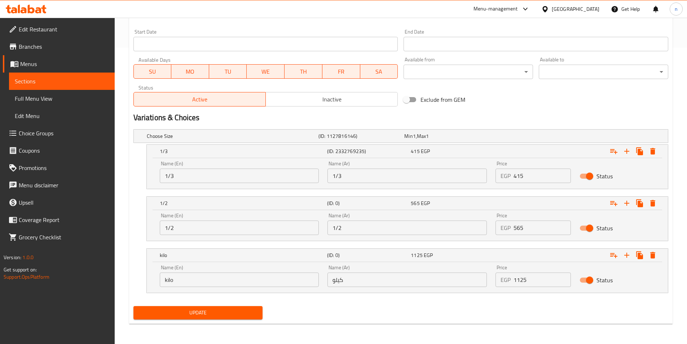
click at [244, 307] on button "Update" at bounding box center [197, 312] width 129 height 13
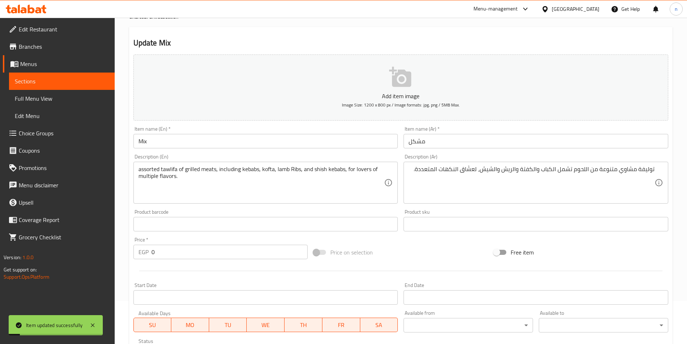
scroll to position [0, 0]
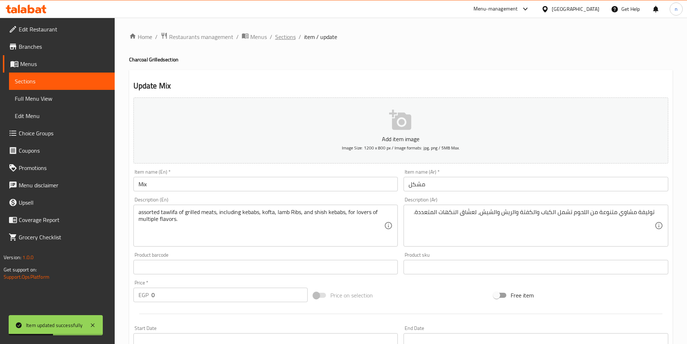
click at [279, 39] on span "Sections" at bounding box center [285, 36] width 21 height 9
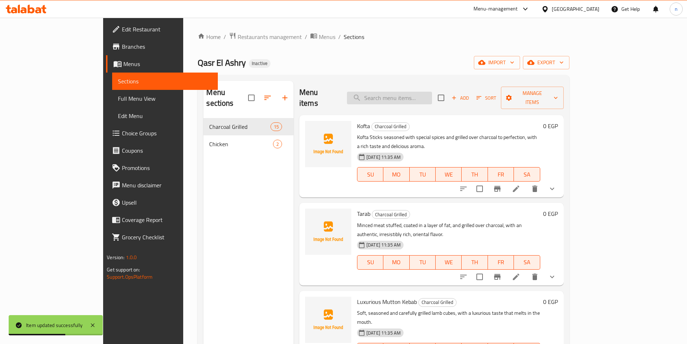
click at [419, 92] on input "search" at bounding box center [389, 98] width 85 height 13
paste input "Niffa Zani"
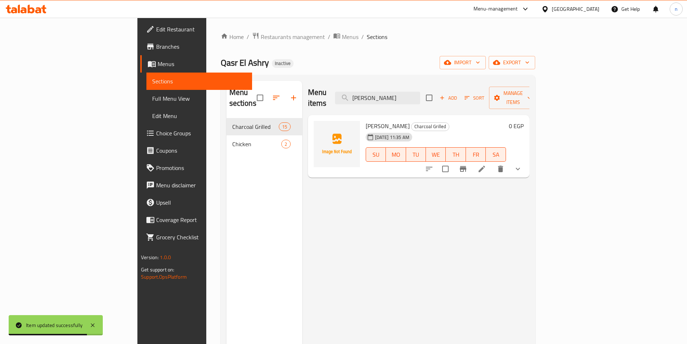
type input "Niffa Zani"
click at [485, 166] on icon at bounding box center [482, 169] width 6 height 6
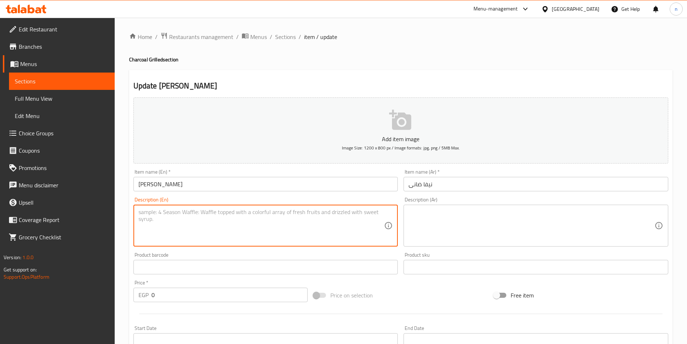
click at [362, 226] on textarea at bounding box center [261, 225] width 246 height 34
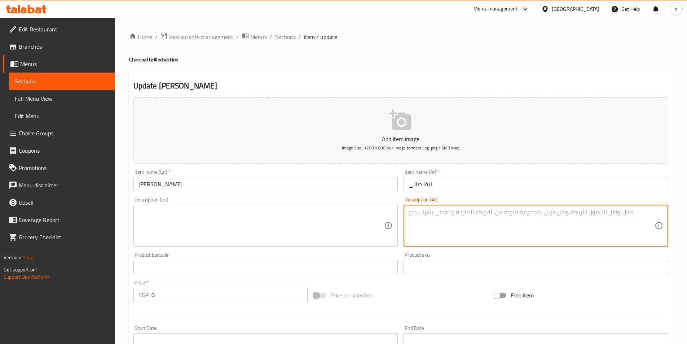
click at [517, 216] on textarea at bounding box center [532, 225] width 246 height 34
paste textarea "لحم ضاني مطهو ببطء حتى الذوبان، متبل بالتوابل الشرقية العريقة."
type textarea "لحم ضاني مطهو ببطء حتى الذوبان، متبل بالتوابل الشرقية العريقة."
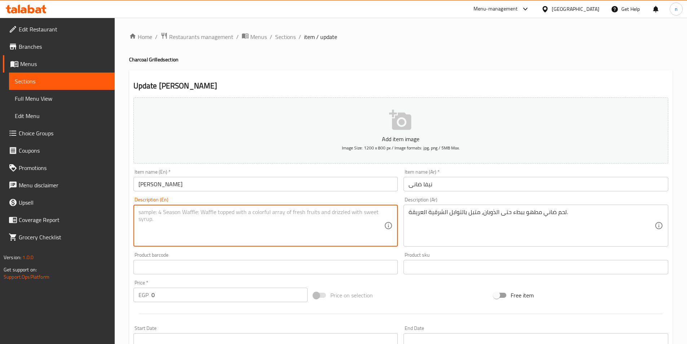
click at [327, 212] on textarea at bounding box center [261, 225] width 246 height 34
paste textarea "Slow cooked lamb until melting, marinated in traditional oriental spices."
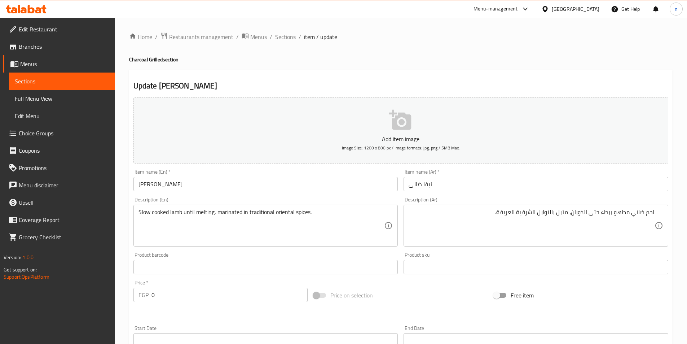
drag, startPoint x: 137, startPoint y: 211, endPoint x: 151, endPoint y: 214, distance: 15.1
click at [151, 214] on div "Slow cooked lamb until melting, marinated in traditional oriental spices. Descr…" at bounding box center [265, 225] width 265 height 42
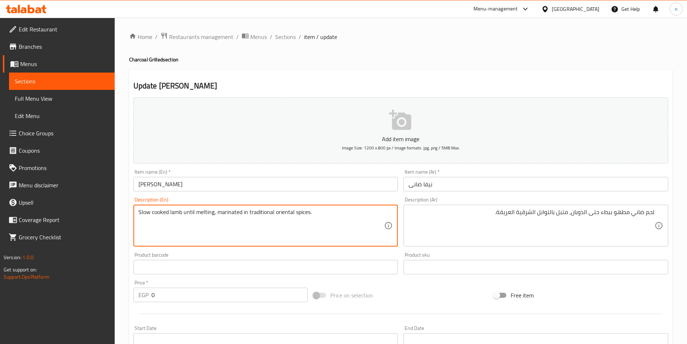
drag, startPoint x: 168, startPoint y: 211, endPoint x: 90, endPoint y: 213, distance: 78.3
click at [90, 213] on div "Edit Restaurant Branches Menus Sections Full Menu View Edit Menu Choice Groups …" at bounding box center [343, 261] width 687 height 487
paste textarea "Braised"
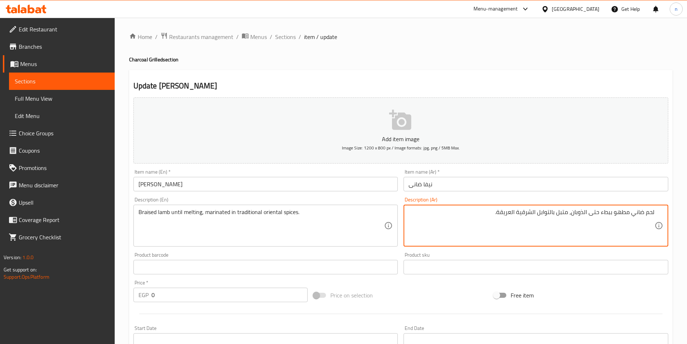
drag, startPoint x: 537, startPoint y: 213, endPoint x: 454, endPoint y: 220, distance: 83.2
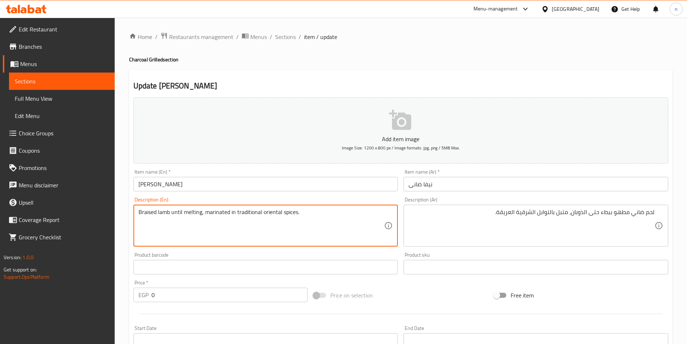
click at [241, 213] on textarea "Braised lamb until melting, marinated in traditional oriental spices." at bounding box center [261, 225] width 246 height 34
paste textarea "Ancient"
click at [415, 298] on div "Price on selection" at bounding box center [400, 294] width 180 height 19
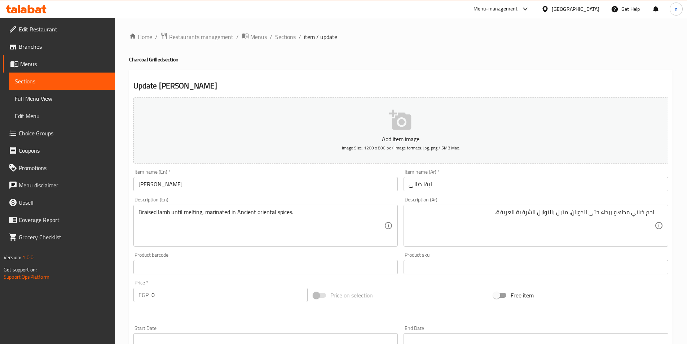
click at [244, 213] on textarea "Braised lamb until melting, marinated in Ancient oriental spices." at bounding box center [261, 225] width 246 height 34
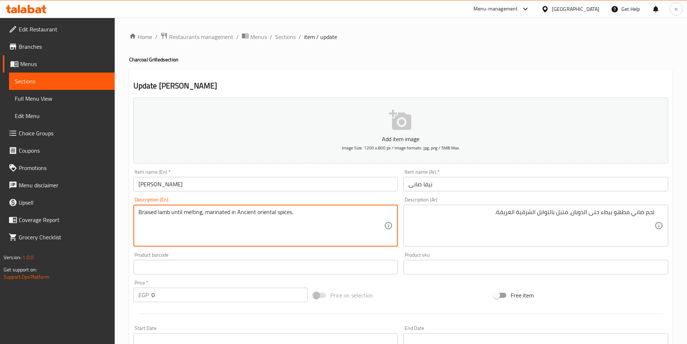
click at [253, 212] on textarea "Braised lamb until melting, marinated in Ancient oriental spices." at bounding box center [261, 225] width 246 height 34
click at [239, 216] on textarea "Braised lamb until melting, marinated in areka oriental spices." at bounding box center [261, 225] width 246 height 34
type textarea "Braised lamb until melting, marinated in areka oriental spices."
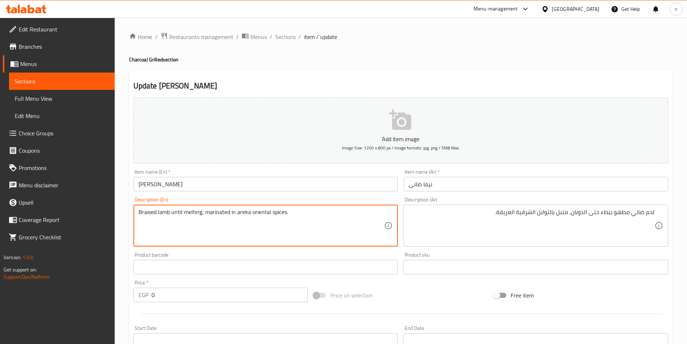
click at [404, 296] on div "Price on selection" at bounding box center [400, 294] width 180 height 19
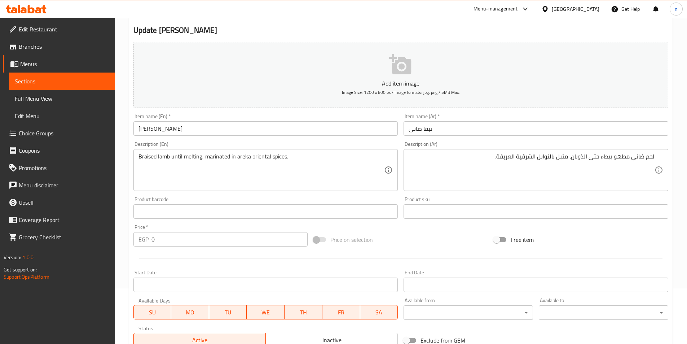
scroll to position [161, 0]
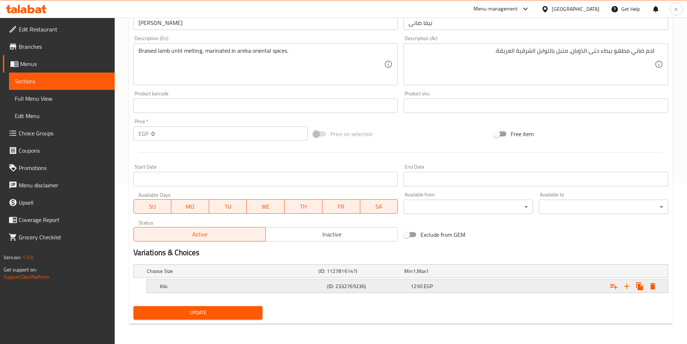
click at [281, 283] on h5 "Kilo" at bounding box center [242, 285] width 164 height 7
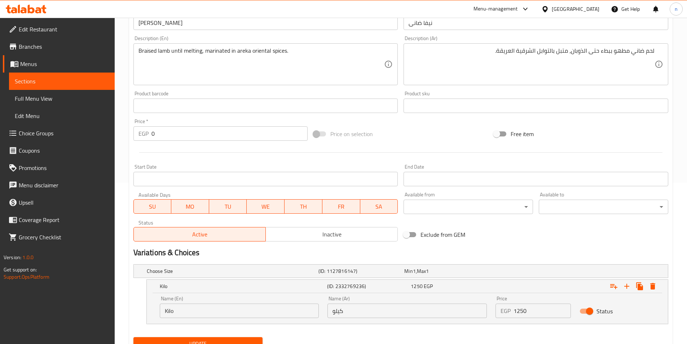
click at [217, 305] on input "Kilo" at bounding box center [239, 310] width 159 height 14
click at [217, 305] on input "text" at bounding box center [239, 310] width 159 height 14
type input "1/3"
click at [349, 309] on input "كيلو" at bounding box center [406, 310] width 159 height 14
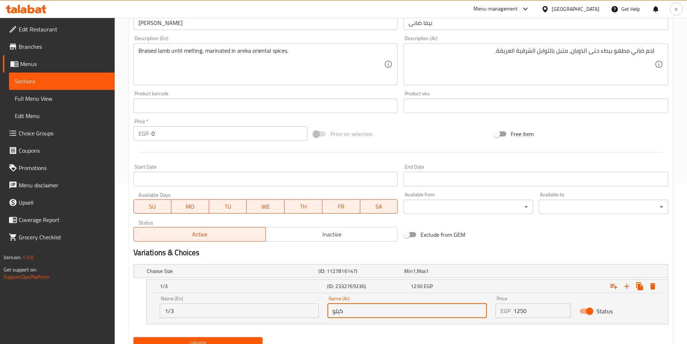
click at [349, 309] on input "كيلو" at bounding box center [406, 310] width 159 height 14
click at [349, 309] on input "text" at bounding box center [406, 310] width 159 height 14
type input "1/3"
click at [538, 311] on input "1250" at bounding box center [541, 310] width 57 height 14
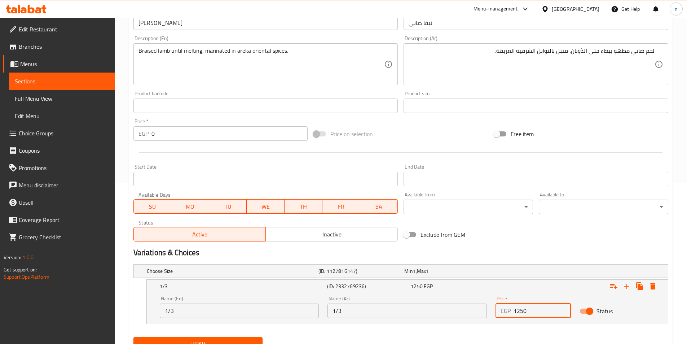
click at [538, 311] on input "1250" at bounding box center [541, 310] width 57 height 14
type input "470"
click at [629, 284] on icon "Expand" at bounding box center [626, 286] width 9 height 9
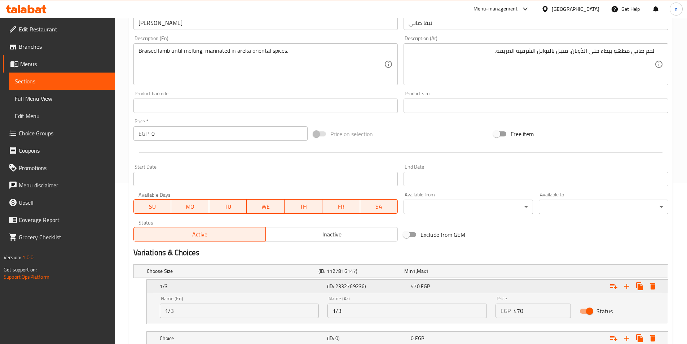
scroll to position [213, 0]
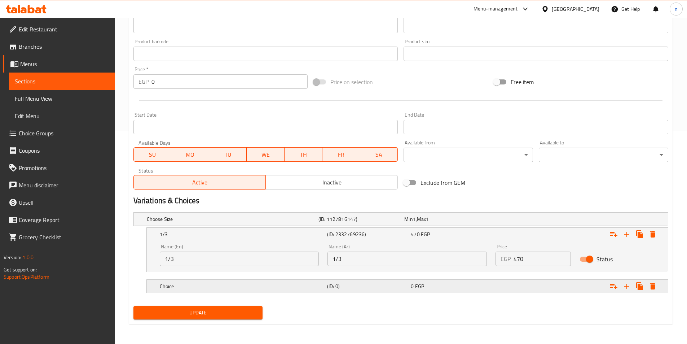
click at [438, 286] on div "0 EGP" at bounding box center [451, 285] width 81 height 7
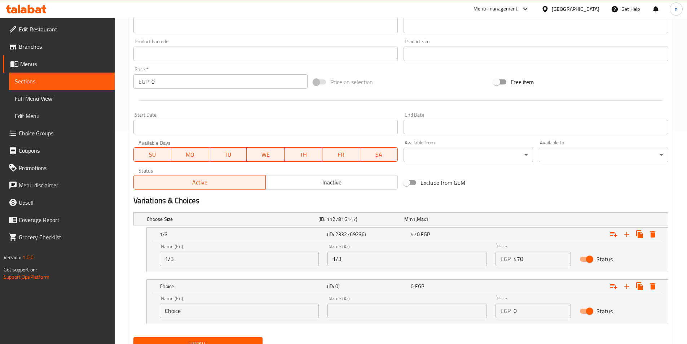
click at [247, 316] on input "Choice" at bounding box center [239, 310] width 159 height 14
click at [247, 316] on input "text" at bounding box center [239, 310] width 159 height 14
type input "1/2"
click at [378, 319] on div "Name (Ar) Name (Ar)" at bounding box center [407, 306] width 168 height 31
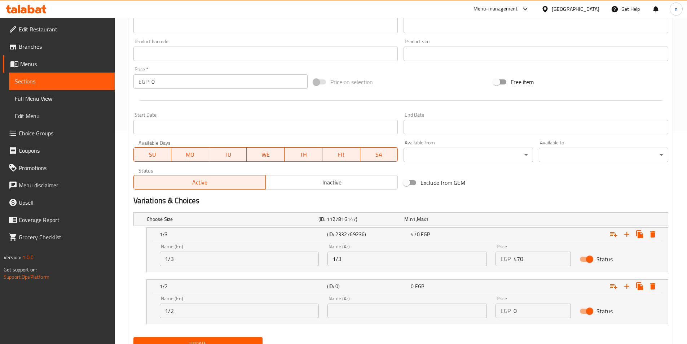
drag, startPoint x: 378, startPoint y: 313, endPoint x: 377, endPoint y: 304, distance: 8.7
click at [378, 313] on input "text" at bounding box center [406, 310] width 159 height 14
type input "1/2"
click at [525, 311] on input "0" at bounding box center [541, 310] width 57 height 14
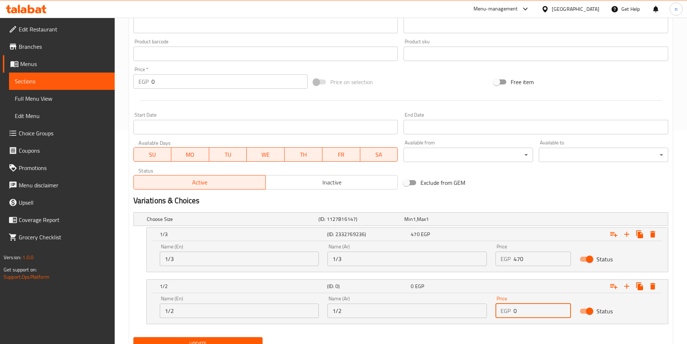
click at [525, 311] on input "0" at bounding box center [541, 310] width 57 height 14
type input "625"
click at [630, 283] on icon "Expand" at bounding box center [626, 286] width 9 height 9
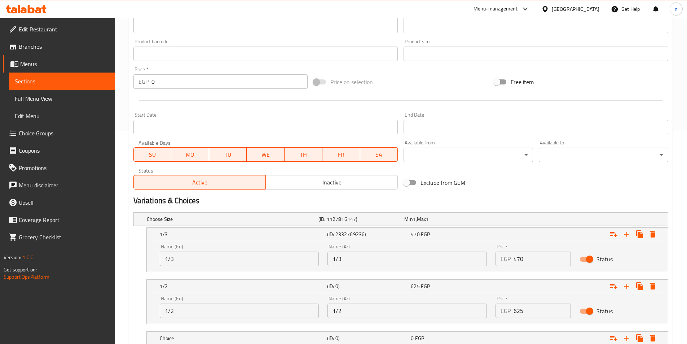
scroll to position [265, 0]
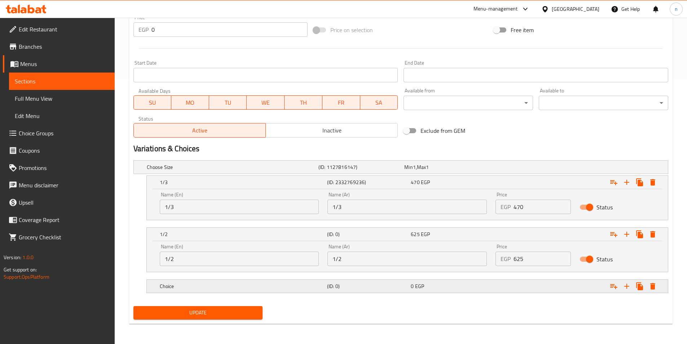
click at [484, 281] on div "0 EGP" at bounding box center [451, 286] width 84 height 10
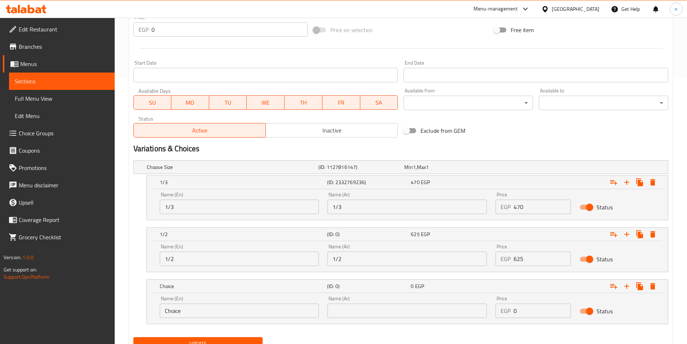
click at [251, 309] on input "Choice" at bounding box center [239, 310] width 159 height 14
click at [251, 309] on input "text" at bounding box center [239, 310] width 159 height 14
type input "kilo"
click at [398, 314] on input "text" at bounding box center [406, 310] width 159 height 14
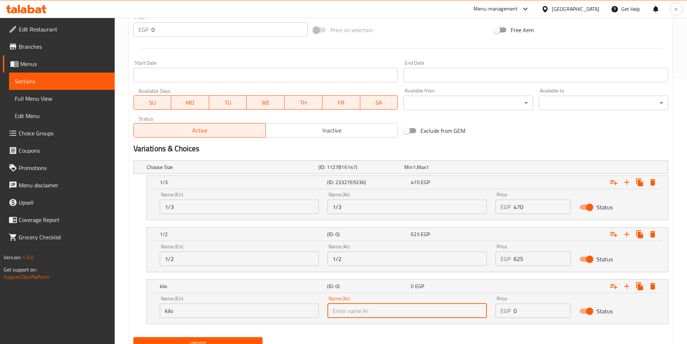
type input "كيلو"
click at [517, 312] on input "0" at bounding box center [541, 310] width 57 height 14
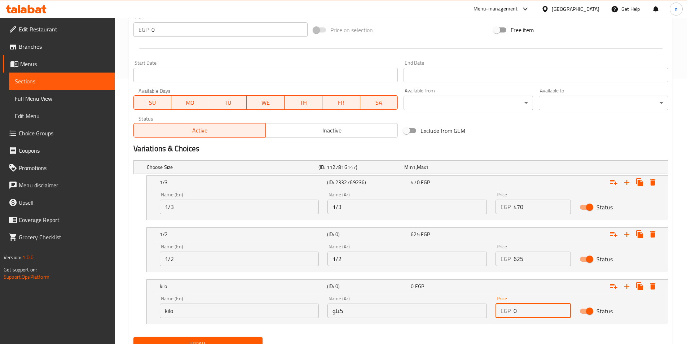
click at [517, 312] on input "0" at bounding box center [541, 310] width 57 height 14
type input "1250"
click at [520, 335] on div "Update" at bounding box center [401, 343] width 541 height 19
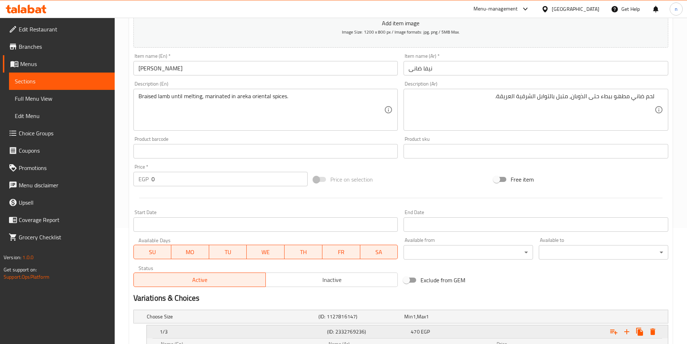
scroll to position [296, 0]
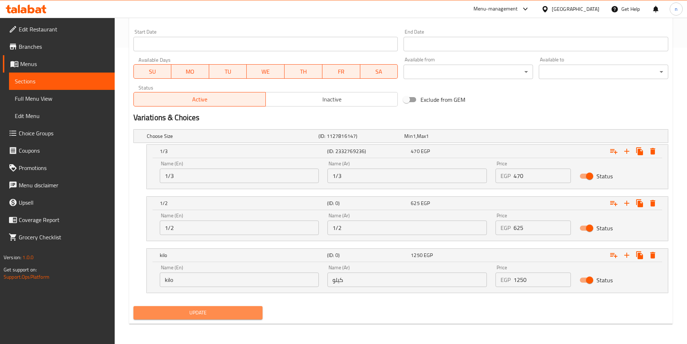
click at [225, 318] on button "Update" at bounding box center [197, 312] width 129 height 13
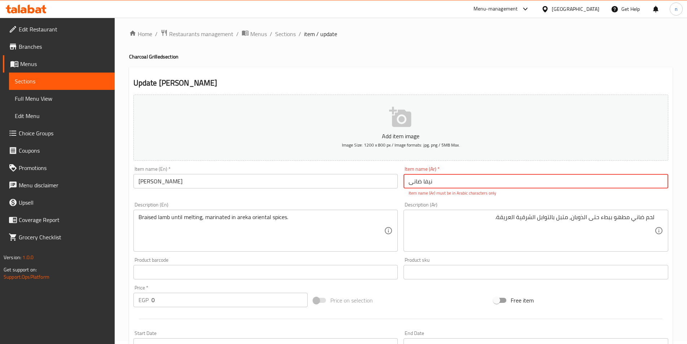
scroll to position [0, 0]
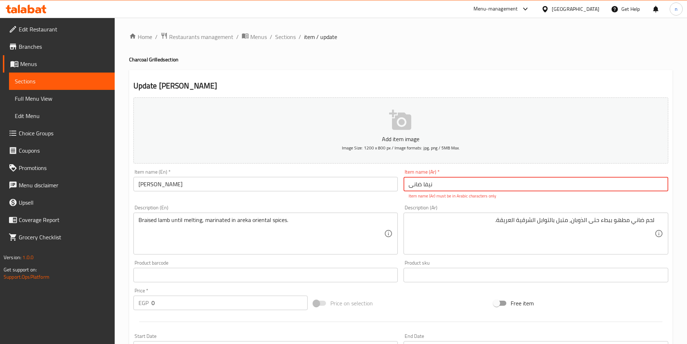
click at [462, 180] on input "نیفا ضانی" at bounding box center [536, 184] width 265 height 14
click at [462, 181] on input "نیفا ضانی" at bounding box center [536, 184] width 265 height 14
type input "k"
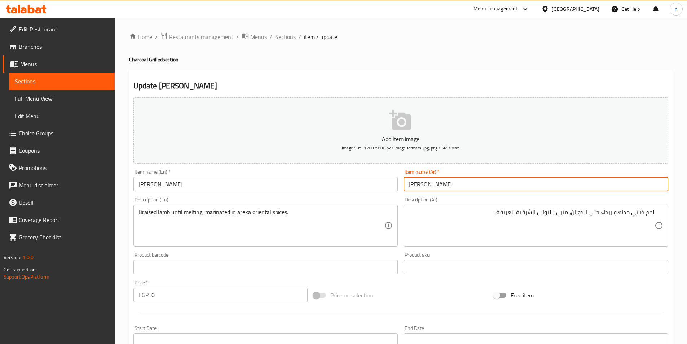
type input "نيفا ضاني"
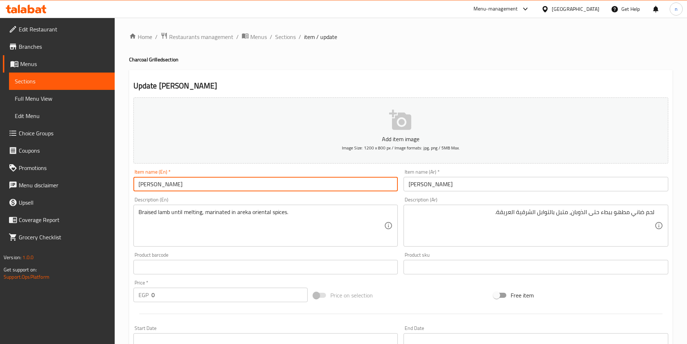
click at [155, 184] on input "Niffa Zani" at bounding box center [265, 184] width 265 height 14
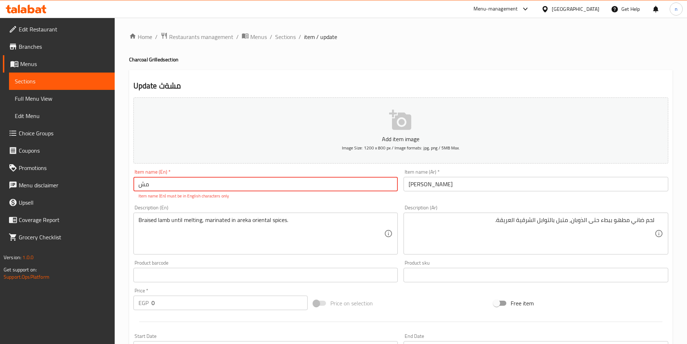
type input "م"
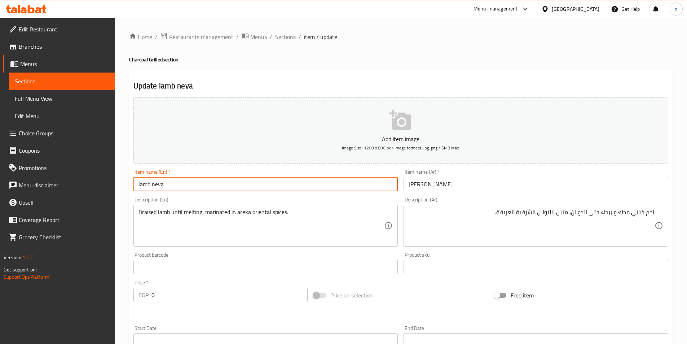
type input "lamb neva"
click at [416, 291] on div "Price on selection" at bounding box center [400, 294] width 180 height 19
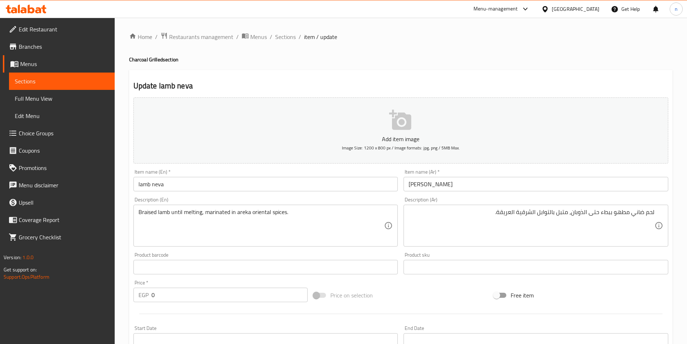
click at [435, 294] on div "Price on selection" at bounding box center [400, 294] width 180 height 19
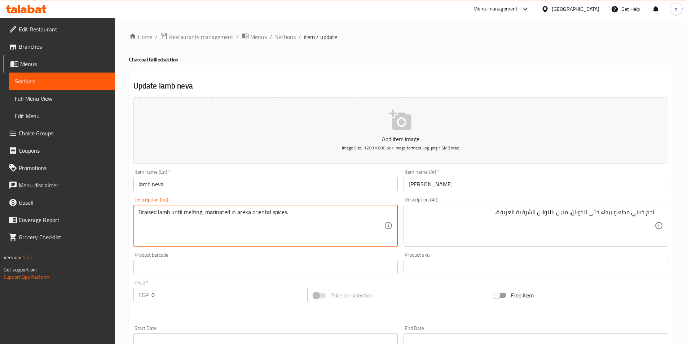
click at [243, 214] on textarea "Braised lamb until melting, marinated in areka oriental spices." at bounding box center [261, 225] width 246 height 34
click at [271, 212] on textarea "Braised lamb until melting, marinated in areka oriental spices." at bounding box center [261, 225] width 246 height 34
paste textarea "areka"
click at [245, 214] on textarea "Braised lamb until melting, marinated in areka oriental areka spices." at bounding box center [261, 225] width 246 height 34
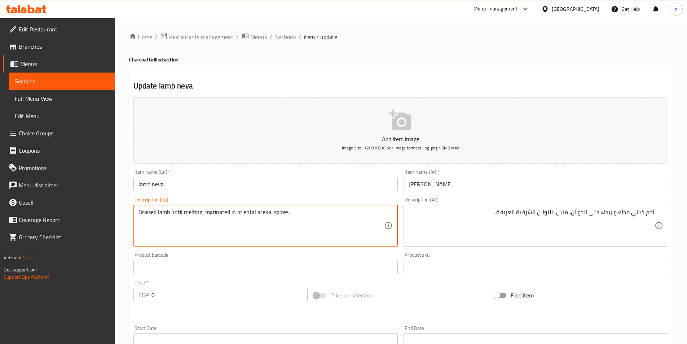
type textarea "Braised lamb until melting, marinated in oriental areka spices."
click at [419, 286] on div "Price on selection" at bounding box center [400, 294] width 180 height 19
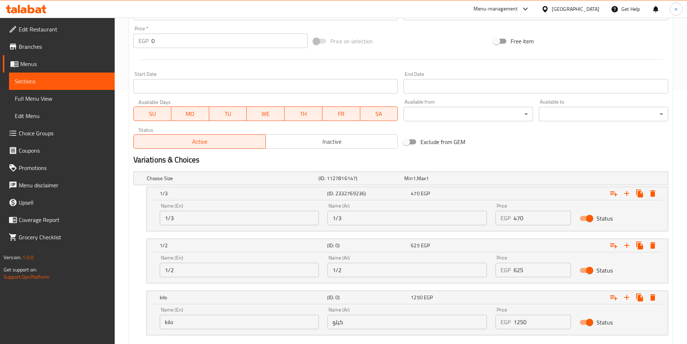
scroll to position [296, 0]
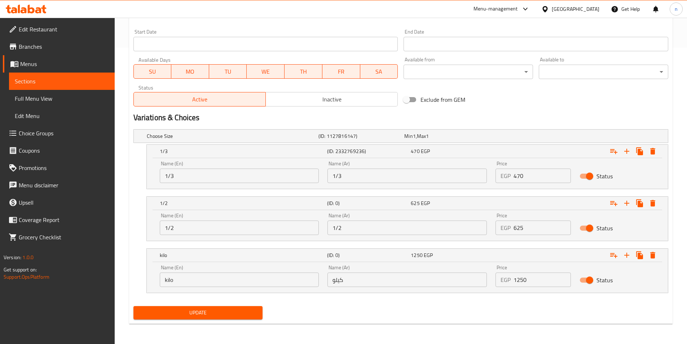
click at [222, 316] on span "Update" at bounding box center [198, 312] width 118 height 9
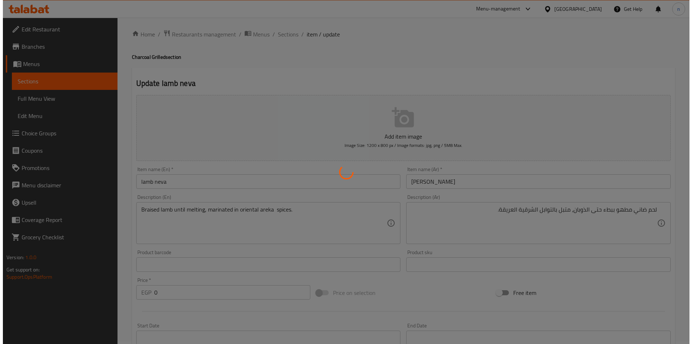
scroll to position [0, 0]
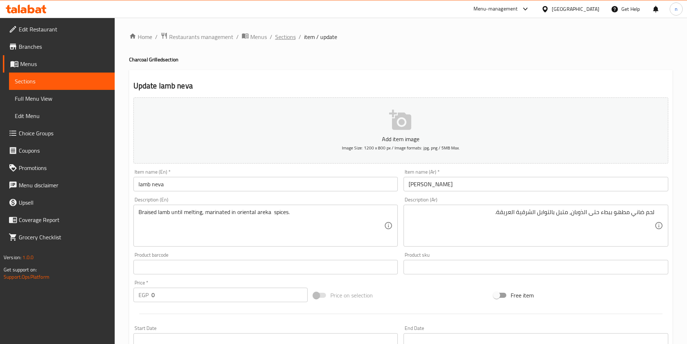
click at [283, 39] on span "Sections" at bounding box center [285, 36] width 21 height 9
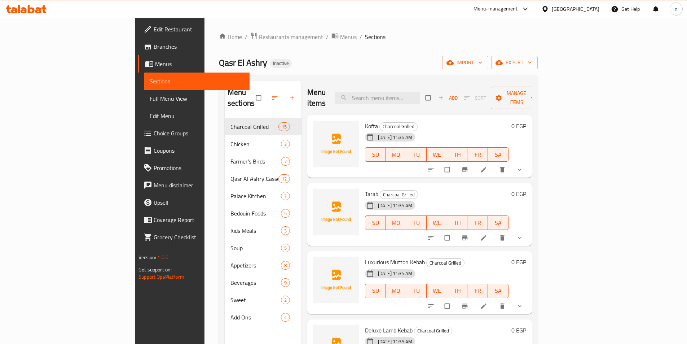
click at [144, 93] on link "Full Menu View" at bounding box center [197, 98] width 106 height 17
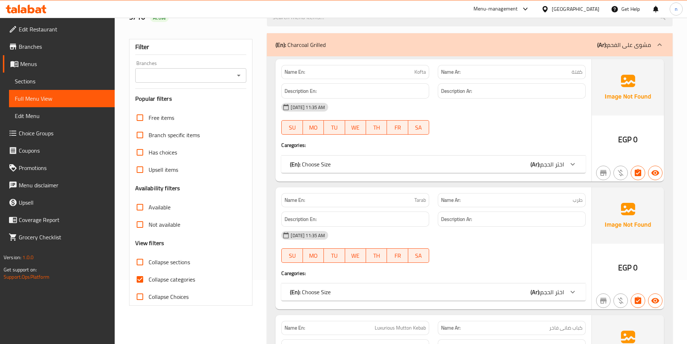
scroll to position [144, 0]
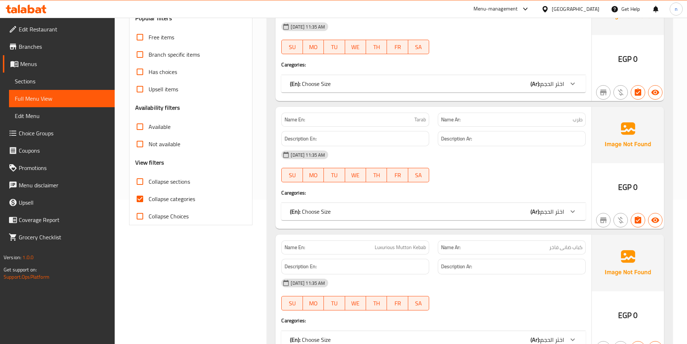
click at [142, 199] on input "Collapse categories" at bounding box center [139, 198] width 17 height 17
checkbox input "false"
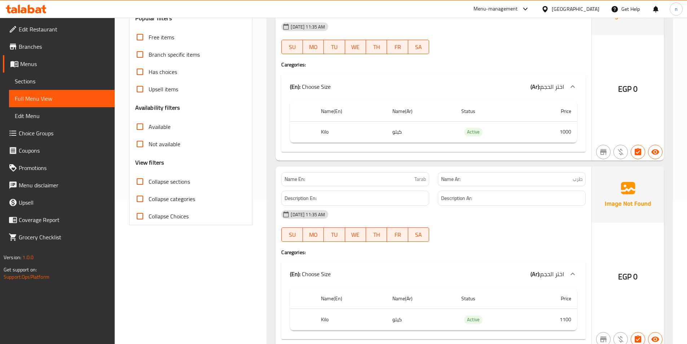
scroll to position [0, 0]
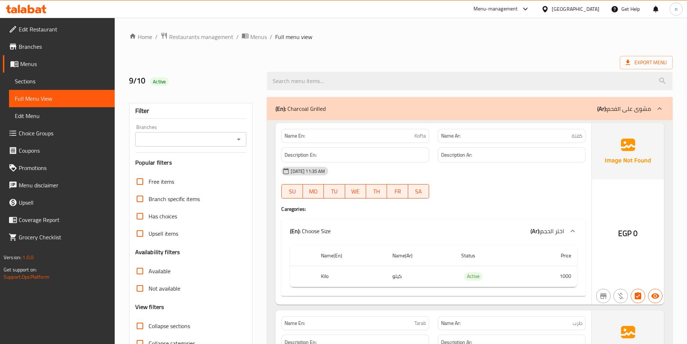
click at [431, 56] on div "Export Menu" at bounding box center [400, 62] width 543 height 13
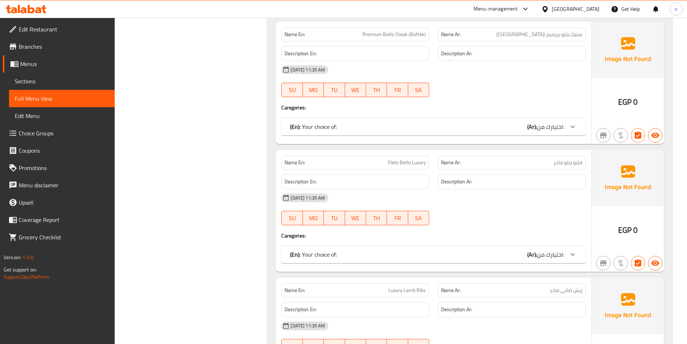
scroll to position [757, 0]
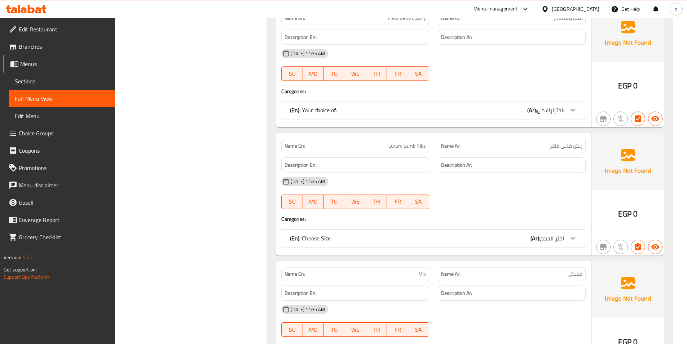
click at [393, 144] on span "Luxury Lamb Ribs" at bounding box center [407, 146] width 38 height 8
copy span "Luxury Lamb Ribs"
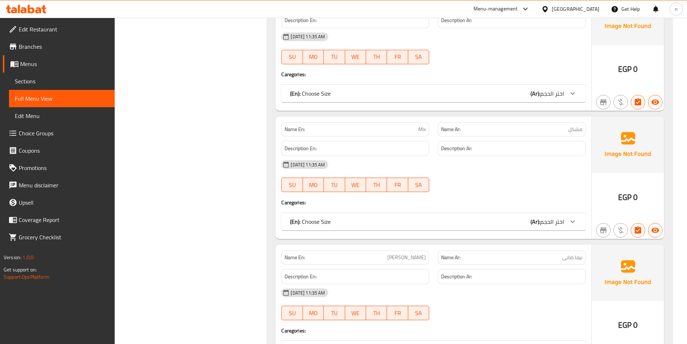
scroll to position [974, 0]
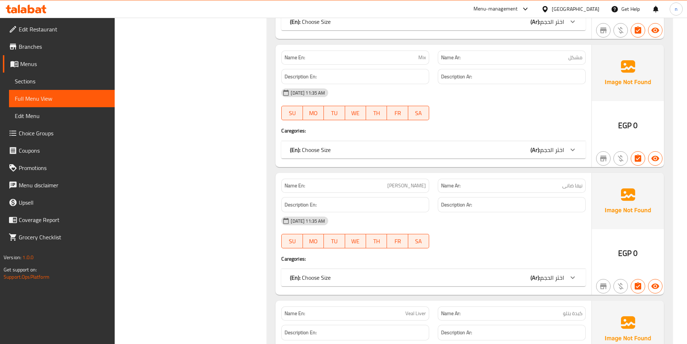
click at [421, 56] on span "Mix" at bounding box center [422, 58] width 8 height 8
copy span "Mix"
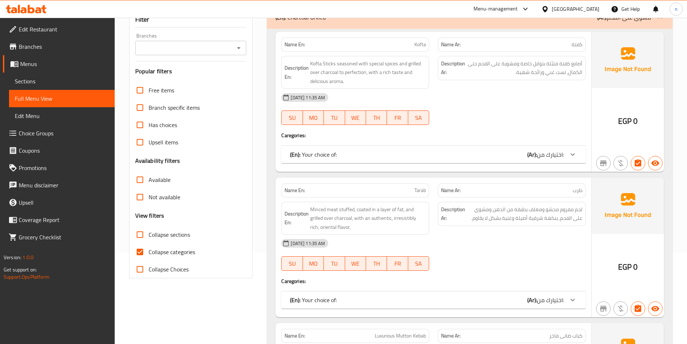
scroll to position [108, 0]
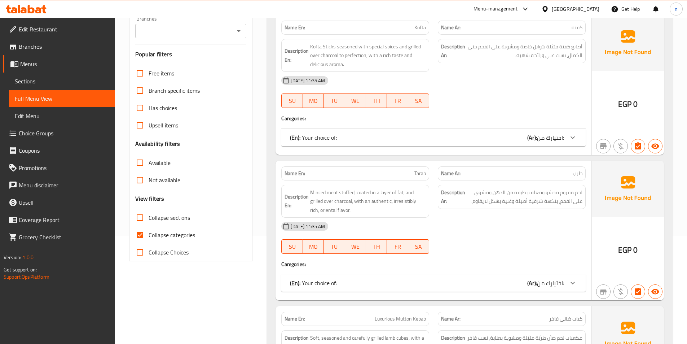
click at [149, 237] on span "Collapse categories" at bounding box center [172, 234] width 47 height 9
click at [149, 237] on input "Collapse categories" at bounding box center [139, 234] width 17 height 17
checkbox input "false"
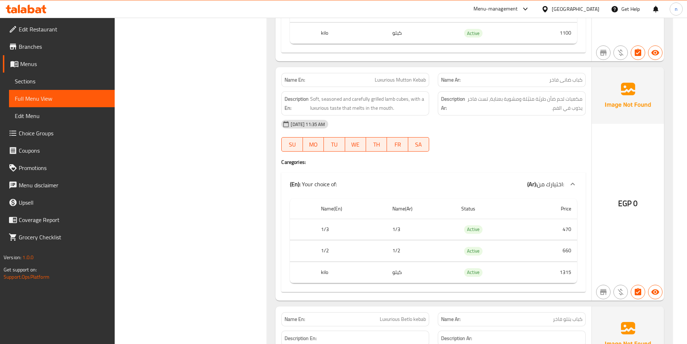
scroll to position [685, 0]
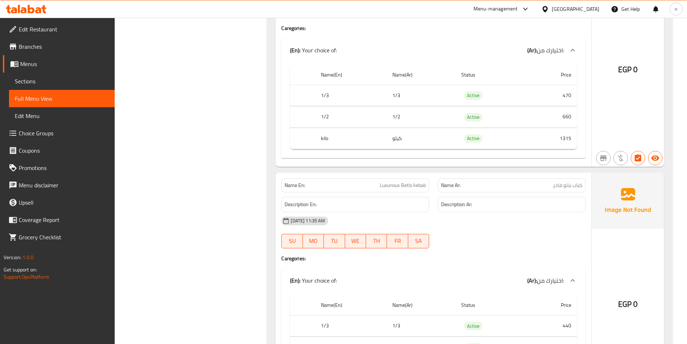
click at [400, 185] on span "Luxurious Betlo kebab" at bounding box center [403, 185] width 46 height 8
copy span "Luxurious Betlo kebab"
click at [393, 184] on span "Luxurious Betlo kebab" at bounding box center [403, 185] width 46 height 8
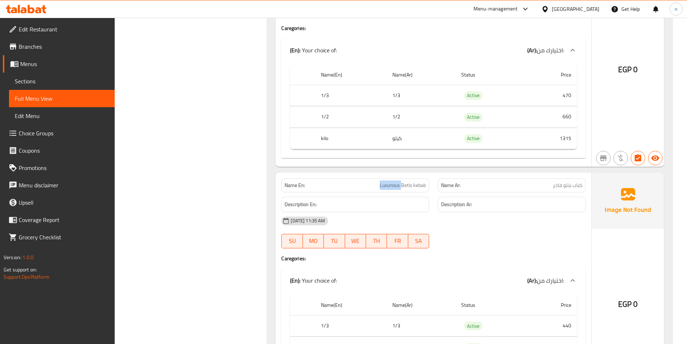
click at [393, 184] on span "Luxurious Betlo kebab" at bounding box center [403, 185] width 46 height 8
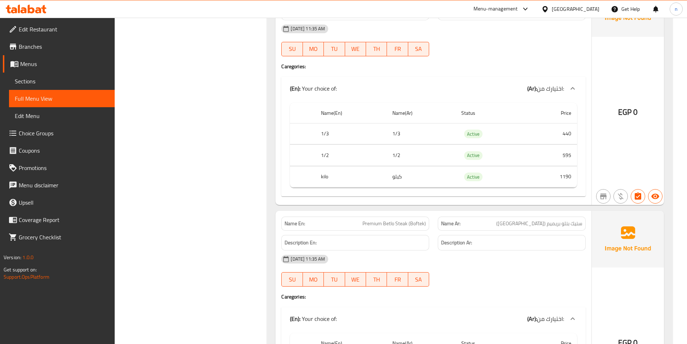
scroll to position [974, 0]
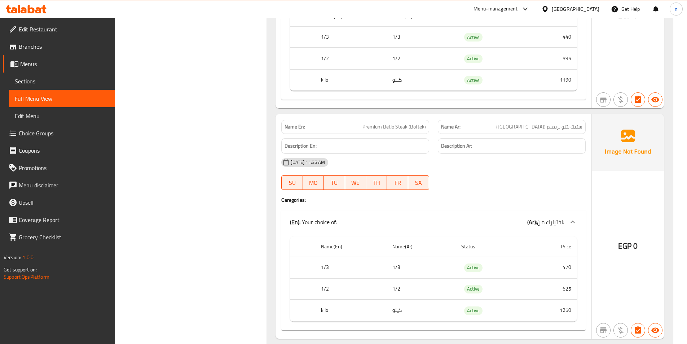
click at [392, 129] on span "Premium Betlo Steak (Boftek)" at bounding box center [393, 127] width 63 height 8
copy span "Premium Betlo Steak (Boftek)"
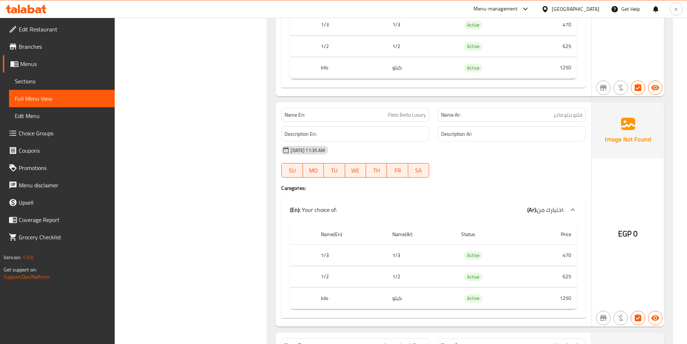
scroll to position [1262, 0]
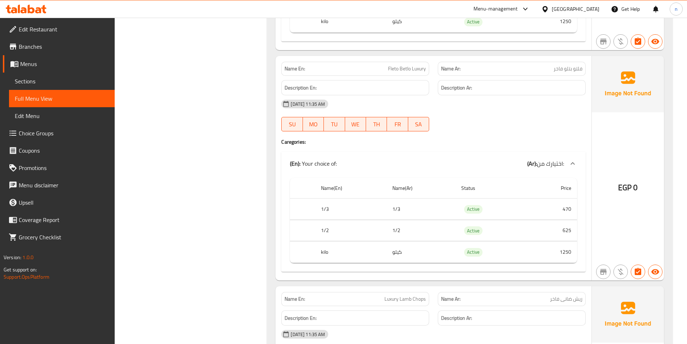
click at [409, 68] on span "Fleto Betlo Luxury" at bounding box center [407, 69] width 38 height 8
copy span "Fleto Betlo Luxury"
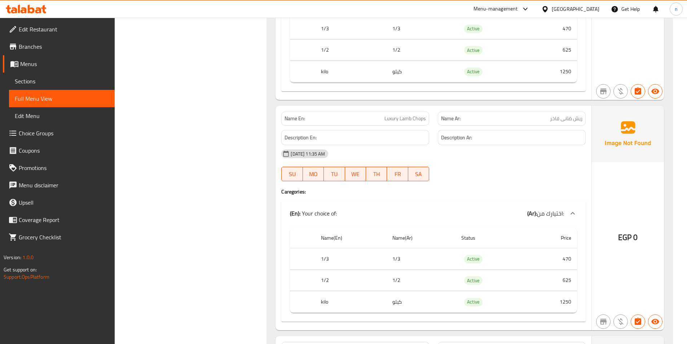
click at [385, 116] on span "Luxury Lamb Chops" at bounding box center [404, 119] width 41 height 8
copy span "Luxury Lamb Chops"
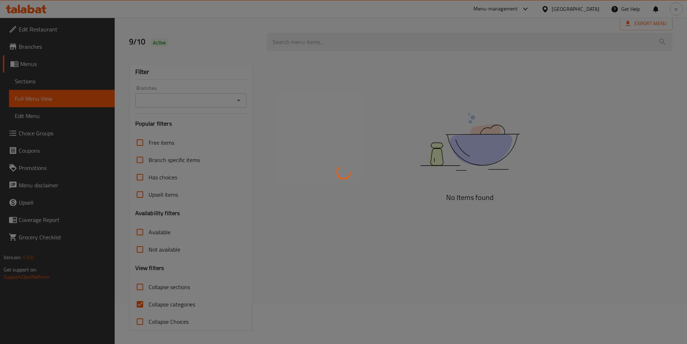
scroll to position [40, 0]
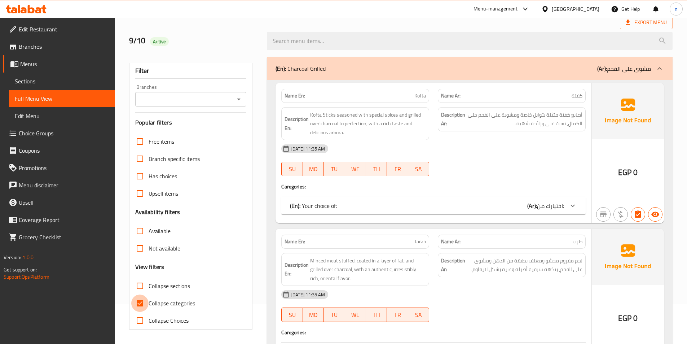
click at [141, 304] on input "Collapse categories" at bounding box center [139, 302] width 17 height 17
checkbox input "false"
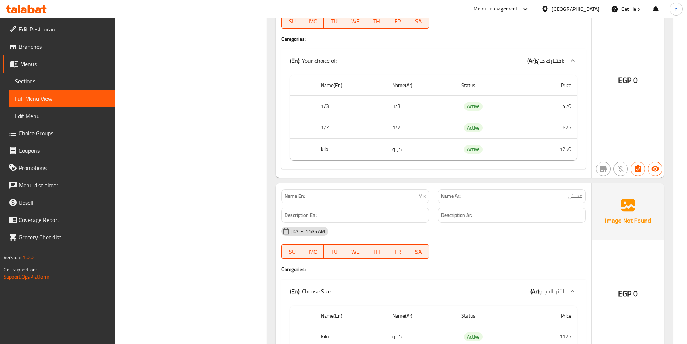
scroll to position [1699, 0]
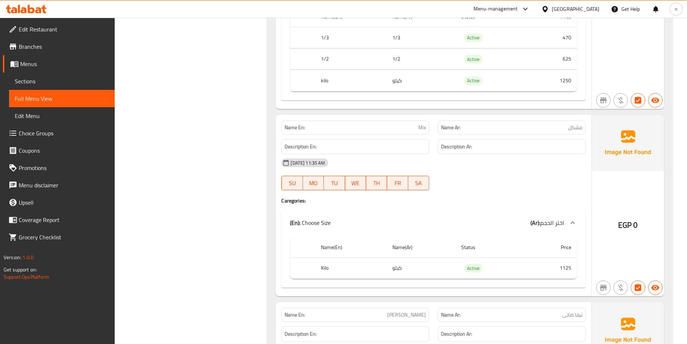
click at [425, 127] on span "Mix" at bounding box center [422, 128] width 8 height 8
copy span "Mix"
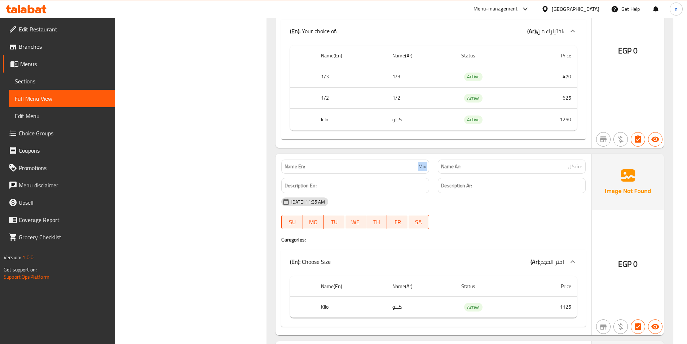
scroll to position [1663, 0]
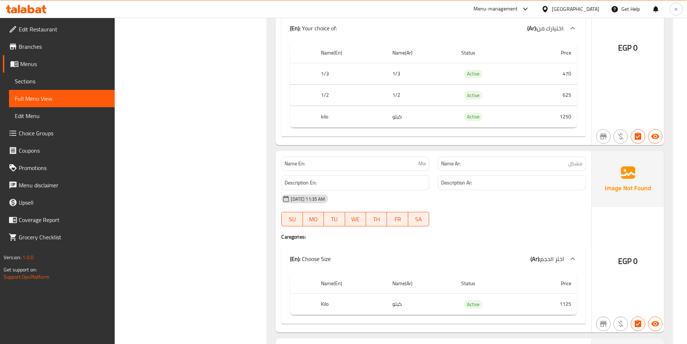
click at [181, 107] on div "Filter Branches Branches Popular filters Free items Branch specific items Has c…" at bounding box center [194, 253] width 138 height 3646
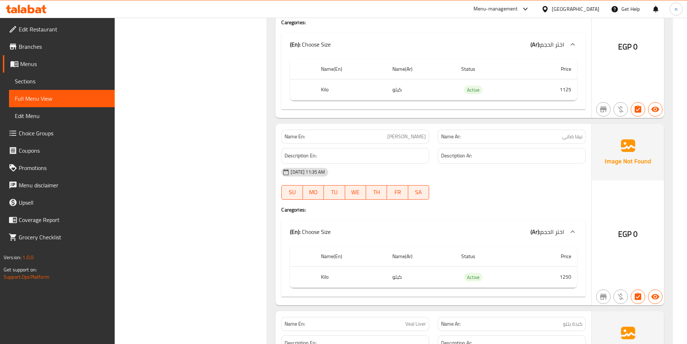
scroll to position [1879, 0]
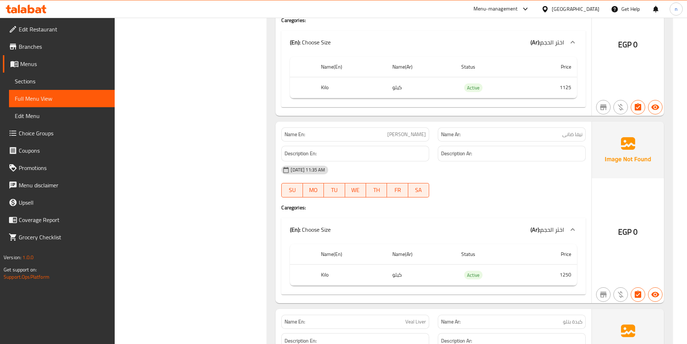
click at [418, 136] on span "Niffa Zani" at bounding box center [406, 135] width 39 height 8
copy span "Niffa Zani"
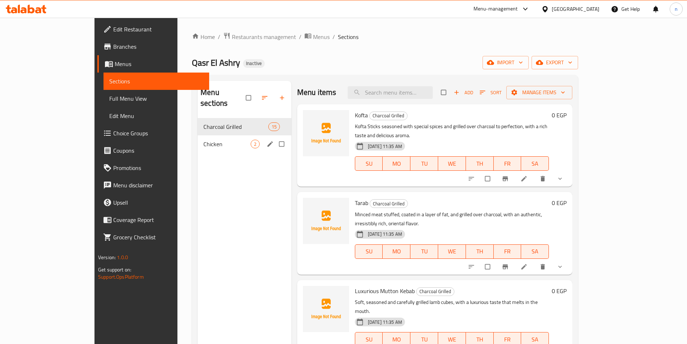
click at [275, 137] on input "Menu sections" at bounding box center [282, 144] width 15 height 14
checkbox input "true"
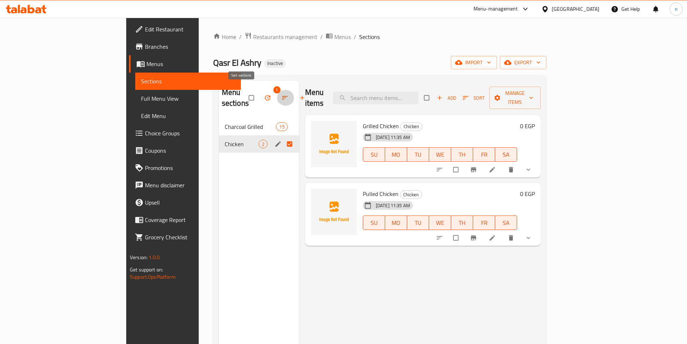
click at [281, 94] on icon "button" at bounding box center [284, 97] width 7 height 7
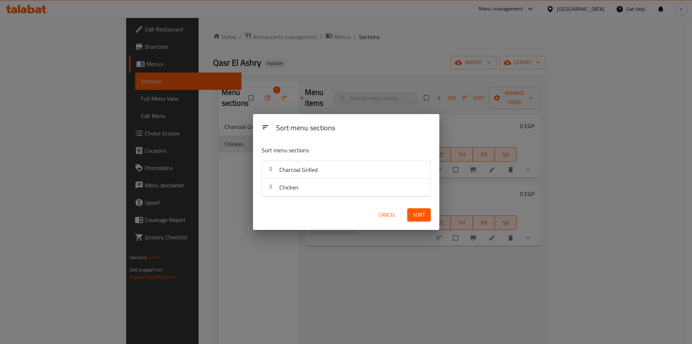
click at [225, 103] on div "Sort menu sections Sort menu sections Charcoal Grilled Chicken Cancel Sort" at bounding box center [346, 172] width 692 height 344
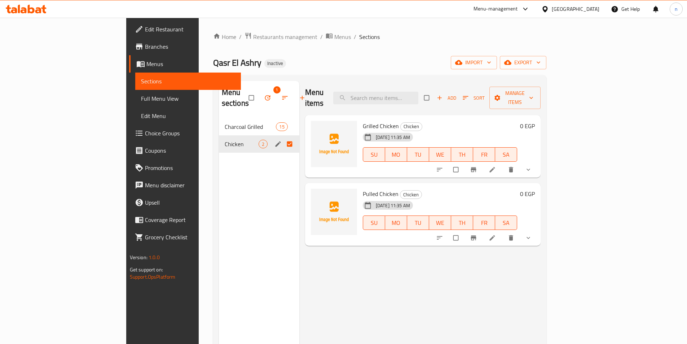
click at [265, 95] on icon "button" at bounding box center [267, 97] width 5 height 5
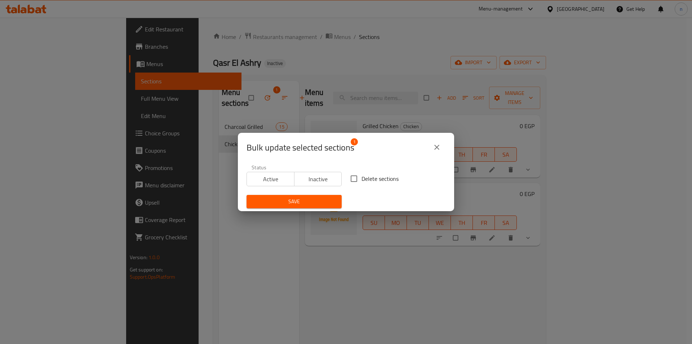
click at [362, 175] on span "Delete sections" at bounding box center [380, 178] width 37 height 9
click at [360, 175] on input "Delete sections" at bounding box center [354, 178] width 15 height 15
checkbox input "true"
click at [327, 197] on span "Save" at bounding box center [294, 201] width 84 height 9
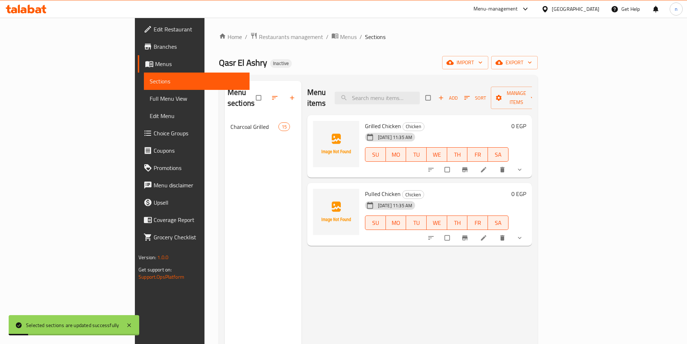
click at [225, 125] on nav "Charcoal Grilled 15" at bounding box center [263, 126] width 77 height 23
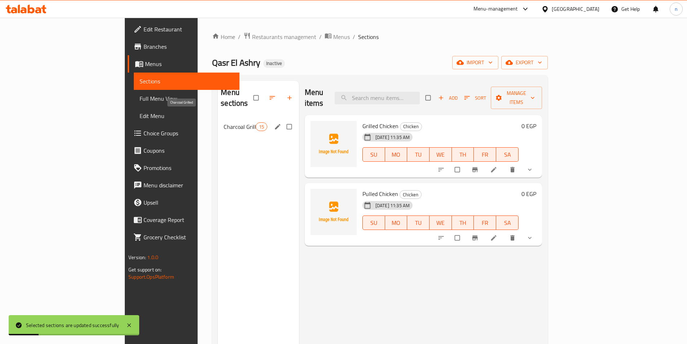
click at [224, 122] on span "Charcoal Grilled" at bounding box center [240, 126] width 32 height 9
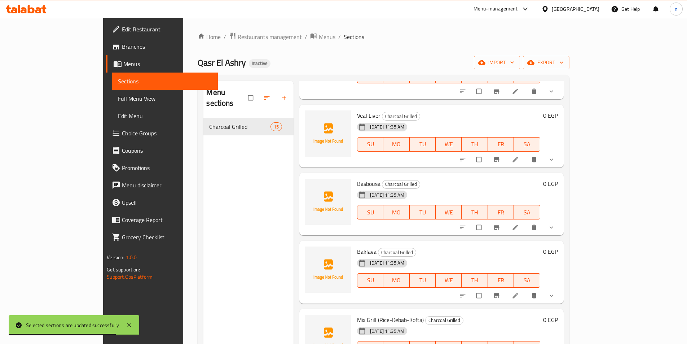
scroll to position [101, 0]
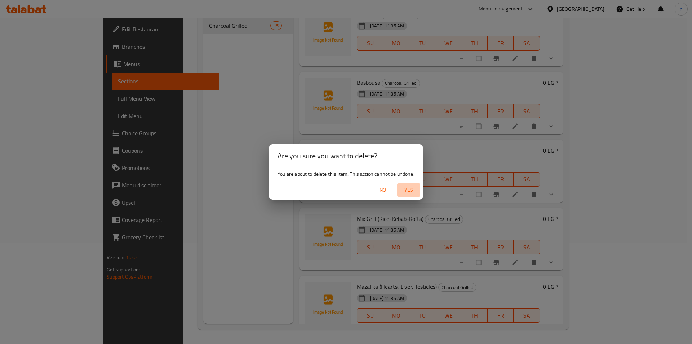
click at [413, 185] on button "Yes" at bounding box center [408, 189] width 23 height 13
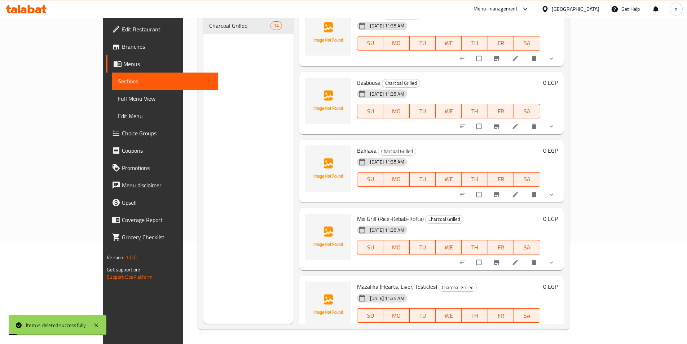
scroll to position [723, 0]
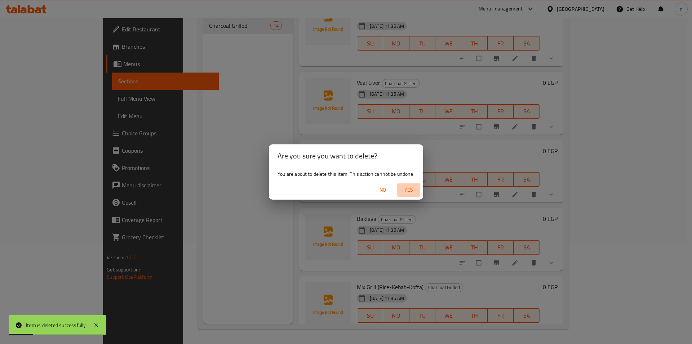
click at [411, 188] on span "Yes" at bounding box center [408, 189] width 17 height 9
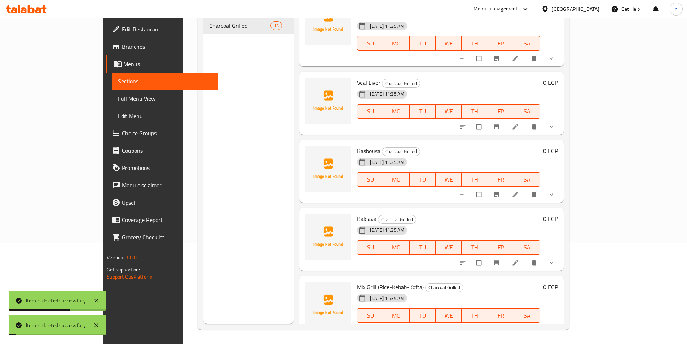
scroll to position [655, 0]
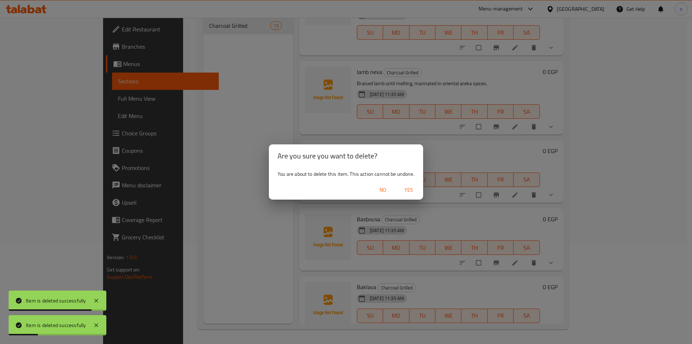
click at [412, 192] on span "Yes" at bounding box center [408, 189] width 17 height 9
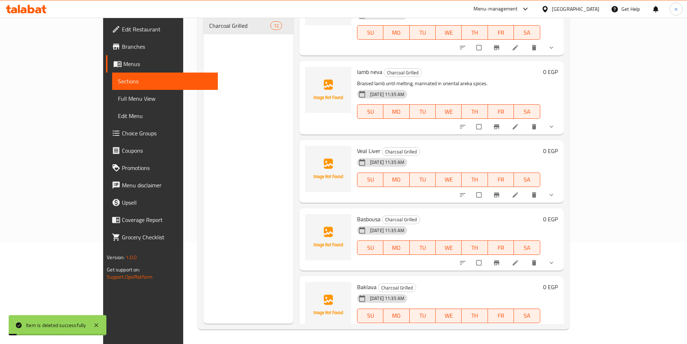
scroll to position [587, 0]
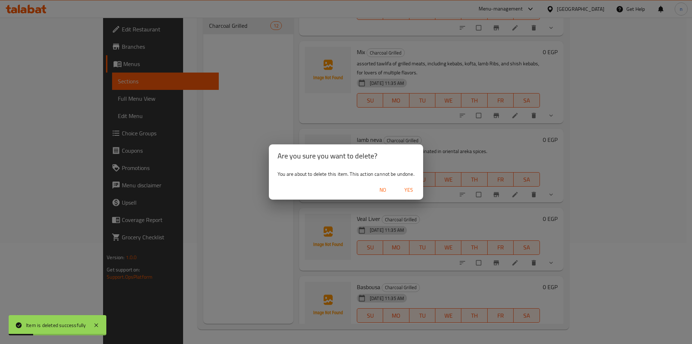
click at [411, 191] on span "Yes" at bounding box center [408, 189] width 17 height 9
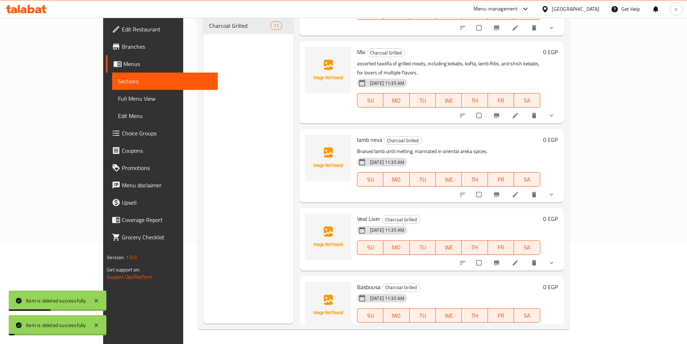
scroll to position [519, 0]
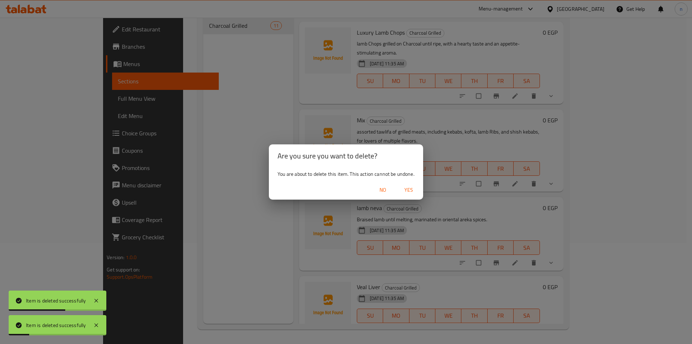
click at [408, 193] on span "Yes" at bounding box center [408, 189] width 17 height 9
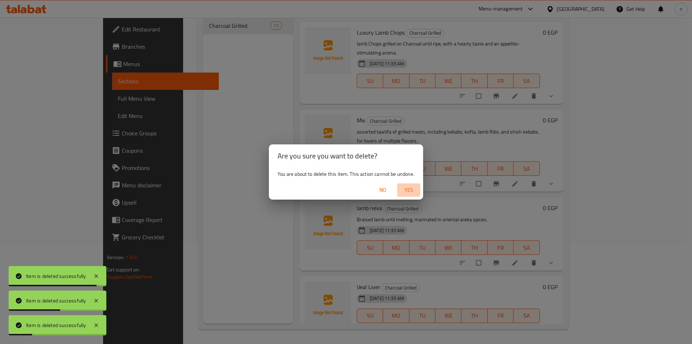
click at [411, 187] on span "Yes" at bounding box center [408, 189] width 17 height 9
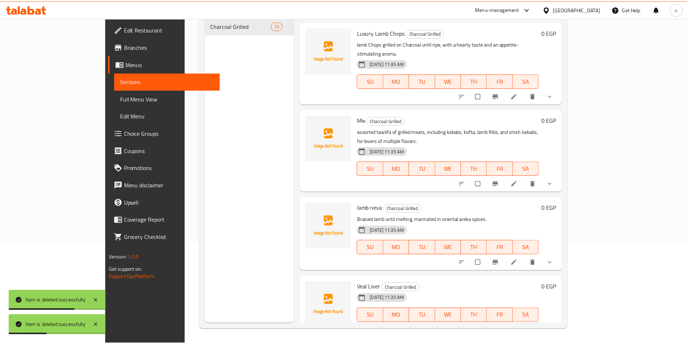
scroll to position [451, 0]
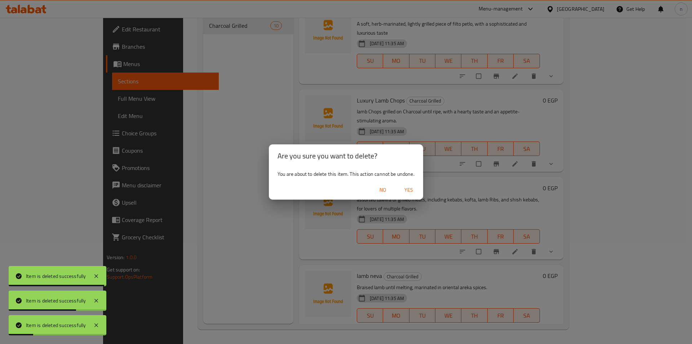
click at [416, 193] on span "Yes" at bounding box center [408, 189] width 17 height 9
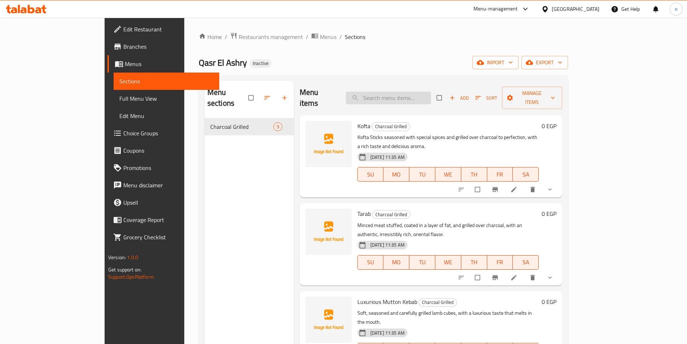
click at [431, 92] on input "search" at bounding box center [388, 98] width 85 height 13
paste input "Luxurious Mutton Kebab"
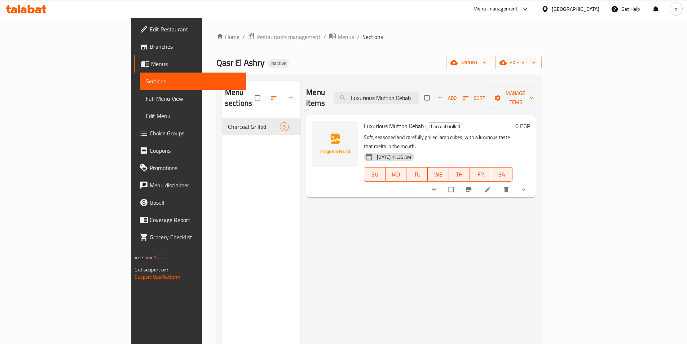
type input "Luxurious Mutton Kebab"
click at [490, 187] on icon at bounding box center [487, 189] width 5 height 5
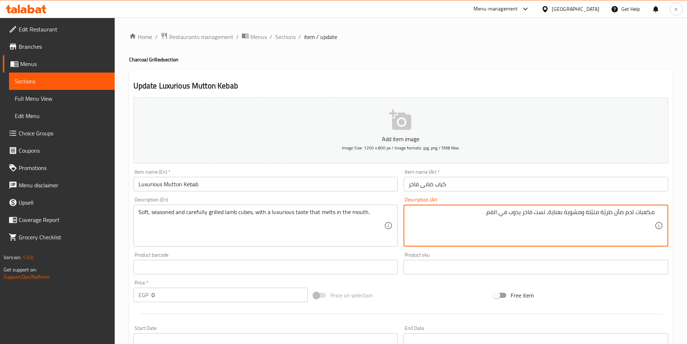
click at [544, 215] on textarea "مكعبات لحم ضأن طريّة متبّلة ومشوية بعناية، تست فاخر يذوب في الفم." at bounding box center [532, 225] width 246 height 34
click at [547, 216] on textarea "مكعبات لحم ضأن طريّة متبّلة ومشوية بعناية، تست فاخر يذوب في الفم." at bounding box center [532, 225] width 246 height 34
type textarea "مكعبات لحم ضأن طريّة متبّلة ومشوية بعناية،مع تست فاخر يذوب في الفم."
click at [458, 282] on div "Add item image Image Size: 1200 x 800 px / Image formats: jpg, png / 5MB Max. I…" at bounding box center [401, 249] width 541 height 311
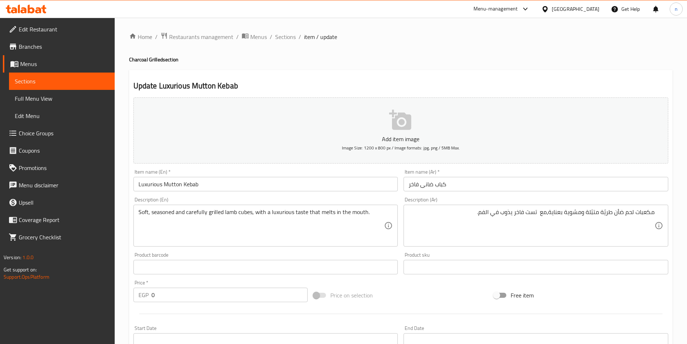
scroll to position [203, 0]
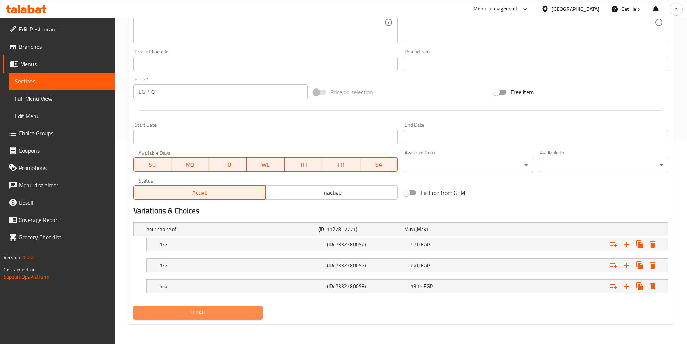
click at [213, 306] on button "Update" at bounding box center [197, 312] width 129 height 13
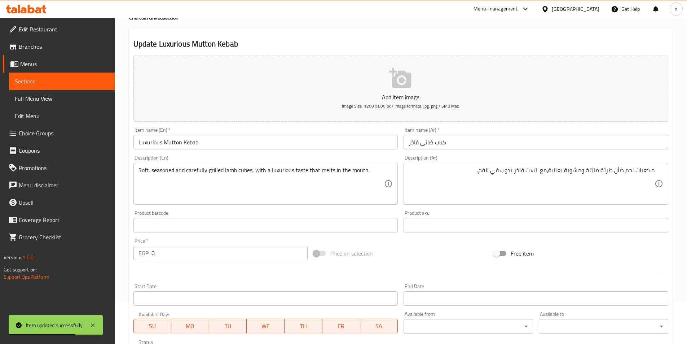
scroll to position [0, 0]
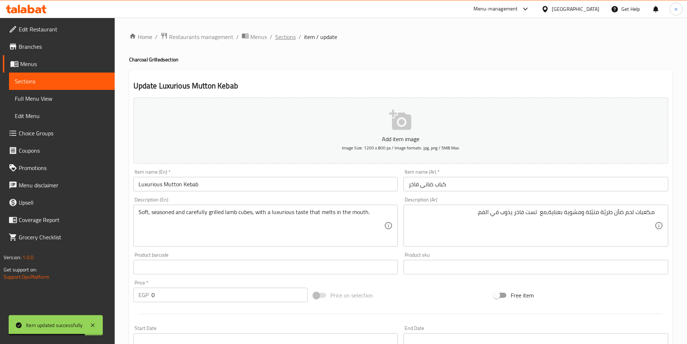
click at [285, 35] on span "Sections" at bounding box center [285, 36] width 21 height 9
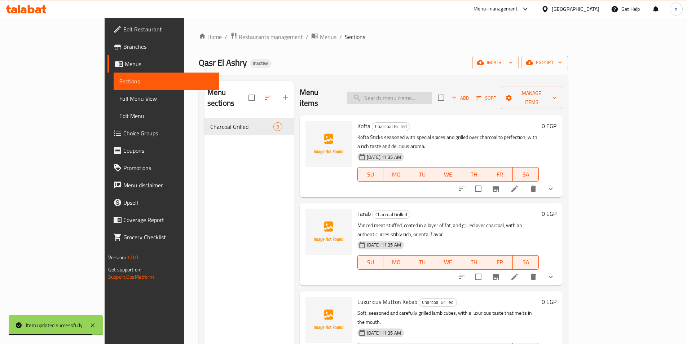
click at [432, 92] on input "search" at bounding box center [389, 98] width 85 height 13
paste input "Premium Betlo Steak (Boftek)"
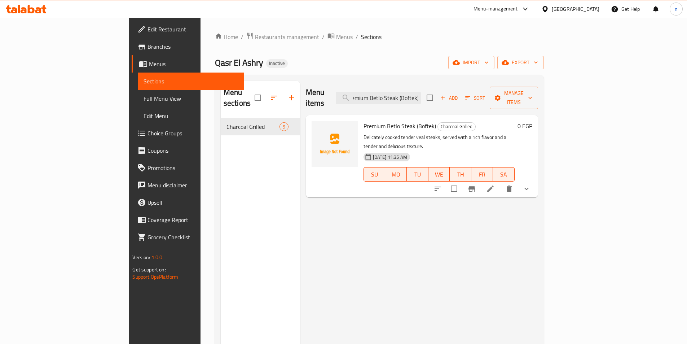
type input "Premium Betlo Steak (Boftek)"
click at [494, 185] on icon at bounding box center [490, 188] width 6 height 6
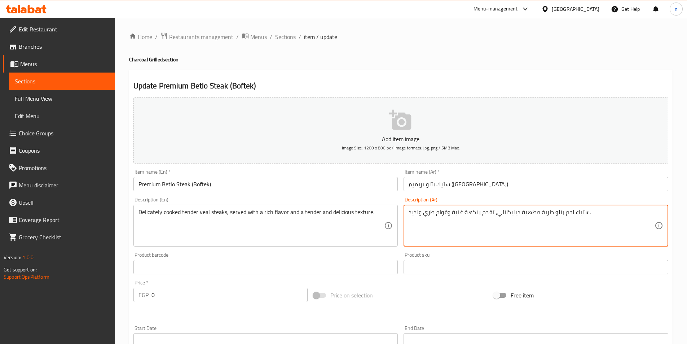
click at [562, 221] on textarea "ستيك لحم بتلو طرية مطهية ديليكاتلي، تقدم بنكهة غنية وقوام طري ولذيذ." at bounding box center [532, 225] width 246 height 34
click at [599, 221] on textarea "ستيك لحم بتلو طرية مطهية ديليكاتلي، تقدم بنكهة غنية وقوام طري ولذيذ." at bounding box center [532, 225] width 246 height 34
click at [497, 223] on textarea "ستيك لحم بتلو طرية مطهية ديليكاتلي، تقدم بنكهة غنية وقوام طري ولذيذ." at bounding box center [532, 225] width 246 height 34
click at [221, 215] on textarea "Delicately cooked tender veal steaks, served with a rich flavor and a tender an…" at bounding box center [261, 225] width 246 height 34
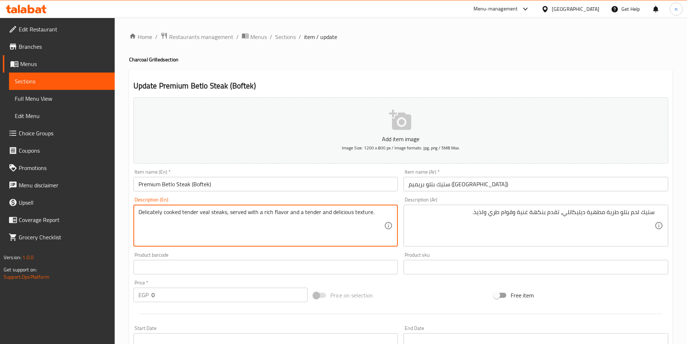
paste textarea "Slice"
type textarea "Delicately cooked tender veal Slices, served with a rich flavor and a tender an…"
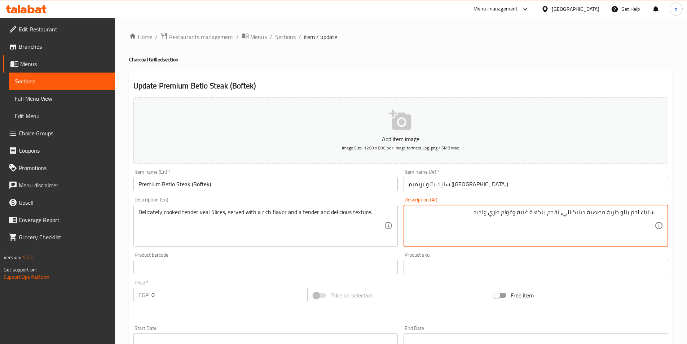
click at [644, 213] on textarea "ستيك لحم بتلو طرية مطهية ديليكاتلي، تقدم بنكهة غنية وقوام طري ولذيذ." at bounding box center [532, 225] width 246 height 34
type textarea "شرائح لحم بتلو طرية مطهية ديليكاتلي، تقدم بنكهة غنية وقوام طري ولذيذ."
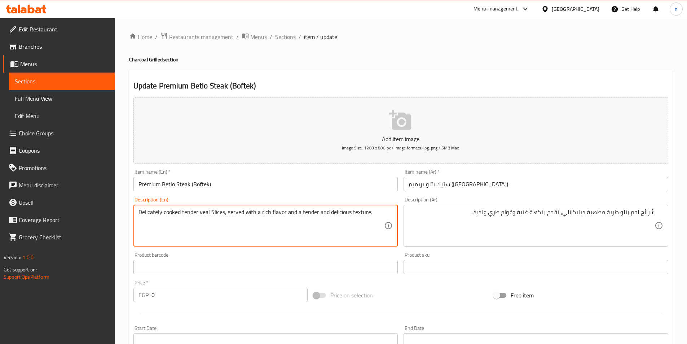
drag, startPoint x: 182, startPoint y: 213, endPoint x: 112, endPoint y: 213, distance: 70.0
paste textarea "cooked to perfection"
click at [138, 212] on textarea "cooked to perfection tender veal Slices, served with a rich flavor and a tender…" at bounding box center [261, 225] width 246 height 34
drag, startPoint x: 138, startPoint y: 212, endPoint x: 180, endPoint y: 218, distance: 41.6
click at [180, 218] on textarea "cooked to perfection tender veal Slices, served with a rich flavor and a tender…" at bounding box center [261, 225] width 246 height 34
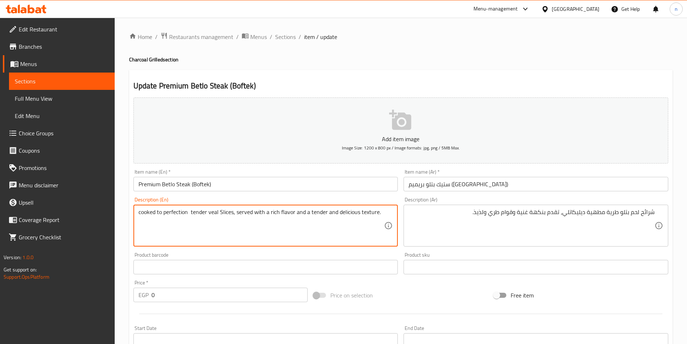
click at [231, 212] on textarea "cooked to perfection tender veal Slices, served with a rich flavor and a tender…" at bounding box center [261, 225] width 246 height 34
paste textarea "cooked to perfection"
drag, startPoint x: 191, startPoint y: 212, endPoint x: 86, endPoint y: 210, distance: 104.6
click at [100, 210] on div "Edit Restaurant Branches Menus Sections Full Menu View Edit Menu Choice Groups …" at bounding box center [343, 282] width 687 height 529
click at [141, 214] on textarea "tender veal Slicescooked to perfection, served with a rich flavor and a tender …" at bounding box center [261, 225] width 246 height 34
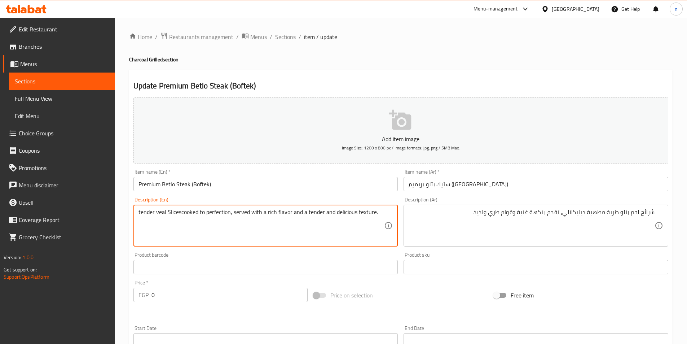
click at [139, 212] on textarea "tender veal Slicescooked to perfection, served with a rich flavor and a tender …" at bounding box center [261, 225] width 246 height 34
click at [180, 211] on textarea "tender veal Slicescooked to perfection, served with a rich flavor and a tender …" at bounding box center [261, 225] width 246 height 34
type textarea "tender veal Slices cooked to perfection, served with a rich flavor and a tender…"
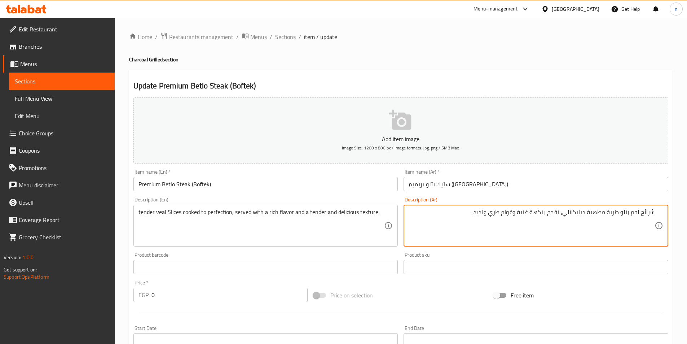
click at [582, 215] on textarea "شرائح لحم بتلو طرية مطهية ديليكاتلي، تقدم بنكهة غنية وقوام طري ولذيذ." at bounding box center [532, 225] width 246 height 34
click at [582, 215] on textarea "شرائح لحم بتلو طرية مطهية باتقان، تقدم بنكهة غنية وقوام طري ولذيذ." at bounding box center [532, 225] width 246 height 34
type textarea "شرائح لحم بتلو طرية مطهية بإتقان، تقدم بنكهة غنية وقوام طري ولذيذ."
click at [418, 294] on div "Price on selection" at bounding box center [400, 294] width 180 height 19
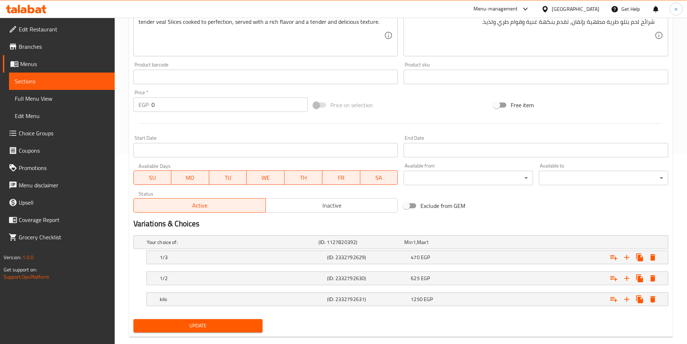
scroll to position [203, 0]
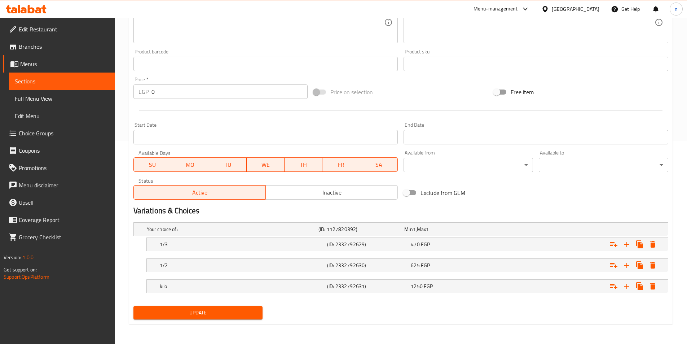
click at [194, 318] on button "Update" at bounding box center [197, 312] width 129 height 13
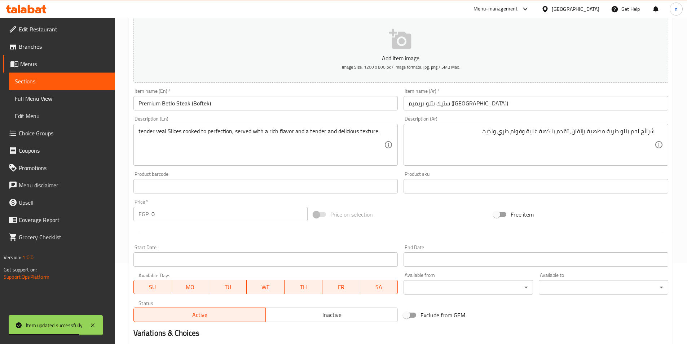
scroll to position [0, 0]
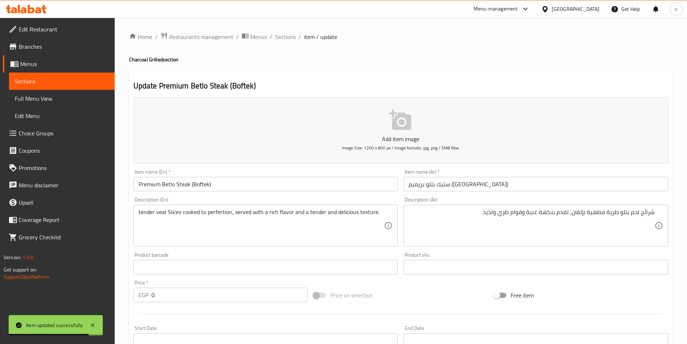
click at [281, 28] on div "Home / Restaurants management / Menus / Sections / item / update Charcoal Grill…" at bounding box center [401, 282] width 572 height 529
click at [285, 31] on div "Home / Restaurants management / Menus / Sections / item / update Charcoal Grill…" at bounding box center [401, 282] width 572 height 529
click at [276, 38] on span "Sections" at bounding box center [285, 36] width 21 height 9
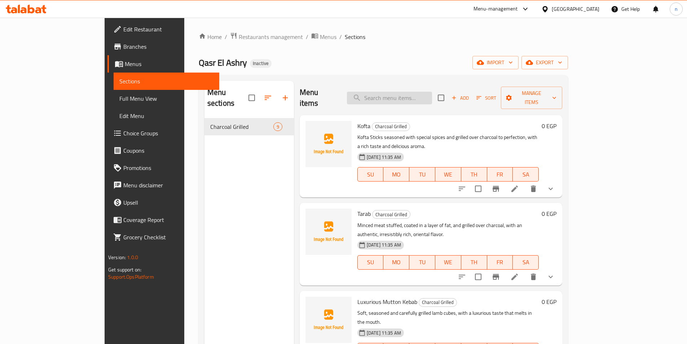
click at [391, 94] on input "search" at bounding box center [389, 98] width 85 height 13
paste input "Fleto Betlo Luxury"
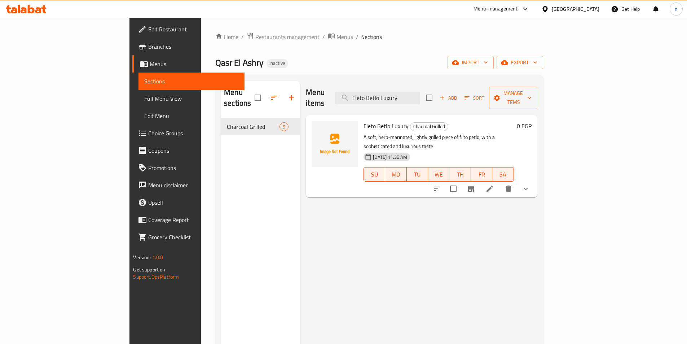
type input "Fleto Betlo Luxury"
click at [494, 184] on icon at bounding box center [489, 188] width 9 height 9
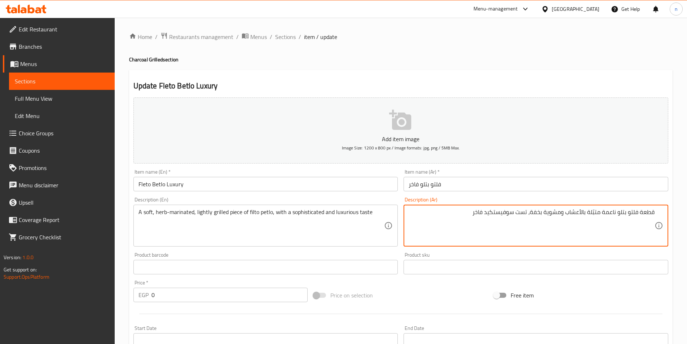
drag, startPoint x: 530, startPoint y: 214, endPoint x: 446, endPoint y: 217, distance: 84.1
click at [446, 217] on textarea "قطعة فلتو بتلو ناعمة متبّلة بالأعشاب ومشوية بخفة، تست سوفيستكيد فاخر" at bounding box center [532, 225] width 246 height 34
paste textarea "Lightly grilled, elegant and luxurious taste."
type textarea "قطعة فلتو بتلو ناعمة متبّلة بالأعشاب ومشوية بخفة، تست سوفيستكيد فاخر"
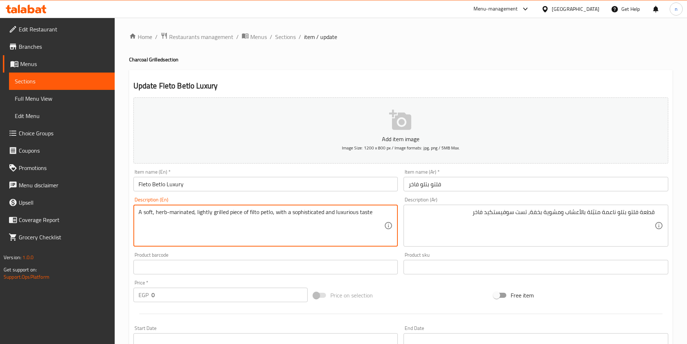
click at [317, 235] on textarea "A soft, herb-marinated, lightly grilled piece of filto petlo, with a sophistica…" at bounding box center [261, 225] width 246 height 34
drag, startPoint x: 277, startPoint y: 212, endPoint x: 409, endPoint y: 223, distance: 132.4
click at [409, 223] on div "Add item image Image Size: 1200 x 800 px / Image formats: jpg, png / 5MB Max. I…" at bounding box center [401, 249] width 541 height 311
paste textarea "A refined and luxurious taste."
click at [281, 214] on textarea "A soft, herb-marinated, lightly grilled piece of filto petlo, wA refined and lu…" at bounding box center [261, 225] width 246 height 34
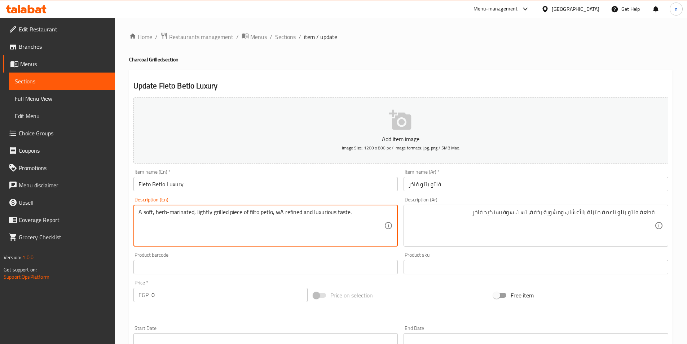
click at [319, 226] on textarea "A soft, herb-marinated, lightly grilled piece of filto petlo, wA refined and lu…" at bounding box center [261, 225] width 246 height 34
drag, startPoint x: 273, startPoint y: 212, endPoint x: 363, endPoint y: 227, distance: 91.1
click at [363, 227] on textarea "A soft, herb-marinated, lightly grilled piece of filto petlo, wA refined and lu…" at bounding box center [261, 225] width 246 height 34
paste textarea
type textarea "A soft, herb-marinated, lightly grilled piece of filto petlo, A refined and lux…"
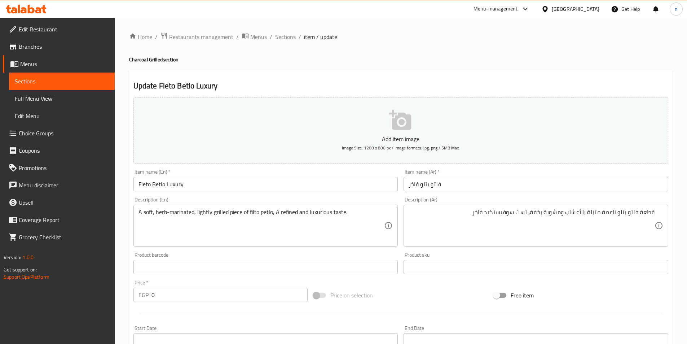
click at [378, 214] on textarea "A soft, herb-marinated, lightly grilled piece of filto petlo, A refined and lux…" at bounding box center [261, 225] width 246 height 34
drag, startPoint x: 521, startPoint y: 207, endPoint x: 539, endPoint y: 210, distance: 19.0
click at [522, 207] on div "قطعة فلتو بتلو ناعمة متبّلة بالأعشاب ومشوية بخفة، تست سوفيستكيد فاخر Descriptio…" at bounding box center [536, 225] width 265 height 42
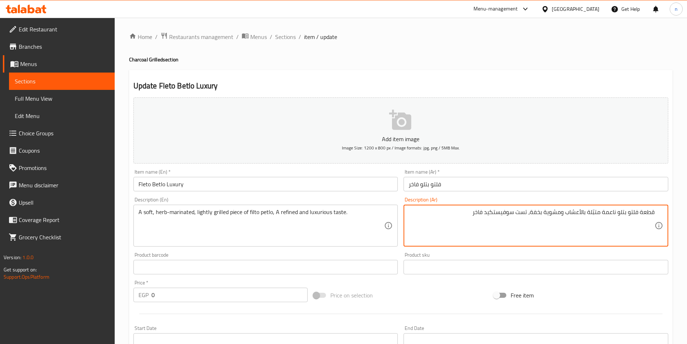
click at [530, 212] on textarea "قطعة فلتو بتلو ناعمة متبّلة بالأعشاب ومشوية بخفة، تست سوفيستكيد فاخر" at bounding box center [532, 225] width 246 height 34
drag, startPoint x: 528, startPoint y: 212, endPoint x: 469, endPoint y: 216, distance: 59.0
click at [469, 216] on textarea "قطعة فلتو بتلو ناعمة متبّلة بالأعشاب ومشوية بخفة، تست سوفيستكيد فاخر" at bounding box center [532, 225] width 246 height 34
paste textarea "خفة، مذاق راقٍ وفاخر."
click at [525, 215] on textarea "قطعة فلتو بتلو ناعمة متبّلة بالأعشاب ومشوية بخفة، بخفة، مذاق راقٍ وفاخر." at bounding box center [532, 225] width 246 height 34
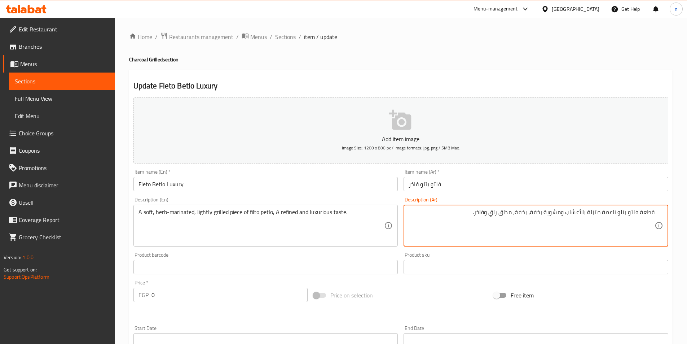
click at [525, 215] on textarea "قطعة فلتو بتلو ناعمة متبّلة بالأعشاب ومشوية بخفة، بخفة، مذاق راقٍ وفاخر." at bounding box center [532, 225] width 246 height 34
type textarea "قطعة فلتو بتلو ناعمة متبّلة بالأعشاب ومشوية بخفة، مذاق راقٍ وفاخر."
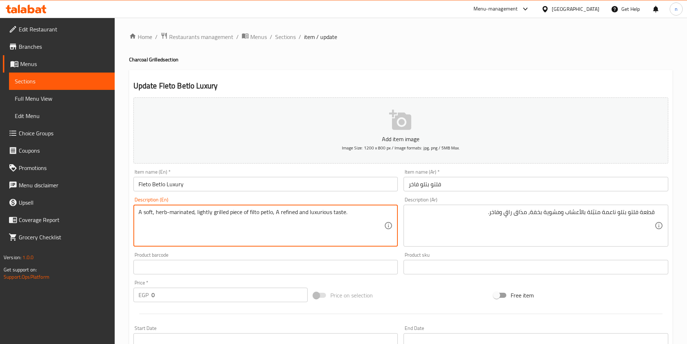
click at [290, 213] on textarea "A soft, herb-marinated, lightly grilled piece of filto petlo, A refined and lux…" at bounding box center [261, 225] width 246 height 34
paste textarea "Classy"
type textarea "A soft, herb-marinated, lightly grilled piece of filto petlo, A Classy and luxu…"
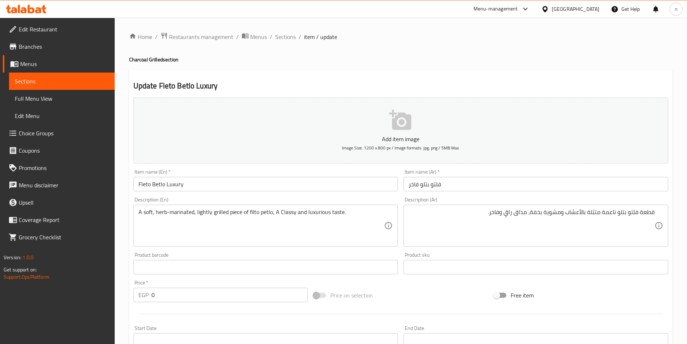
click at [405, 302] on div "Price on selection" at bounding box center [400, 294] width 180 height 19
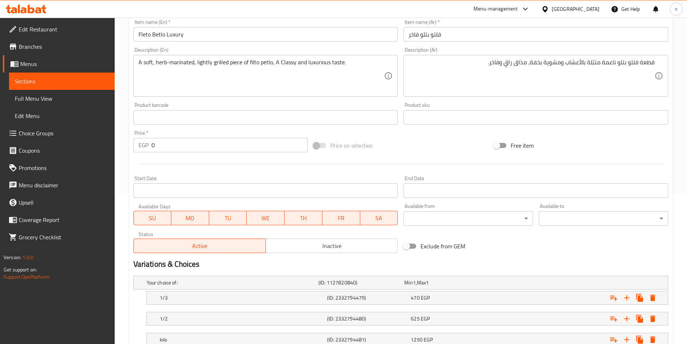
scroll to position [203, 0]
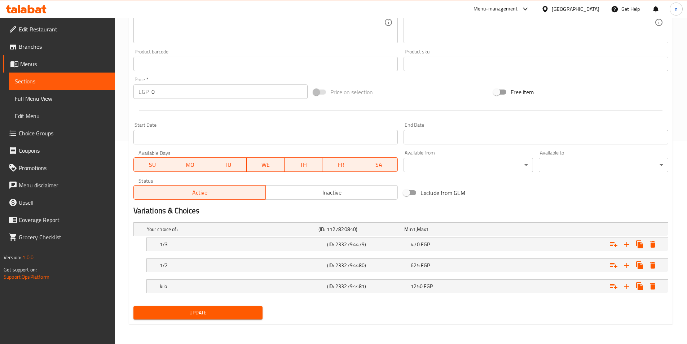
click at [194, 311] on span "Update" at bounding box center [198, 312] width 118 height 9
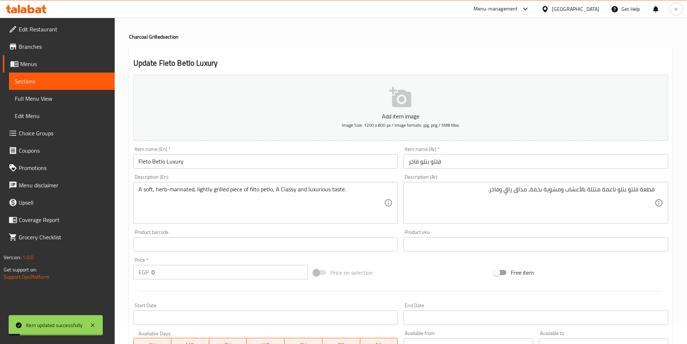
scroll to position [0, 0]
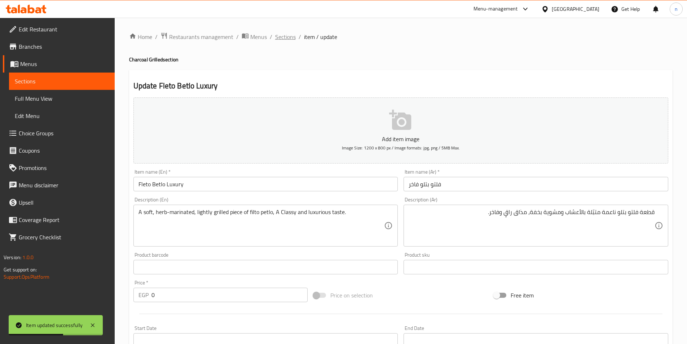
click at [286, 34] on span "Sections" at bounding box center [285, 36] width 21 height 9
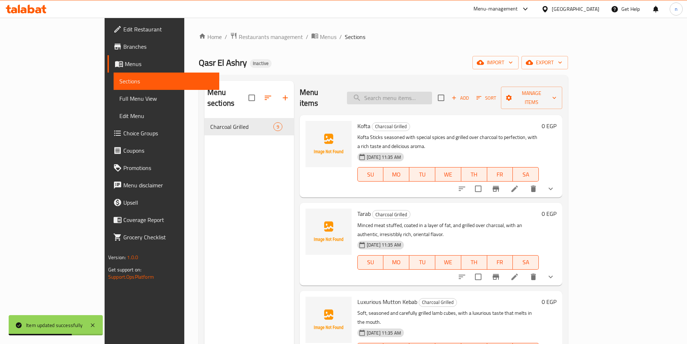
click at [422, 92] on input "search" at bounding box center [389, 98] width 85 height 13
paste input "Luxury Lamb Chops"
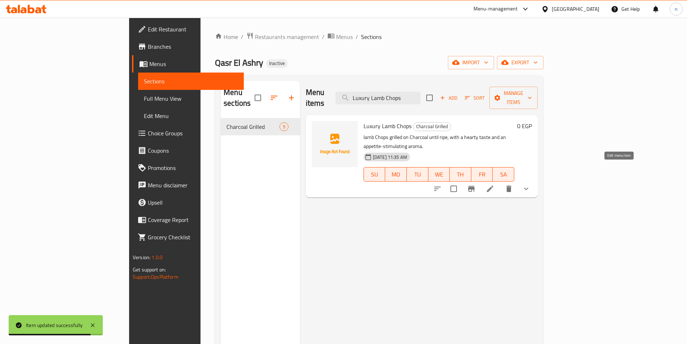
type input "Luxury Lamb Chops"
click at [494, 184] on icon at bounding box center [490, 188] width 9 height 9
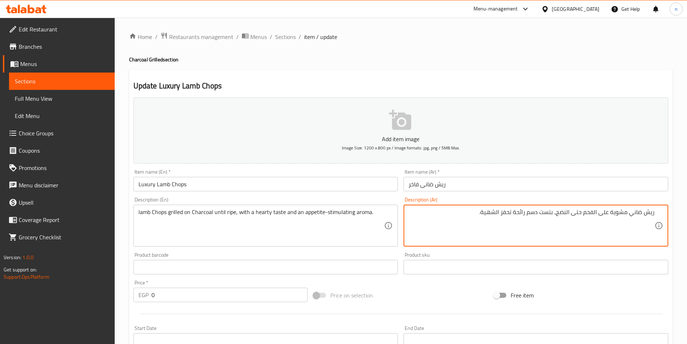
drag, startPoint x: 554, startPoint y: 212, endPoint x: 529, endPoint y: 213, distance: 25.3
click at [529, 213] on textarea "ريش ضاني مشوية على الفحم حتى النضج، بتست دسم رائحة تحفز الشهية." at bounding box center [532, 225] width 246 height 34
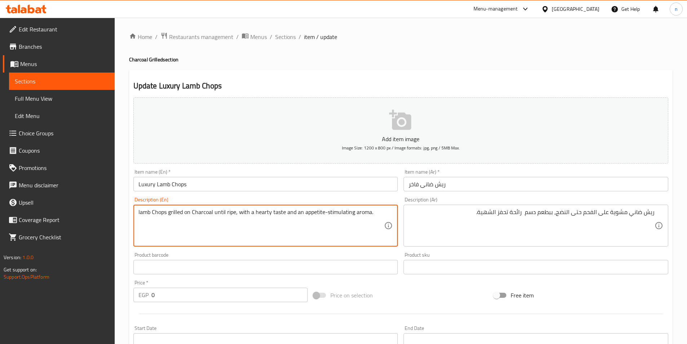
drag, startPoint x: 303, startPoint y: 211, endPoint x: 370, endPoint y: 220, distance: 68.0
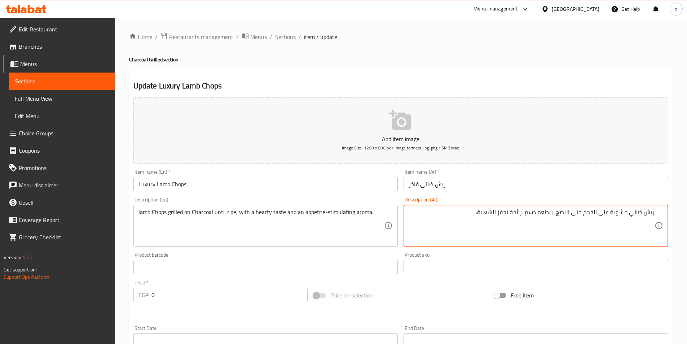
click at [507, 214] on textarea "ريش ضاني مشوية على الفحم حتى النضج، ببطعم دسم رائحة تحفز الشهية." at bounding box center [532, 225] width 246 height 34
type textarea "ريش ضاني مشوية على الفحم حتى النضج، ببطعم دسم رائحة تفتح الشهية."
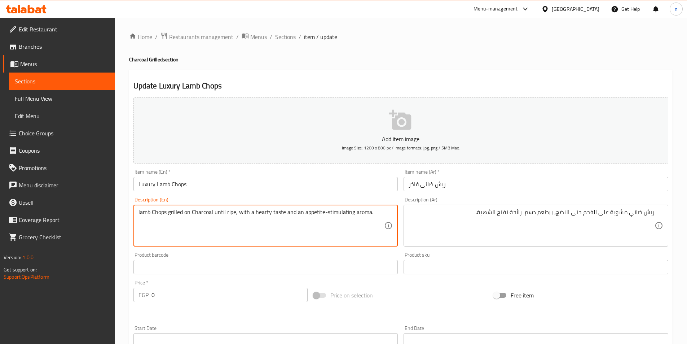
drag, startPoint x: 295, startPoint y: 212, endPoint x: 379, endPoint y: 229, distance: 85.6
paste textarea "Appetizing smell"
type textarea "lamb Chops grilled on Charcoal until ripe, with a hearty taste and Appetizing s…"
click at [363, 222] on textarea "lamb Chops grilled on Charcoal until ripe, with a hearty taste and Appetizing s…" at bounding box center [261, 225] width 246 height 34
click at [392, 286] on div "Price on selection" at bounding box center [400, 294] width 180 height 19
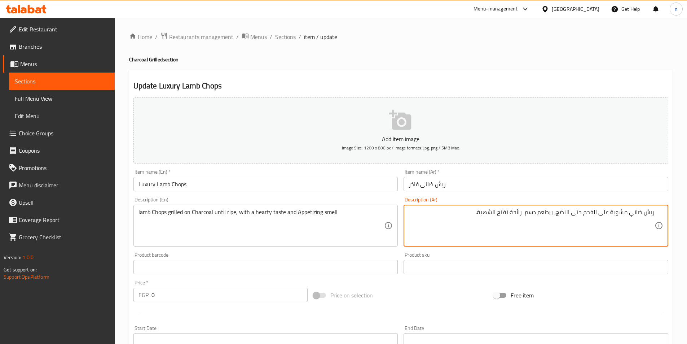
click at [504, 214] on textarea "ريش ضاني مشوية على الفحم حتى النضج، ببطعم دسم رائحة تفتح الشهية." at bounding box center [532, 225] width 246 height 34
click at [524, 212] on textarea "ريش ضاني مشوية على الفحم حتى النضج، ببطعم دسم رائحة الشهية." at bounding box center [532, 225] width 246 height 34
click at [503, 211] on textarea "ريش ضاني مشوية على الفحم حتى النضج، ببطعم دسم و رائحة الشهية." at bounding box center [532, 225] width 246 height 34
type textarea "ريش ضاني مشوية على الفحم حتى النضج، ببطعم دسم و رائحة شهية."
click at [446, 283] on div "Add item image Image Size: 1200 x 800 px / Image formats: jpg, png / 5MB Max. I…" at bounding box center [401, 249] width 541 height 311
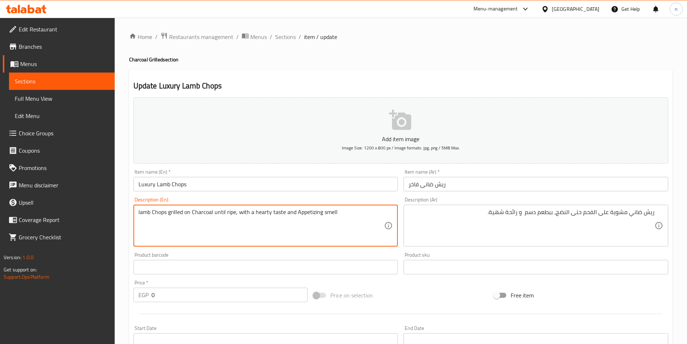
drag, startPoint x: 296, startPoint y: 212, endPoint x: 302, endPoint y: 207, distance: 6.9
drag, startPoint x: 295, startPoint y: 210, endPoint x: 398, endPoint y: 229, distance: 104.4
click at [398, 229] on div "lamb Chops grilled on Charcoal until ripe, with a hearty taste and Appetizing s…" at bounding box center [265, 225] width 265 height 42
paste textarea "smells delicious"
type textarea "lamb Chops grilled on Charcoal until ripe, with a hearty taste and smells delic…"
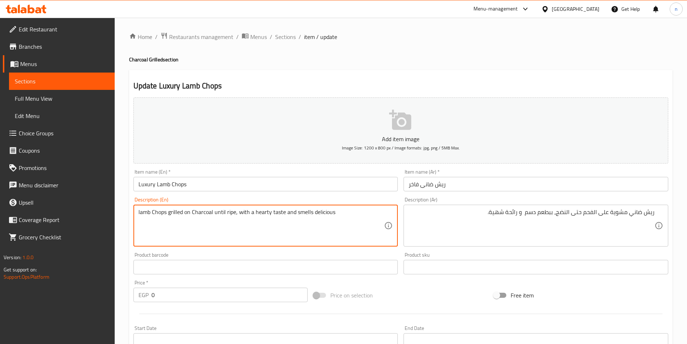
click at [398, 294] on div "Price on selection" at bounding box center [400, 294] width 180 height 19
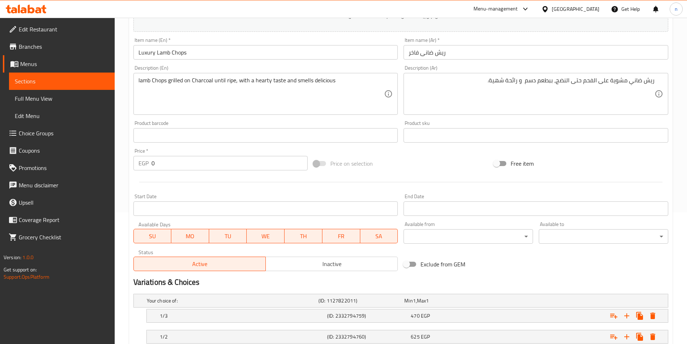
scroll to position [203, 0]
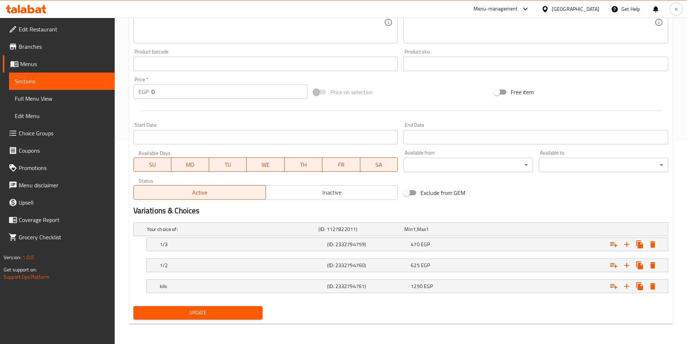
drag, startPoint x: 242, startPoint y: 308, endPoint x: 248, endPoint y: 296, distance: 13.4
click at [242, 308] on span "Update" at bounding box center [198, 312] width 118 height 9
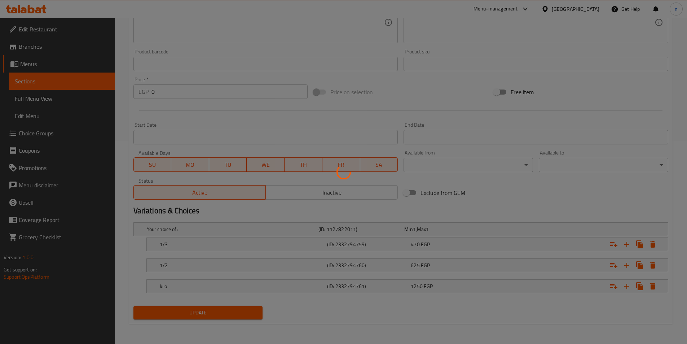
scroll to position [0, 0]
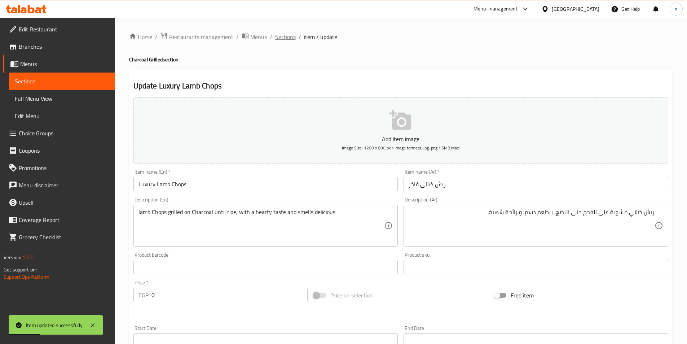
click at [291, 39] on span "Sections" at bounding box center [285, 36] width 21 height 9
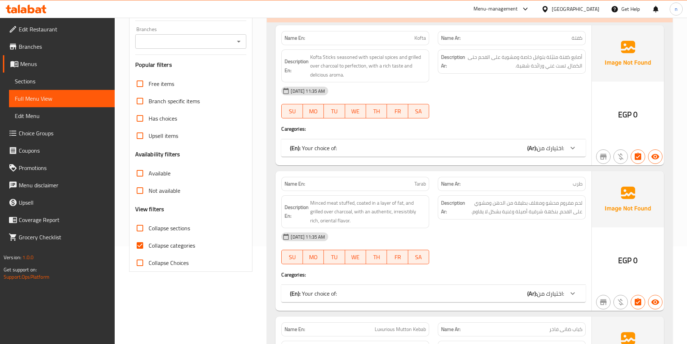
scroll to position [108, 0]
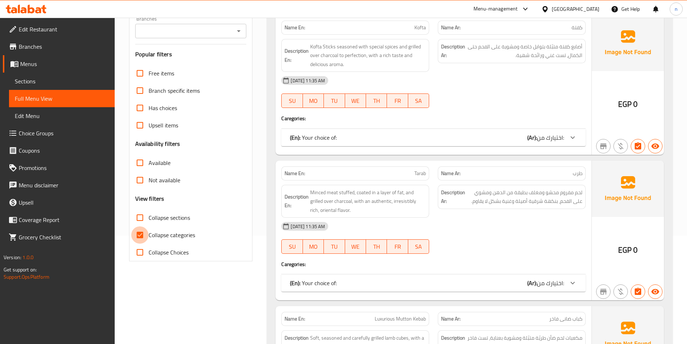
click at [139, 236] on input "Collapse categories" at bounding box center [139, 234] width 17 height 17
checkbox input "false"
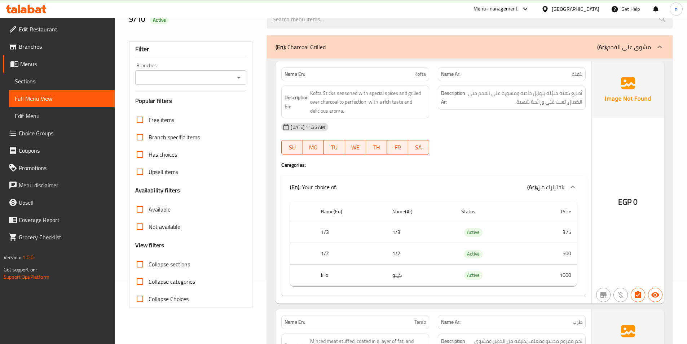
scroll to position [36, 0]
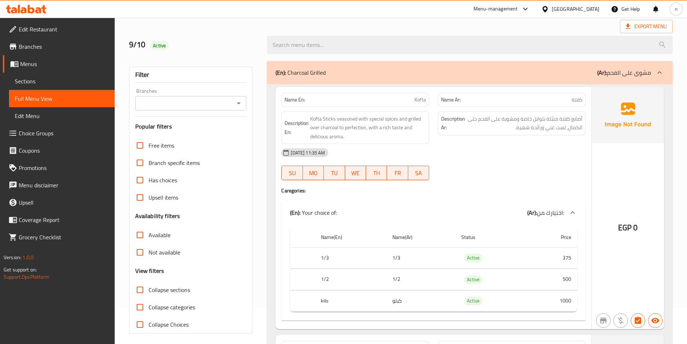
click at [519, 173] on div "[DATE] 11:35 AM SU MO TU WE TH FR SA" at bounding box center [433, 164] width 313 height 40
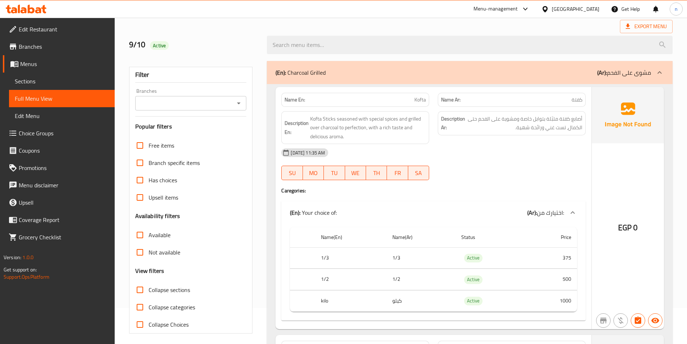
click at [519, 173] on div "[DATE] 11:35 AM SU MO TU WE TH FR SA" at bounding box center [433, 164] width 313 height 40
click at [529, 192] on h4 "Caregories:" at bounding box center [433, 190] width 304 height 7
click at [533, 161] on div "[DATE] 11:35 AM" at bounding box center [433, 152] width 313 height 17
click at [500, 195] on div "Name En: Kofta Name Ar: كفتة Description En: Kofta Sticks seasoned with special…" at bounding box center [433, 208] width 316 height 242
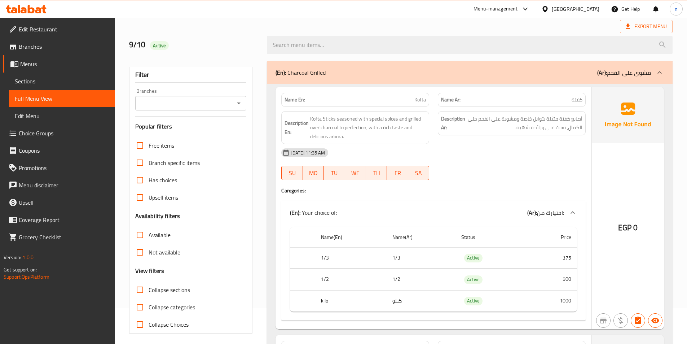
click at [543, 142] on div "Description Ar: أصابع كفتة متبّلة بتوابل خاصة ومشوية على الفحم حتى الكمال، تست …" at bounding box center [511, 128] width 156 height 42
click at [495, 157] on div "[DATE] 11:35 AM" at bounding box center [433, 152] width 313 height 17
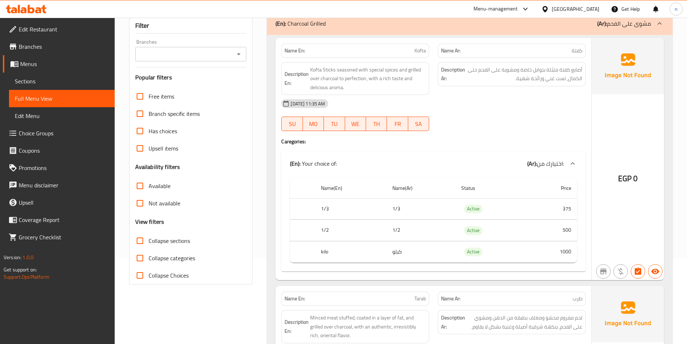
scroll to position [72, 0]
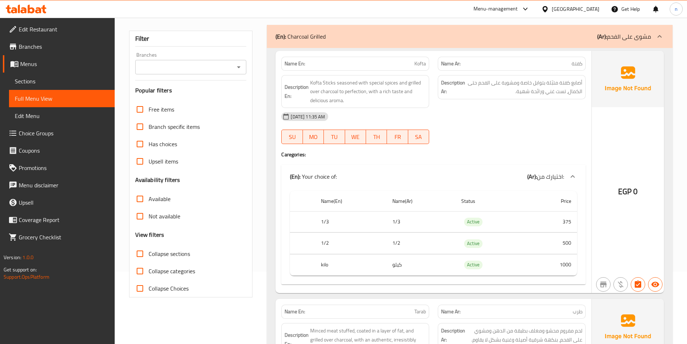
click at [487, 135] on div "[DATE] 11:35 AM SU MO TU WE TH FR SA" at bounding box center [433, 128] width 313 height 40
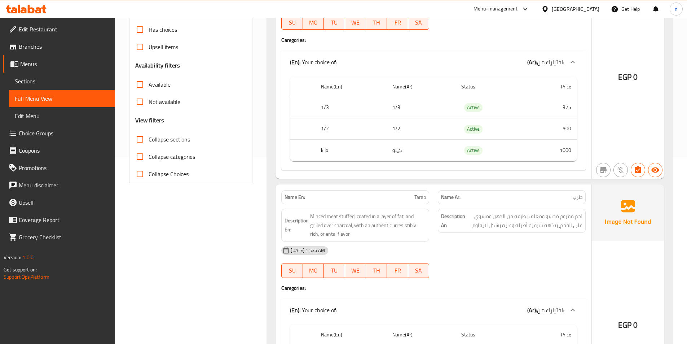
scroll to position [288, 0]
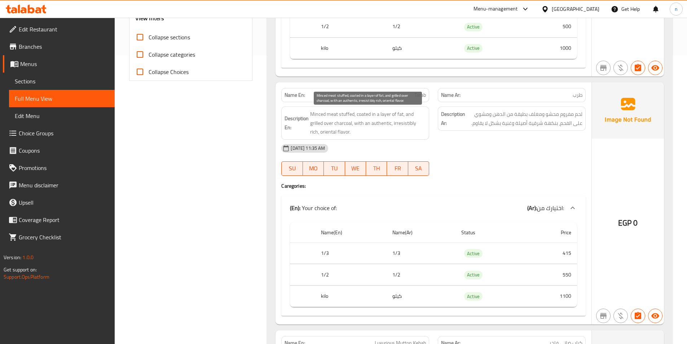
click at [409, 123] on span "Minced meat stuffed, coated in a layer of fat, and grilled over charcoal, with …" at bounding box center [368, 123] width 116 height 27
copy span "irresistibly"
click at [466, 161] on div "[DATE] 11:35 AM SU MO TU WE TH FR SA" at bounding box center [433, 160] width 313 height 40
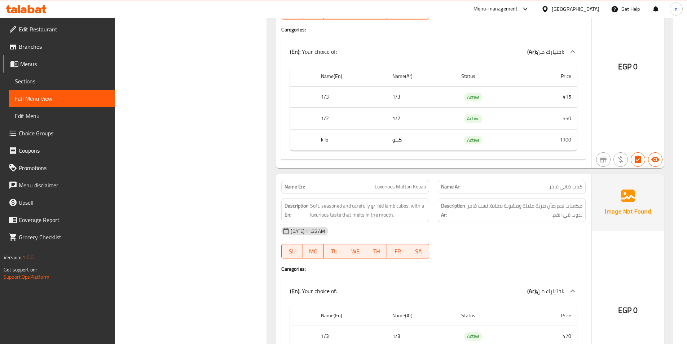
scroll to position [505, 0]
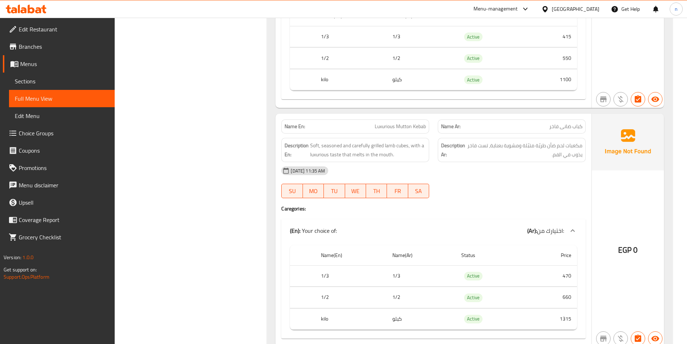
click at [400, 128] on span "Luxurious Mutton Kebab" at bounding box center [400, 127] width 51 height 8
copy span "Luxurious Mutton Kebab"
click at [551, 203] on div "Name En: Luxurious Mutton Kebab Name Ar: كباب ضانى فاخر Description En: Soft, s…" at bounding box center [433, 230] width 316 height 233
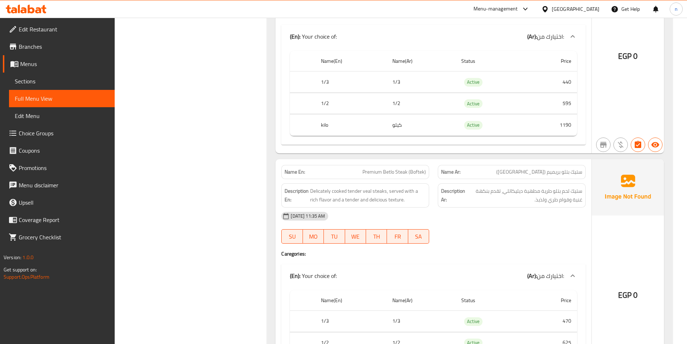
scroll to position [1010, 0]
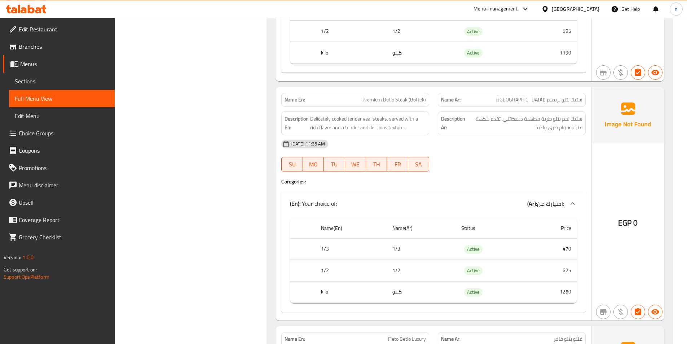
click at [398, 93] on div "Name En: Premium Betlo Steak (Boftek)" at bounding box center [355, 100] width 148 height 14
click at [398, 99] on span "Premium Betlo Steak (Boftek)" at bounding box center [393, 100] width 63 height 8
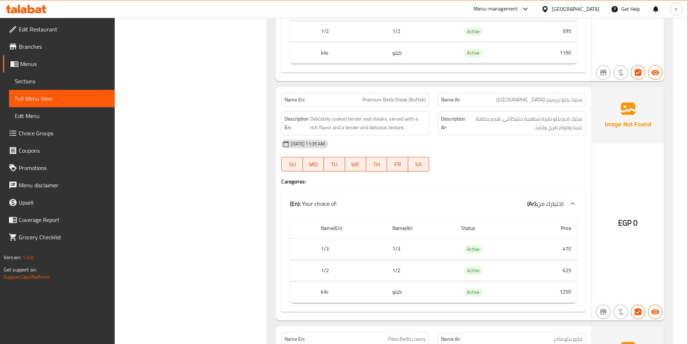
click at [246, 105] on div "Filter Branches Branches Popular filters Free items Branch specific items Has c…" at bounding box center [194, 193] width 138 height 2221
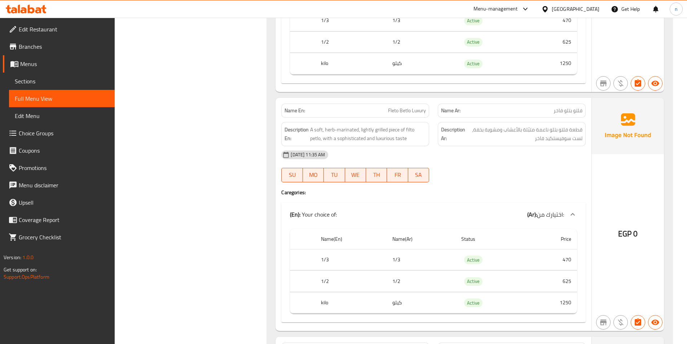
scroll to position [1226, 0]
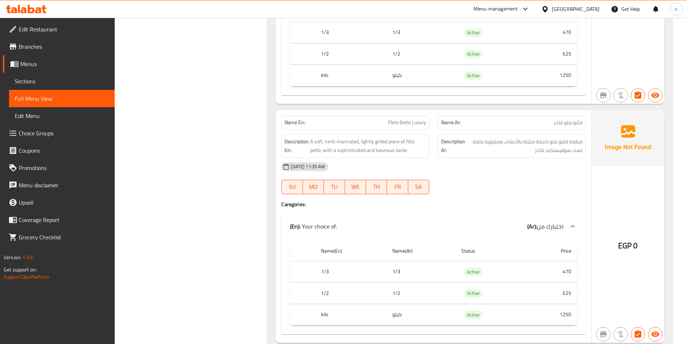
click at [405, 116] on div "Name En: Fleto Betlo Luxury" at bounding box center [355, 122] width 148 height 14
copy span "Fleto Betlo Luxury"
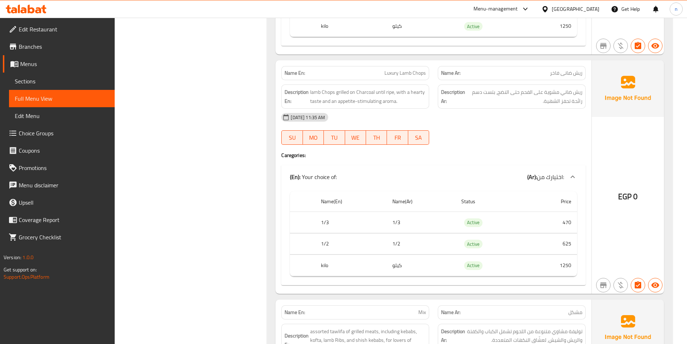
scroll to position [1514, 0]
click at [423, 69] on span "Luxury Lamb Chops" at bounding box center [404, 73] width 41 height 8
copy span "Luxury Lamb Chops"
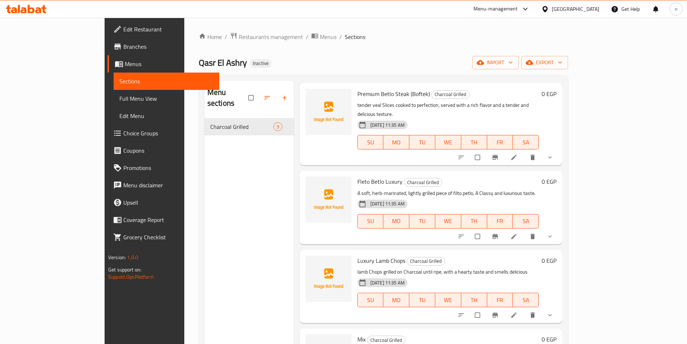
scroll to position [101, 0]
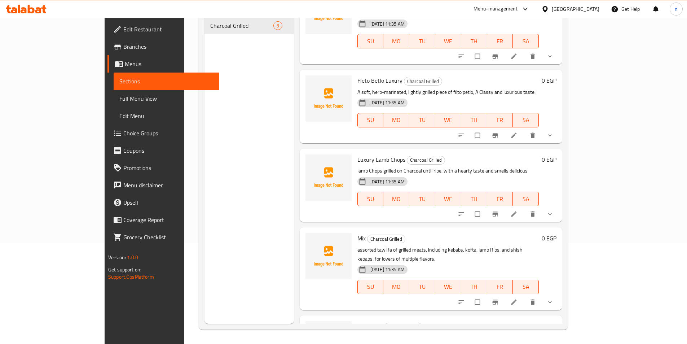
click at [267, 220] on div "Menu sections Charcoal Grilled 9" at bounding box center [248, 152] width 89 height 344
click at [525, 208] on li at bounding box center [514, 214] width 20 height 12
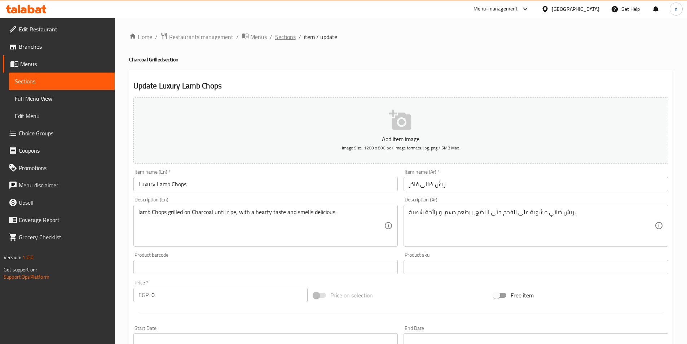
click at [279, 38] on span "Sections" at bounding box center [285, 36] width 21 height 9
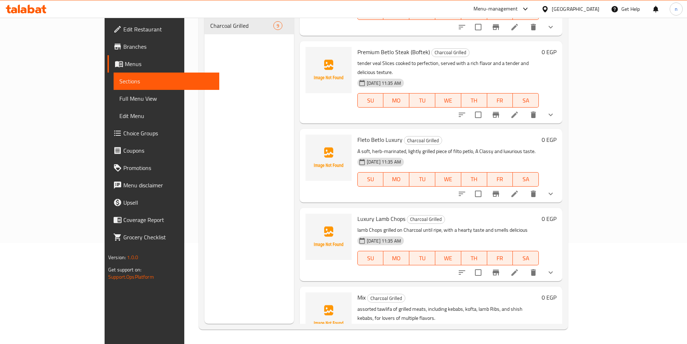
scroll to position [311, 0]
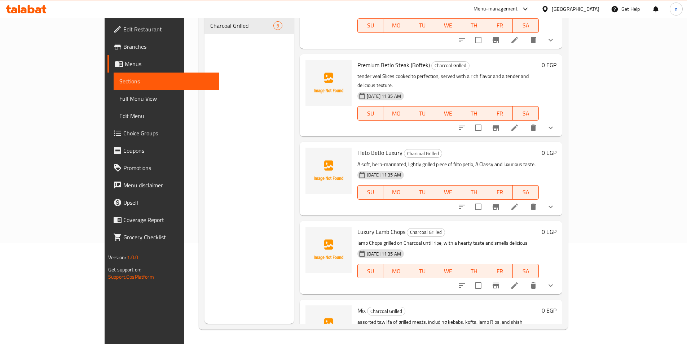
click at [518, 203] on icon at bounding box center [514, 206] width 6 height 6
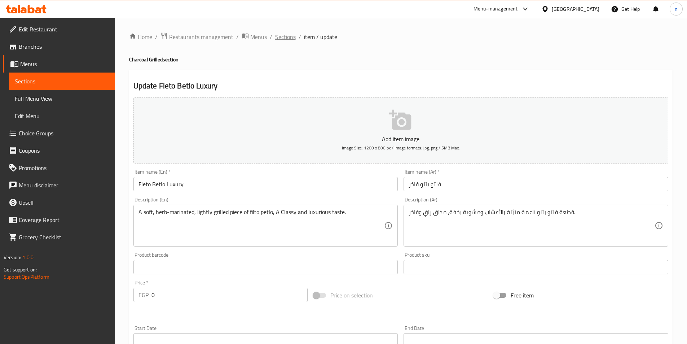
click at [290, 40] on span "Sections" at bounding box center [285, 36] width 21 height 9
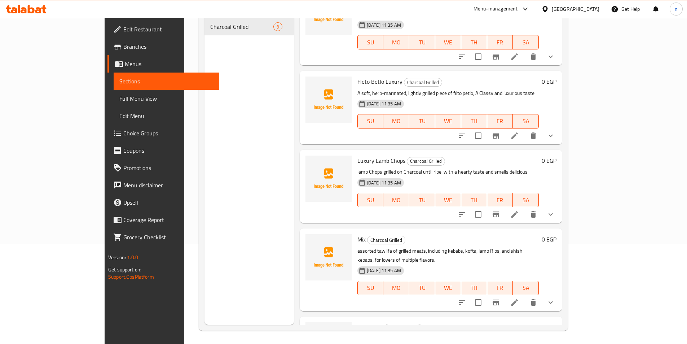
scroll to position [101, 0]
click at [230, 178] on div "Menu sections Charcoal Grilled 9" at bounding box center [248, 152] width 89 height 344
click at [204, 211] on div "Menu sections Charcoal Grilled 9" at bounding box center [248, 152] width 89 height 344
click at [536, 298] on icon "delete" at bounding box center [533, 301] width 5 height 6
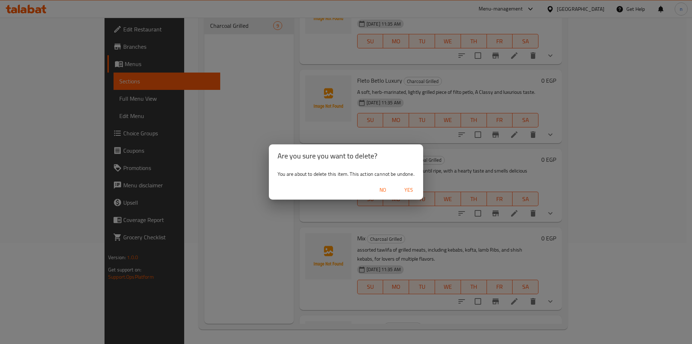
click at [410, 189] on span "Yes" at bounding box center [408, 189] width 17 height 9
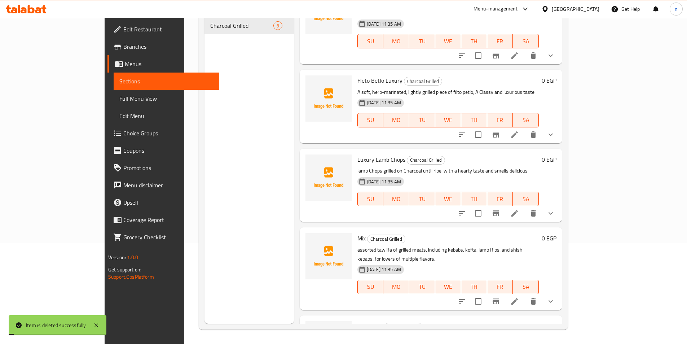
scroll to position [305, 0]
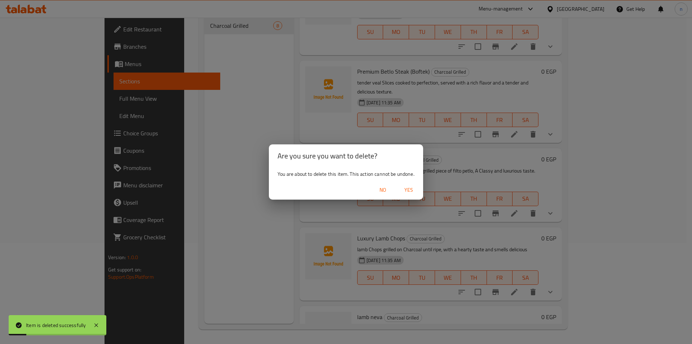
click at [413, 186] on span "Yes" at bounding box center [408, 189] width 17 height 9
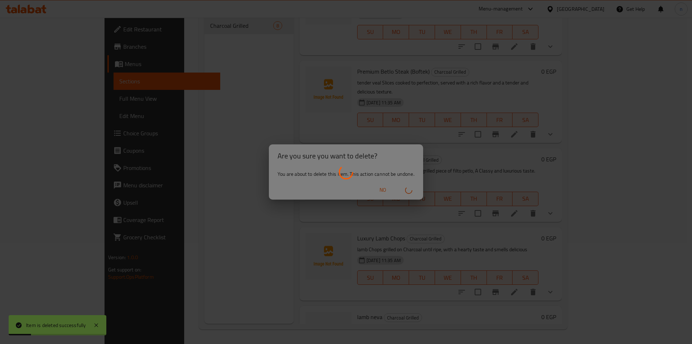
click at [134, 209] on div at bounding box center [346, 172] width 692 height 344
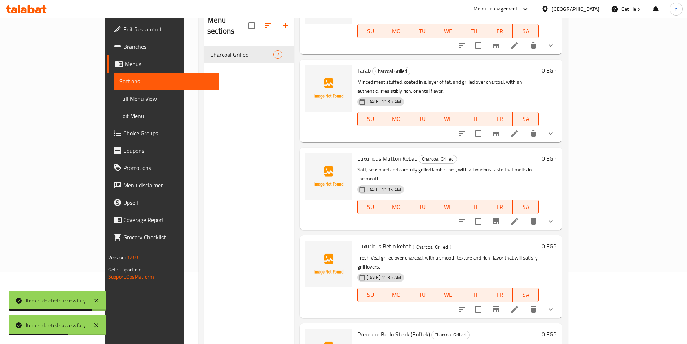
scroll to position [72, 0]
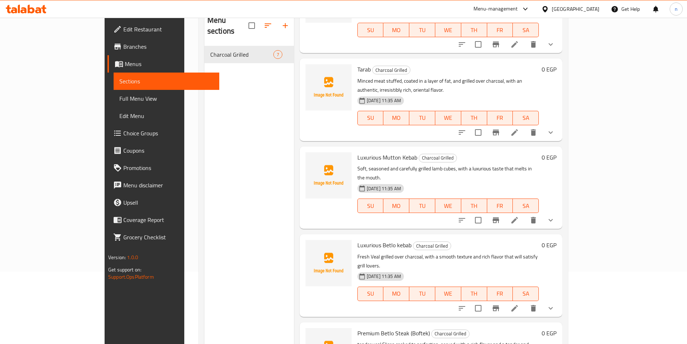
click at [363, 152] on span "Luxurious Mutton Kebab" at bounding box center [387, 157] width 60 height 11
copy span "Mutton"
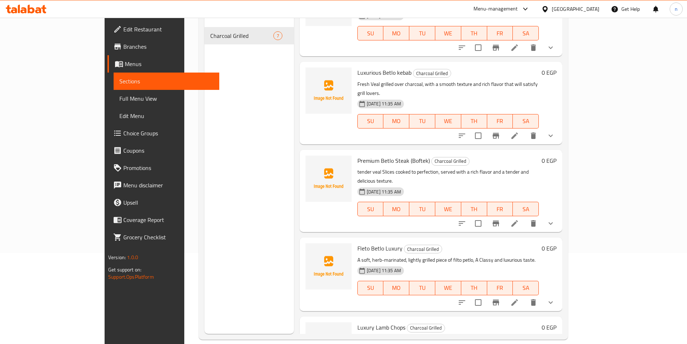
scroll to position [101, 0]
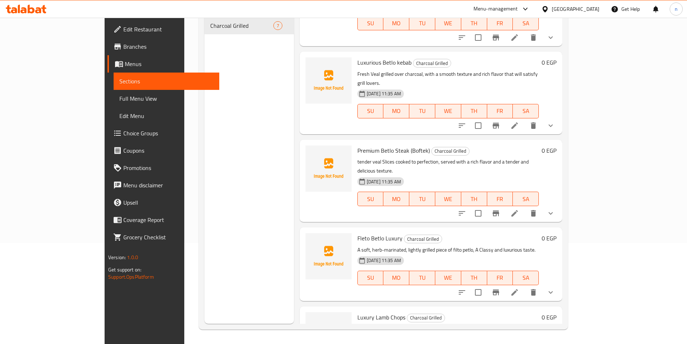
click at [214, 139] on div "Menu sections Charcoal Grilled 7" at bounding box center [248, 152] width 89 height 344
click at [123, 49] on span "Branches" at bounding box center [168, 46] width 90 height 9
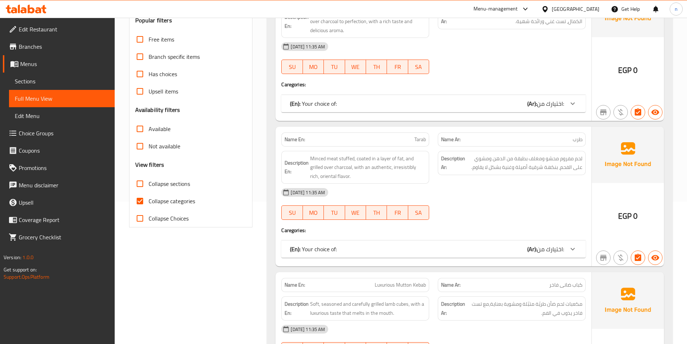
scroll to position [148, 0]
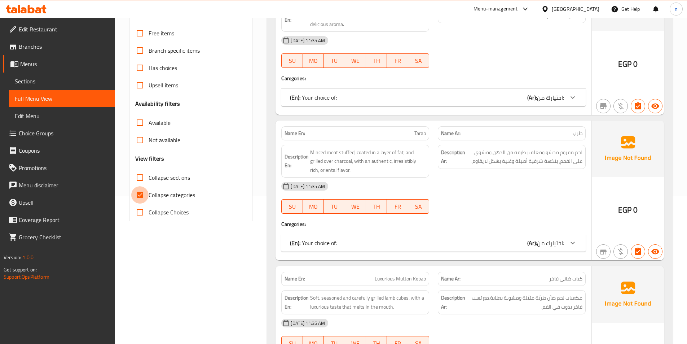
click at [142, 194] on input "Collapse categories" at bounding box center [139, 194] width 17 height 17
checkbox input "false"
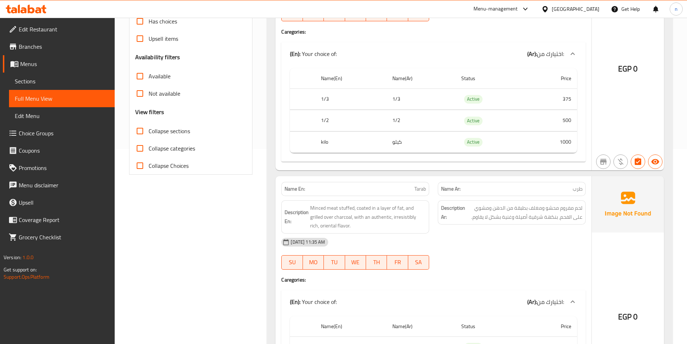
scroll to position [0, 0]
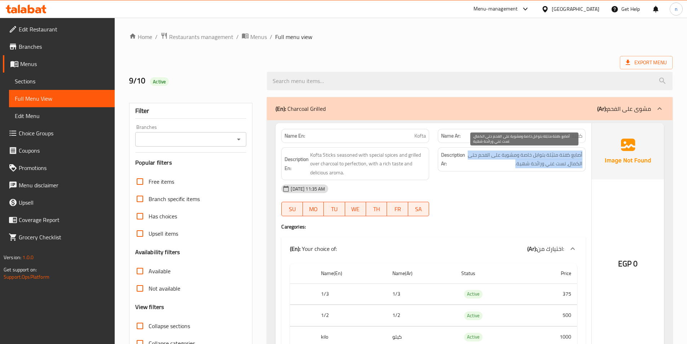
drag, startPoint x: 583, startPoint y: 153, endPoint x: 475, endPoint y: 165, distance: 109.2
click at [475, 165] on div "Description Ar: أصابع كفتة متبّلة بتوابل خاصة ومشوية على الفحم حتى الكمال، تست …" at bounding box center [512, 159] width 148 height 24
copy span "أصابع كفتة متبّلة بتوابل خاصة ومشوية على الفحم حتى الكمال، تست غني ورائحة شهية."
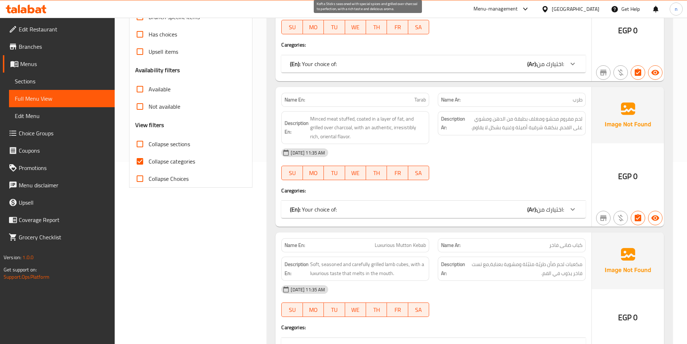
scroll to position [252, 0]
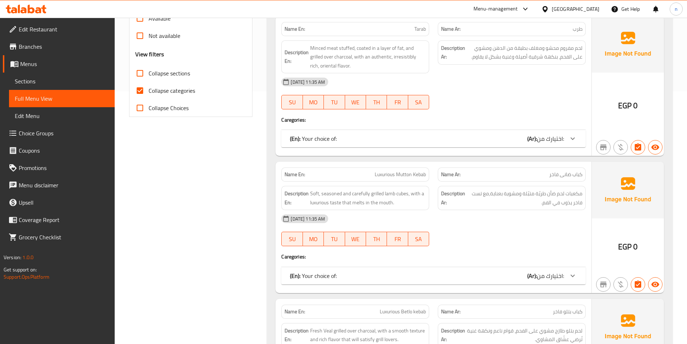
click at [158, 93] on span "Collapse categories" at bounding box center [172, 90] width 47 height 9
click at [149, 93] on input "Collapse categories" at bounding box center [139, 90] width 17 height 17
checkbox input "false"
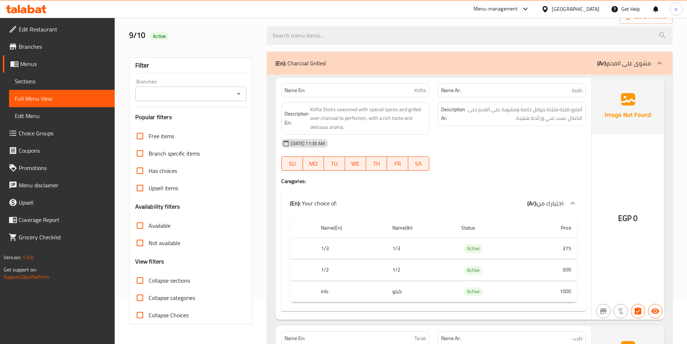
scroll to position [0, 0]
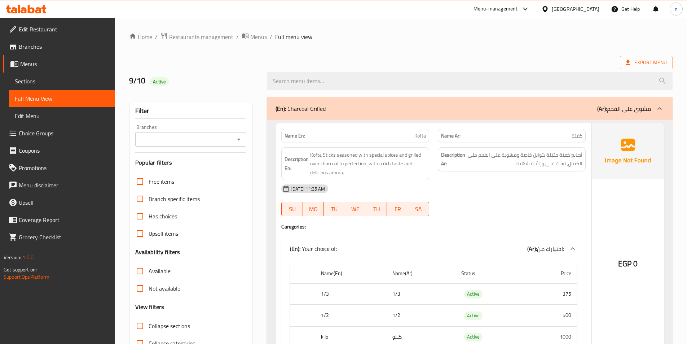
click at [530, 211] on div "[DATE] 11:35 AM SU MO TU WE TH FR SA" at bounding box center [433, 200] width 313 height 40
click at [500, 217] on div at bounding box center [511, 216] width 156 height 9
click at [503, 208] on div "09-10-2025 11:35 AM SU MO TU WE TH FR SA" at bounding box center [433, 200] width 313 height 40
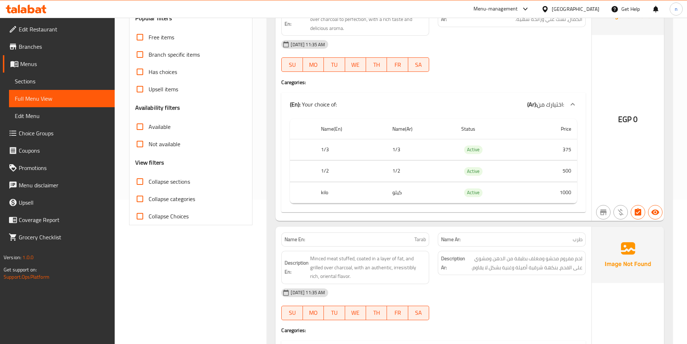
click at [43, 34] on span "Edit Restaurant" at bounding box center [64, 29] width 90 height 9
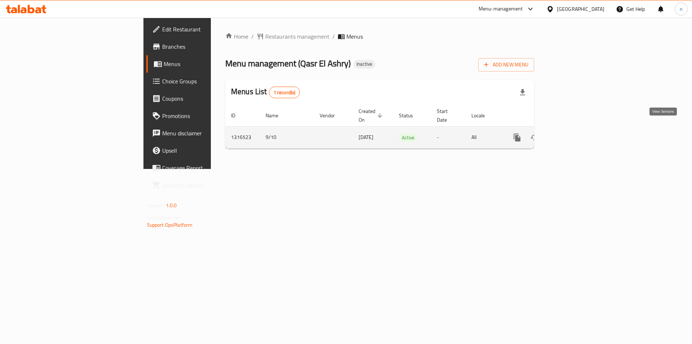
click at [578, 130] on link "enhanced table" at bounding box center [569, 137] width 17 height 17
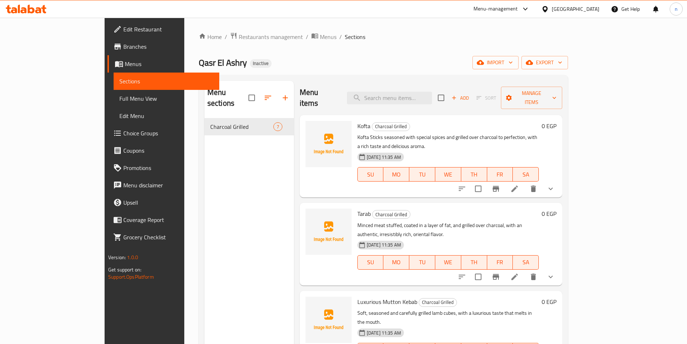
click at [119, 101] on span "Full Menu View" at bounding box center [166, 98] width 94 height 9
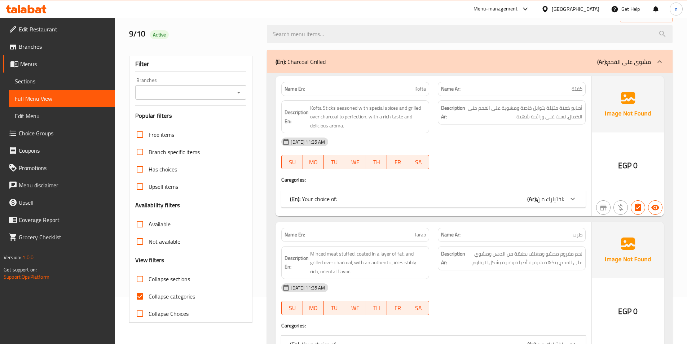
scroll to position [108, 0]
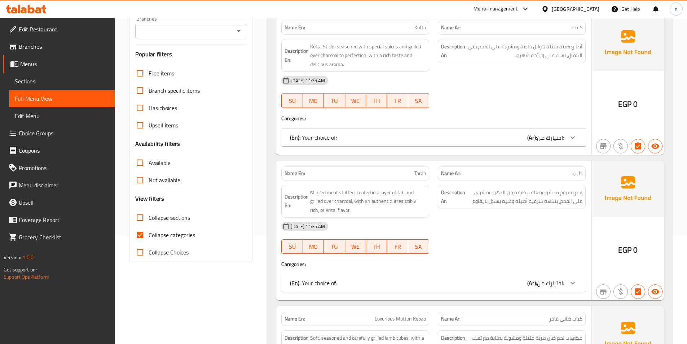
click at [156, 238] on span "Collapse categories" at bounding box center [172, 234] width 47 height 9
click at [149, 238] on input "Collapse categories" at bounding box center [139, 234] width 17 height 17
checkbox input "false"
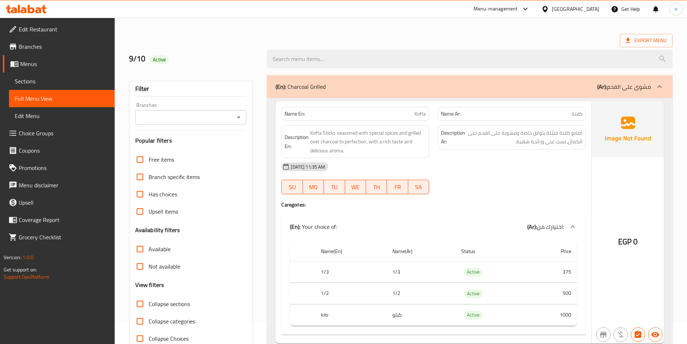
scroll to position [0, 0]
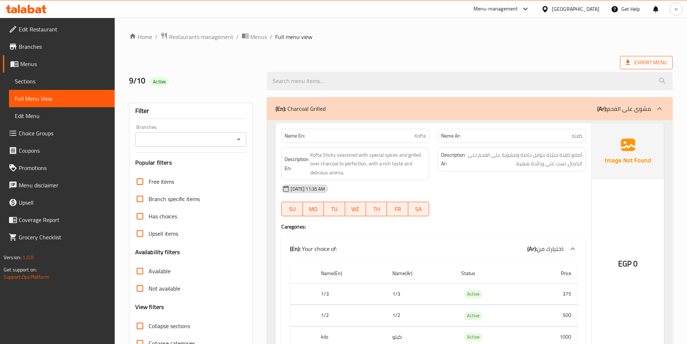
click at [643, 63] on span "Export Menu" at bounding box center [646, 62] width 41 height 9
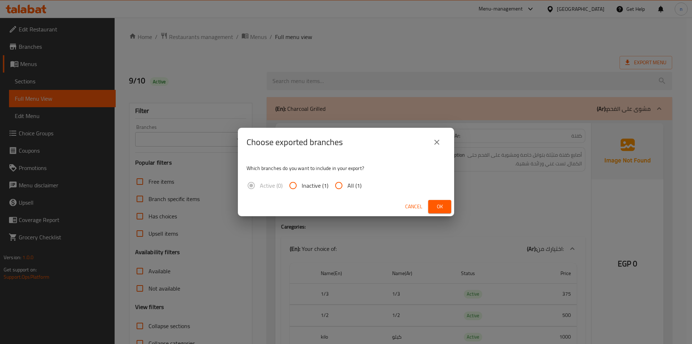
click at [343, 185] on input "All (1)" at bounding box center [338, 185] width 17 height 17
radio input "true"
click at [436, 206] on span "Ok" at bounding box center [440, 206] width 12 height 9
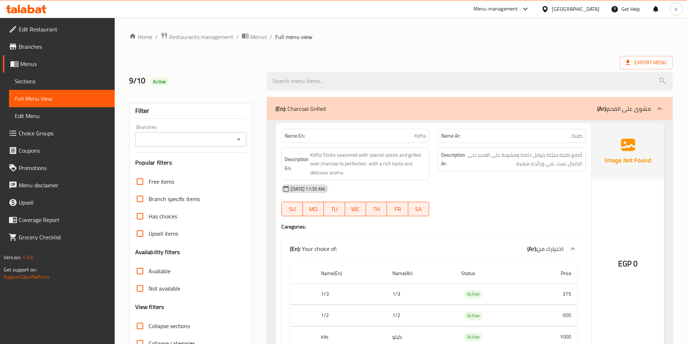
click at [425, 136] on span "Kofta" at bounding box center [420, 136] width 12 height 8
copy span "Kofta"
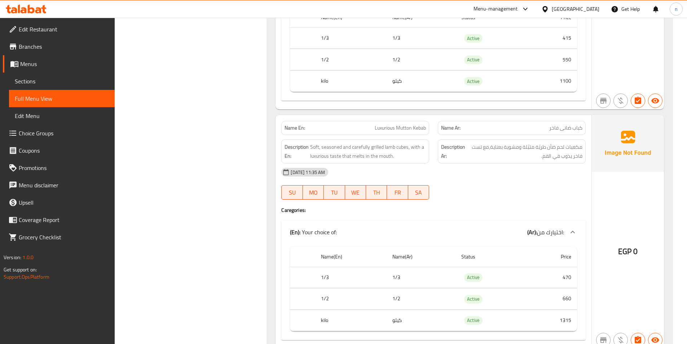
scroll to position [505, 0]
click at [401, 128] on span "Luxurious Mutton Kebab" at bounding box center [400, 127] width 51 height 8
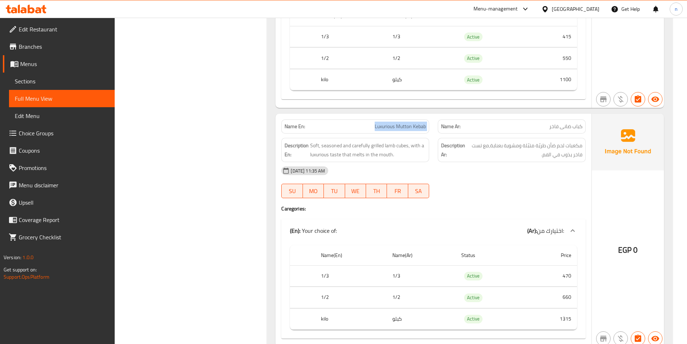
click at [401, 128] on span "Luxurious Mutton Kebab" at bounding box center [400, 127] width 51 height 8
copy span "Luxurious Mutton Kebab"
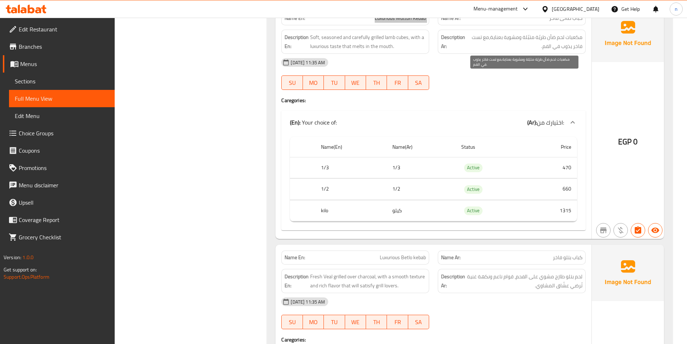
scroll to position [721, 0]
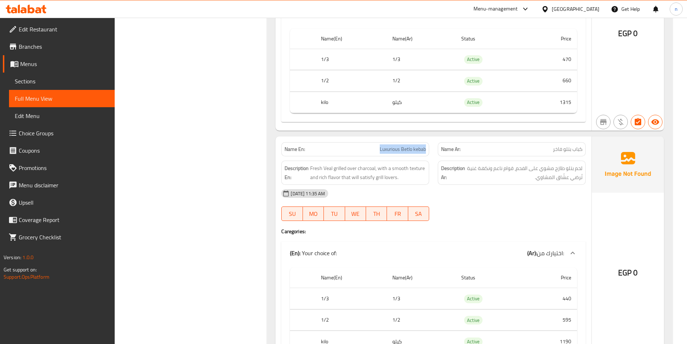
copy span "Luxurious Betlo kebab"
drag, startPoint x: 379, startPoint y: 147, endPoint x: 428, endPoint y: 153, distance: 49.7
click at [428, 153] on div "Name En: Luxurious Betlo kebab" at bounding box center [355, 149] width 148 height 14
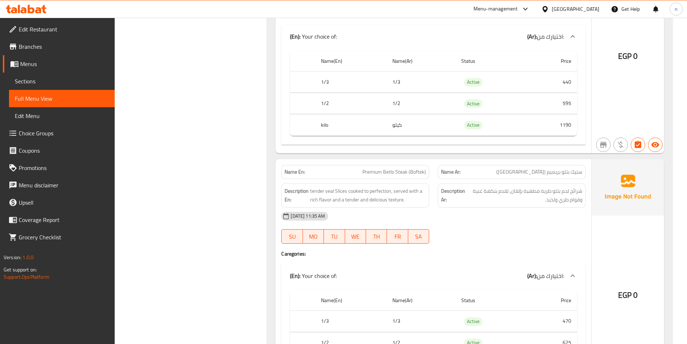
click at [403, 174] on span "Premium Betlo Steak (Boftek)" at bounding box center [393, 172] width 63 height 8
copy span "Premium Betlo Steak (Boftek)"
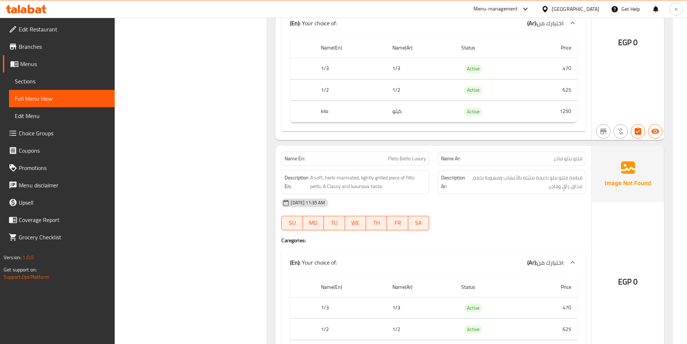
click at [406, 162] on span "Fleto Betlo Luxury" at bounding box center [407, 159] width 38 height 8
copy span "Fleto Betlo Luxury"
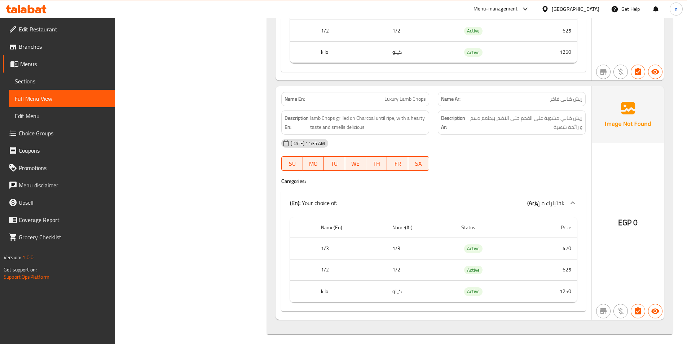
scroll to position [1493, 0]
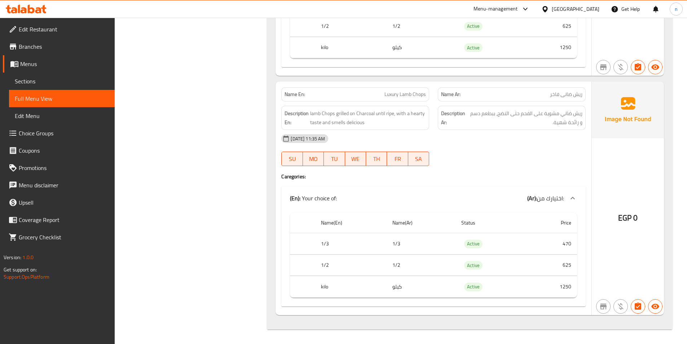
click at [418, 92] on span "Luxury Lamb Chops" at bounding box center [404, 95] width 41 height 8
copy span "Luxury Lamb Chops"
